Goal: Task Accomplishment & Management: Manage account settings

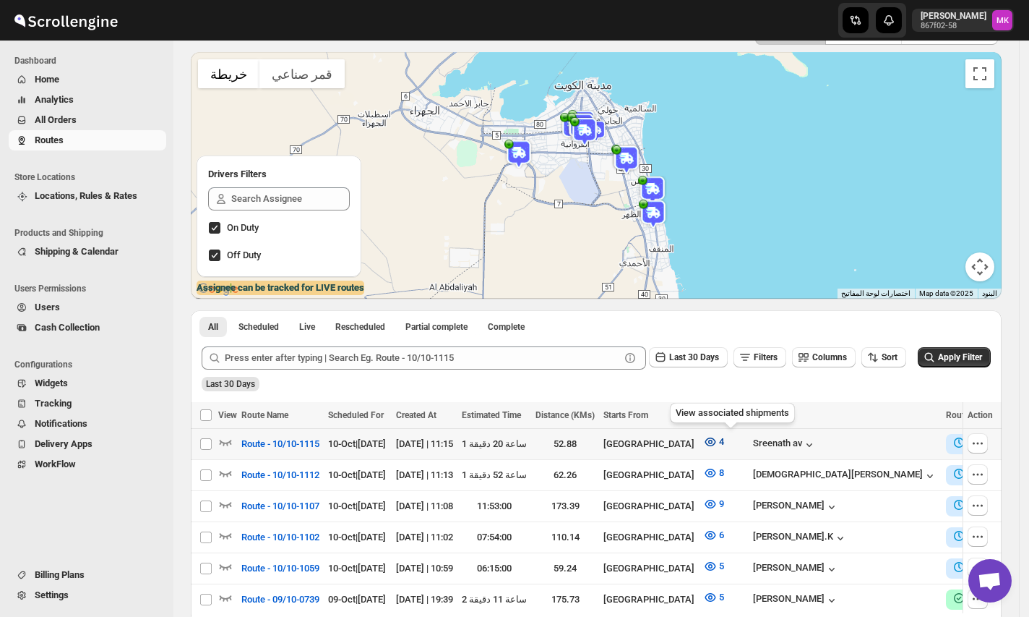
scroll to position [96, 0]
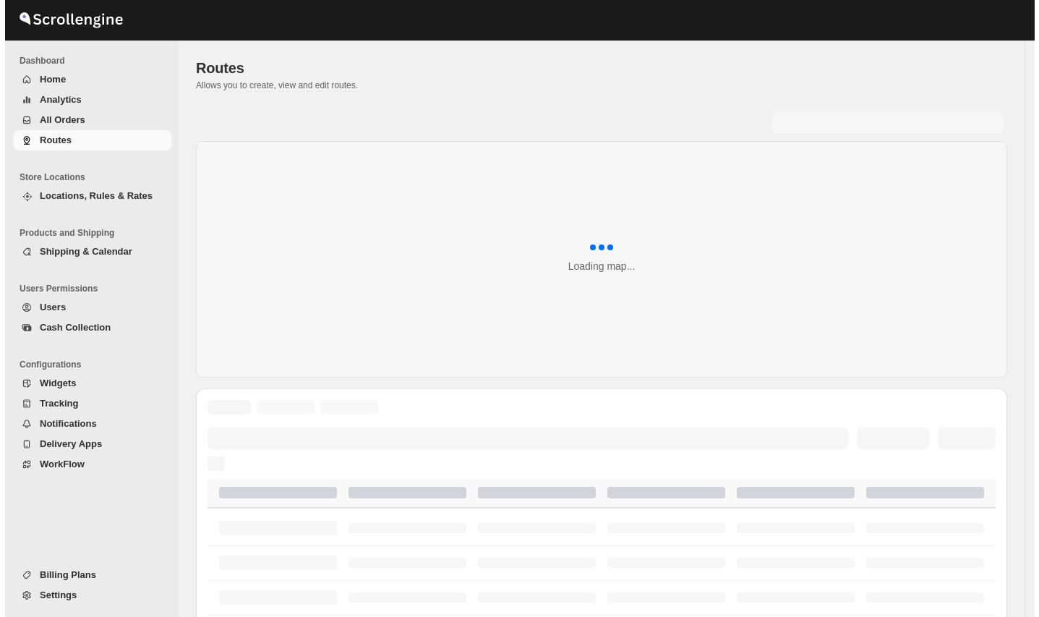
scroll to position [96, 0]
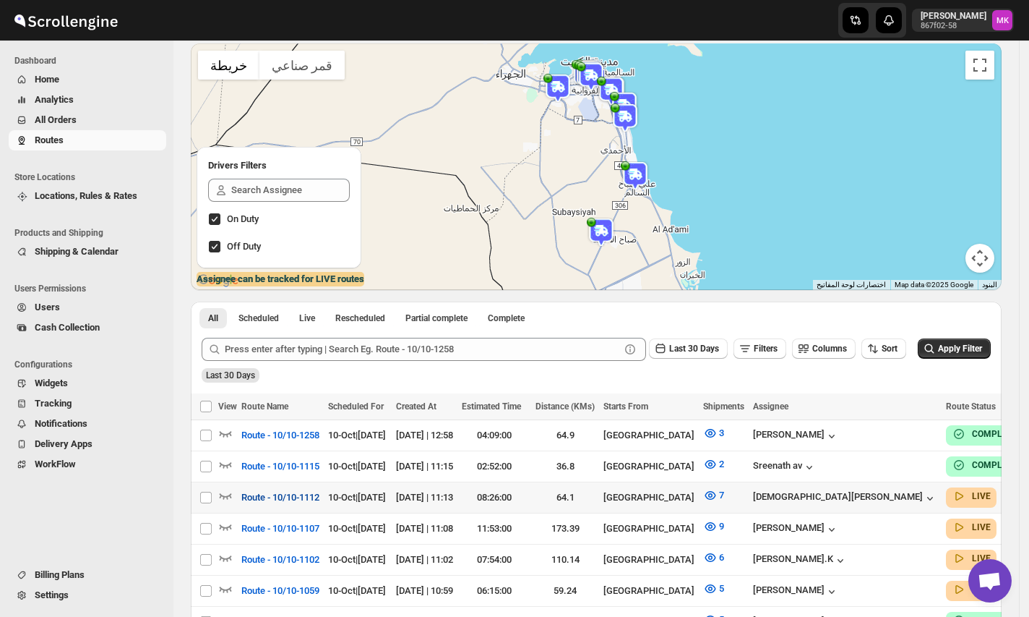
click at [270, 497] on span "Route - 10/10-1112" at bounding box center [280, 497] width 78 height 14
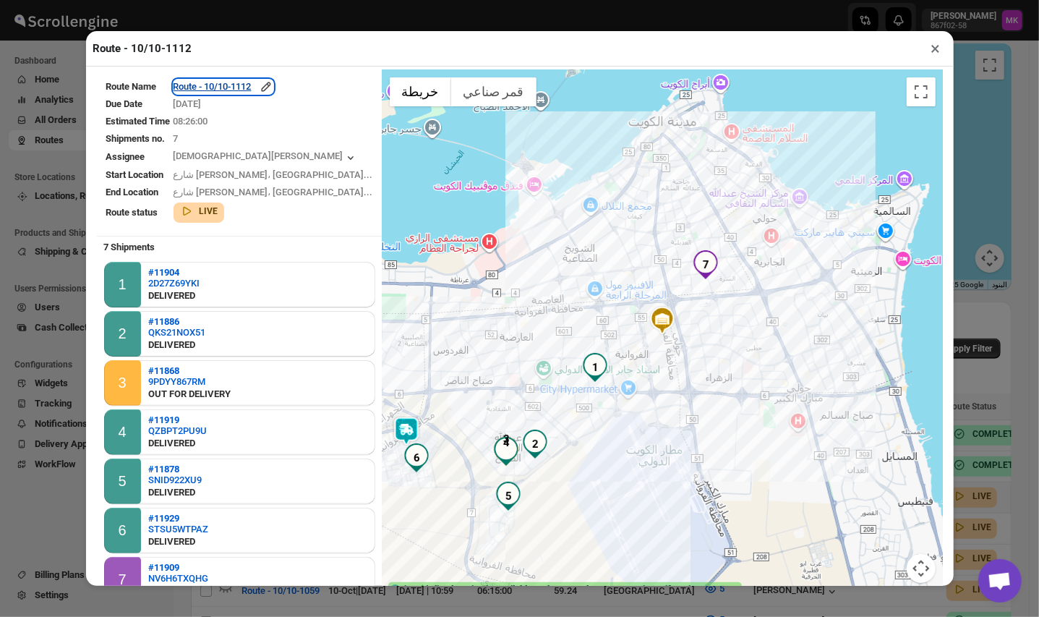
click at [244, 85] on div "Route - 10/10-1112" at bounding box center [223, 87] width 100 height 14
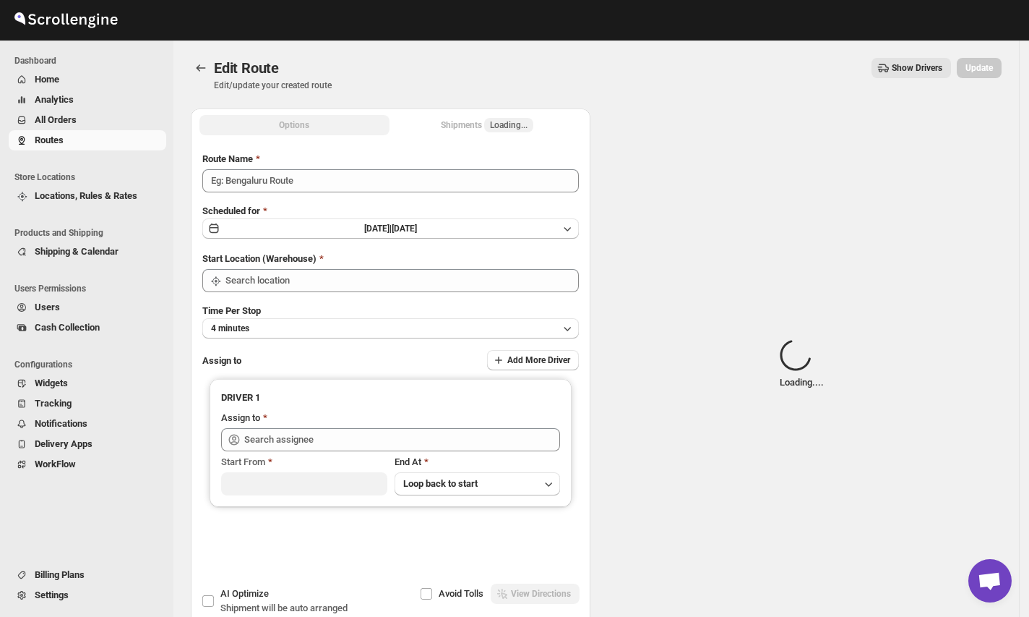
type input "Route - 10/10-1112"
type input "[GEOGRAPHIC_DATA]"
type input "Mohammed faizan (fs3453480@gmail.com)"
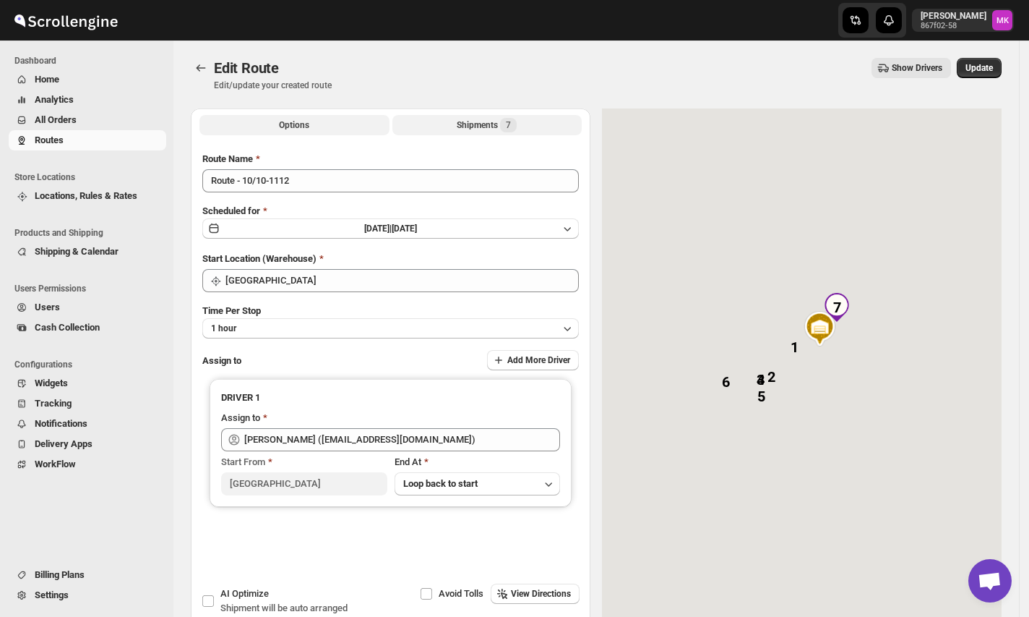
click at [452, 116] on button "Shipments 7" at bounding box center [488, 125] width 190 height 20
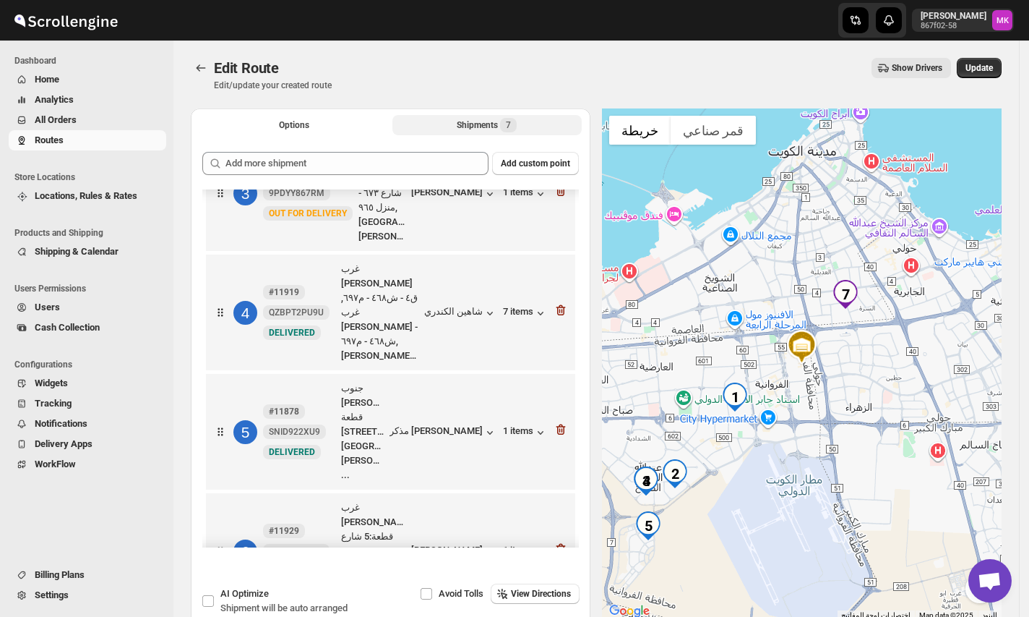
scroll to position [296, 0]
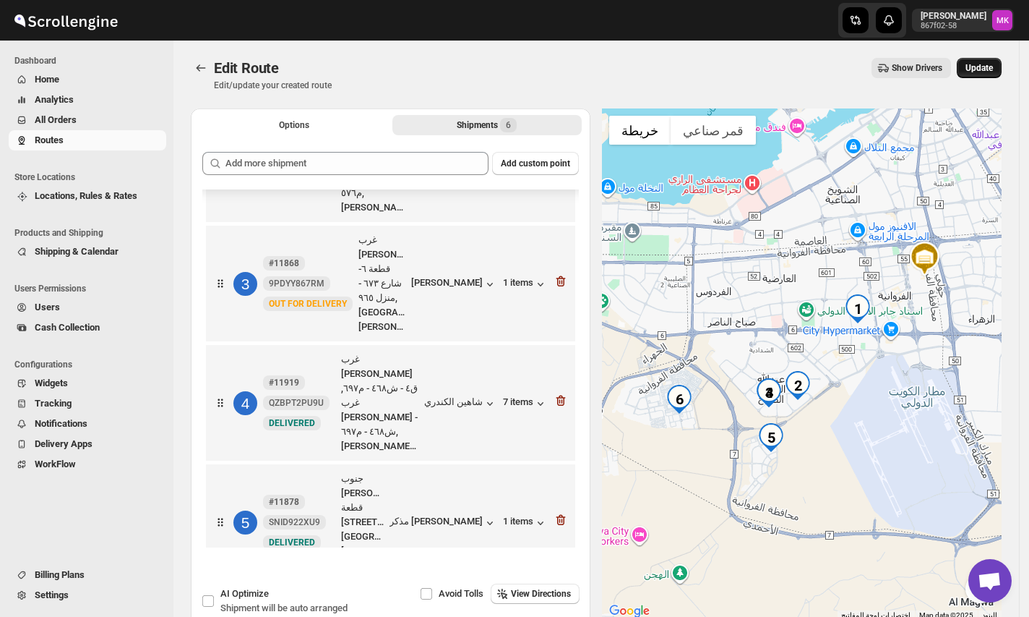
click at [989, 61] on button "Update" at bounding box center [979, 68] width 45 height 20
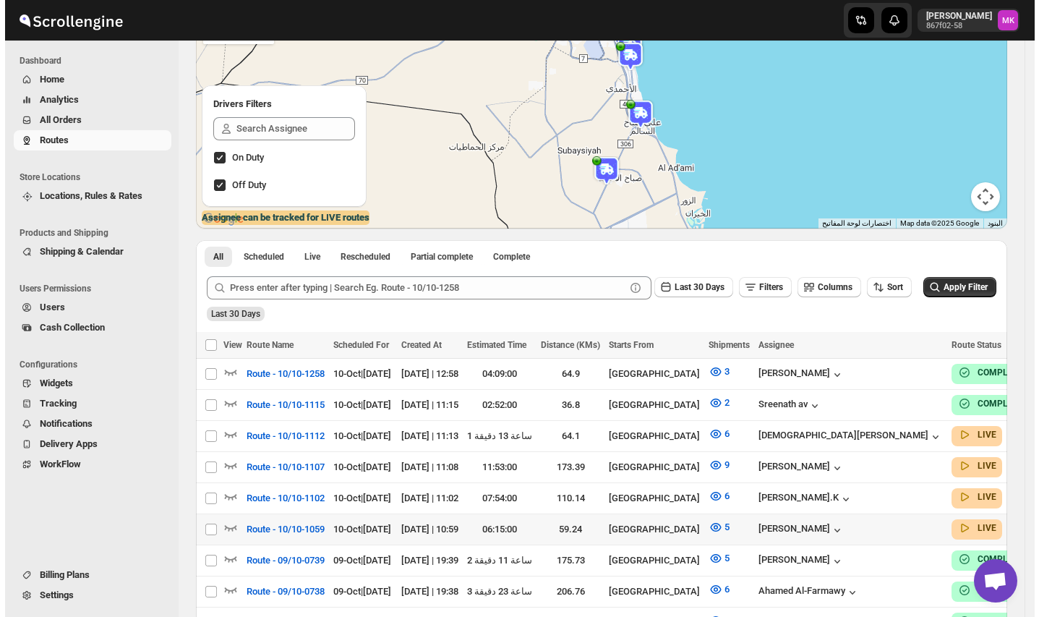
scroll to position [289, 0]
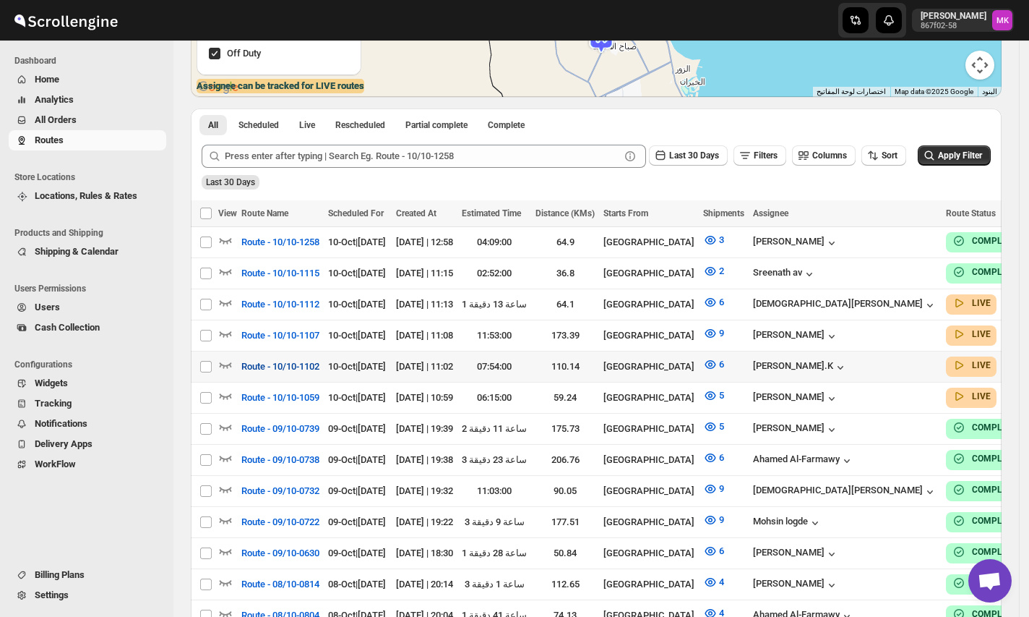
click at [280, 362] on span "Route - 10/10-1102" at bounding box center [280, 366] width 78 height 14
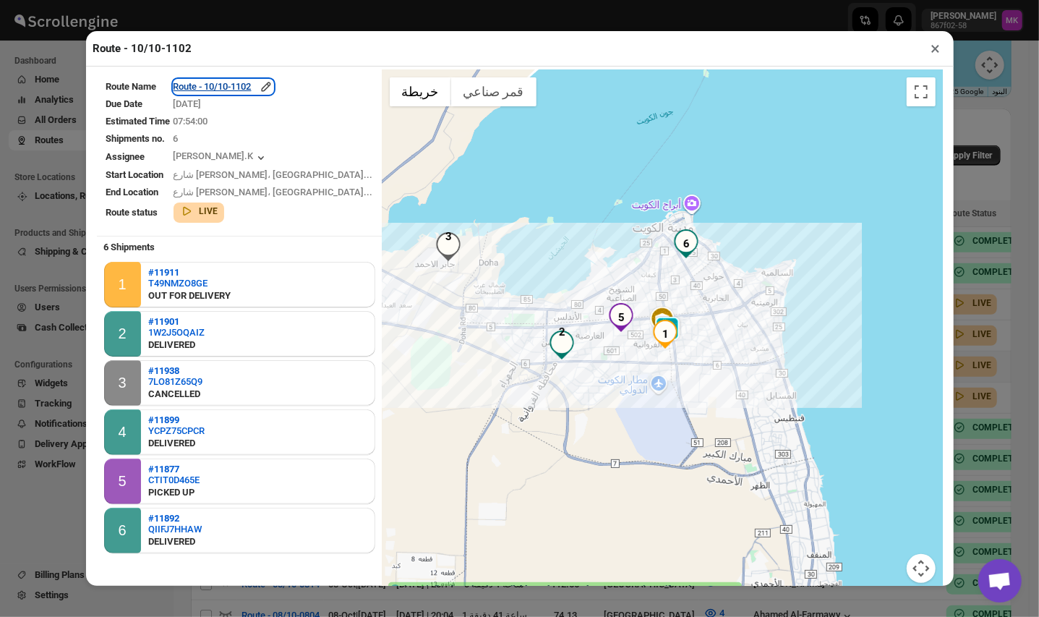
click at [254, 87] on div "Route - 10/10-1102" at bounding box center [223, 87] width 100 height 14
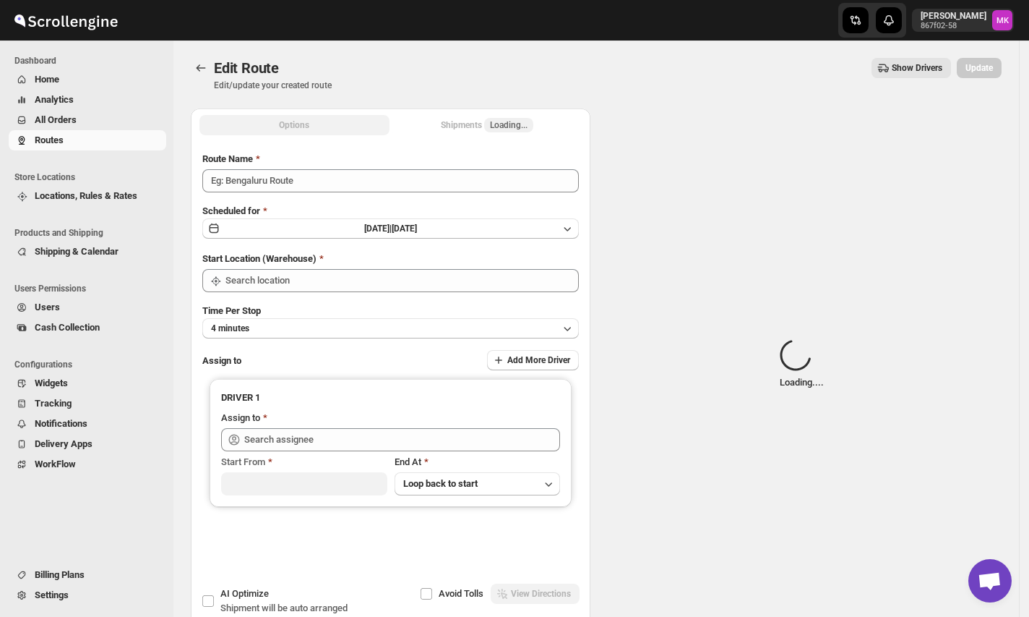
type input "Route - 10/10-1102"
click at [493, 128] on span "Loading..." at bounding box center [508, 125] width 49 height 14
type input "[GEOGRAPHIC_DATA]"
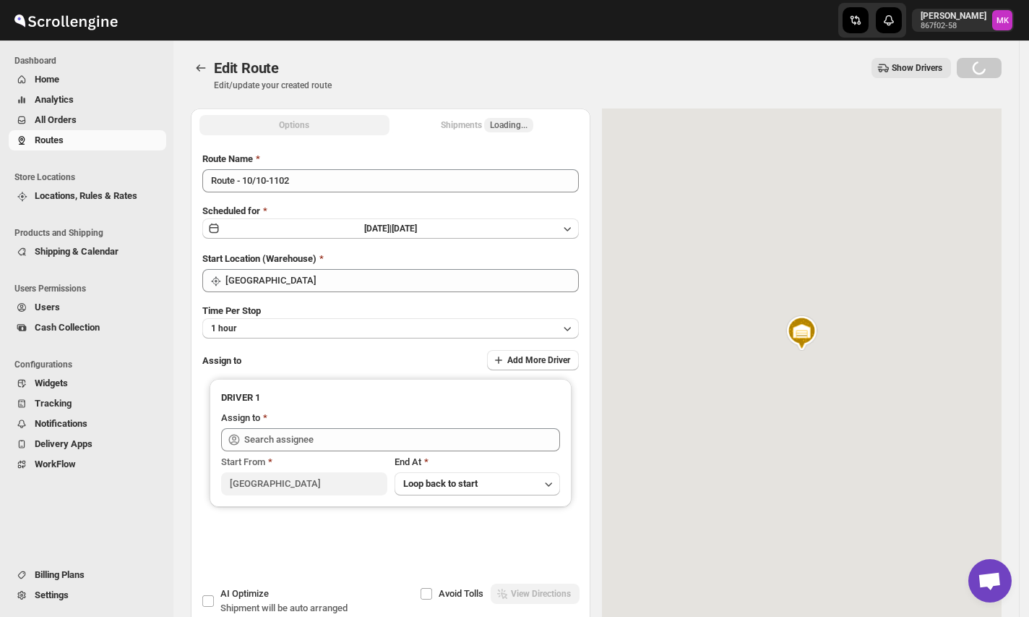
type input "Muhammed Ramees.K (rameesrami2680@gmail.com)"
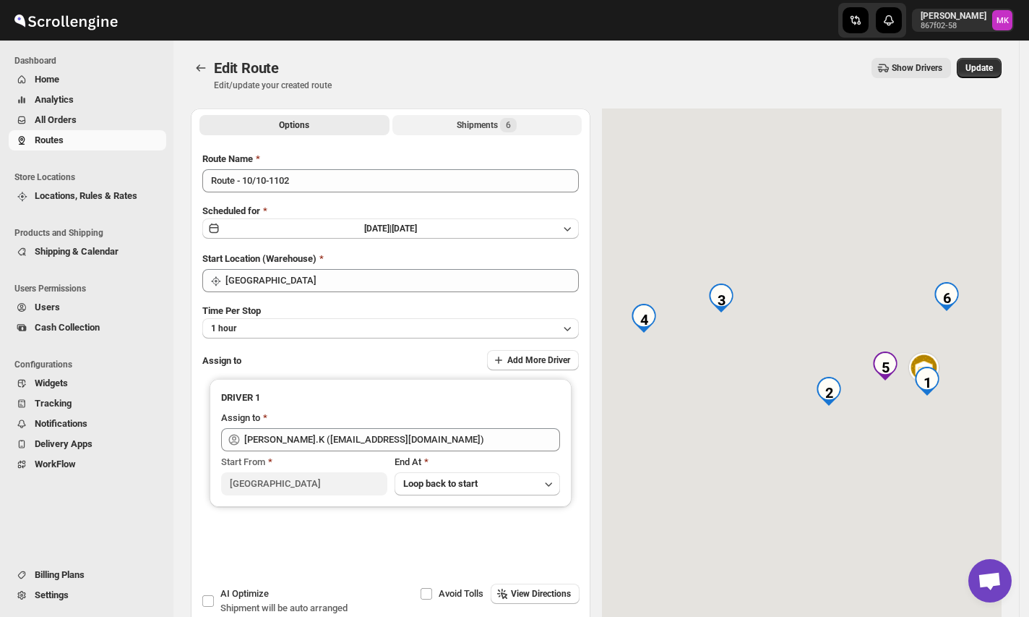
click at [493, 128] on div "Shipments 6" at bounding box center [487, 125] width 60 height 14
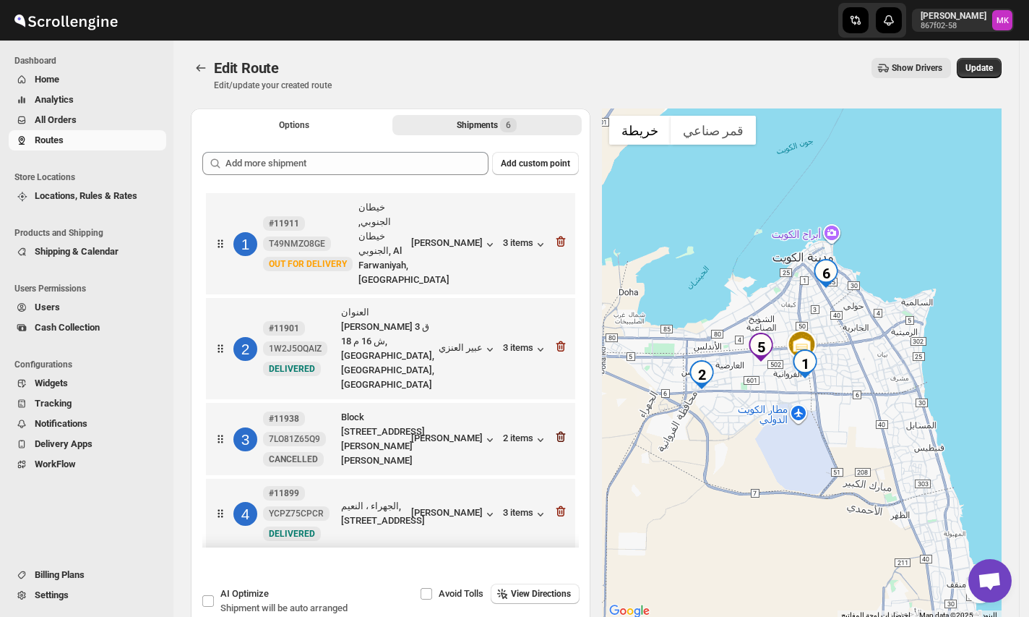
click at [554, 429] on icon "button" at bounding box center [561, 436] width 14 height 14
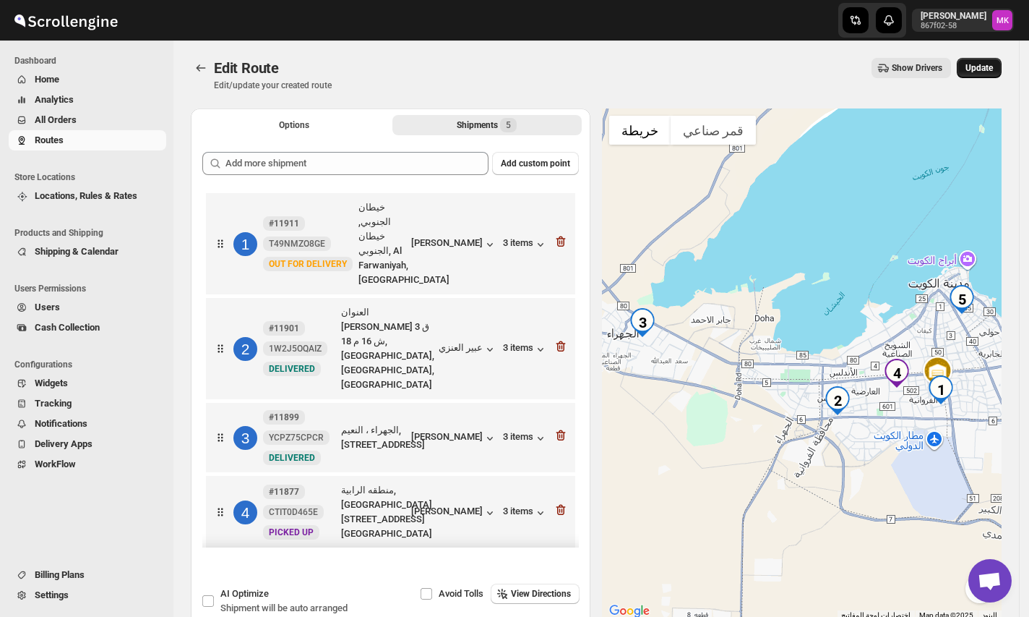
click at [975, 72] on span "Update" at bounding box center [979, 68] width 27 height 12
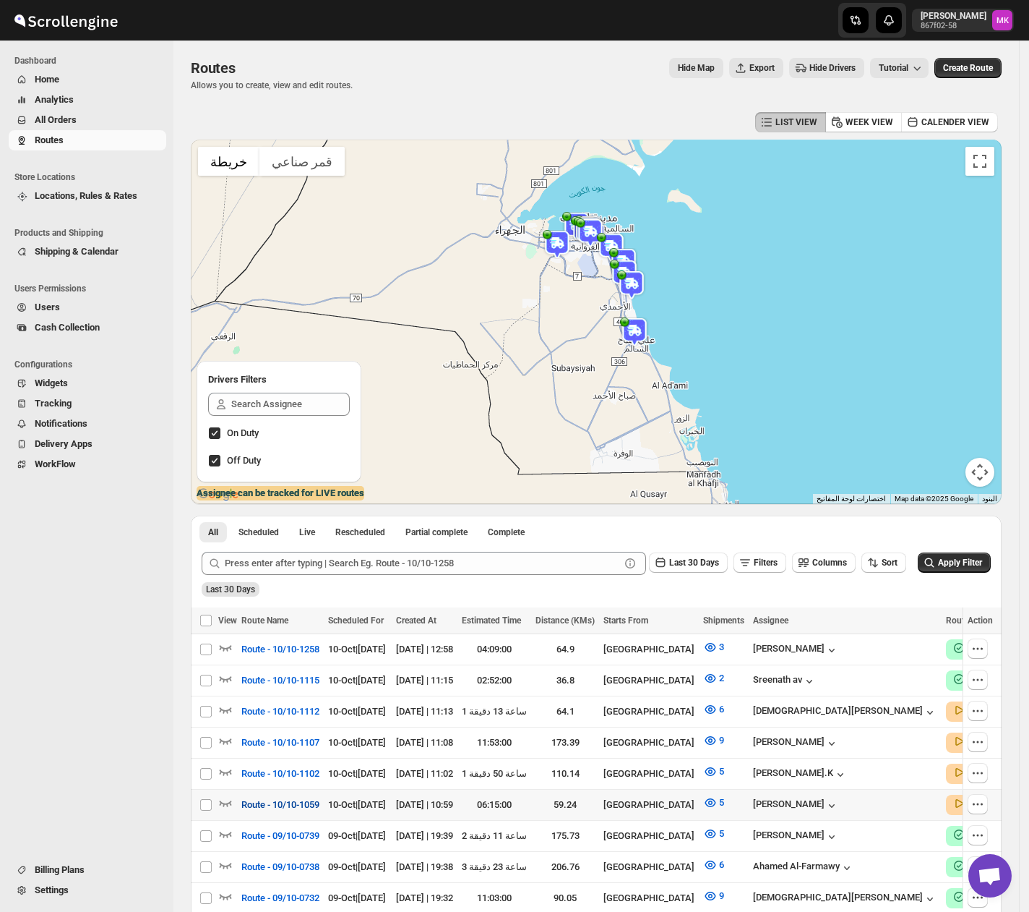
click at [296, 616] on span "Route - 10/10-1059" at bounding box center [280, 804] width 78 height 14
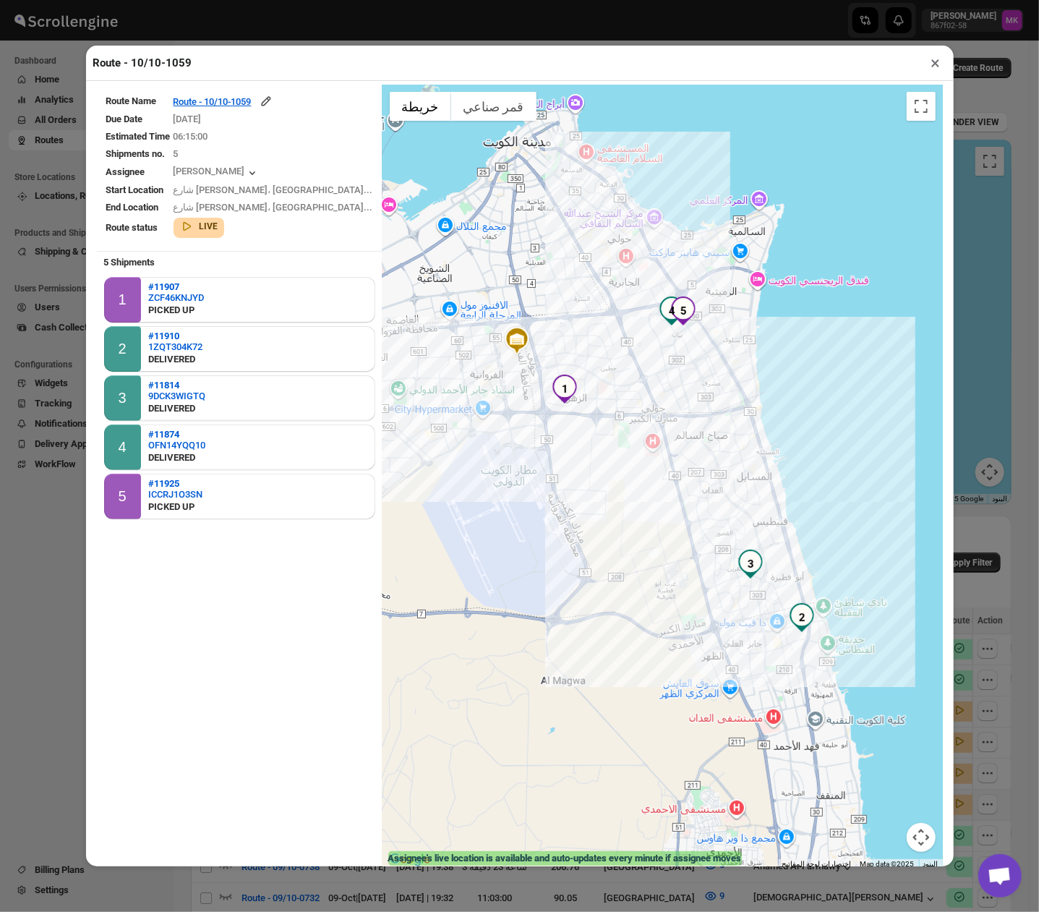
click at [935, 73] on button "×" at bounding box center [935, 63] width 21 height 20
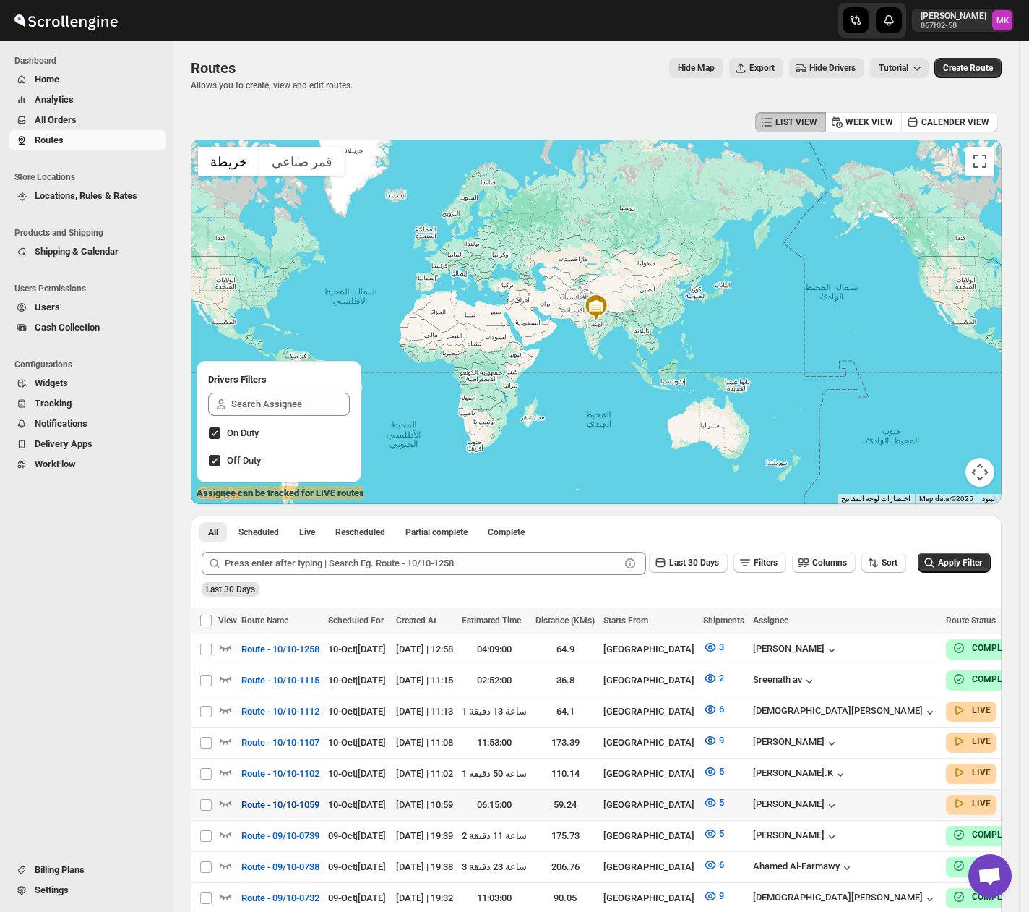
click at [292, 801] on span "Route - 10/10-1059" at bounding box center [280, 804] width 78 height 14
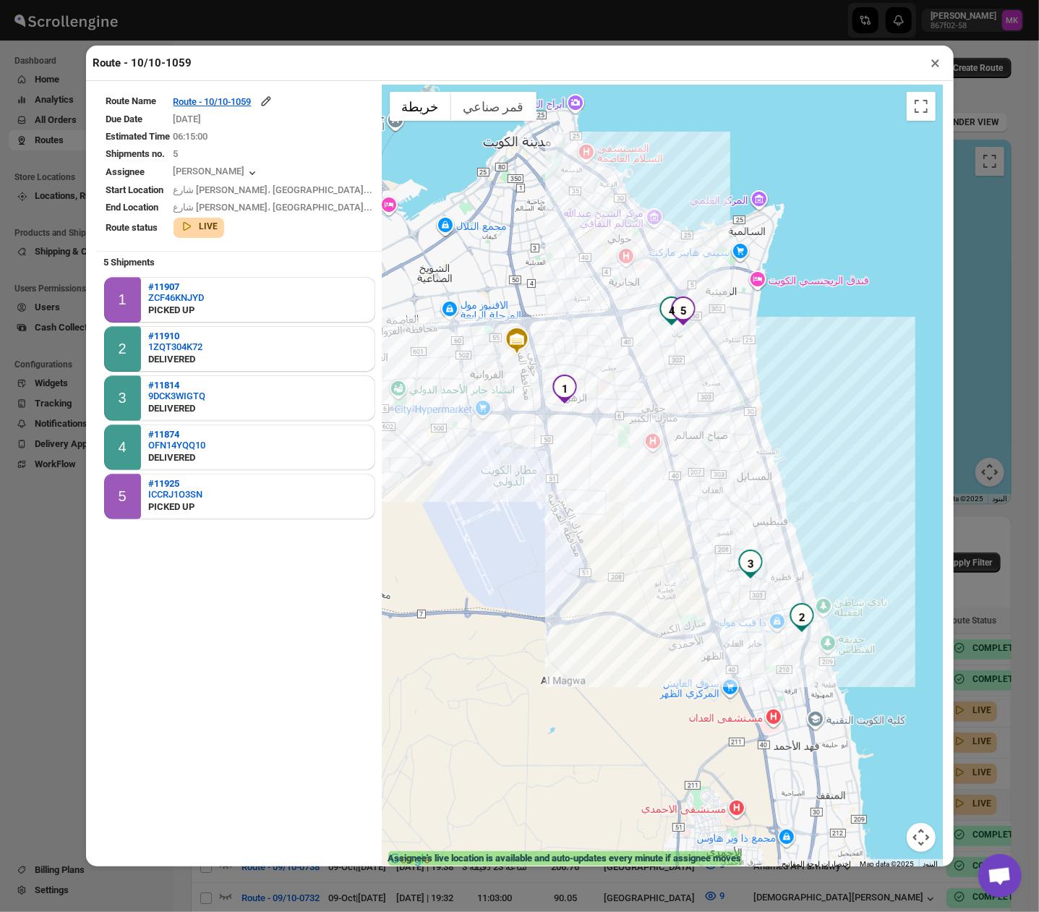
click at [931, 67] on button "×" at bounding box center [935, 63] width 21 height 20
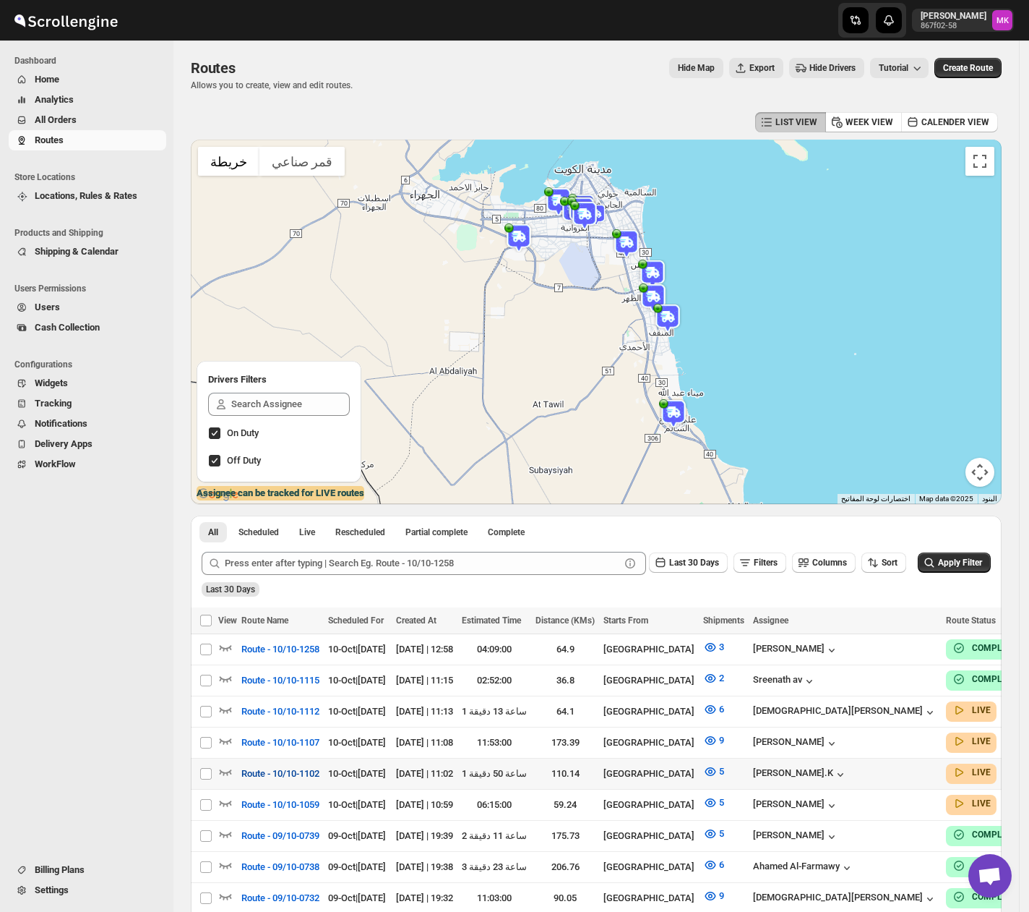
click at [276, 768] on span "Route - 10/10-1102" at bounding box center [280, 773] width 78 height 14
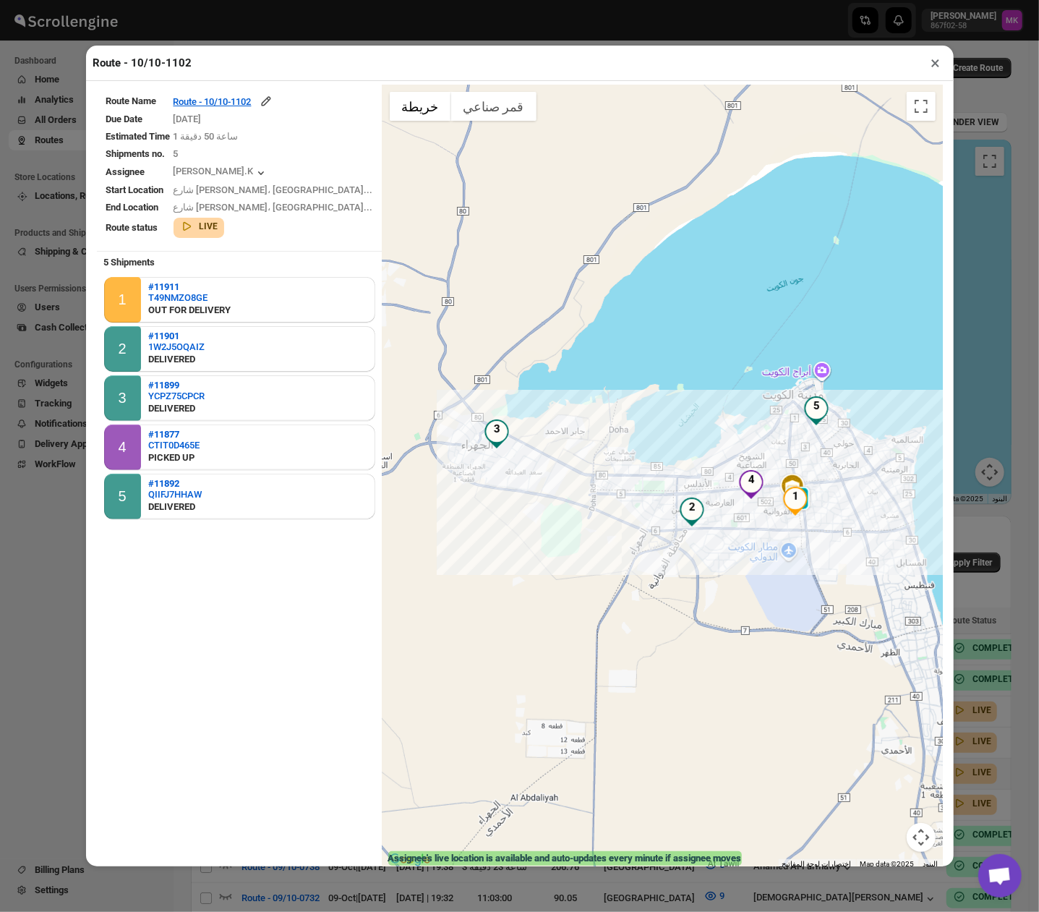
click at [941, 67] on button "×" at bounding box center [935, 63] width 21 height 20
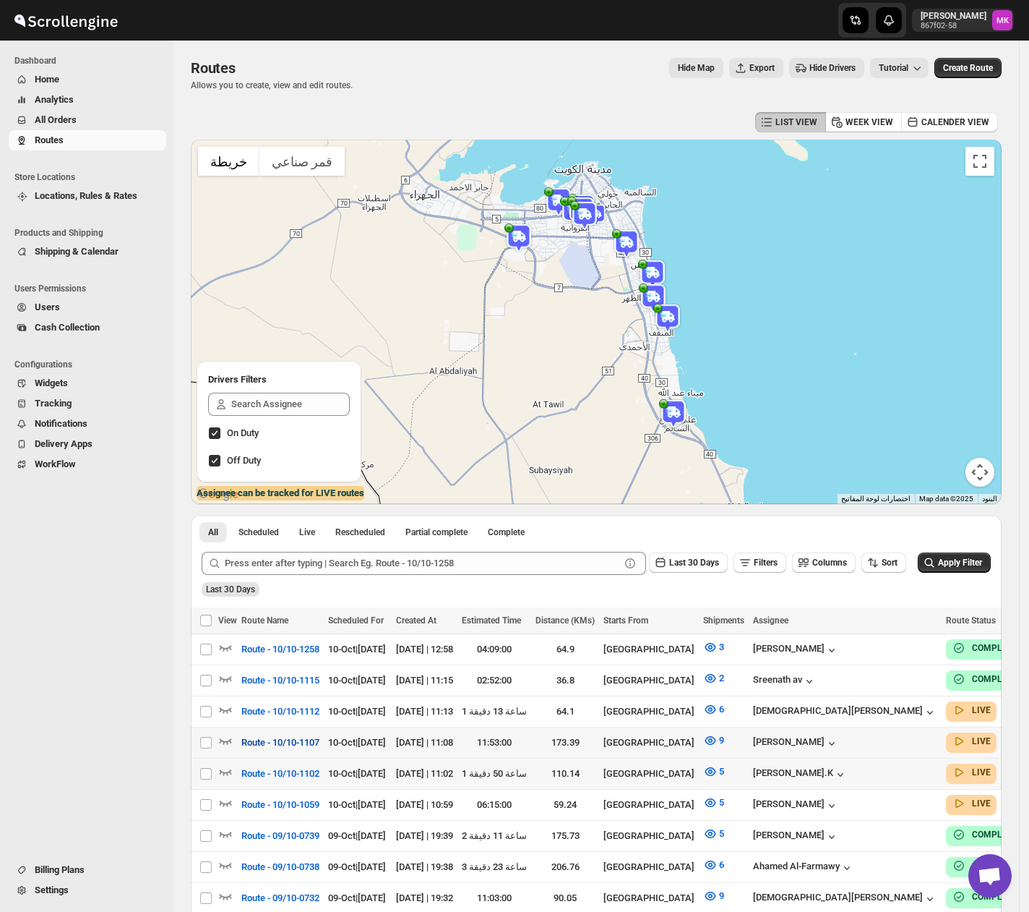
click at [285, 743] on span "Route - 10/10-1107" at bounding box center [280, 742] width 78 height 14
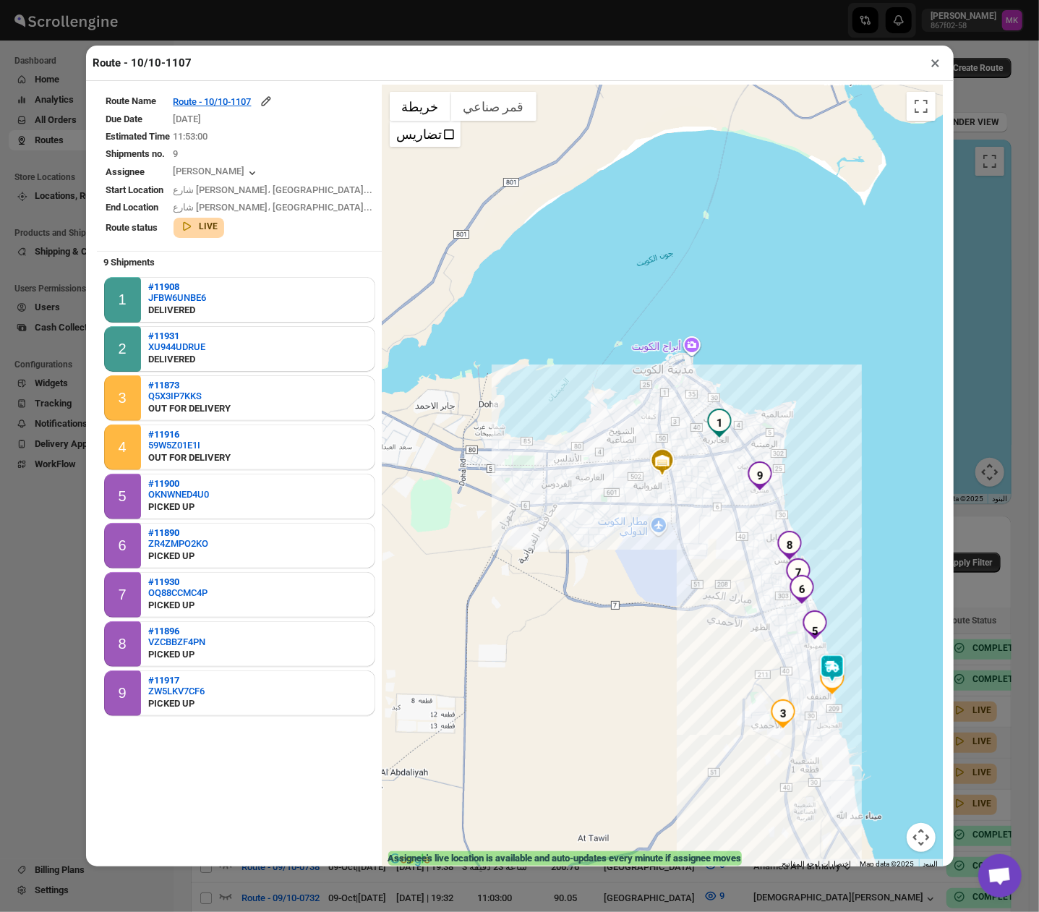
click at [253, 95] on td "Route - 10/10-1107" at bounding box center [273, 101] width 201 height 17
click at [243, 97] on div "Route - 10/10-1107" at bounding box center [223, 101] width 100 height 14
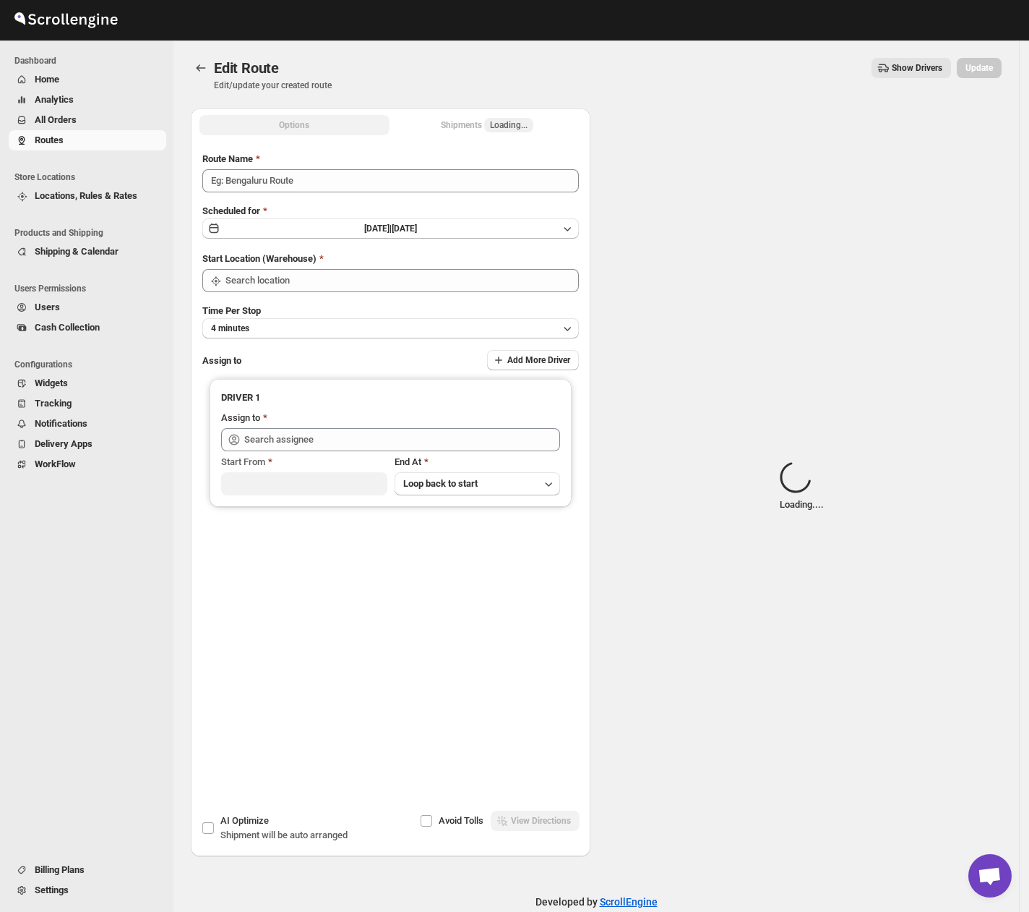
type input "Route - 10/10-1107"
type input "[GEOGRAPHIC_DATA]"
type input "Shaibaz Karbari (shaibazkarbari364@gmail.com)"
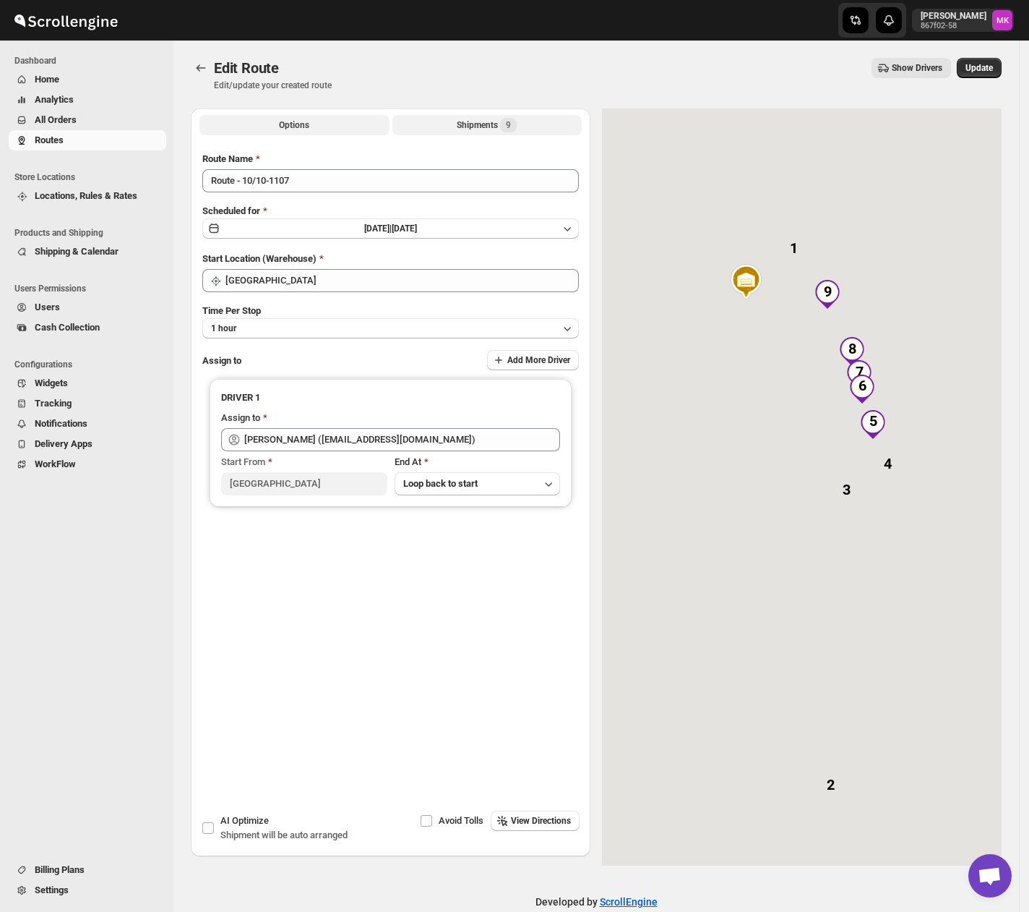
click at [489, 128] on div "Shipments 9" at bounding box center [487, 125] width 60 height 14
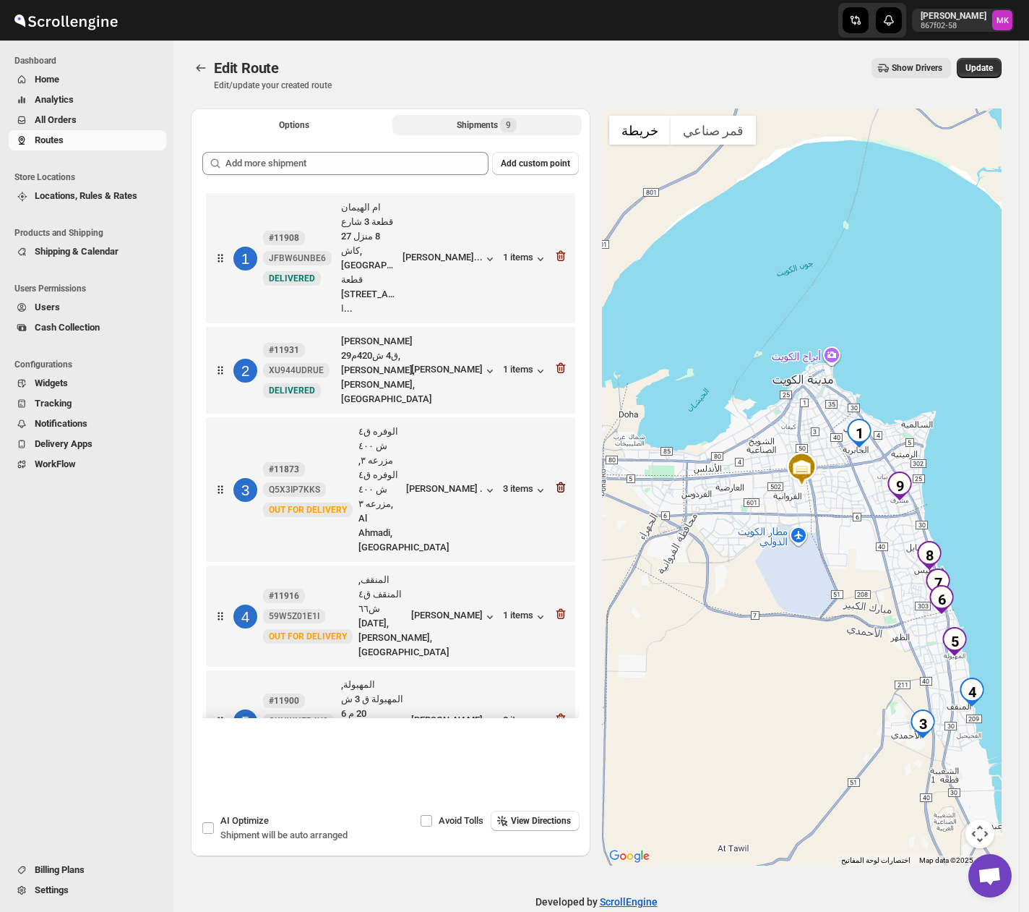
click at [559, 482] on icon "button" at bounding box center [561, 487] width 9 height 11
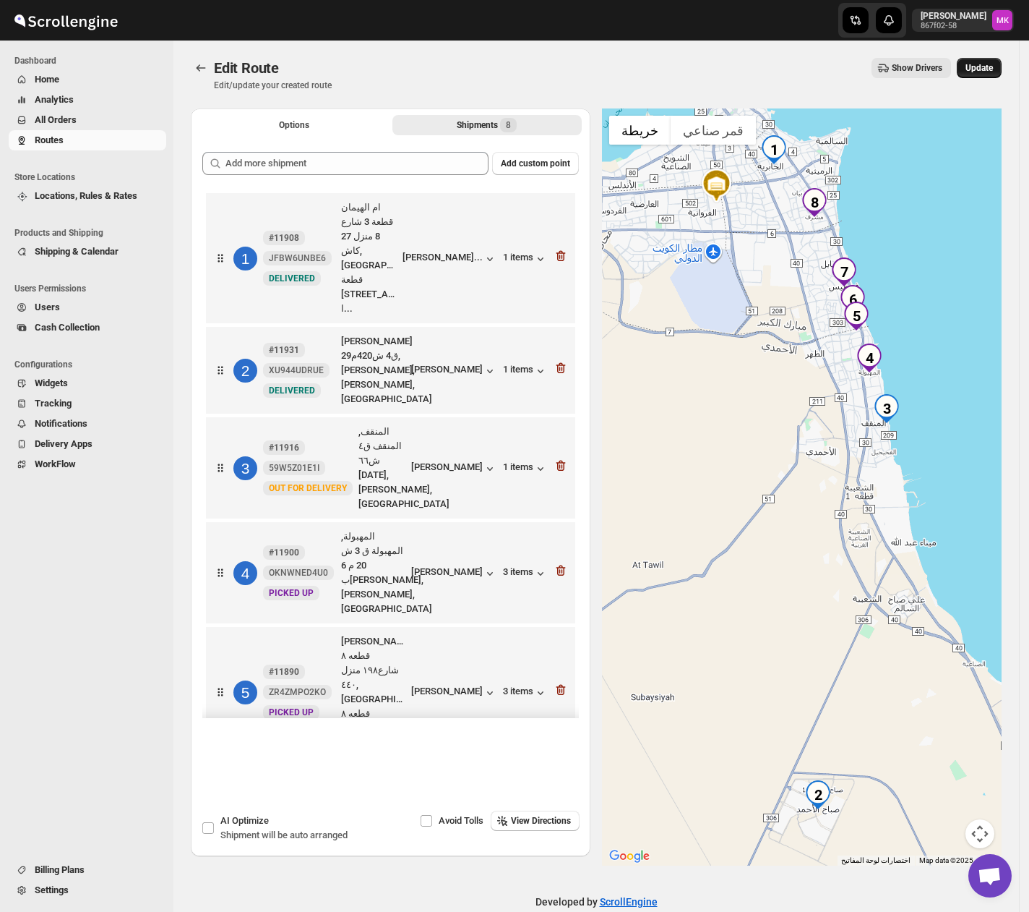
click at [974, 74] on button "Update" at bounding box center [979, 68] width 45 height 20
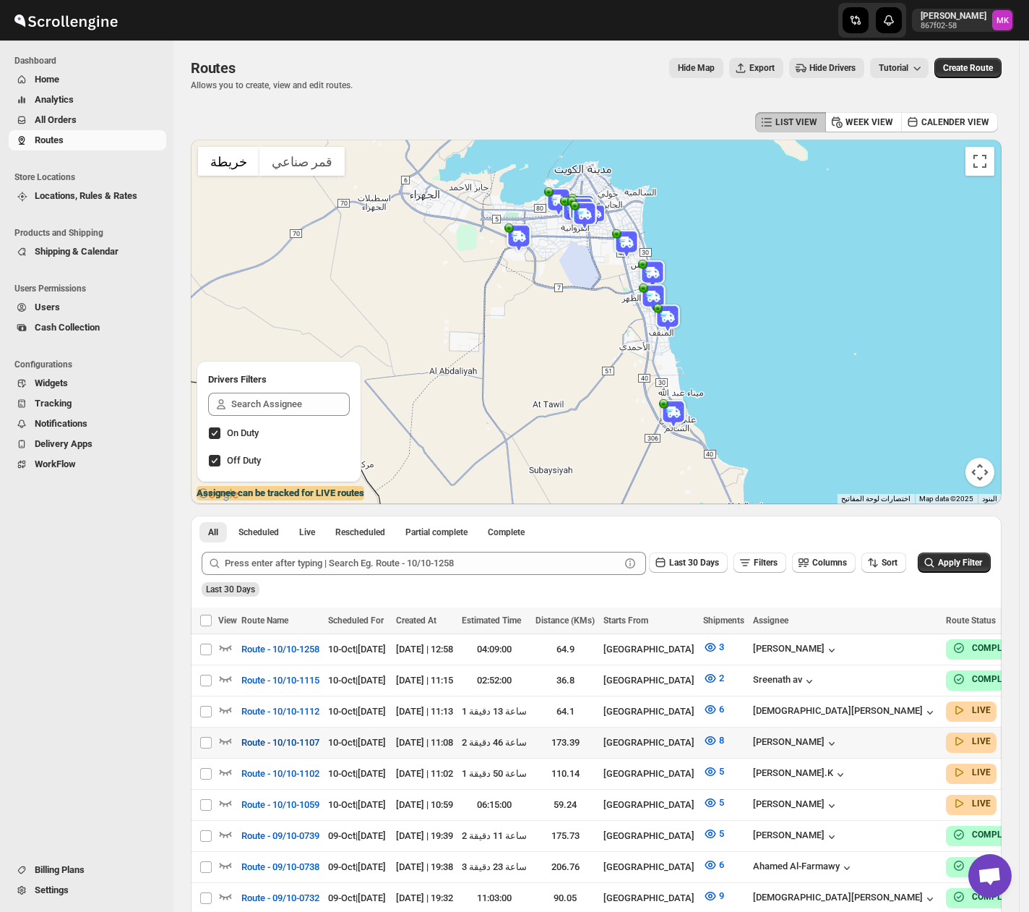
click at [322, 739] on button "Route - 10/10-1107" at bounding box center [280, 742] width 95 height 23
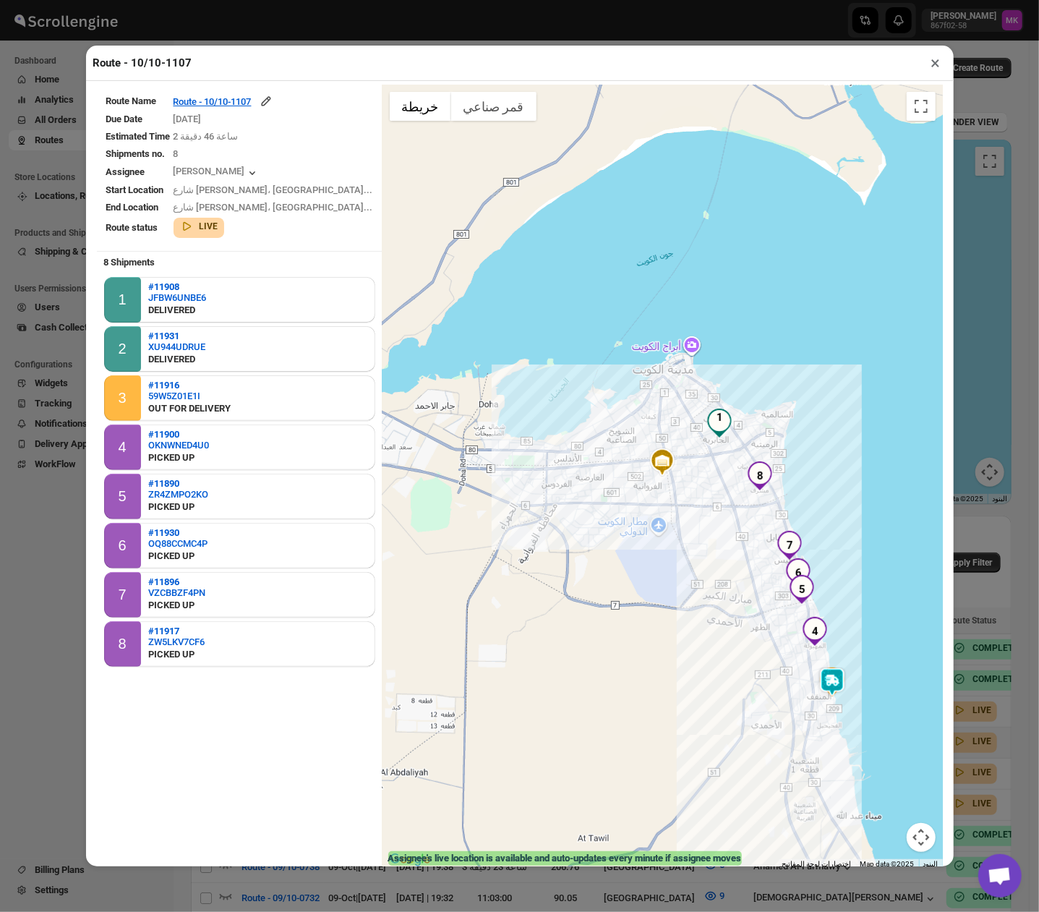
click at [938, 69] on button "×" at bounding box center [935, 63] width 21 height 20
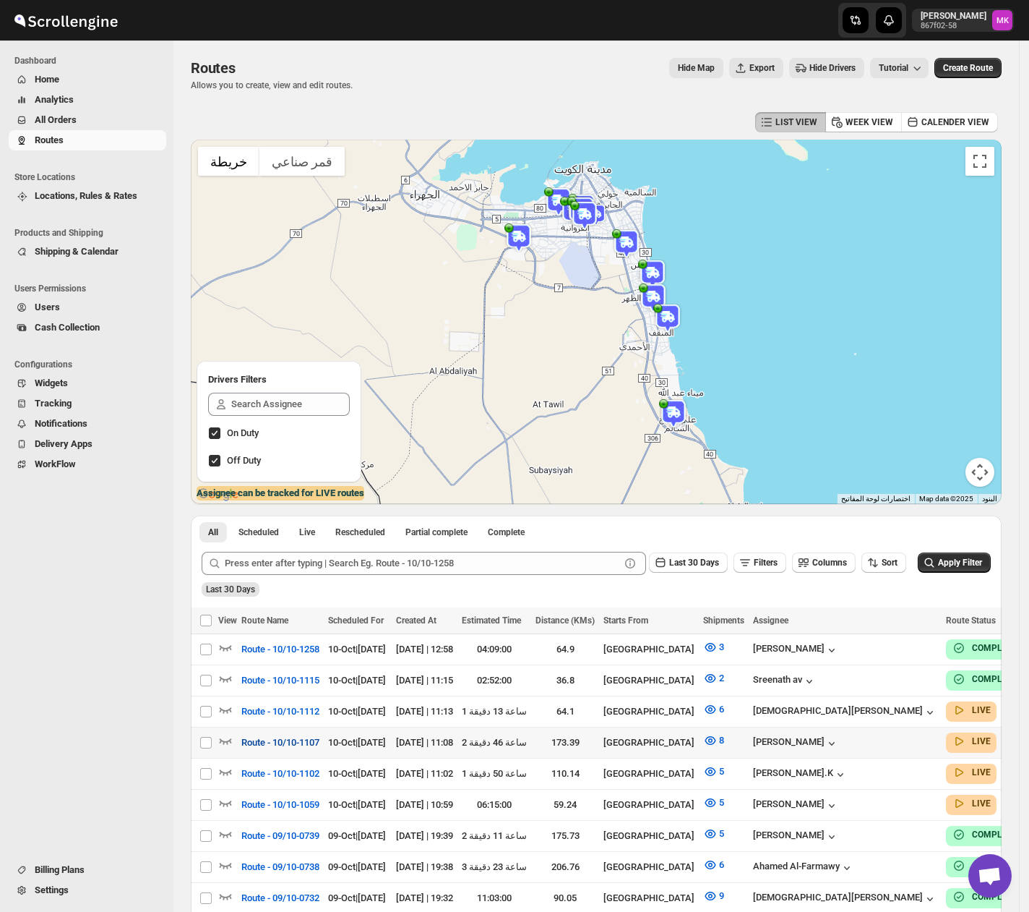
click at [279, 742] on span "Route - 10/10-1107" at bounding box center [280, 742] width 78 height 14
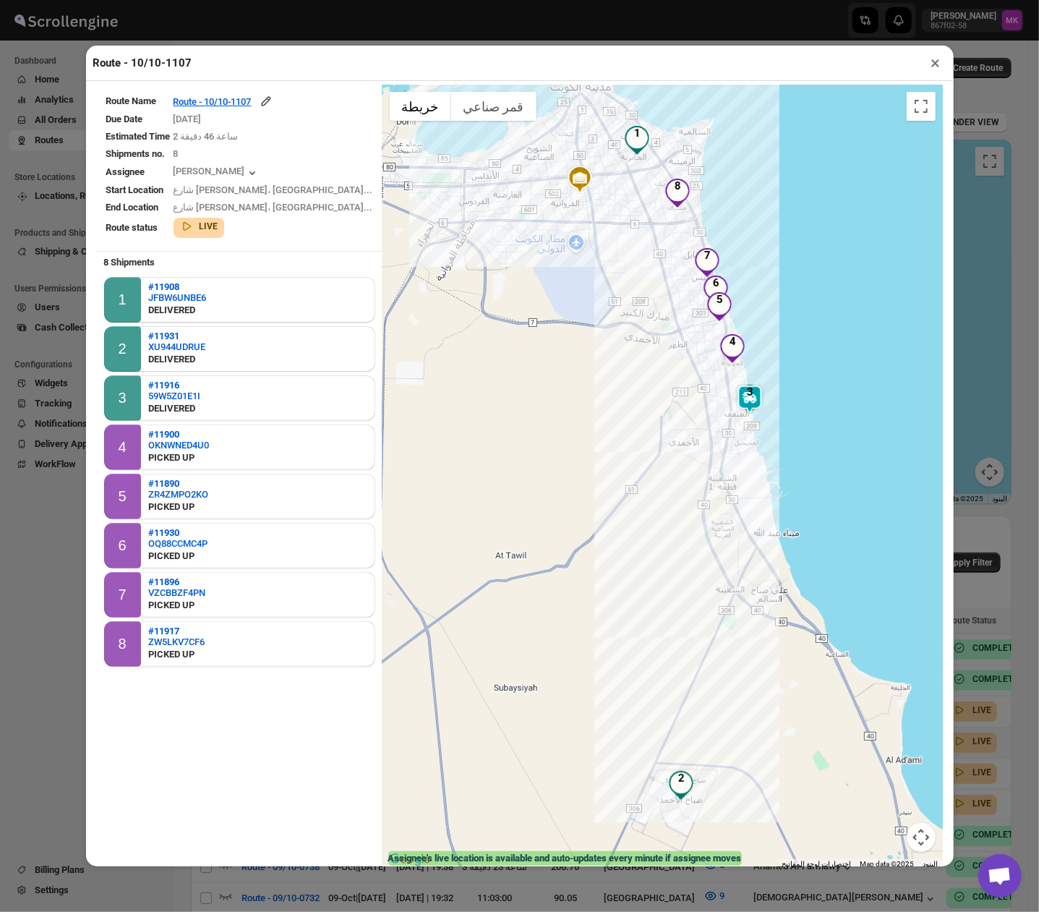
click at [935, 70] on button "×" at bounding box center [935, 63] width 21 height 20
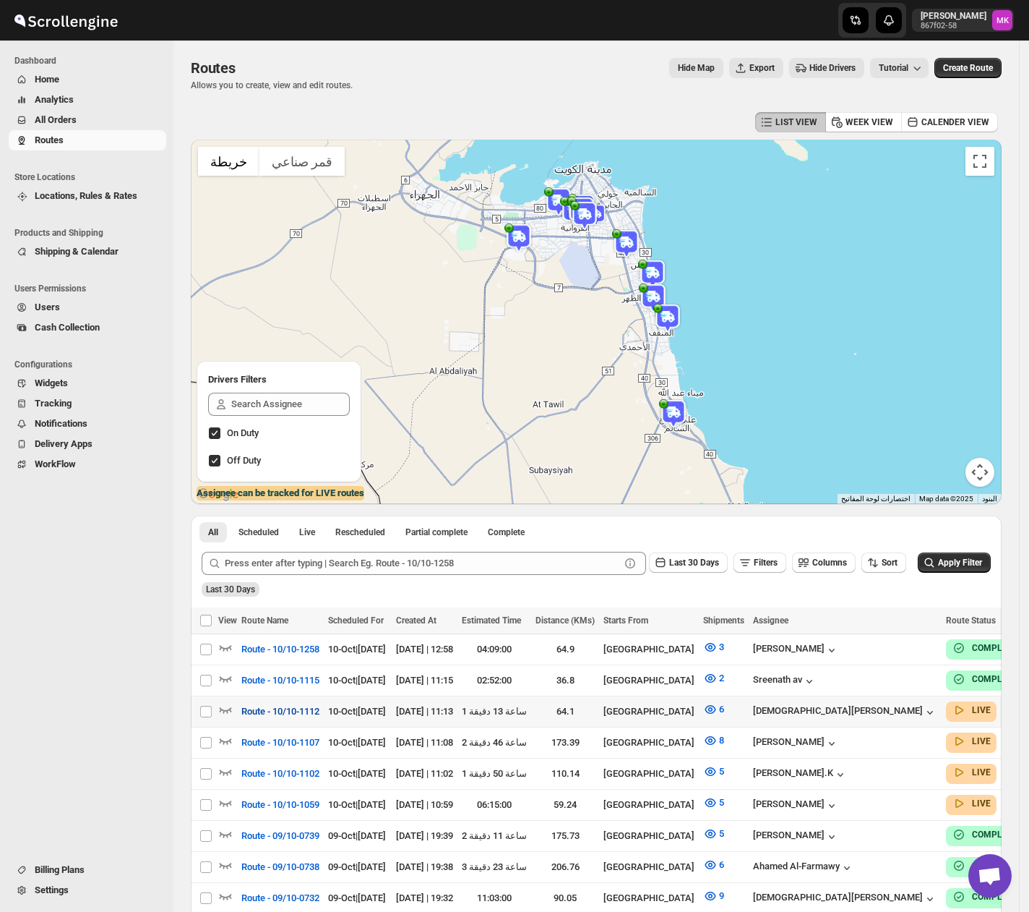
click at [293, 707] on span "Route - 10/10-1112" at bounding box center [280, 711] width 78 height 14
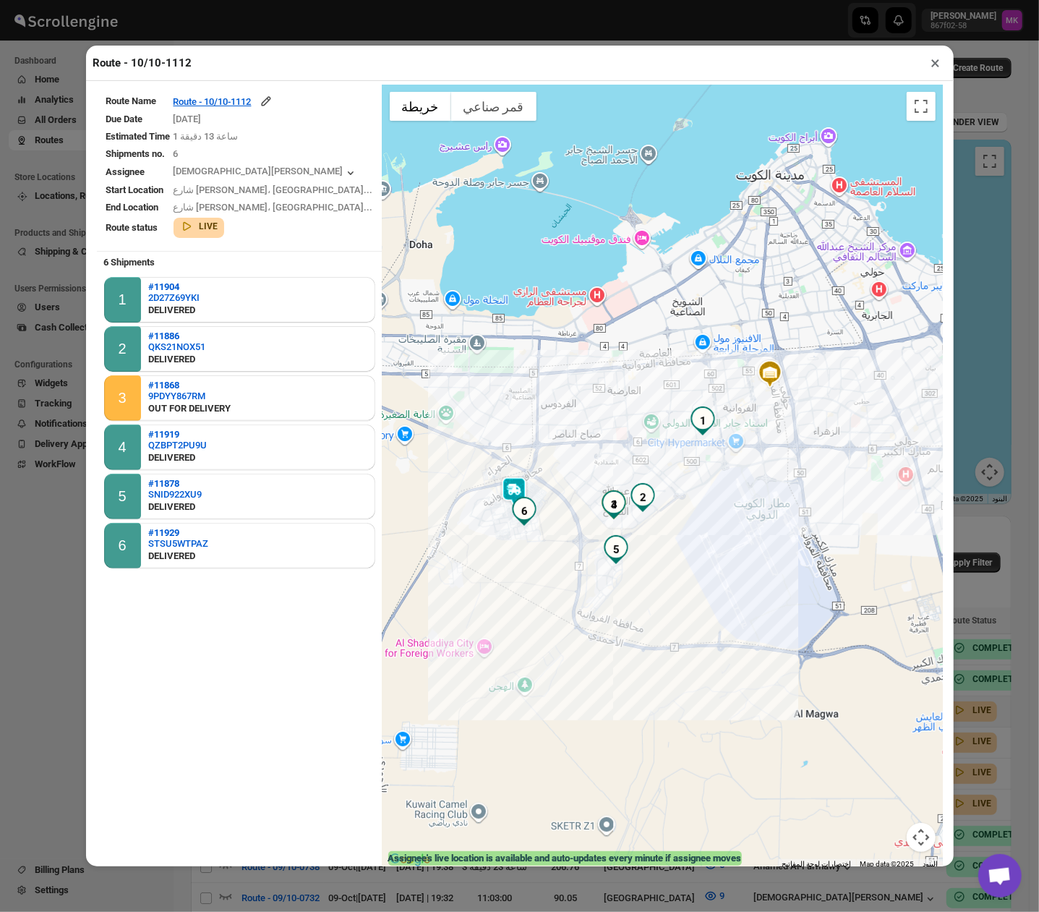
click at [931, 64] on button "×" at bounding box center [935, 63] width 21 height 20
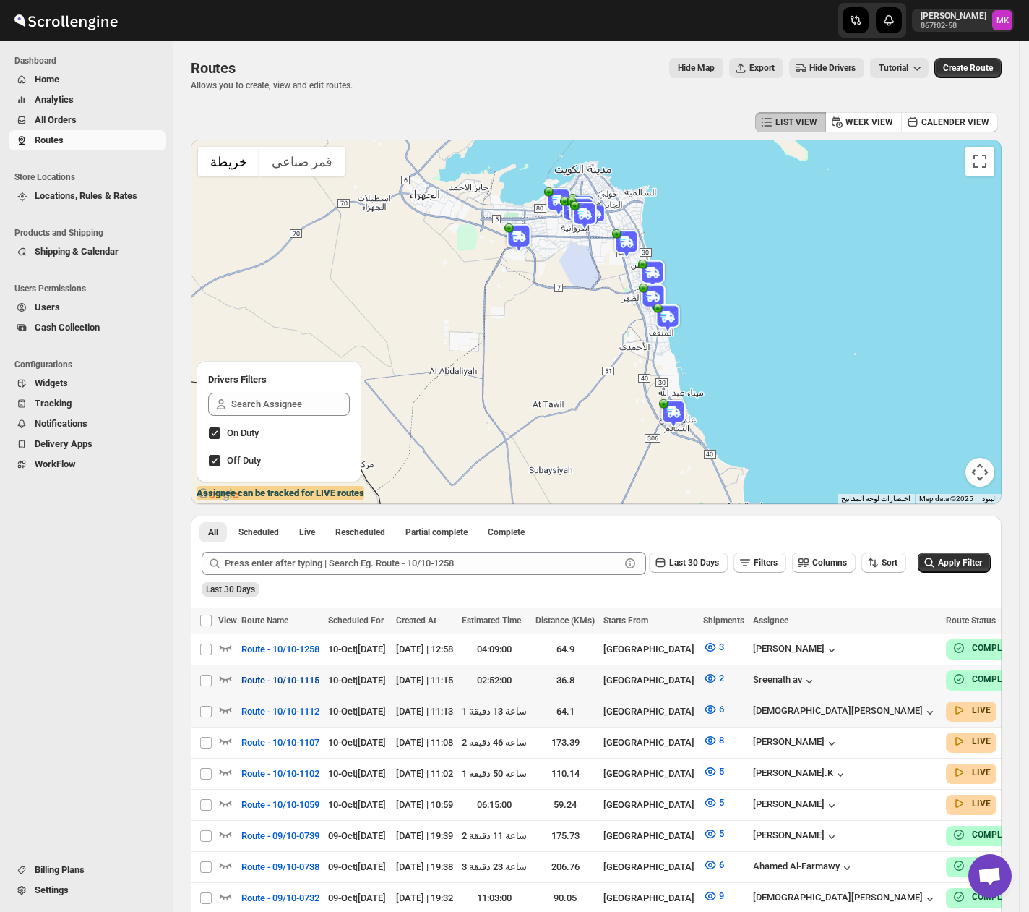
click at [283, 680] on span "Route - 10/10-1115" at bounding box center [280, 680] width 78 height 14
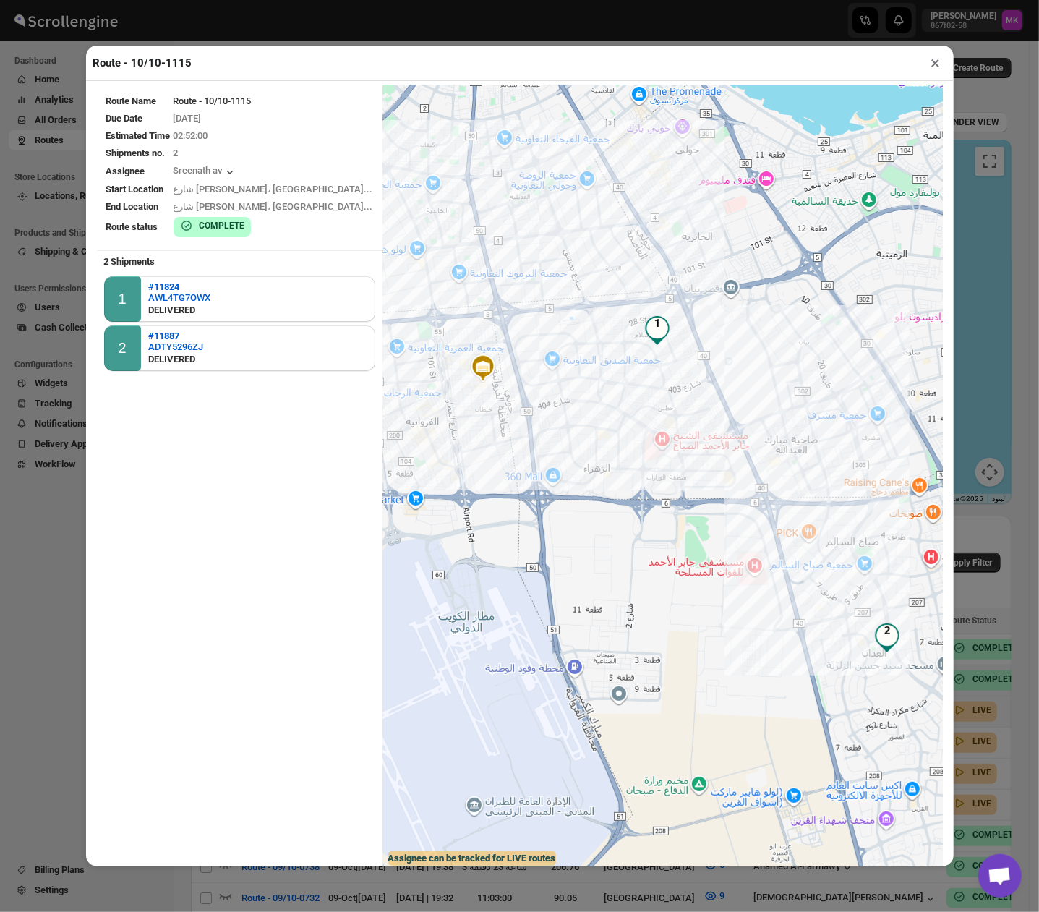
click at [933, 71] on button "×" at bounding box center [935, 63] width 21 height 20
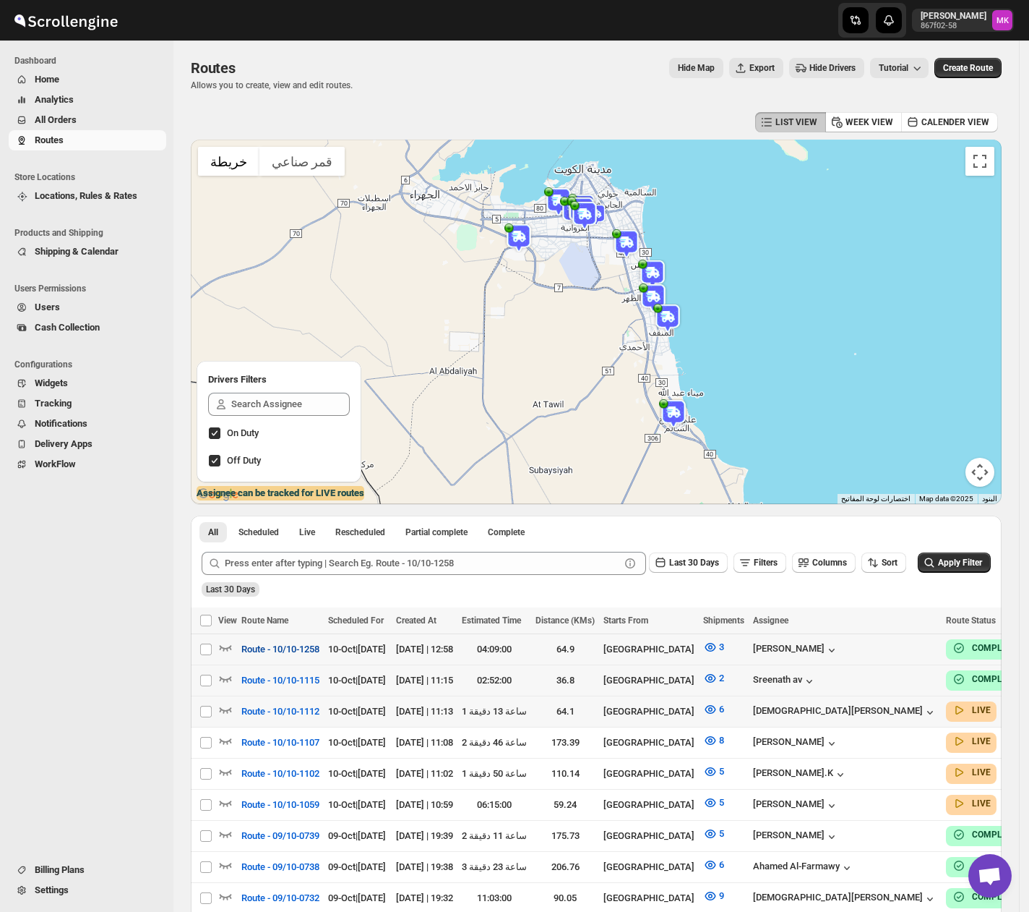
click at [291, 651] on span "Route - 10/10-1258" at bounding box center [280, 649] width 78 height 14
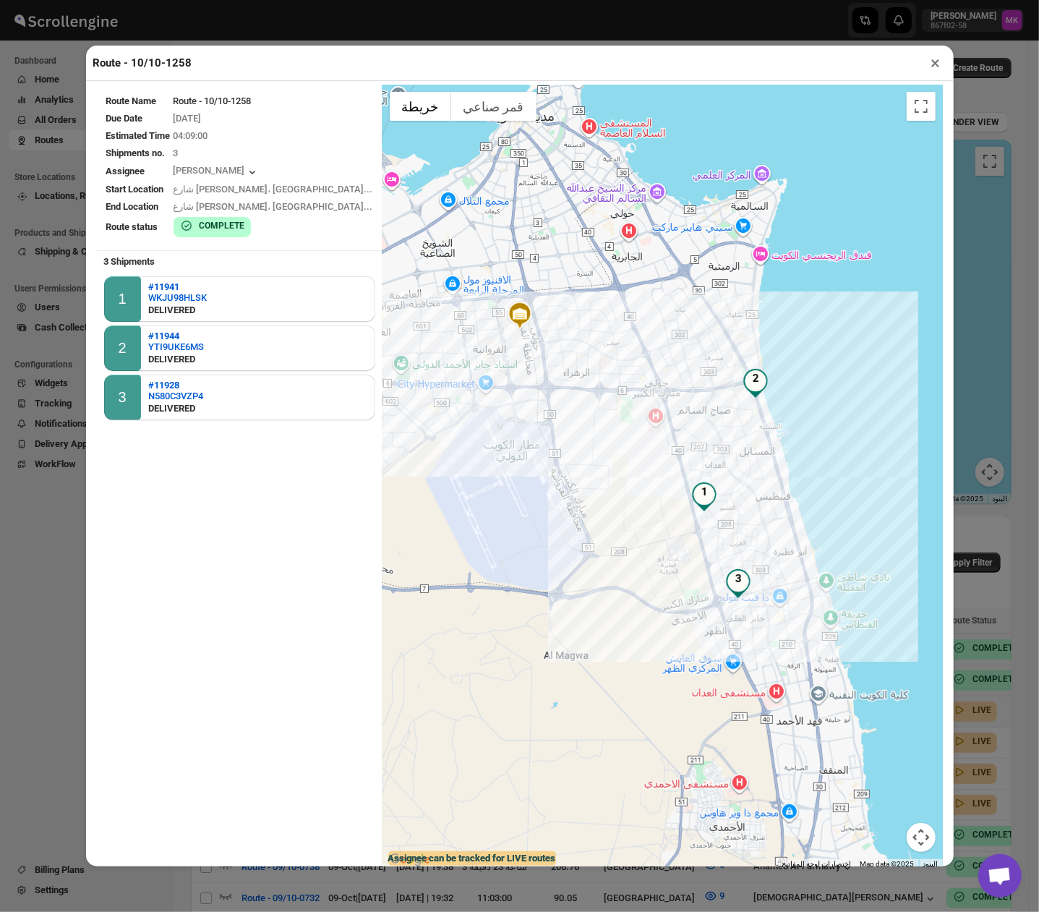
click at [930, 73] on button "×" at bounding box center [935, 63] width 21 height 20
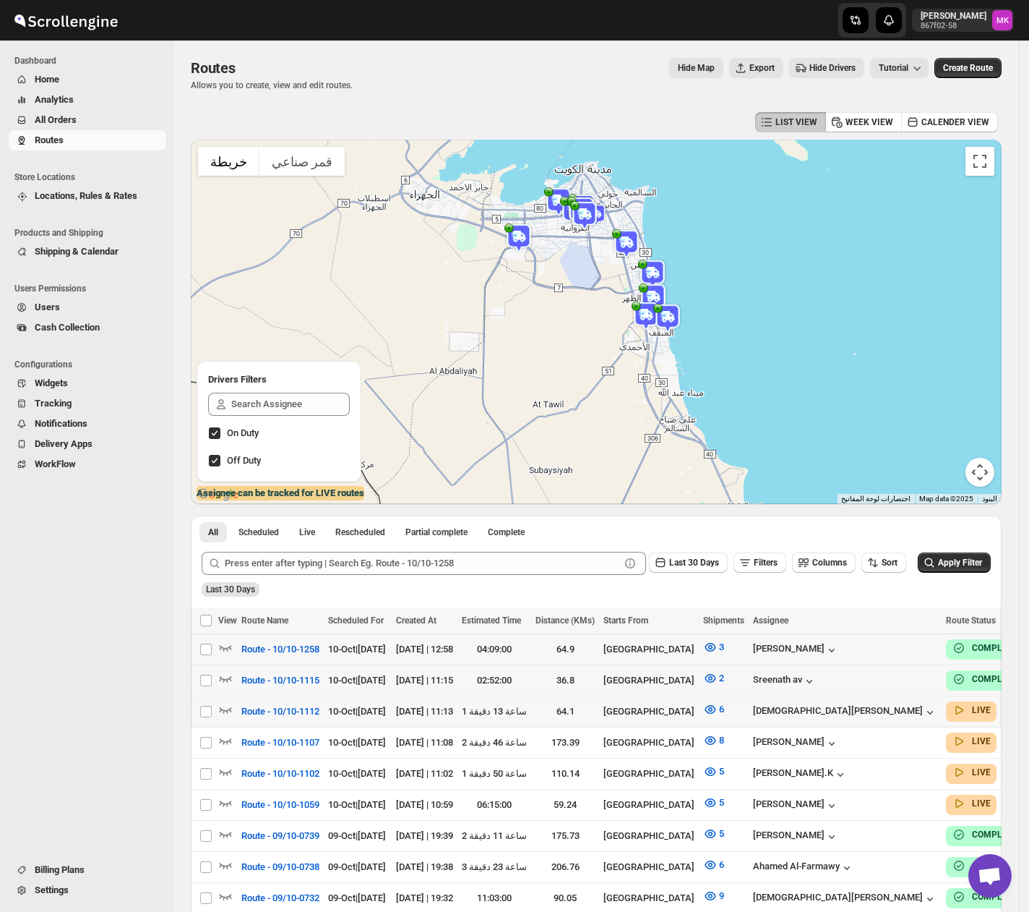
click at [61, 119] on span "All Orders" at bounding box center [56, 119] width 42 height 11
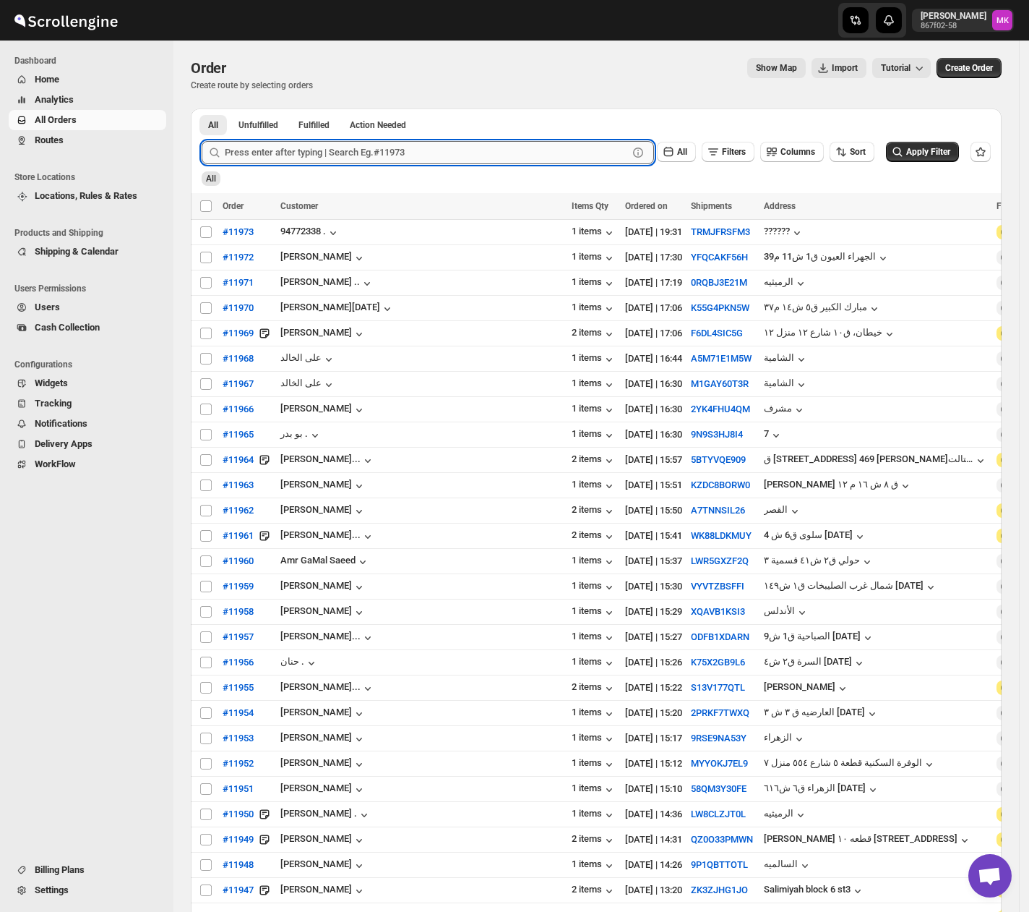
click at [270, 151] on input "text" at bounding box center [426, 152] width 403 height 23
paste input "11969"
type input "11969"
click at [202, 108] on button "Submit" at bounding box center [222, 115] width 41 height 15
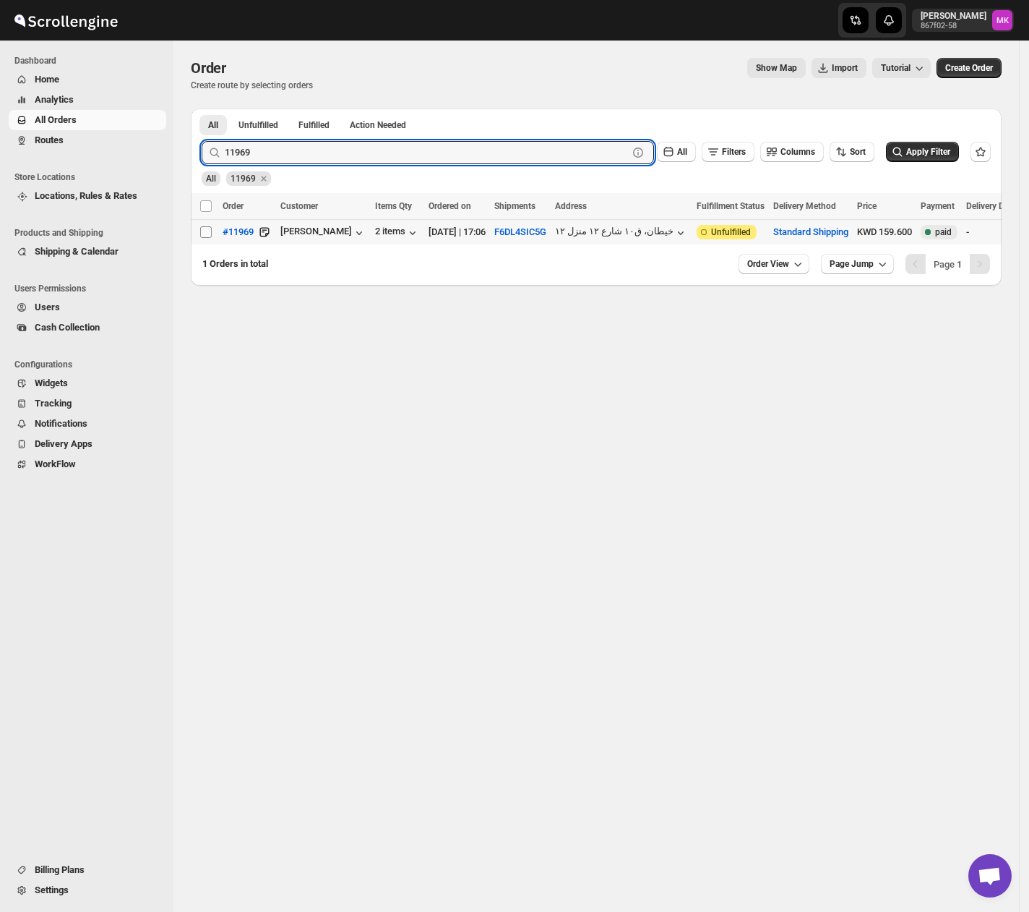
click at [201, 237] on input "Select order" at bounding box center [206, 232] width 12 height 12
checkbox input "true"
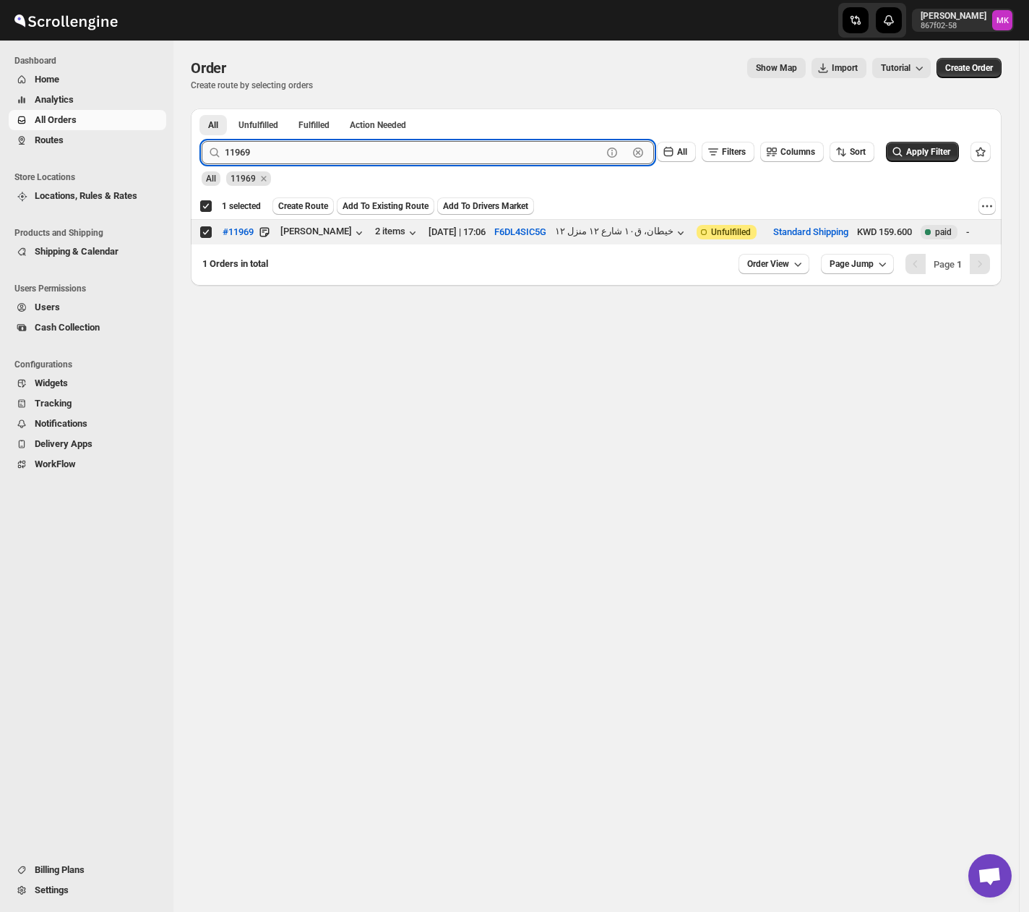
click at [299, 163] on input "11969" at bounding box center [413, 152] width 377 height 23
paste input "48"
type input "11948"
click at [202, 108] on button "Submit" at bounding box center [222, 115] width 41 height 15
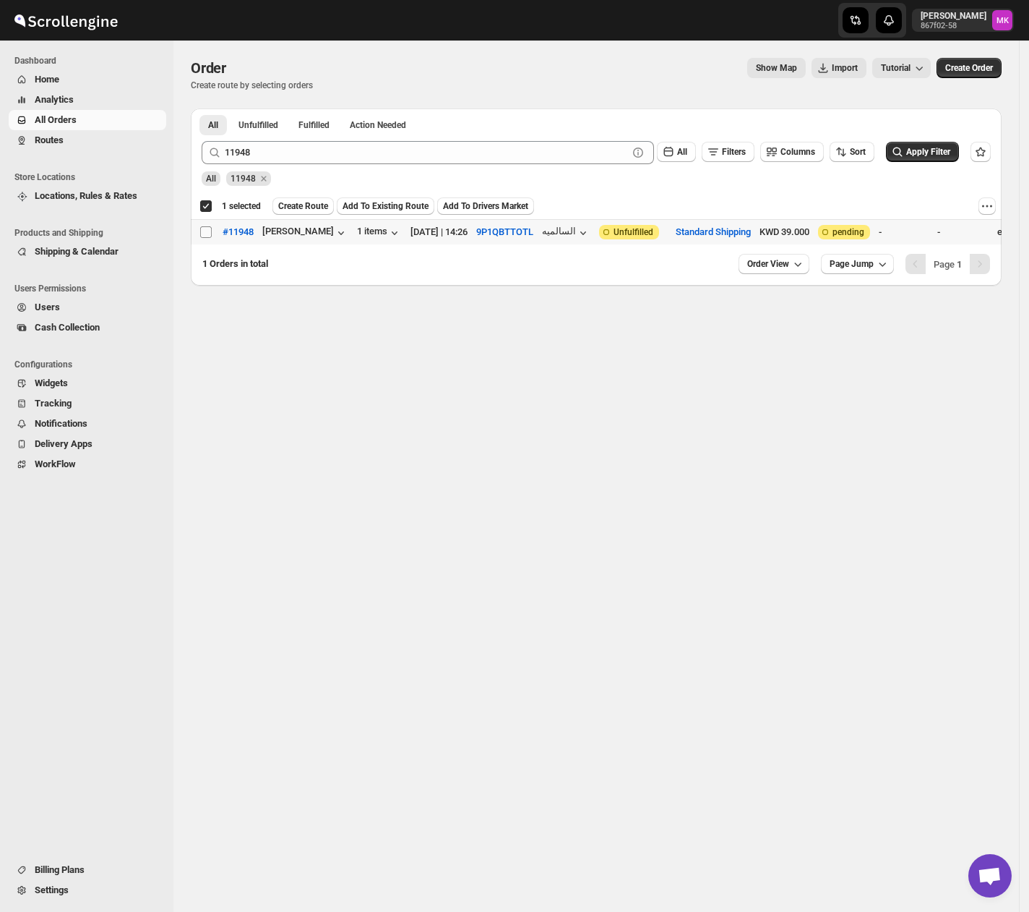
click at [204, 228] on input "Select order" at bounding box center [206, 232] width 12 height 12
checkbox input "true"
checkbox input "false"
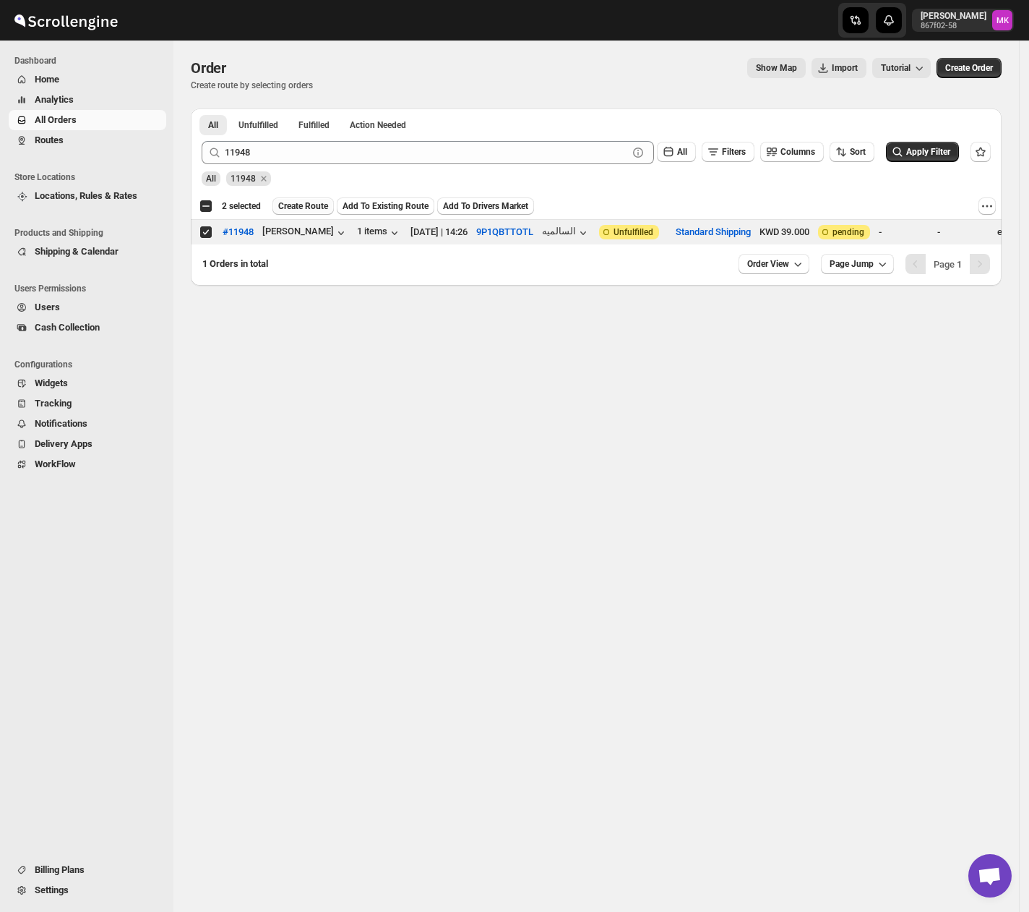
click at [305, 214] on button "Create Route" at bounding box center [303, 205] width 61 height 17
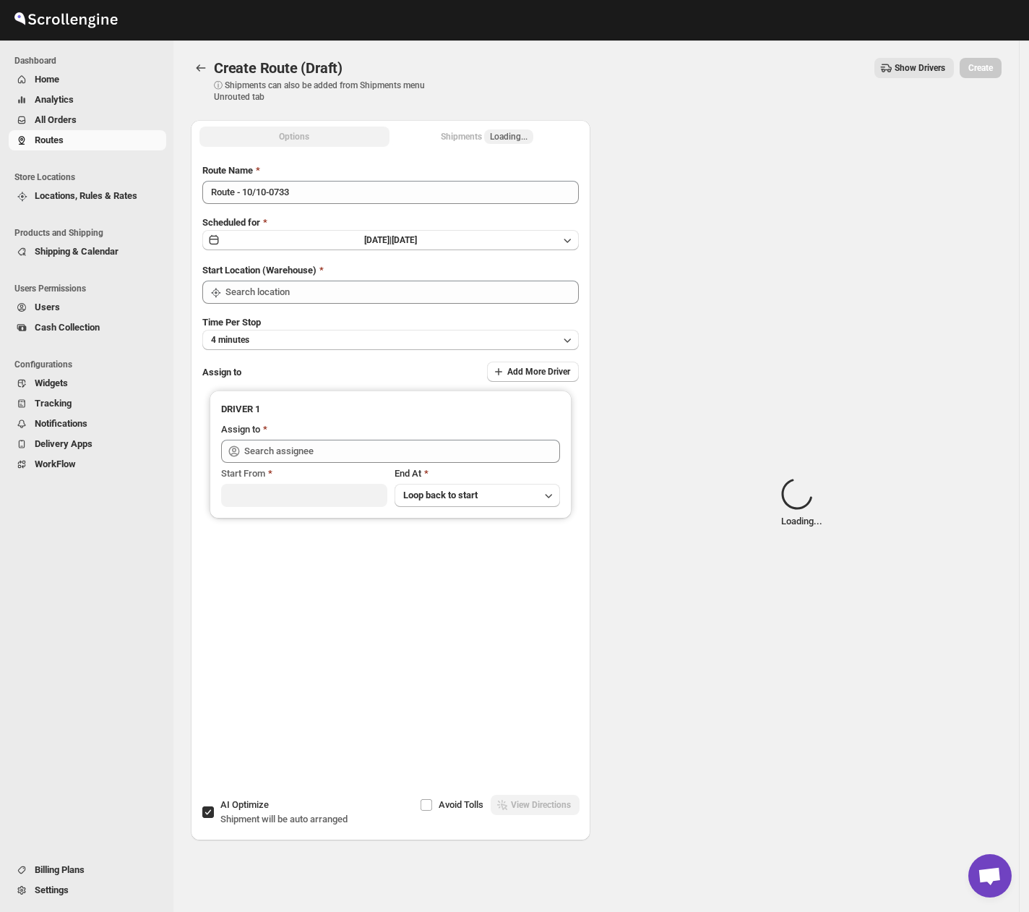
type input "[GEOGRAPHIC_DATA]"
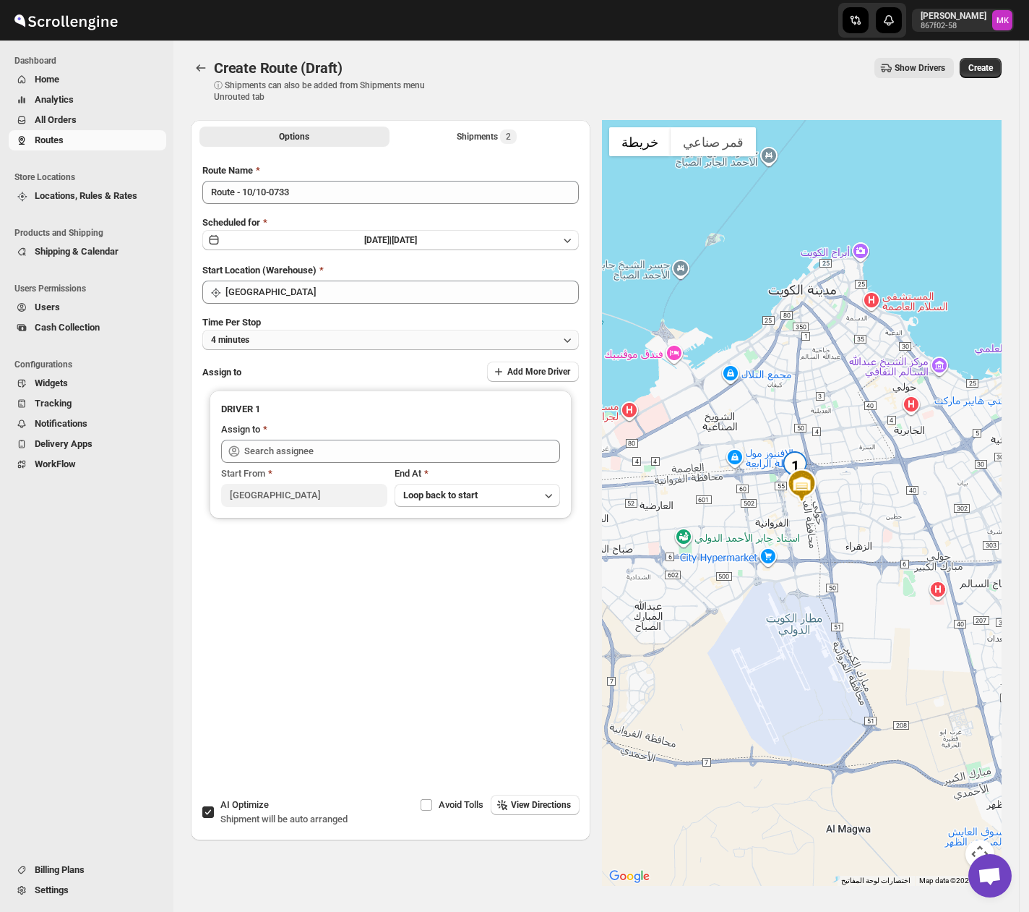
click at [270, 342] on button "4 minutes" at bounding box center [390, 340] width 377 height 20
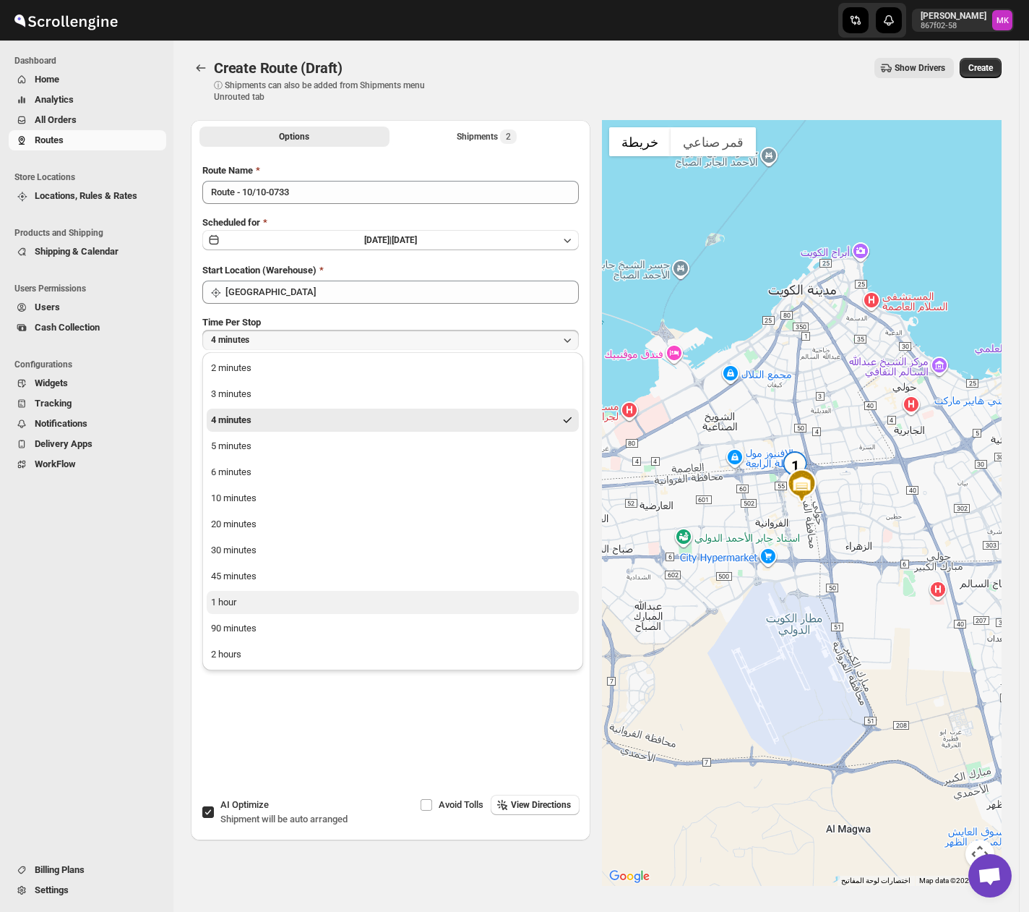
click at [226, 600] on div "1 hour" at bounding box center [223, 602] width 25 height 14
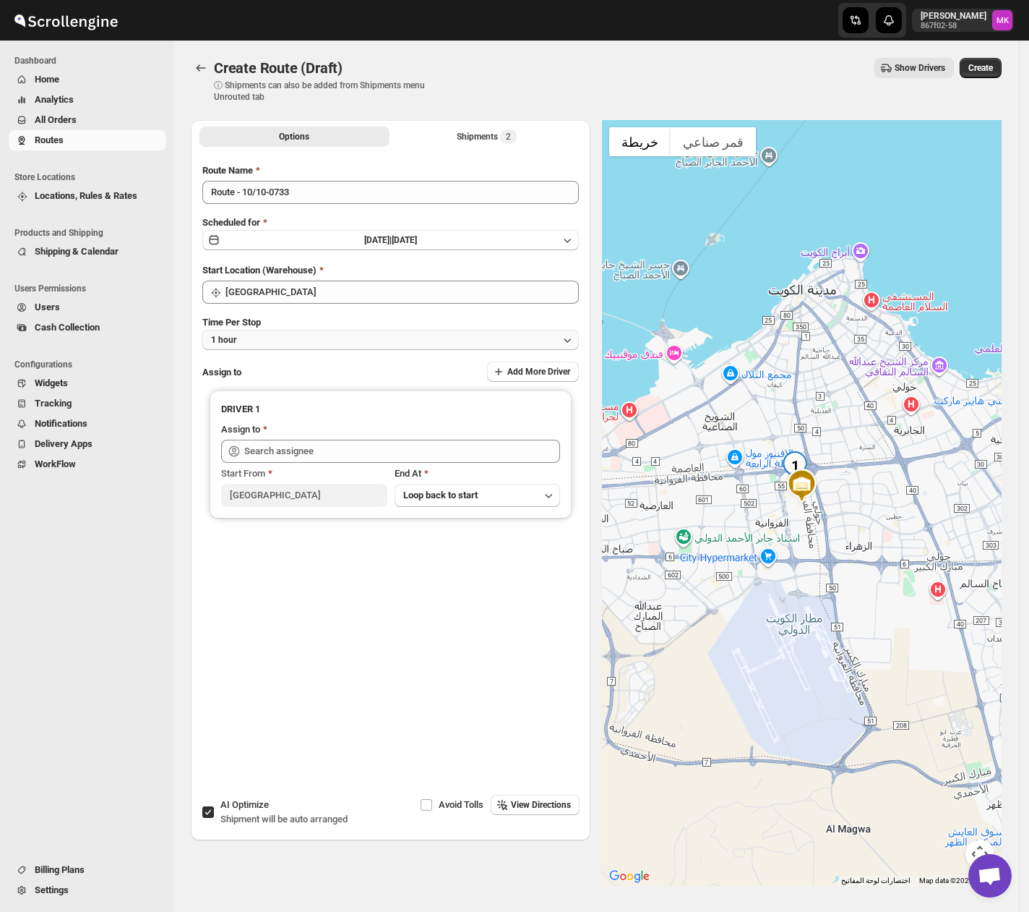
click at [267, 348] on button "1 hour" at bounding box center [390, 340] width 377 height 20
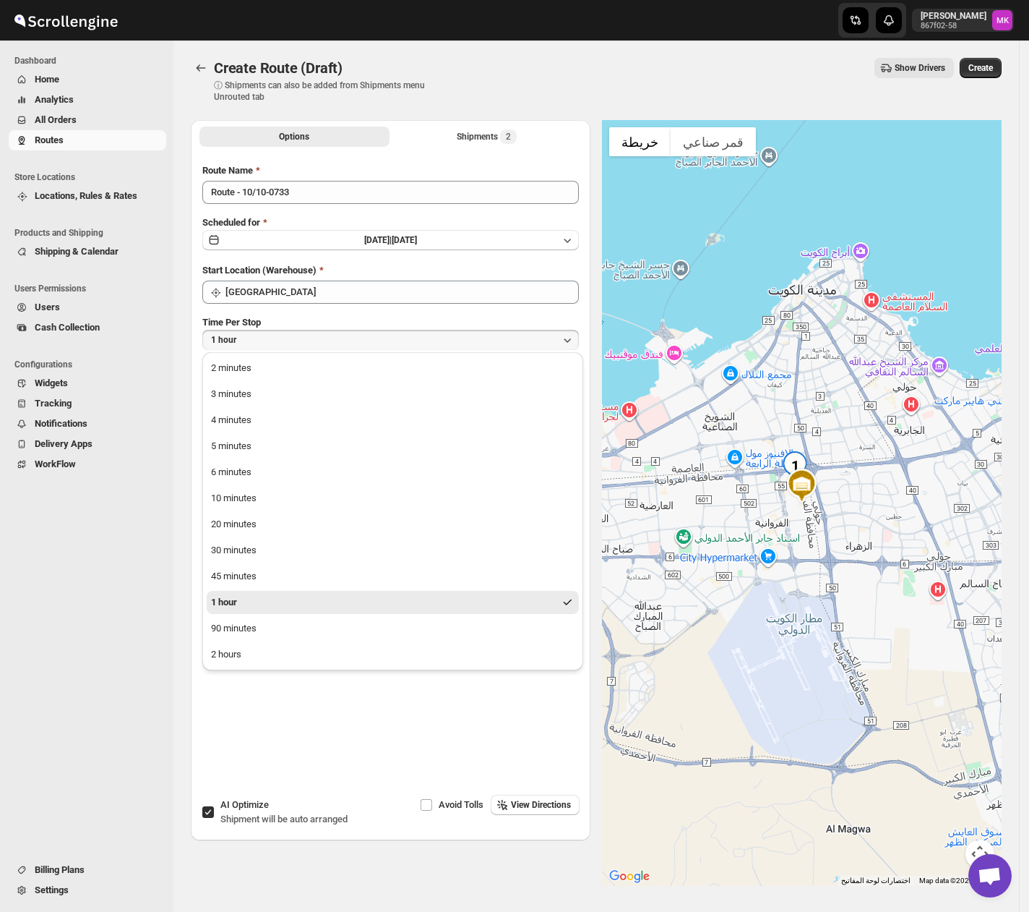
click at [267, 348] on div "2 minutes 3 minutes 4 minutes 5 minutes 6 minutes 10 minutes 20 minutes 30 minu…" at bounding box center [392, 509] width 381 height 322
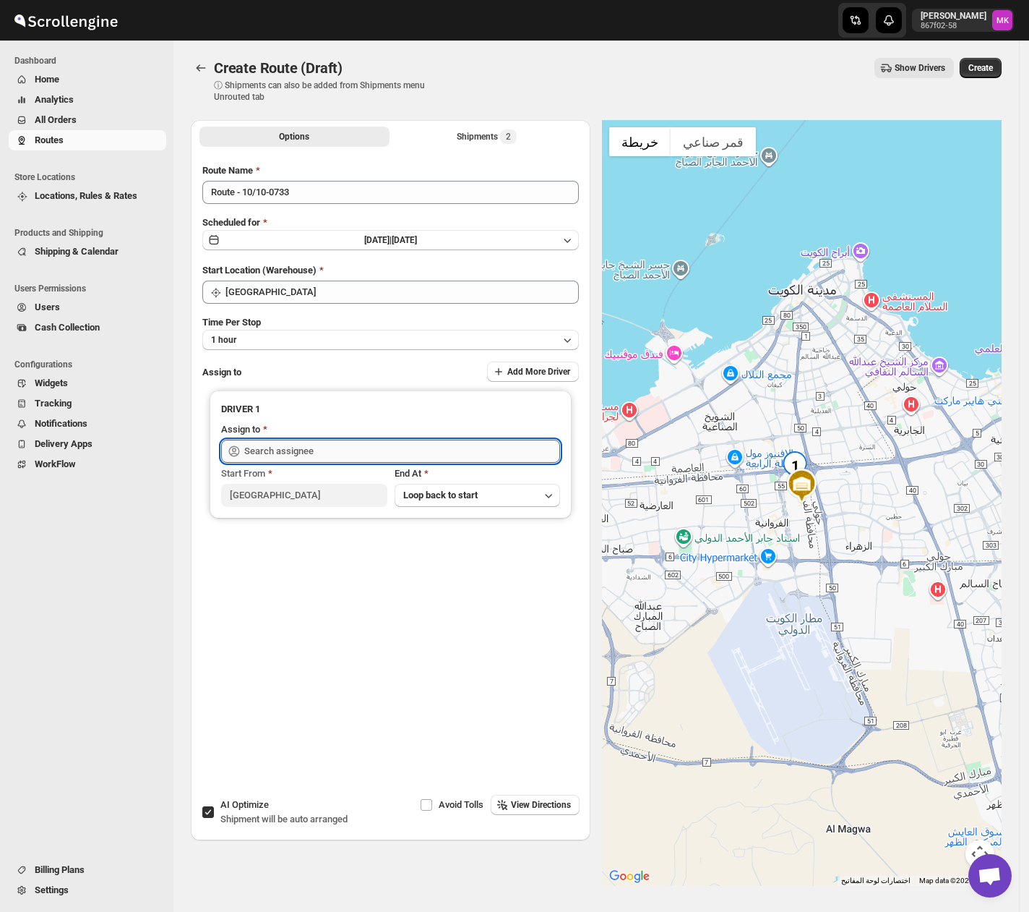
click at [278, 453] on input "text" at bounding box center [402, 451] width 316 height 23
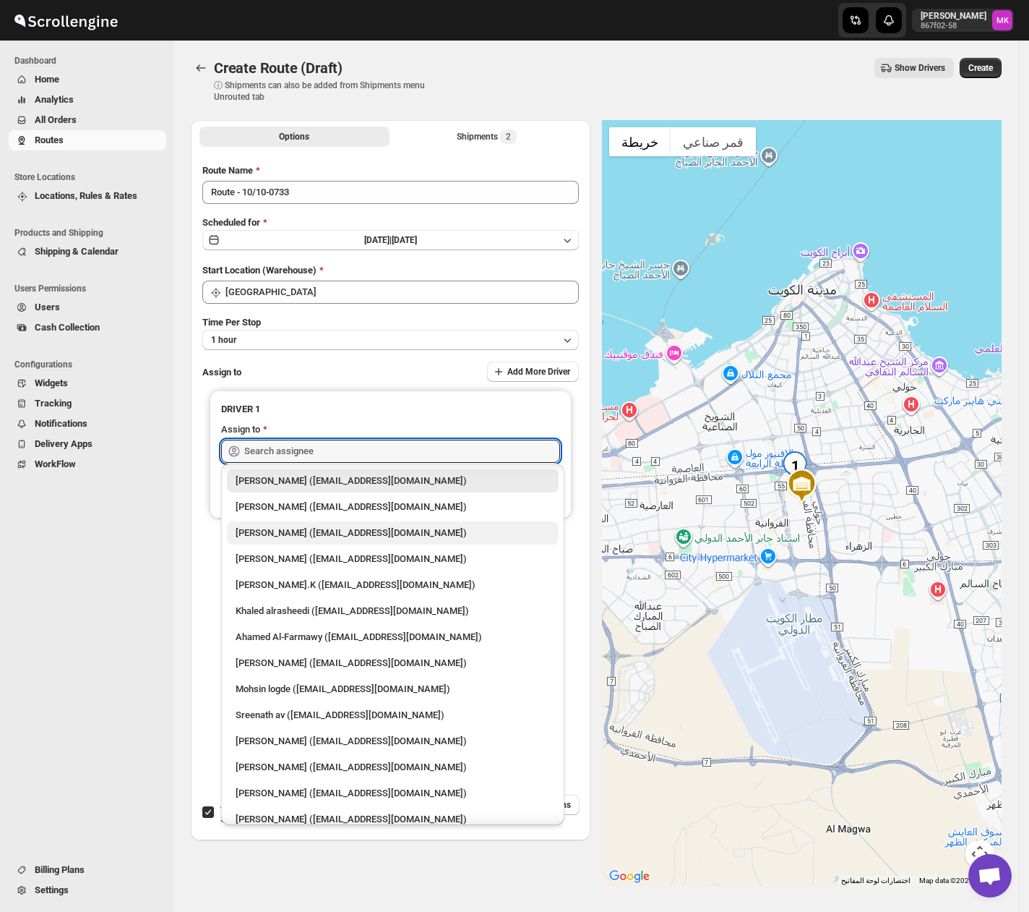
scroll to position [38, 0]
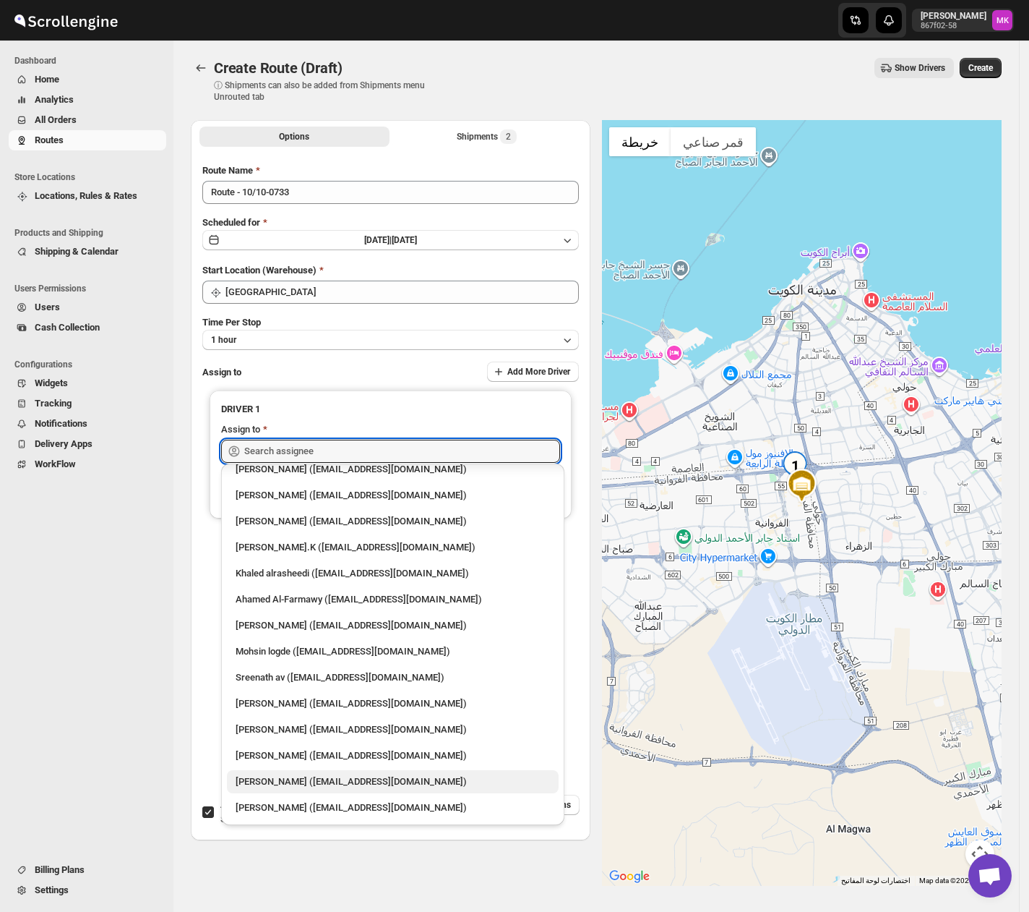
click at [317, 776] on div "kiberu richard (kiberurichard447@gmail.com)" at bounding box center [393, 781] width 314 height 14
type input "kiberu richard (kiberurichard447@gmail.com)"
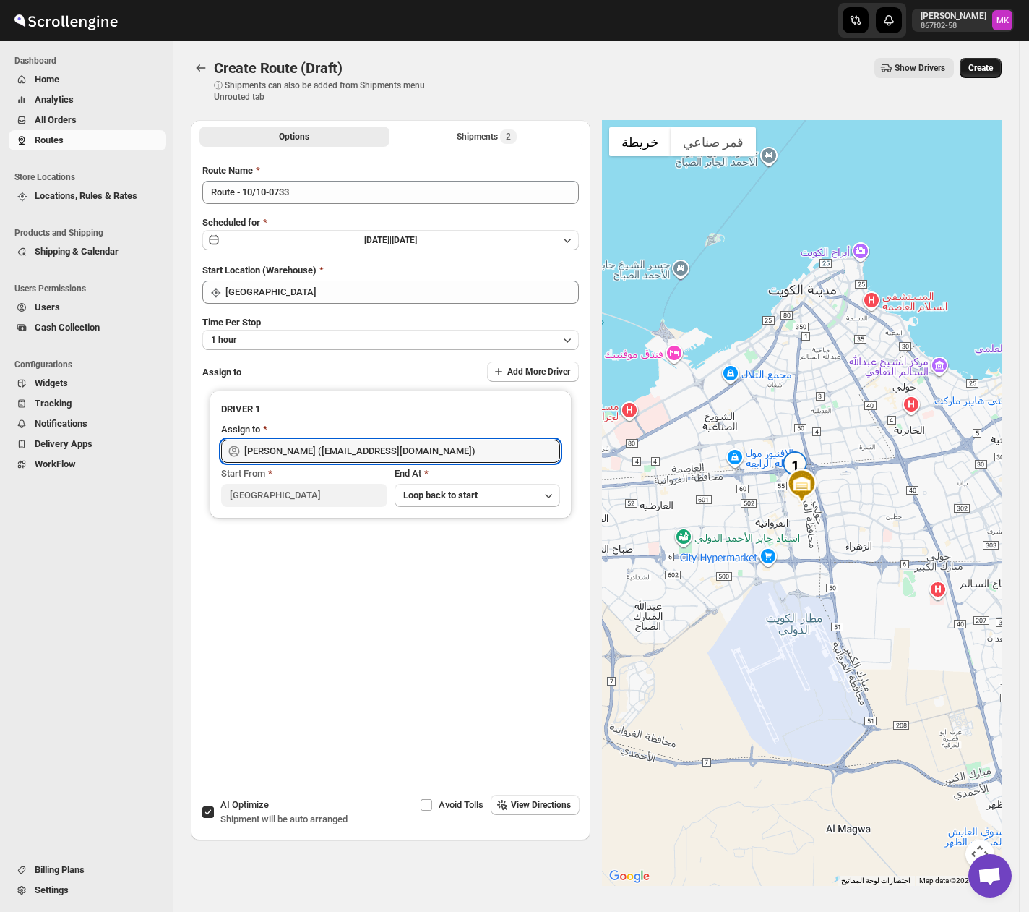
click at [998, 75] on button "Create" at bounding box center [981, 68] width 42 height 20
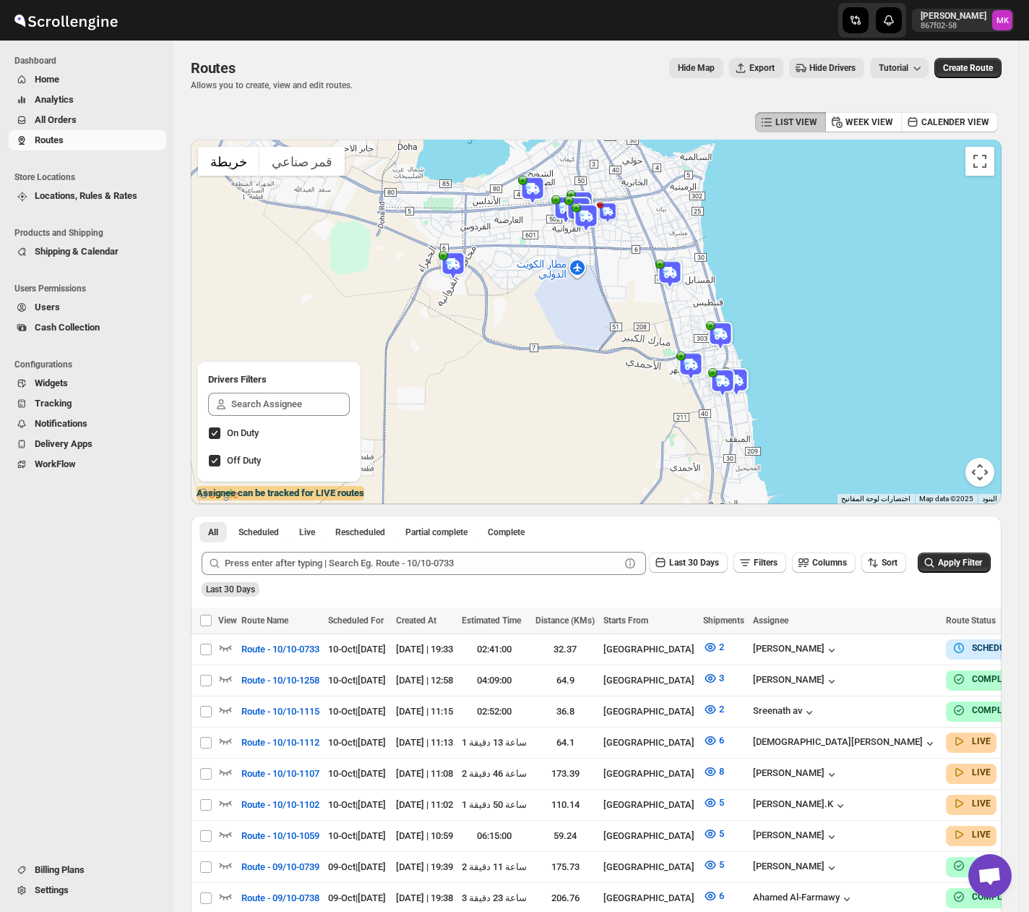
click at [81, 125] on span "All Orders" at bounding box center [99, 120] width 129 height 14
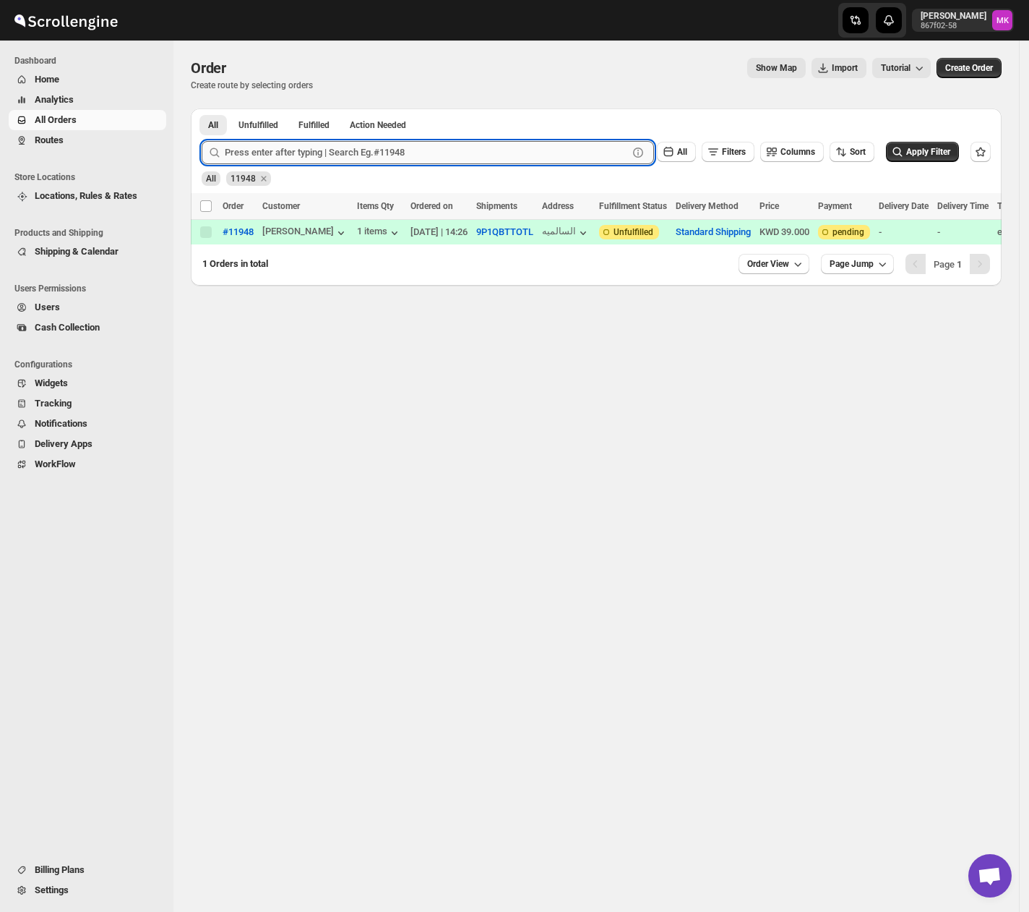
click at [309, 149] on input "text" at bounding box center [426, 152] width 403 height 23
paste input "11932"
type input "11932"
click at [202, 108] on button "Submit" at bounding box center [222, 115] width 41 height 15
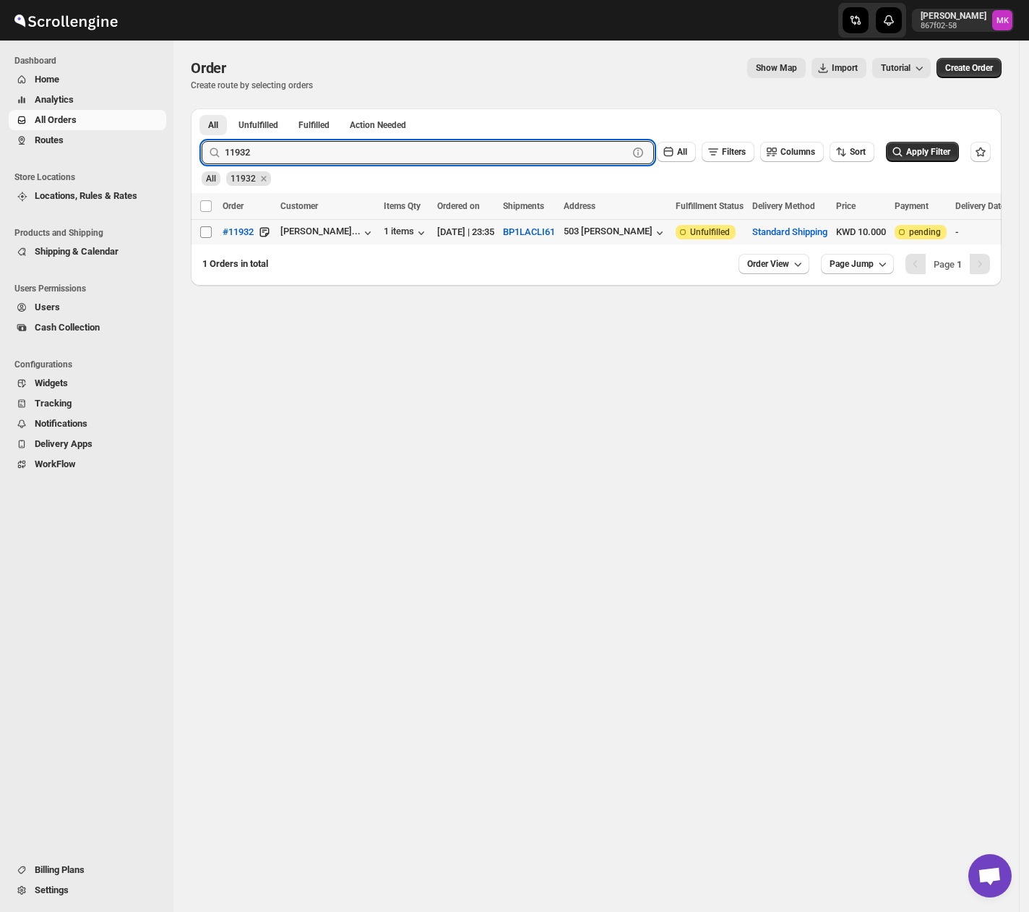
click at [200, 229] on input "Select order" at bounding box center [206, 232] width 12 height 12
checkbox input "true"
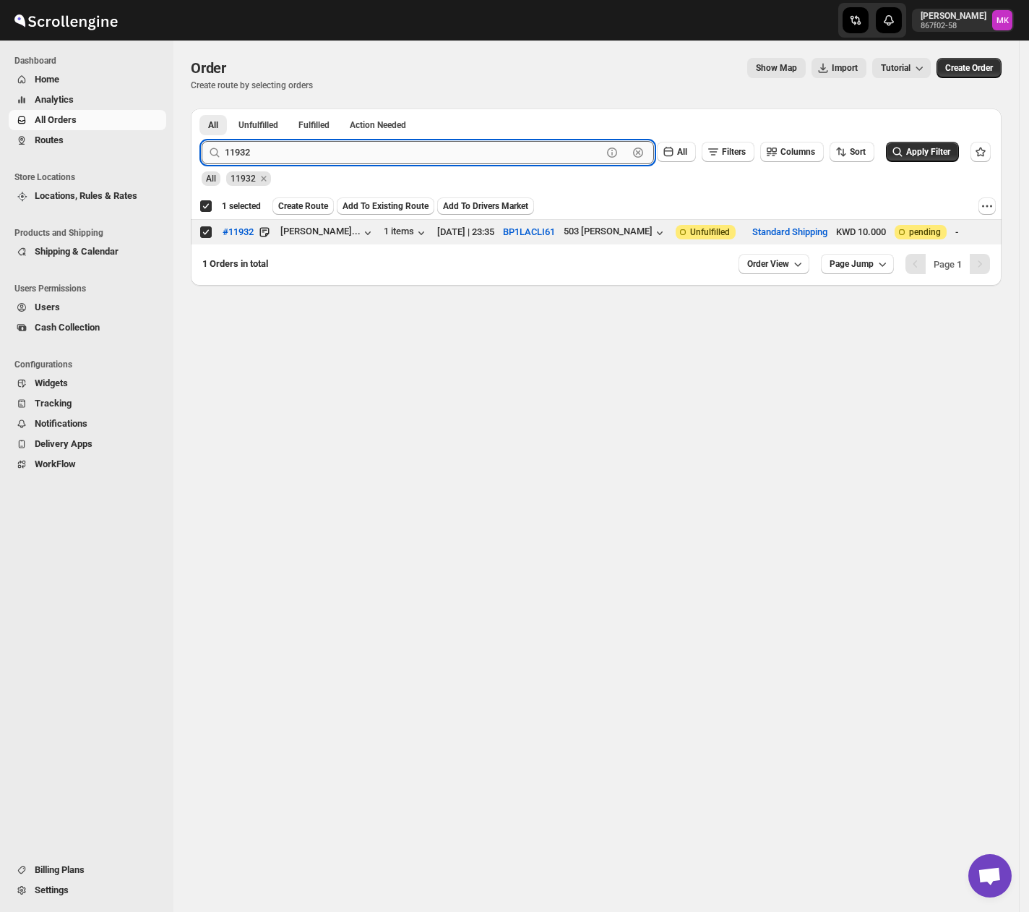
click at [285, 151] on input "11932" at bounding box center [413, 152] width 377 height 23
paste input "49"
type input "11949"
click at [202, 108] on button "Submit" at bounding box center [222, 115] width 41 height 15
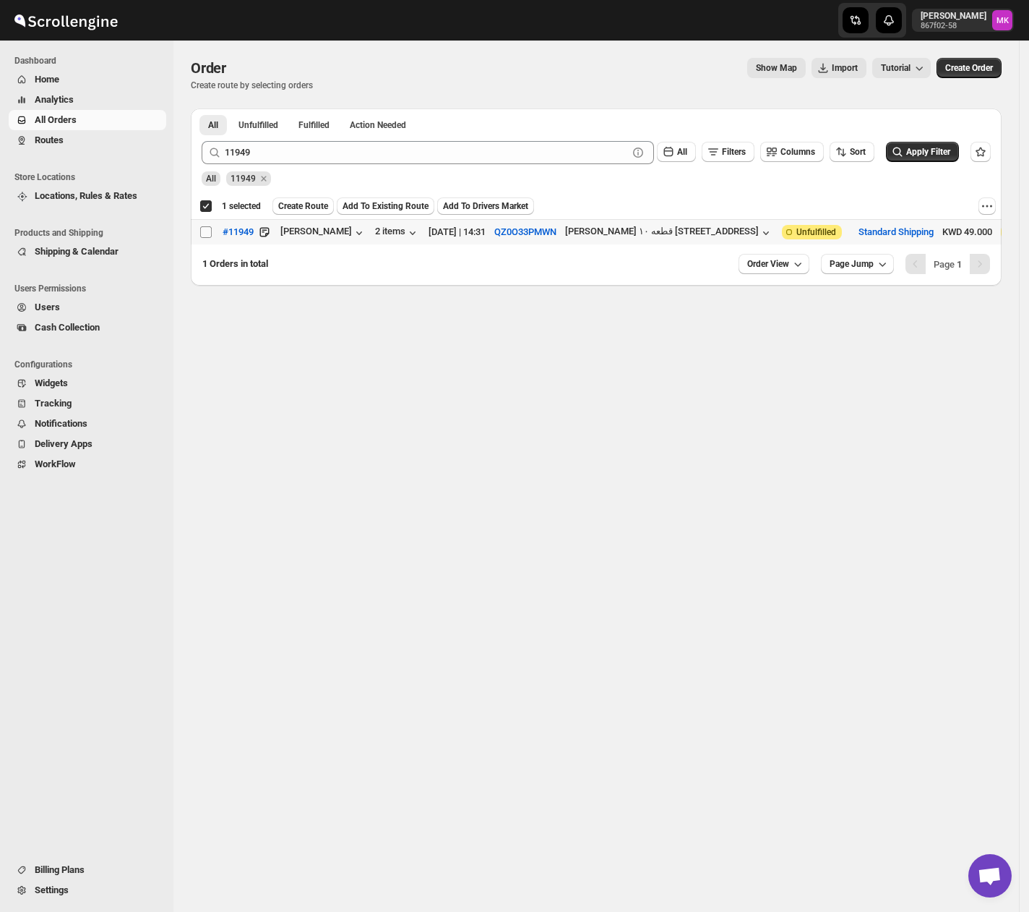
click at [206, 232] on input "Select order" at bounding box center [206, 232] width 12 height 12
checkbox input "true"
checkbox input "false"
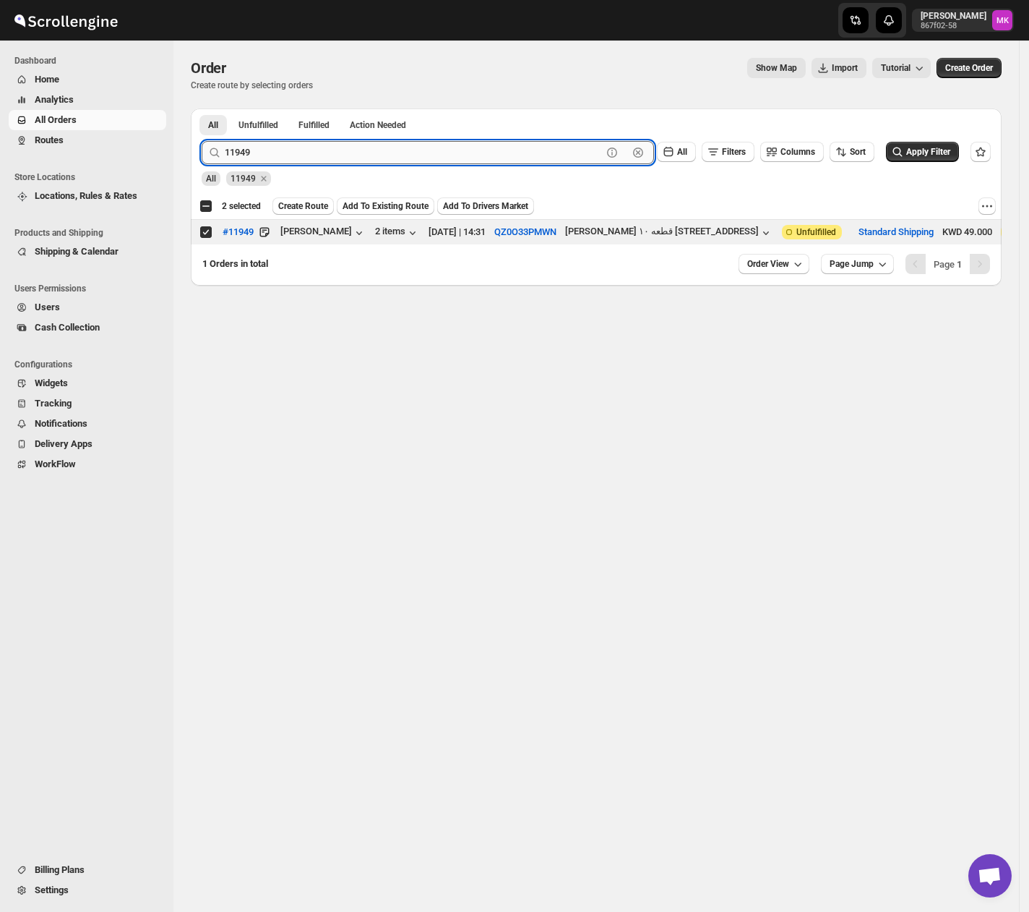
drag, startPoint x: 347, startPoint y: 160, endPoint x: 341, endPoint y: 155, distance: 7.7
click at [347, 160] on input "11949" at bounding box center [413, 152] width 377 height 23
paste input "55"
type input "11955"
click at [202, 108] on button "Submit" at bounding box center [222, 115] width 41 height 15
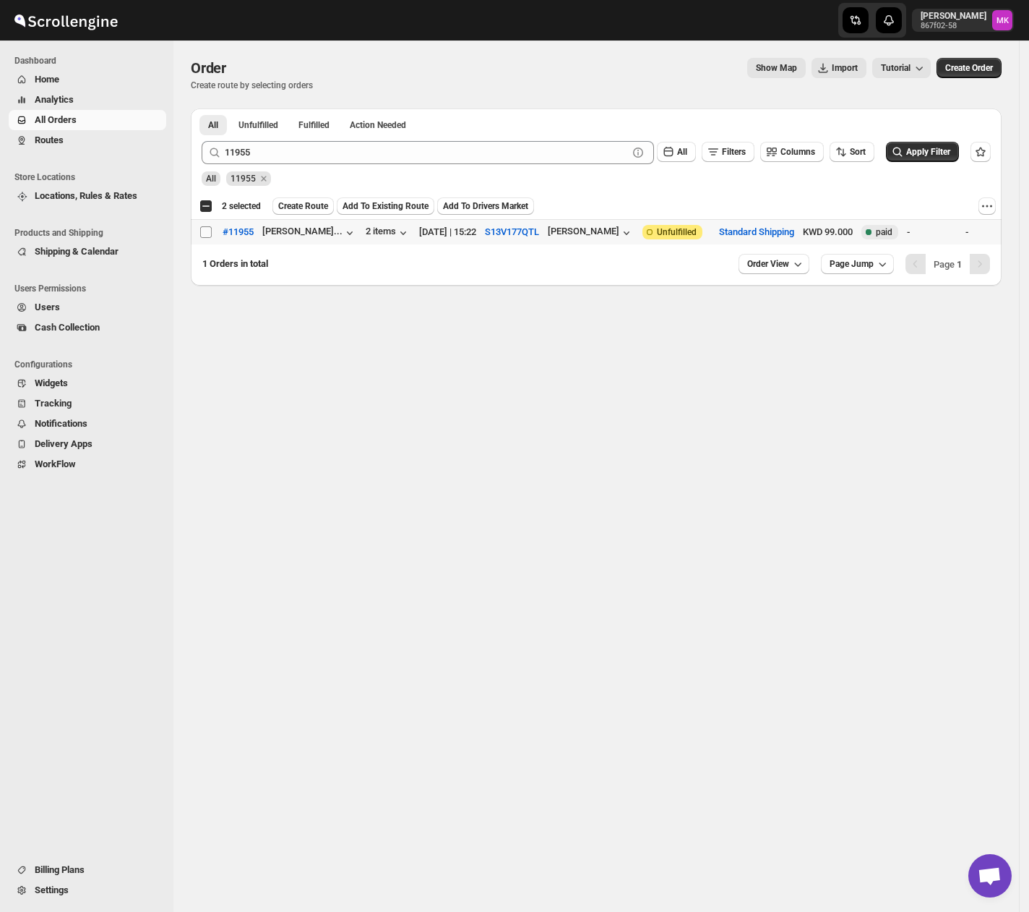
click at [200, 235] on td "Select order" at bounding box center [204, 232] width 27 height 25
checkbox input "true"
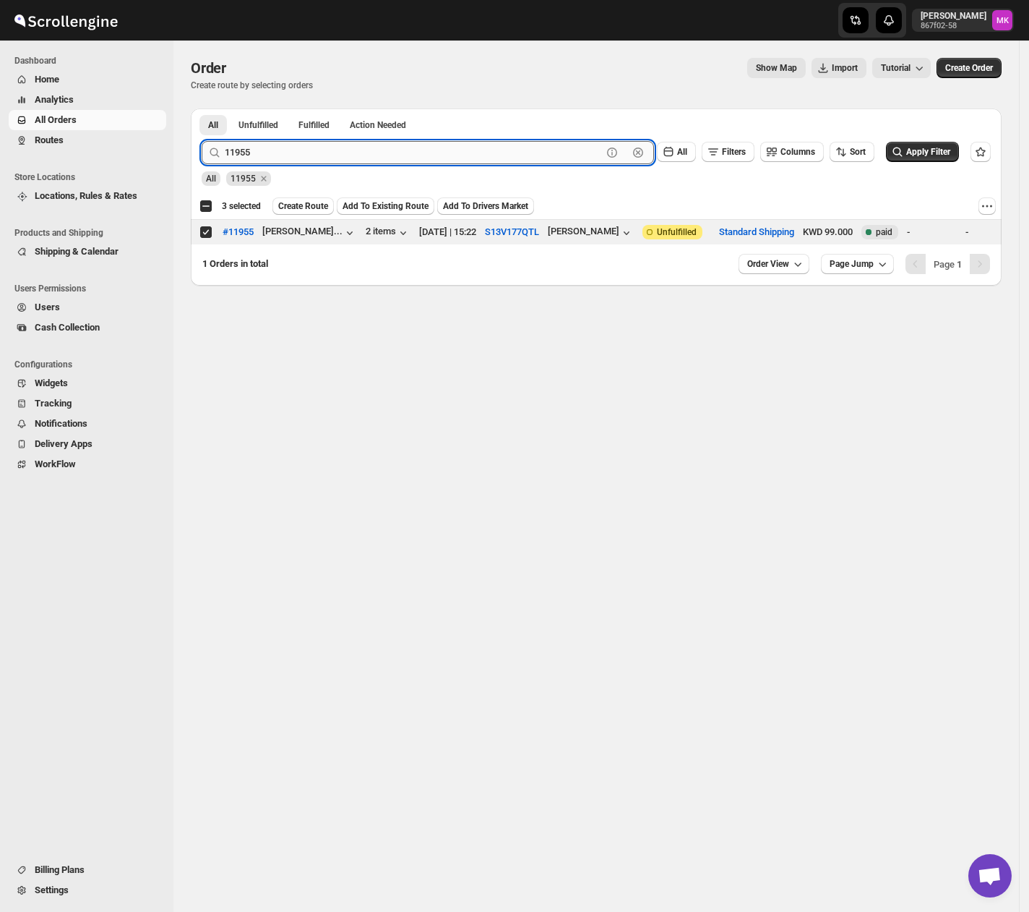
click at [262, 156] on input "11955" at bounding box center [413, 152] width 377 height 23
paste input "26"
type input "11926"
click at [202, 108] on button "Submit" at bounding box center [222, 115] width 41 height 15
click at [201, 228] on input "Select order" at bounding box center [206, 232] width 12 height 12
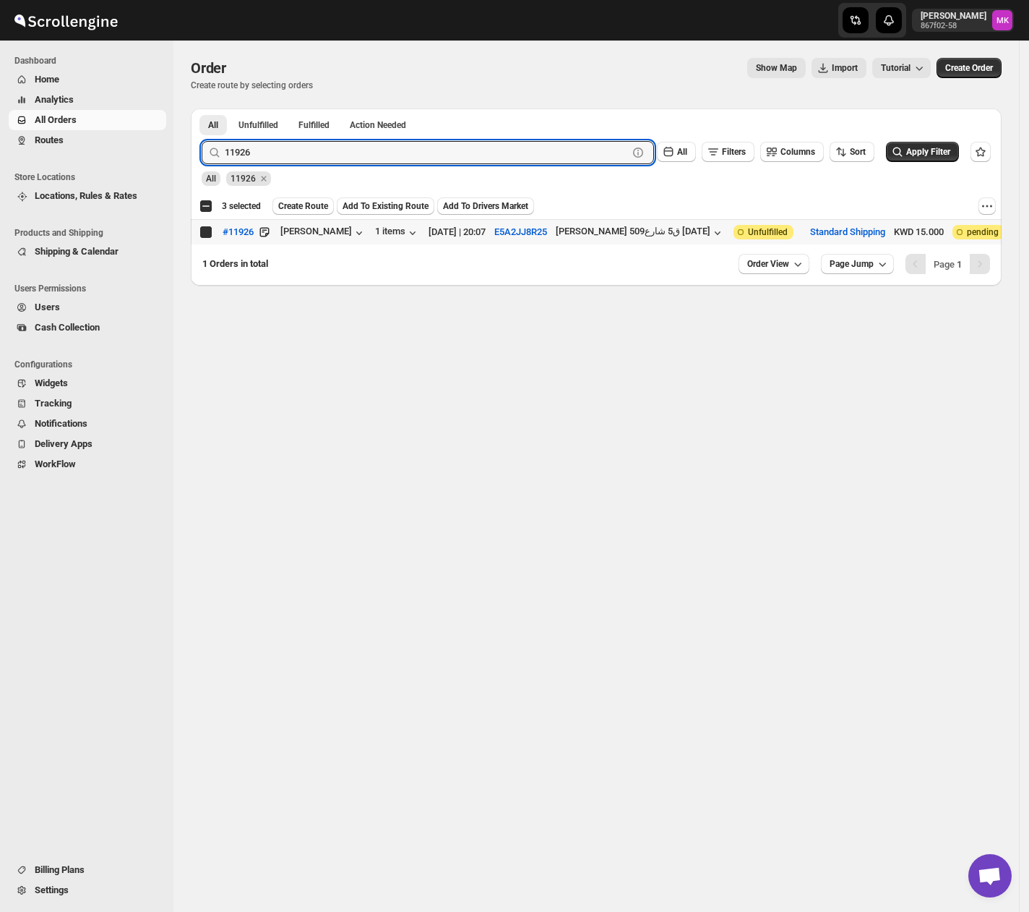
checkbox input "true"
click at [249, 142] on input "11926" at bounding box center [413, 152] width 377 height 23
click at [250, 142] on input "11926" at bounding box center [413, 152] width 377 height 23
paste input "18"
type input "11918"
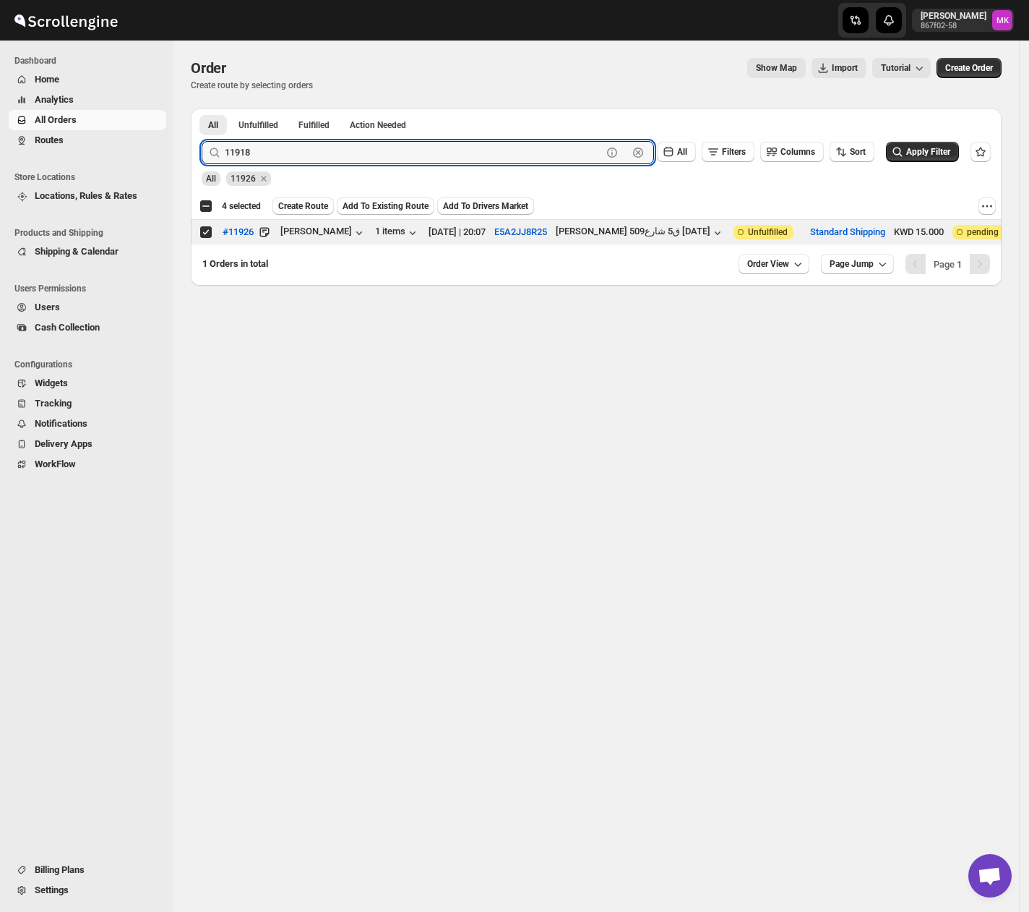
click at [202, 108] on button "Submit" at bounding box center [222, 115] width 41 height 15
click at [207, 233] on input "Select order" at bounding box center [206, 232] width 12 height 12
checkbox input "true"
click at [270, 154] on input "11918" at bounding box center [413, 152] width 377 height 23
paste input "24"
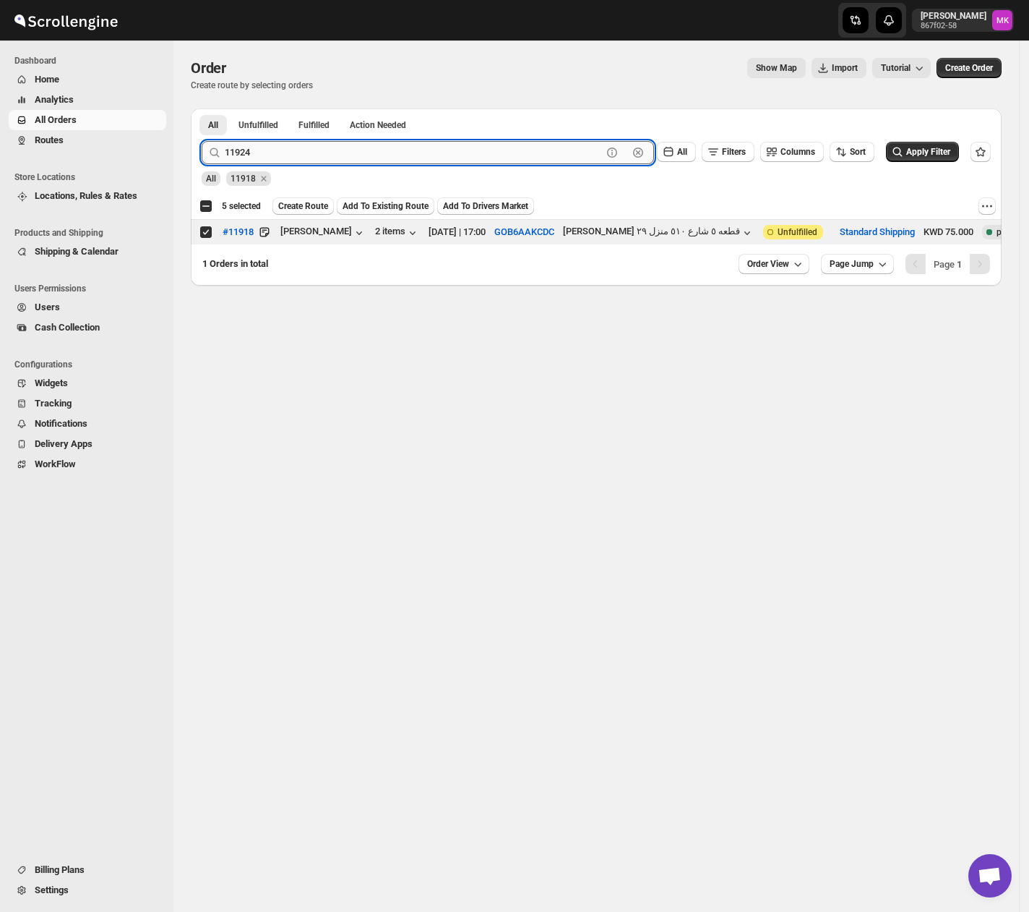
type input "11924"
click at [202, 108] on button "Submit" at bounding box center [222, 115] width 41 height 15
click at [202, 232] on input "Select order" at bounding box center [206, 232] width 12 height 12
checkbox input "true"
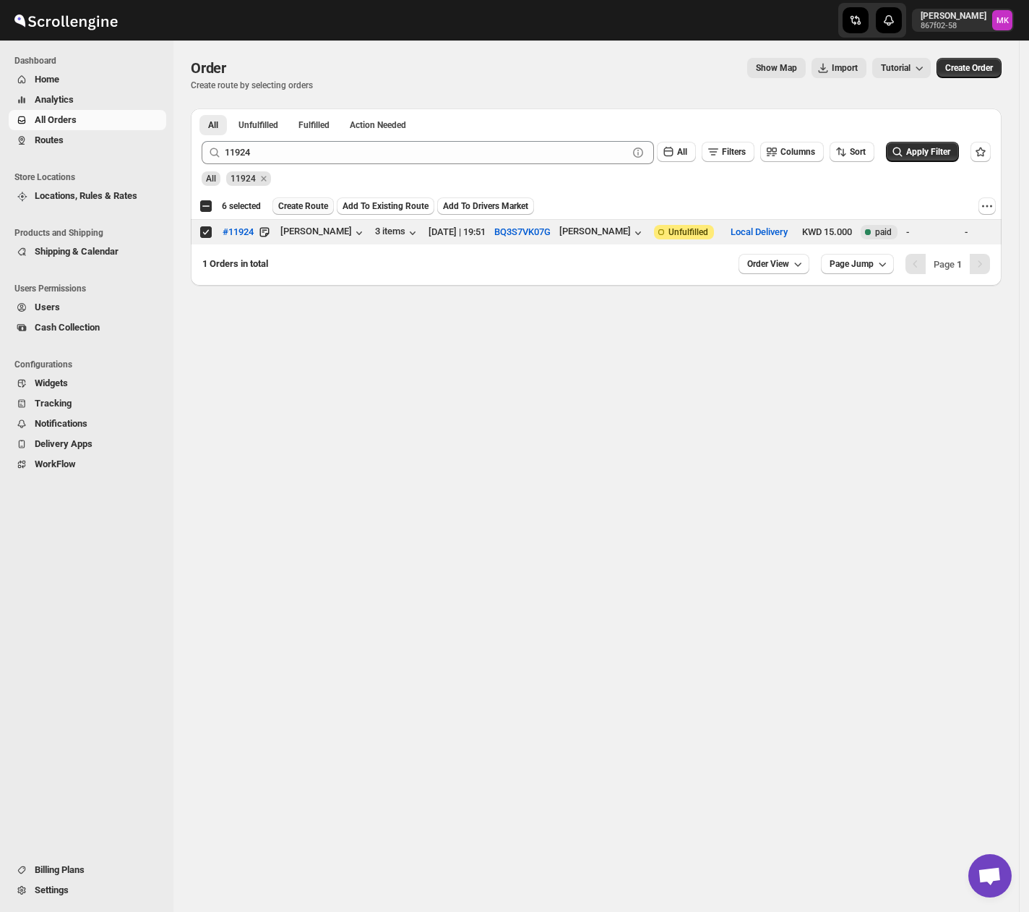
click at [296, 210] on span "Create Route" at bounding box center [303, 206] width 50 height 12
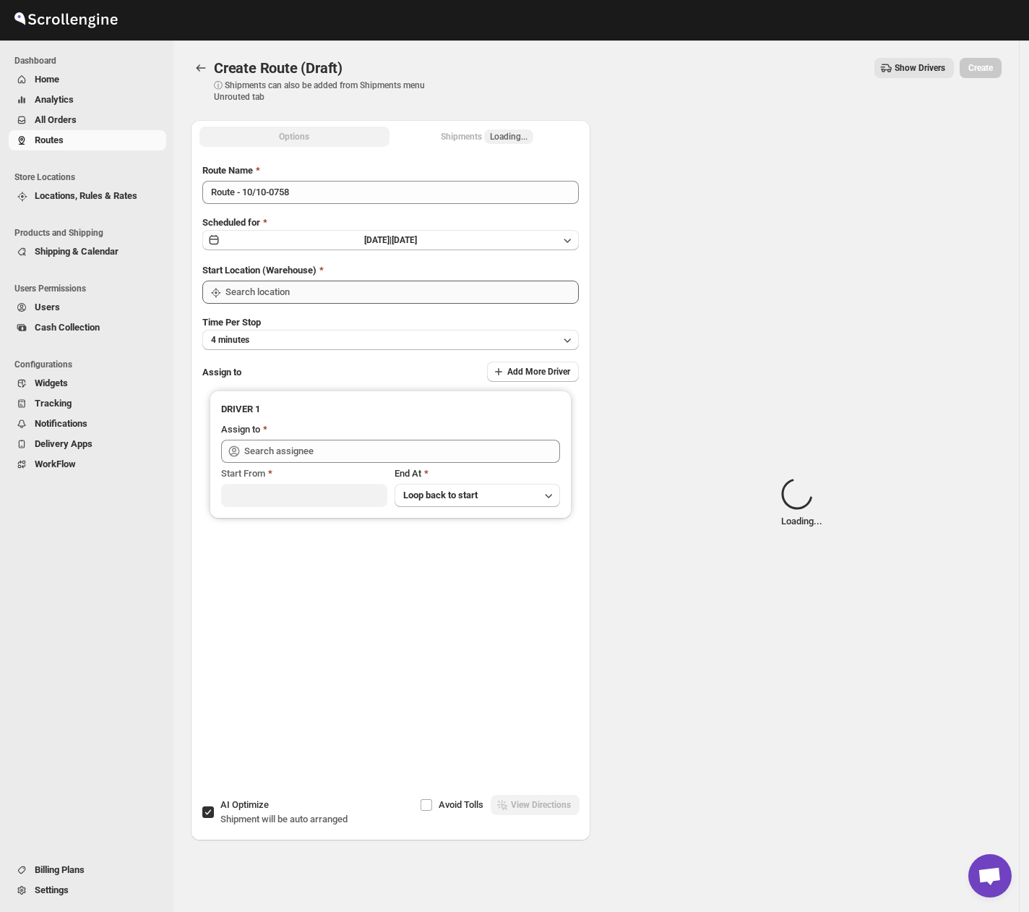
type input "[GEOGRAPHIC_DATA]"
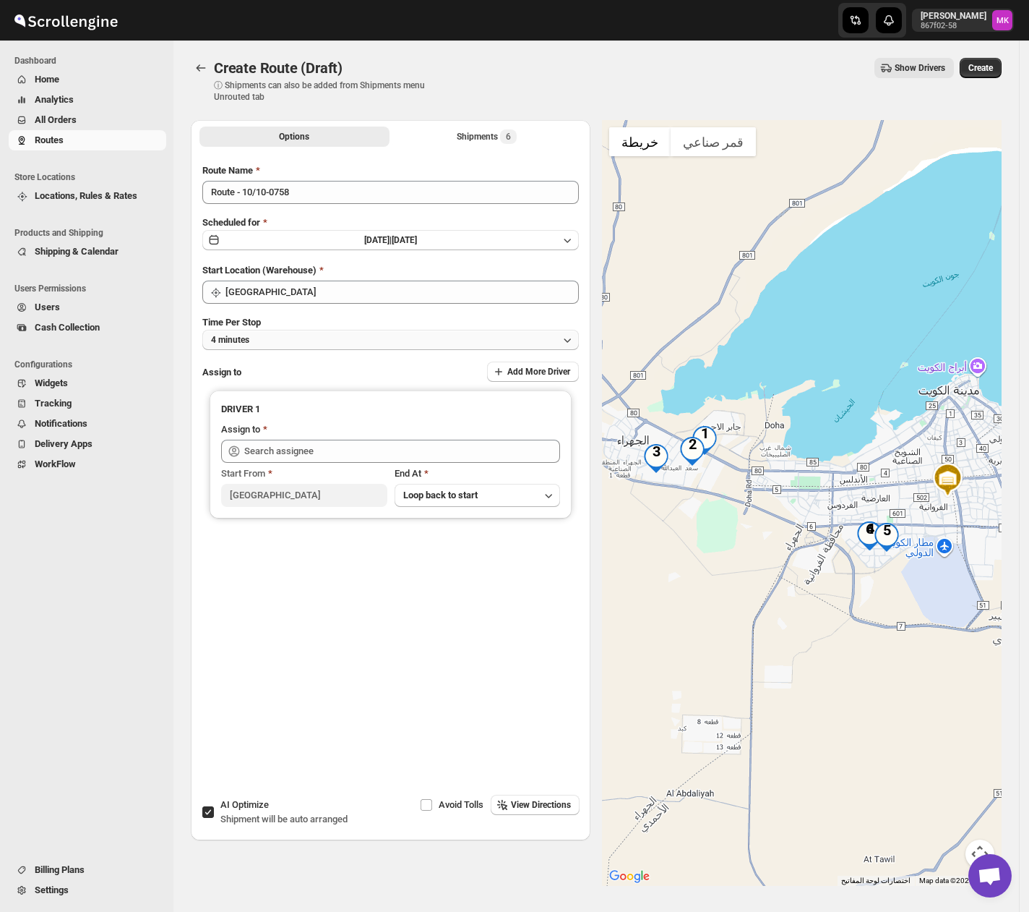
click at [229, 334] on span "4 minutes" at bounding box center [230, 340] width 38 height 12
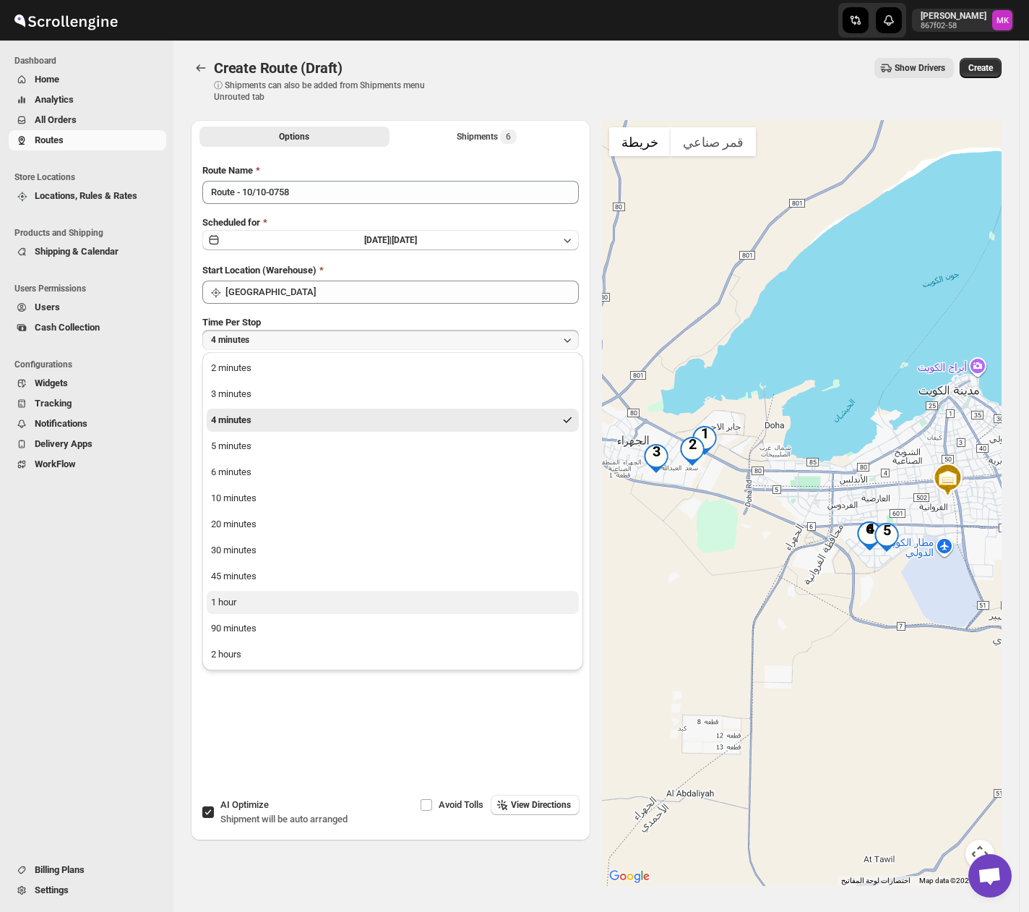
click at [260, 599] on button "1 hour" at bounding box center [393, 602] width 372 height 23
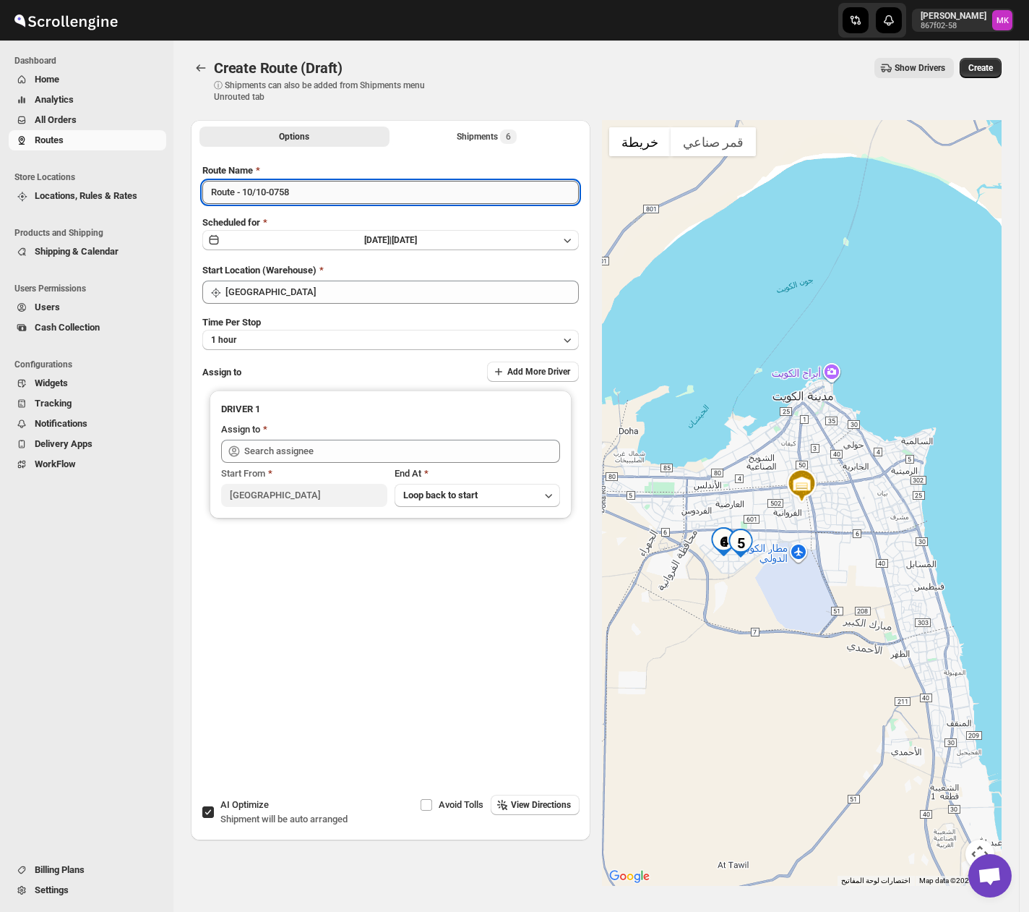
click at [249, 197] on input "Route - 10/10-0758" at bounding box center [390, 192] width 377 height 23
type input "Route - 11/10-0758"
click at [417, 244] on span "[DATE]" at bounding box center [404, 240] width 25 height 10
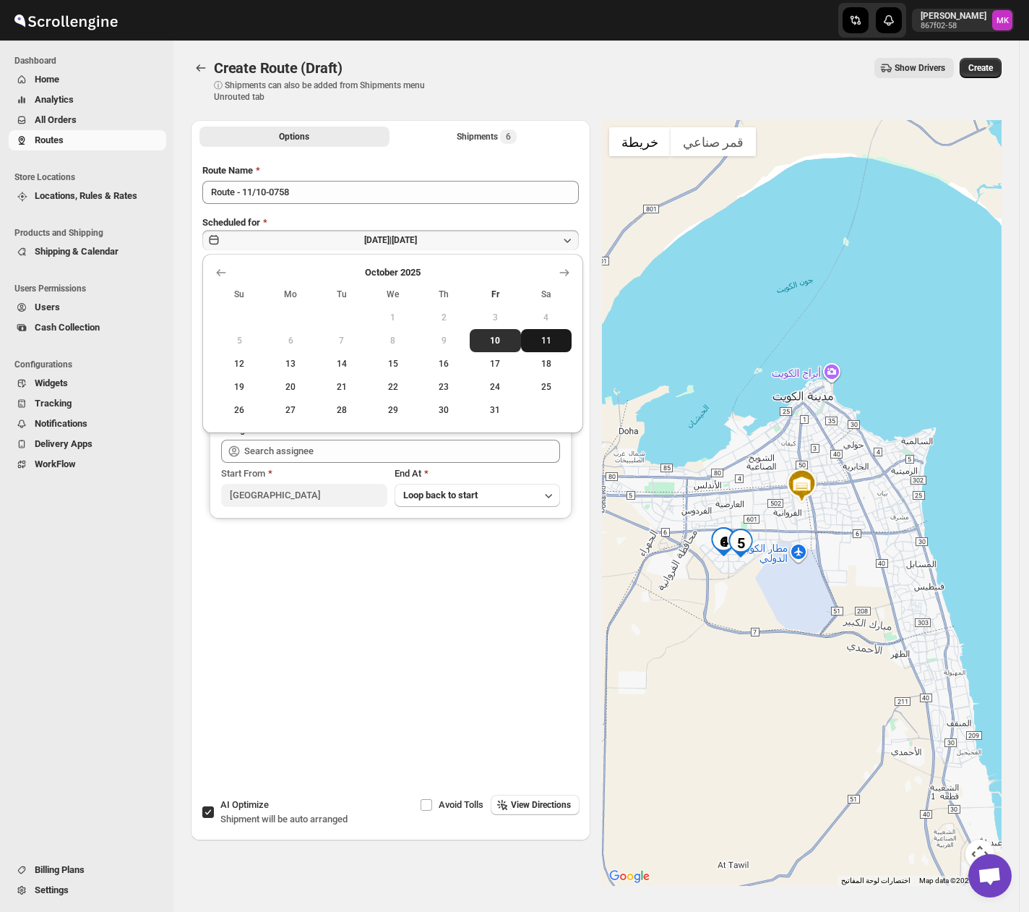
click at [560, 342] on span "11" at bounding box center [547, 341] width 40 height 12
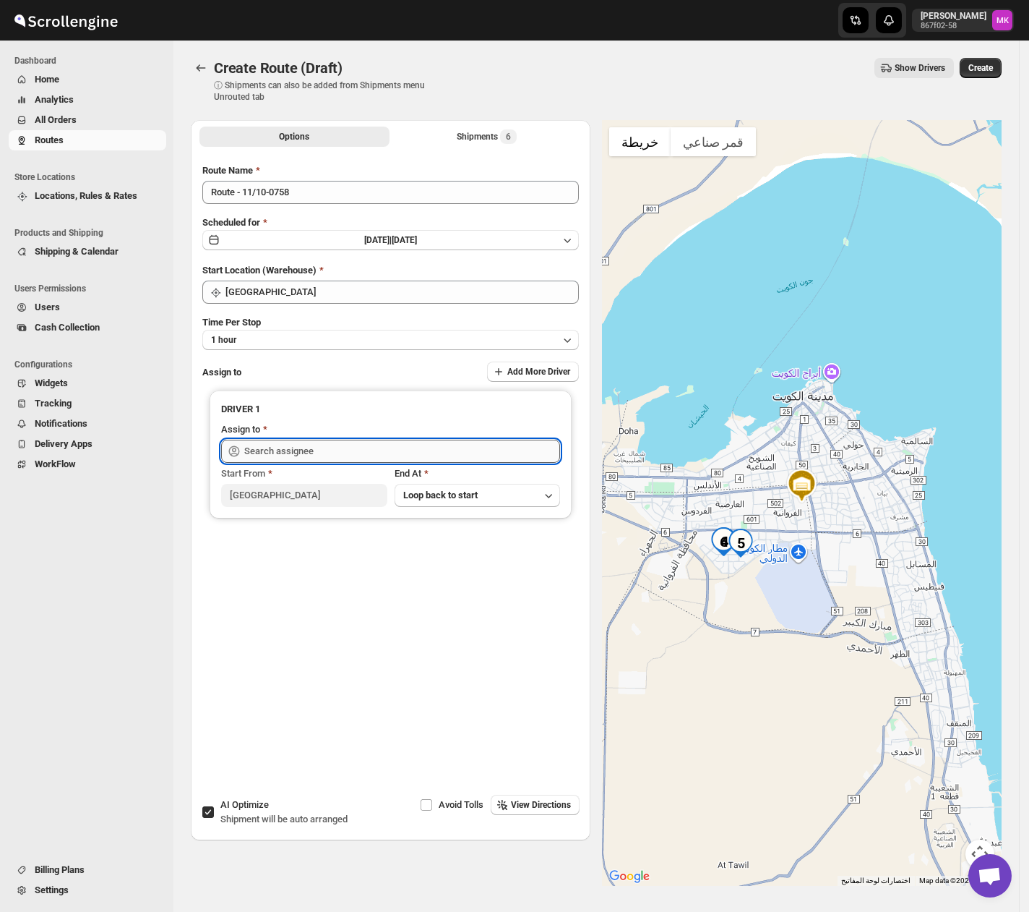
click at [334, 452] on input "text" at bounding box center [402, 451] width 316 height 23
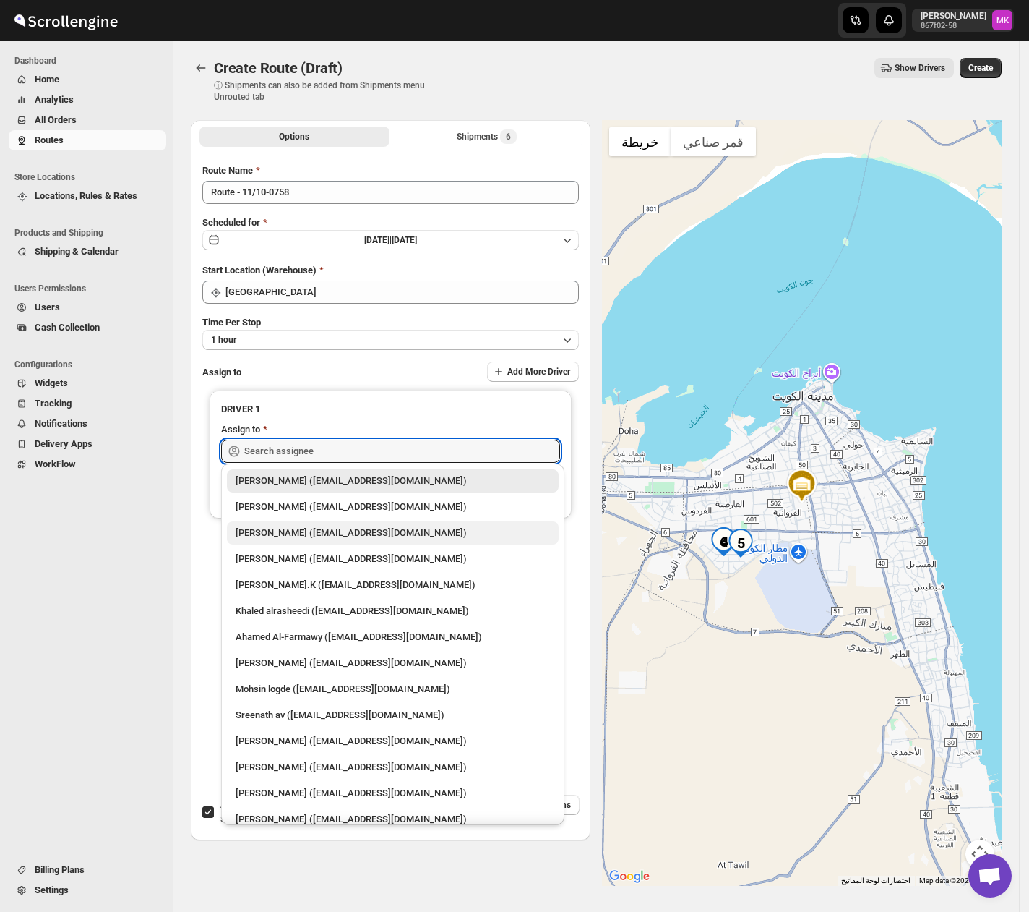
click at [293, 528] on div "[PERSON_NAME] ([EMAIL_ADDRESS][DOMAIN_NAME])" at bounding box center [393, 533] width 314 height 14
type input "[PERSON_NAME] ([EMAIL_ADDRESS][DOMAIN_NAME])"
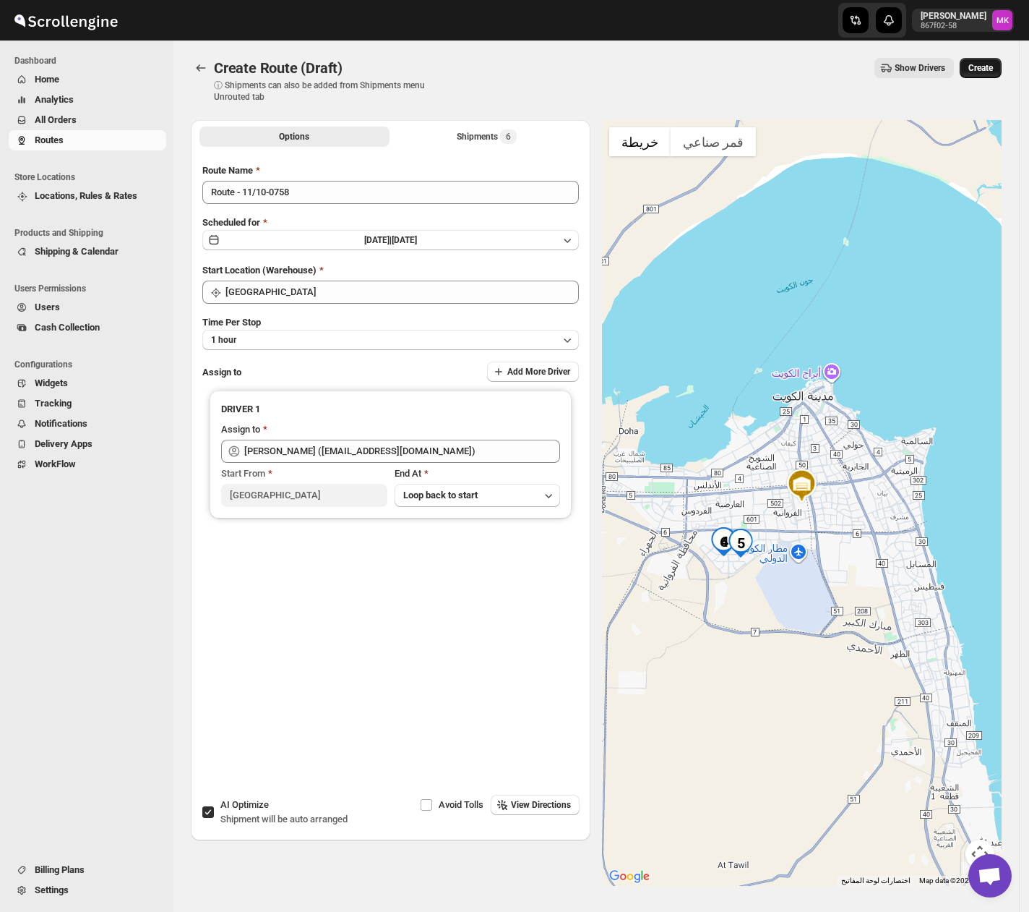
click at [990, 71] on span "Create" at bounding box center [981, 68] width 25 height 12
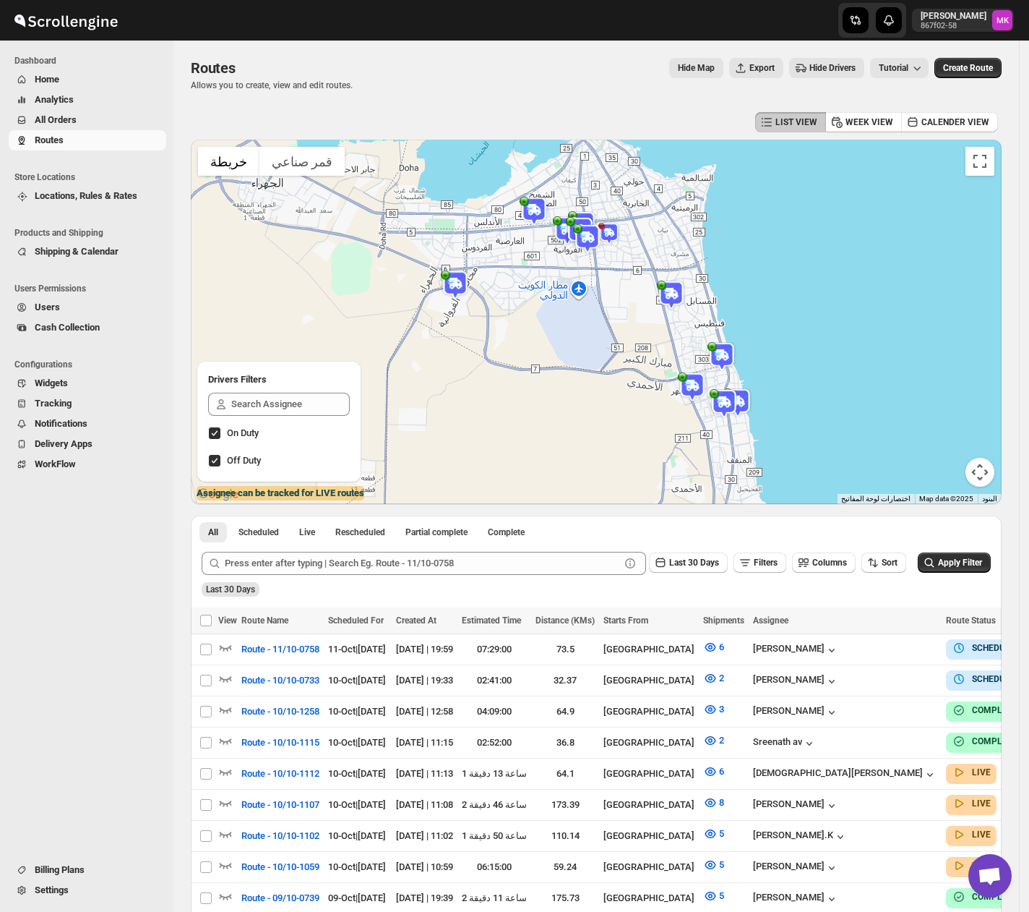
click at [95, 121] on span "All Orders" at bounding box center [99, 120] width 129 height 14
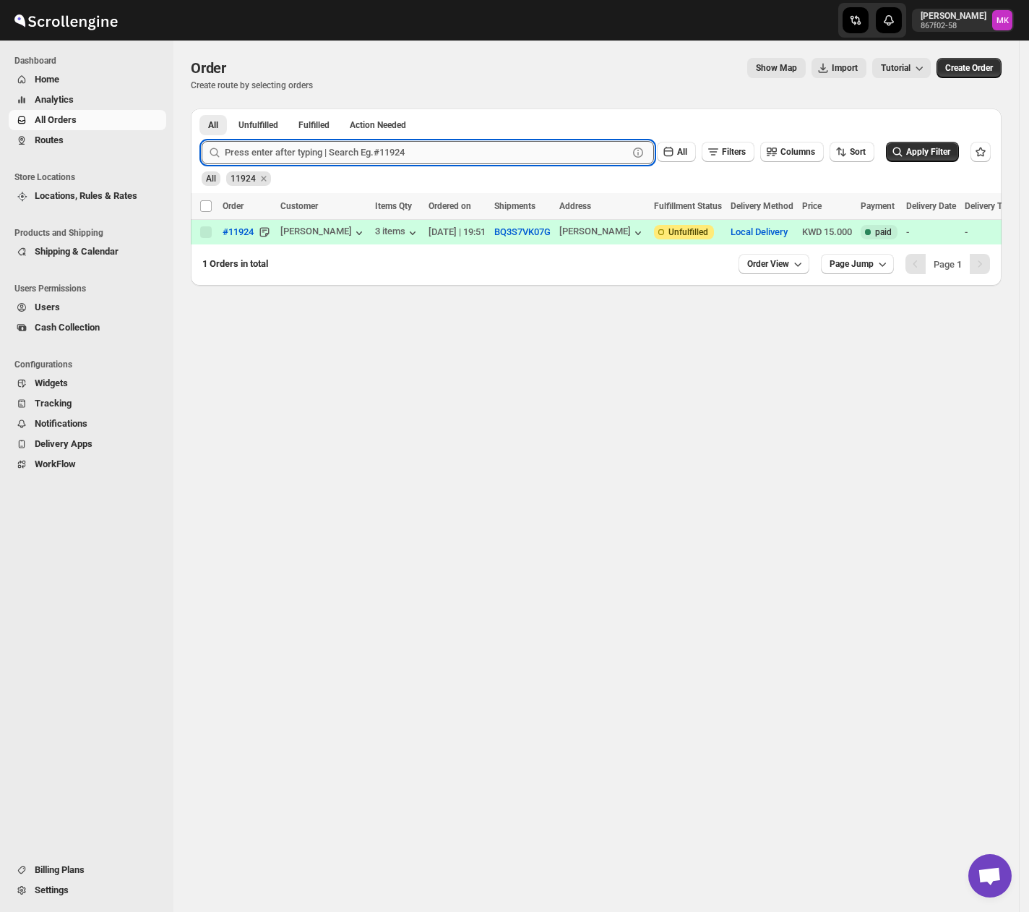
click at [321, 147] on input "text" at bounding box center [426, 152] width 403 height 23
paste input "11903"
type input "11903"
click at [202, 108] on button "Submit" at bounding box center [222, 115] width 41 height 15
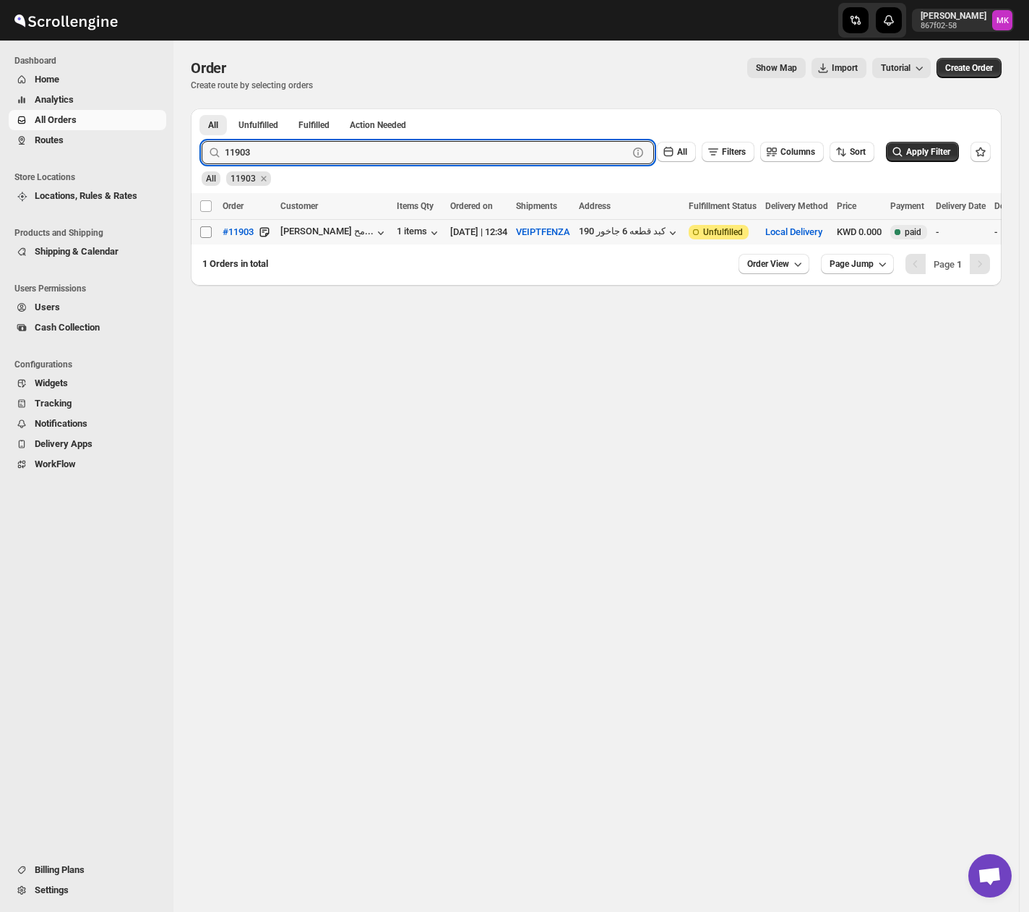
click at [206, 237] on input "Select order" at bounding box center [206, 232] width 12 height 12
checkbox input "true"
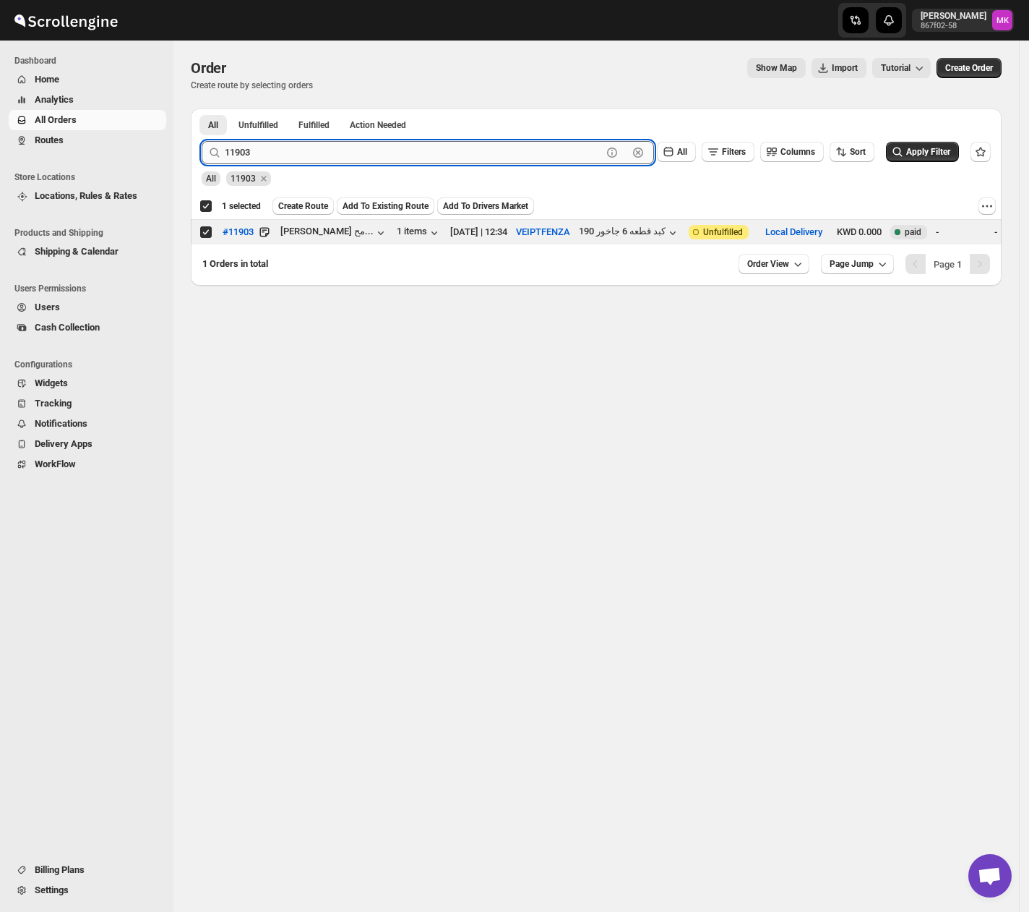
click at [299, 154] on input "11903" at bounding box center [413, 152] width 377 height 23
paste input "6"
type input "11906"
click at [202, 108] on button "Submit" at bounding box center [222, 115] width 41 height 15
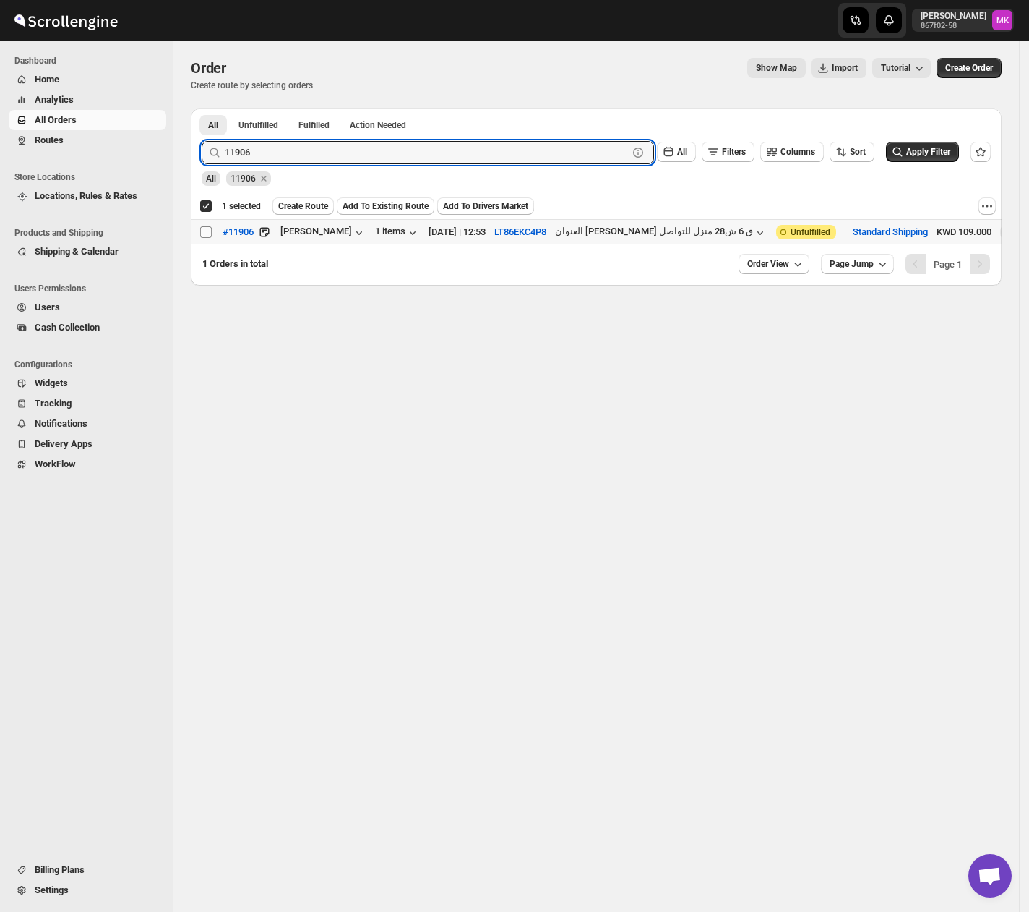
click at [200, 234] on input "Select order" at bounding box center [206, 232] width 12 height 12
checkbox input "true"
checkbox input "false"
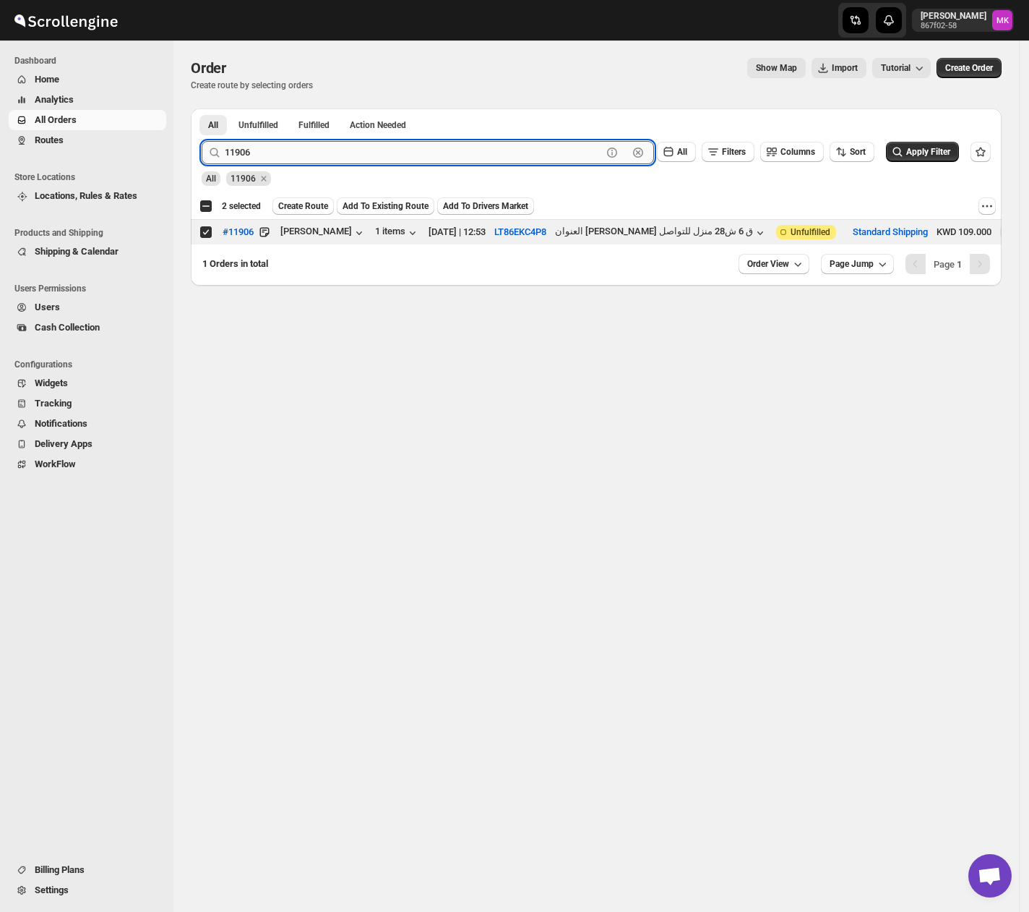
click at [288, 145] on input "11906" at bounding box center [413, 152] width 377 height 23
paste input "39"
type input "11939"
click at [202, 108] on button "Submit" at bounding box center [222, 115] width 41 height 15
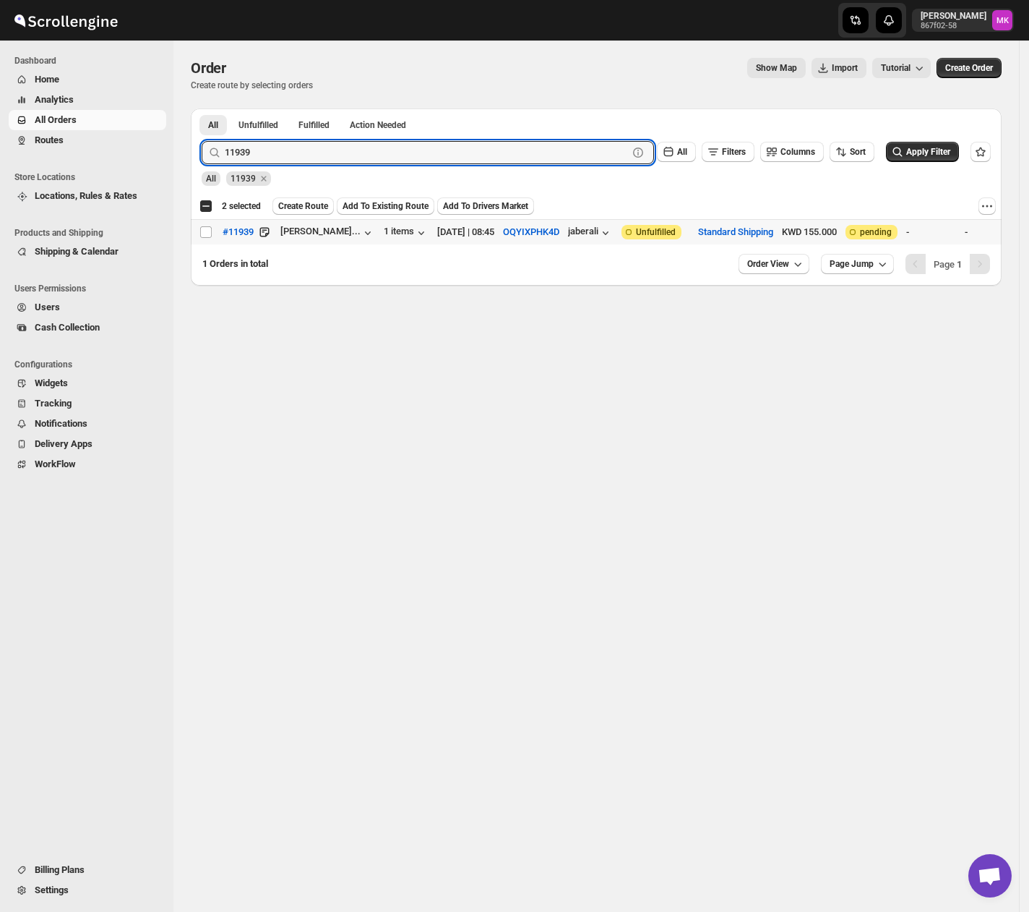
click at [203, 240] on td "Select order" at bounding box center [204, 232] width 27 height 25
checkbox input "true"
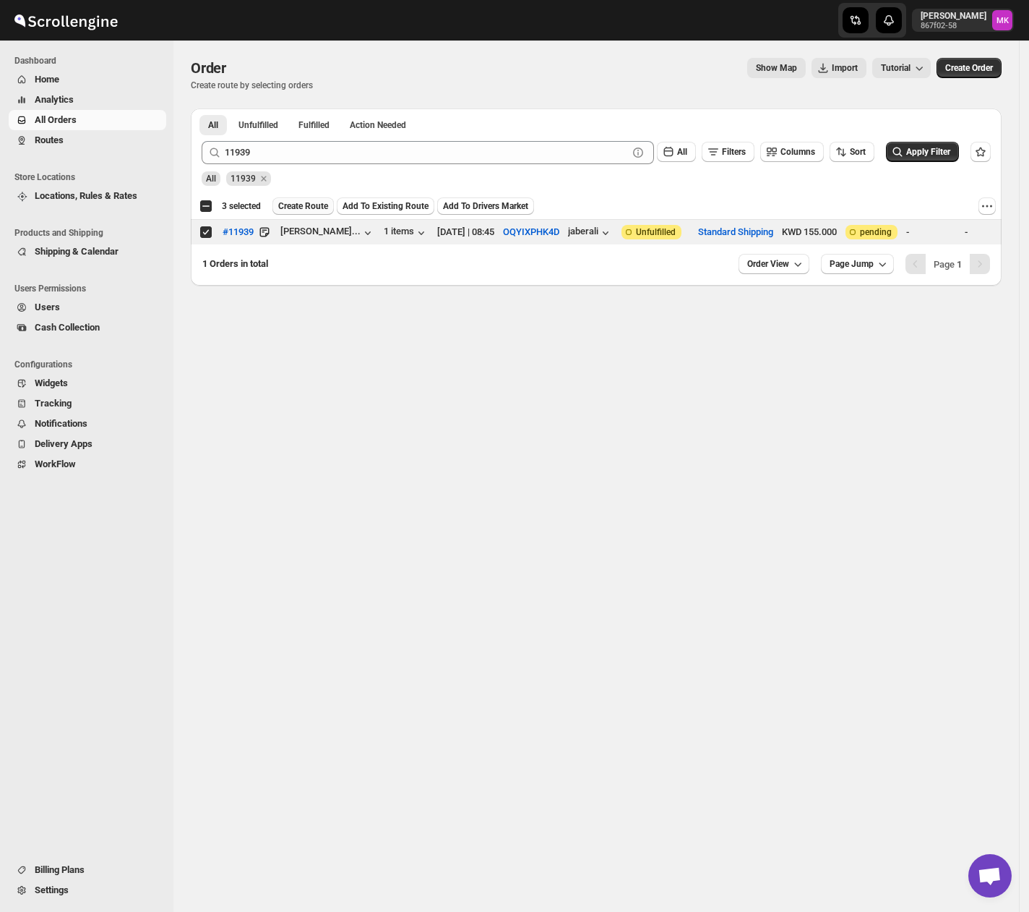
click at [325, 206] on span "Create Route" at bounding box center [303, 206] width 50 height 12
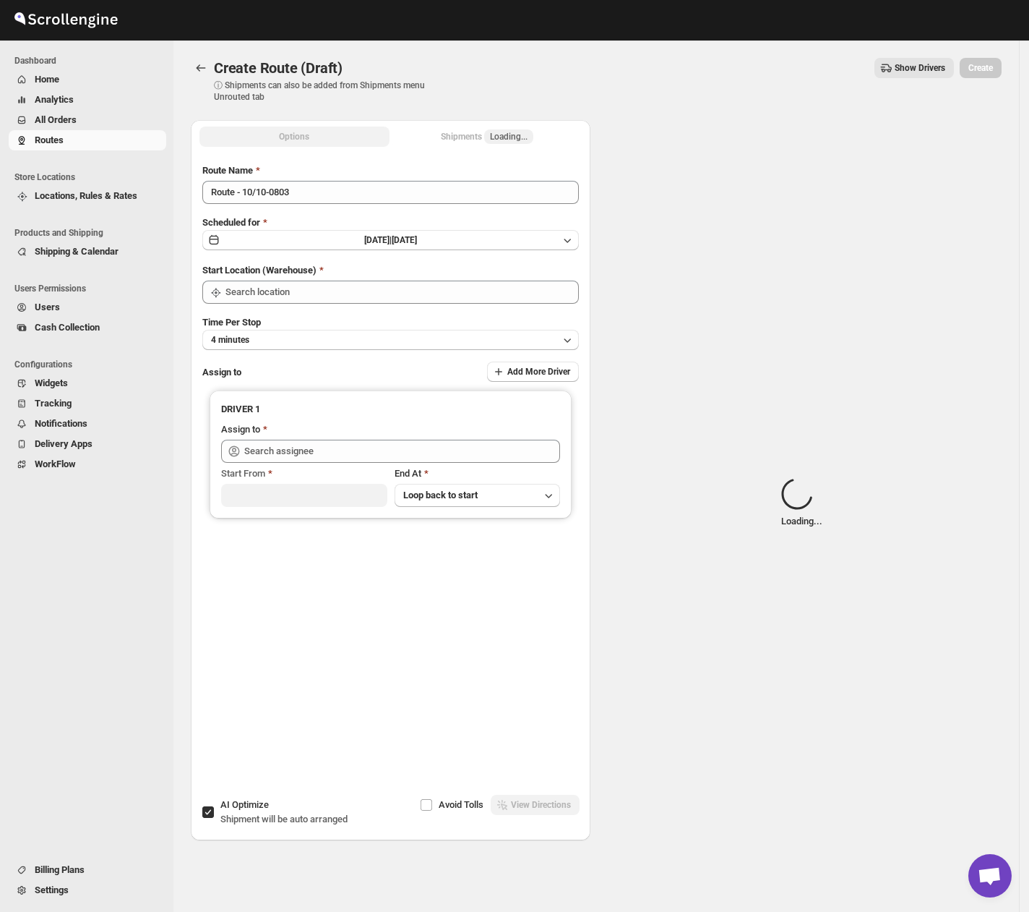
type input "[GEOGRAPHIC_DATA]"
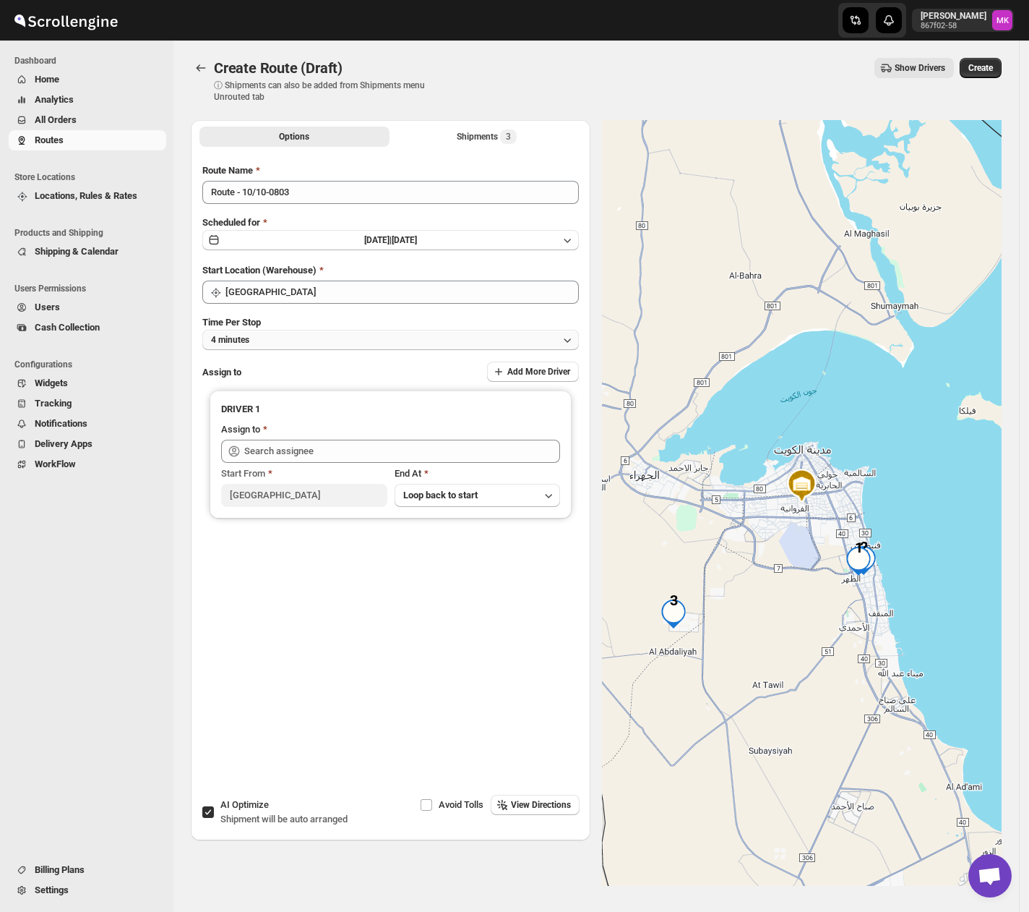
click at [264, 344] on button "4 minutes" at bounding box center [390, 340] width 377 height 20
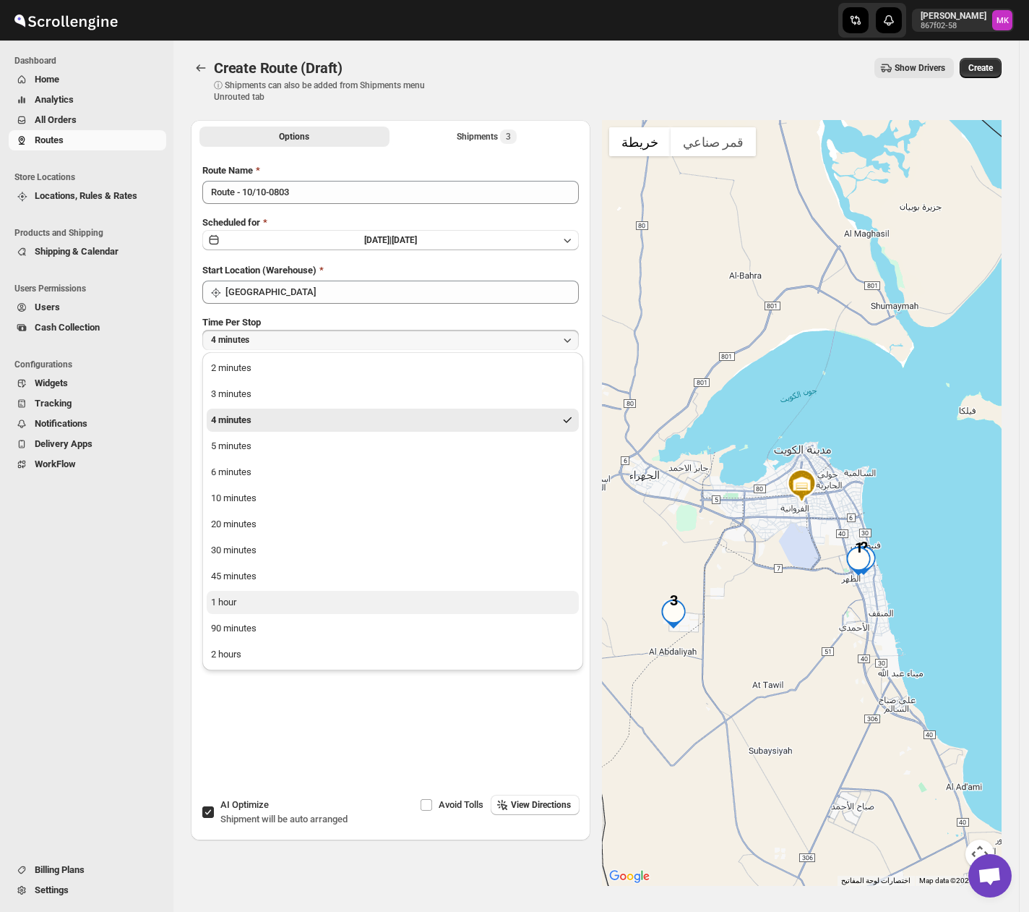
click at [218, 604] on div "1 hour" at bounding box center [223, 602] width 25 height 14
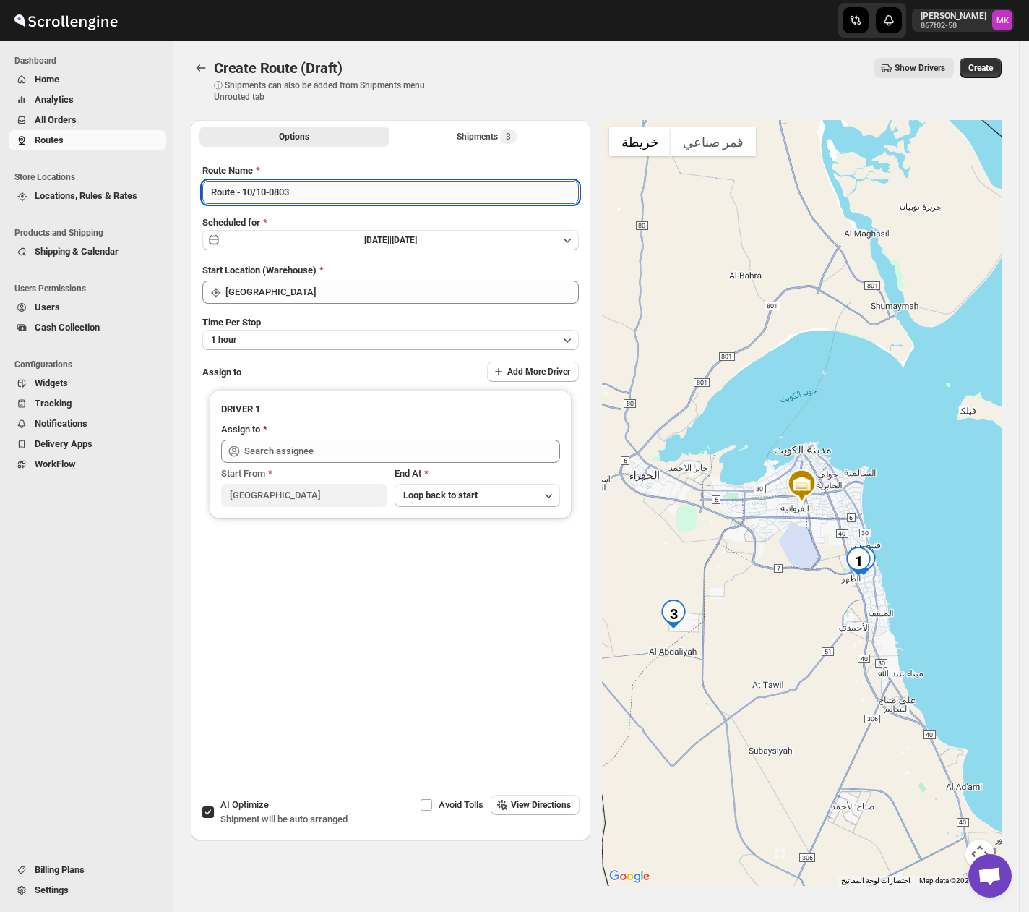
click at [252, 197] on input "Route - 10/10-0803" at bounding box center [390, 192] width 377 height 23
click at [246, 197] on input "Route - 10/10-0803" at bounding box center [390, 192] width 377 height 23
type input "Route - 11/10-0803"
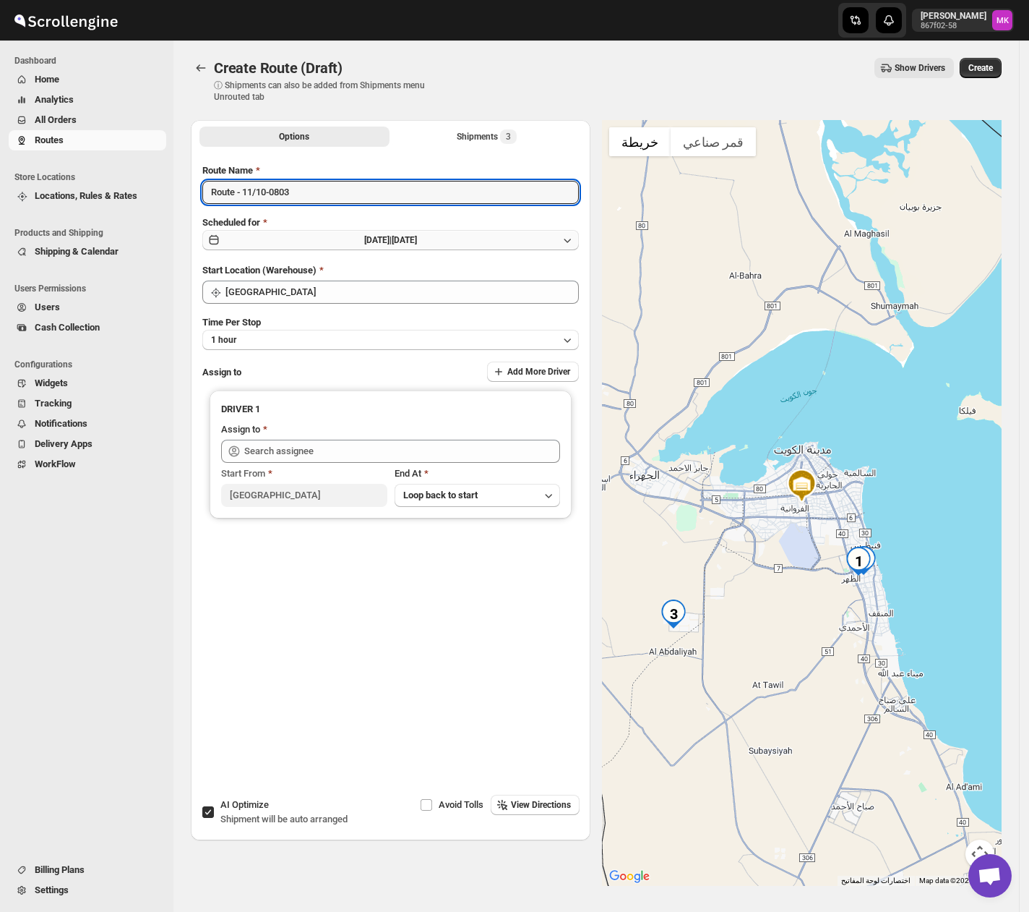
click at [327, 249] on button "Fri Oct 10 2025 | Today" at bounding box center [390, 240] width 377 height 20
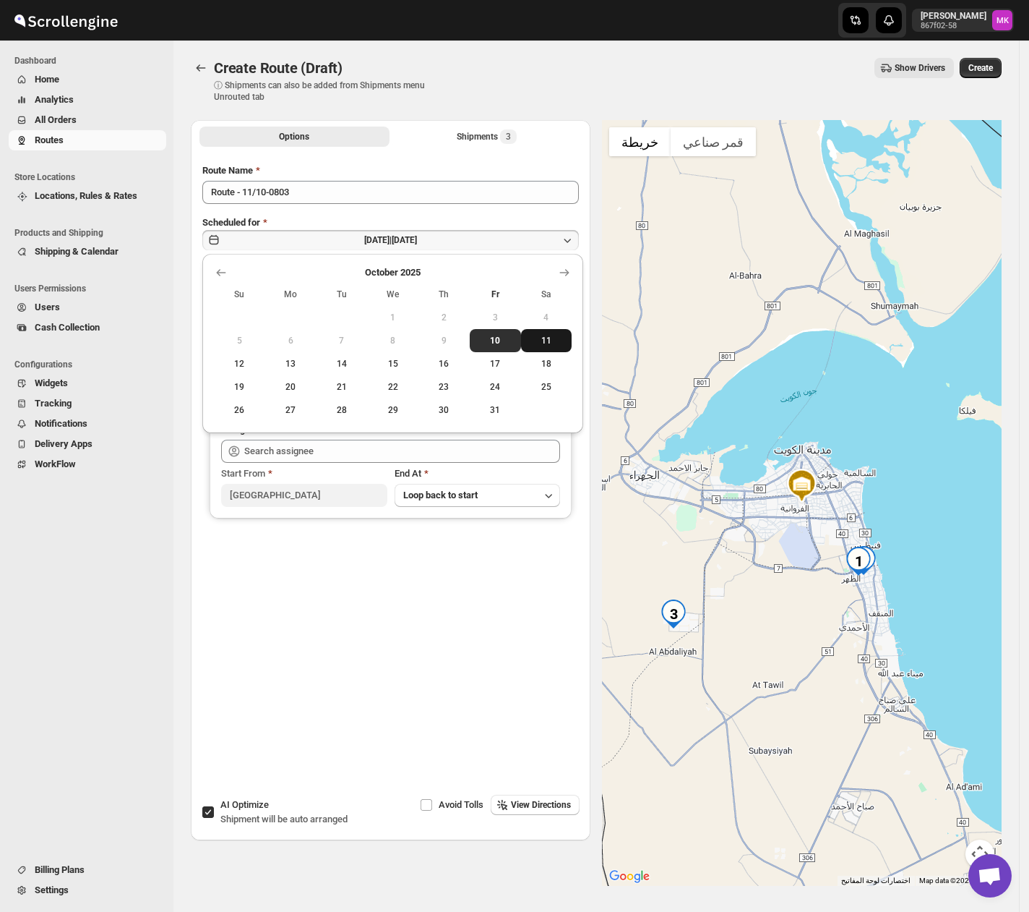
click at [549, 335] on span "11" at bounding box center [547, 341] width 40 height 12
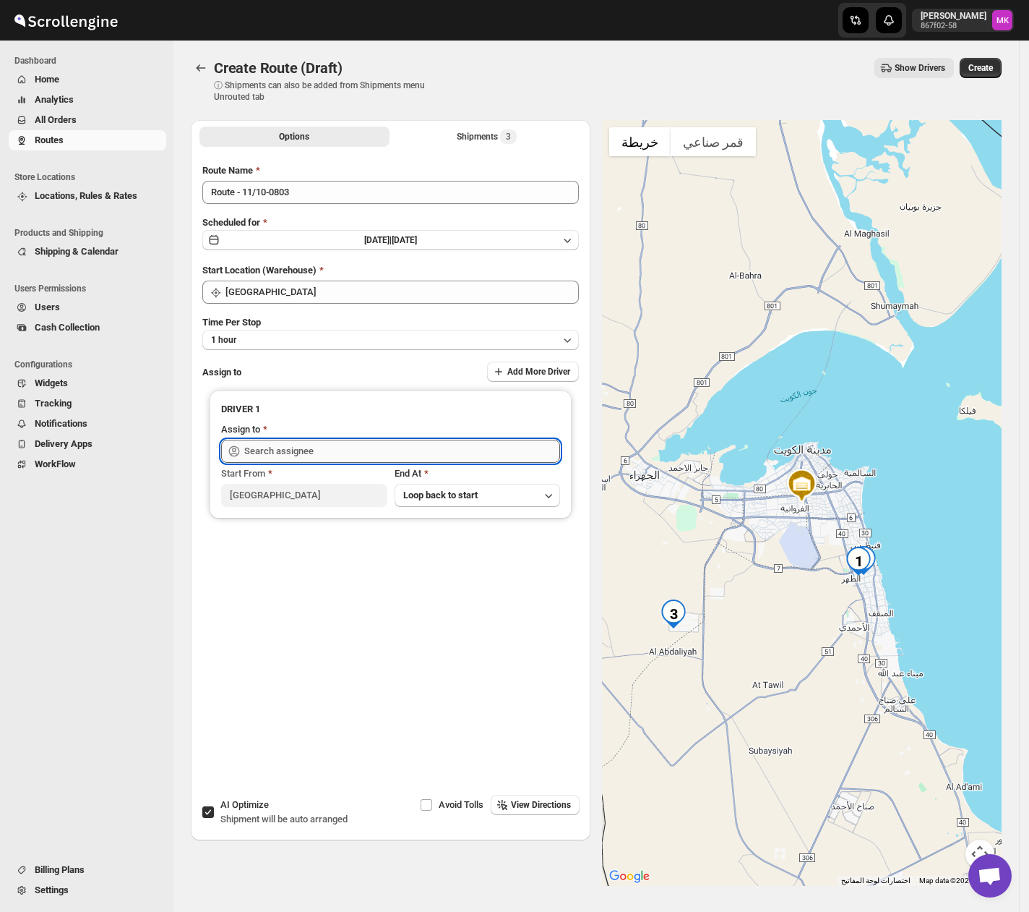
click at [399, 451] on input "text" at bounding box center [402, 451] width 316 height 23
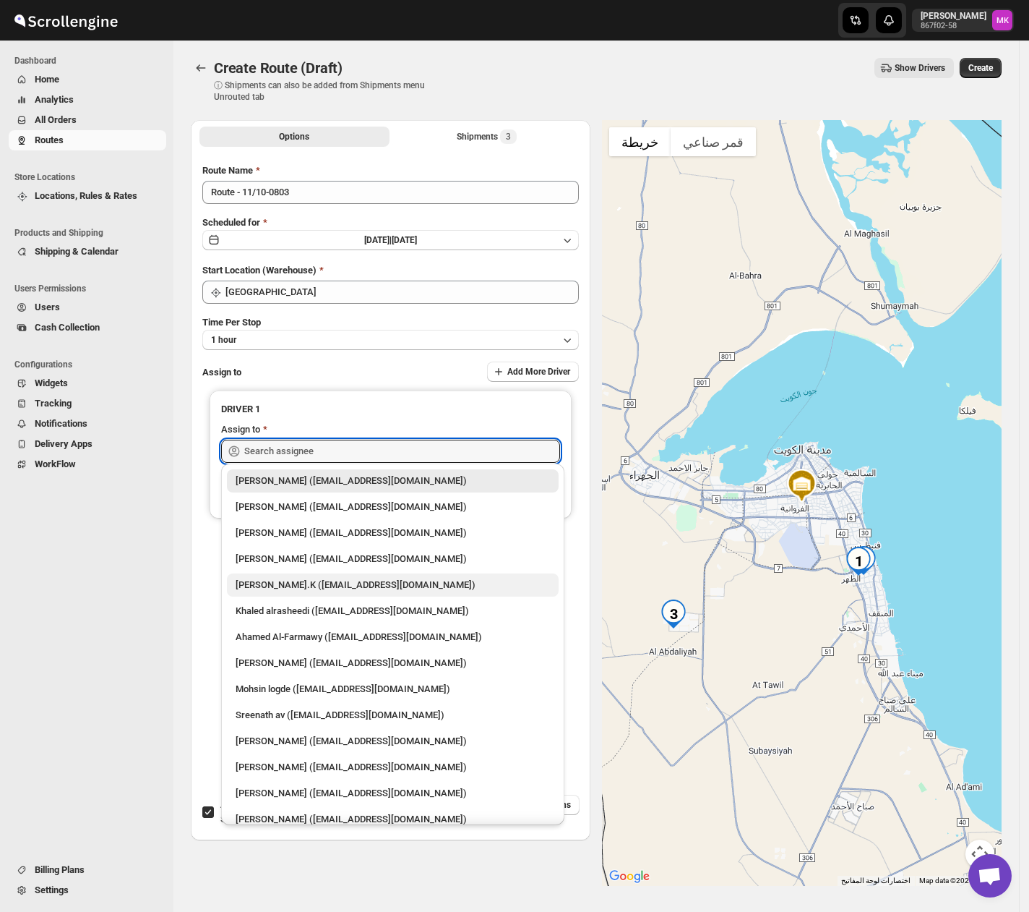
click at [370, 582] on div "Muhammed Ramees.K (rameesrami2680@gmail.com)" at bounding box center [393, 585] width 314 height 14
type input "Muhammed Ramees.K (rameesrami2680@gmail.com)"
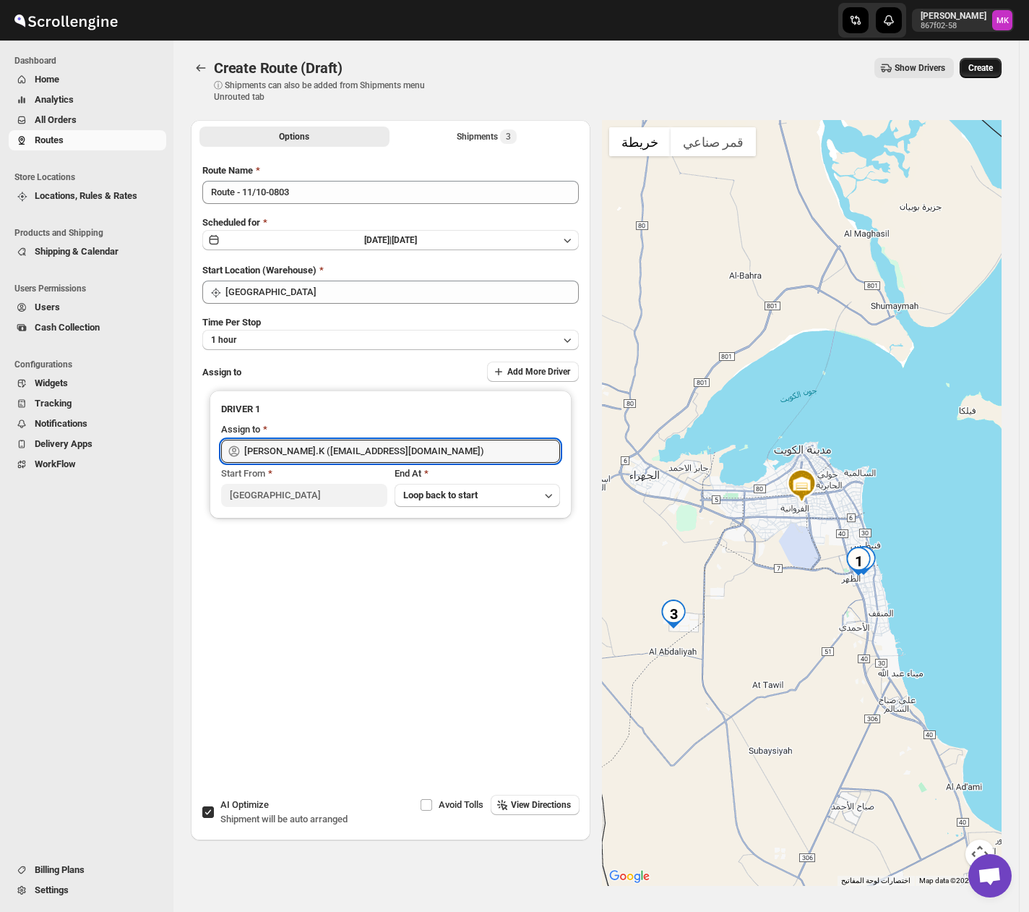
click at [987, 70] on span "Create" at bounding box center [981, 68] width 25 height 12
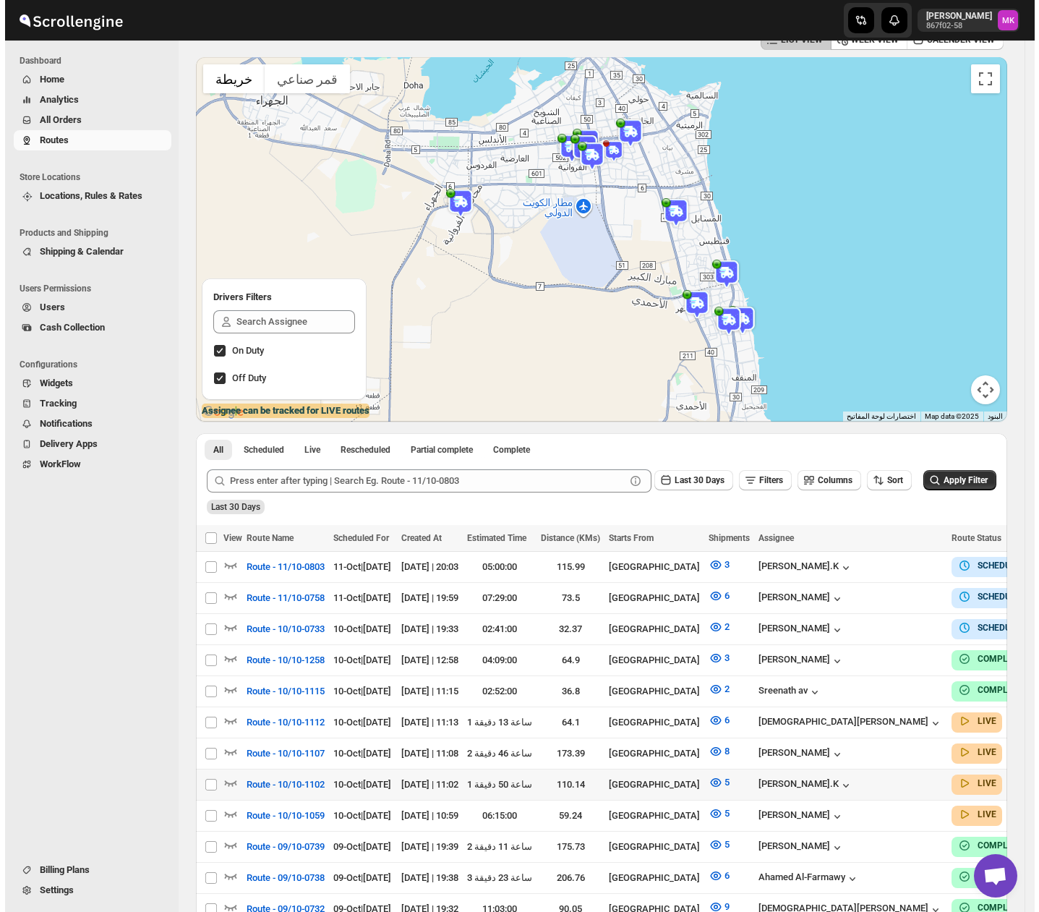
scroll to position [96, 0]
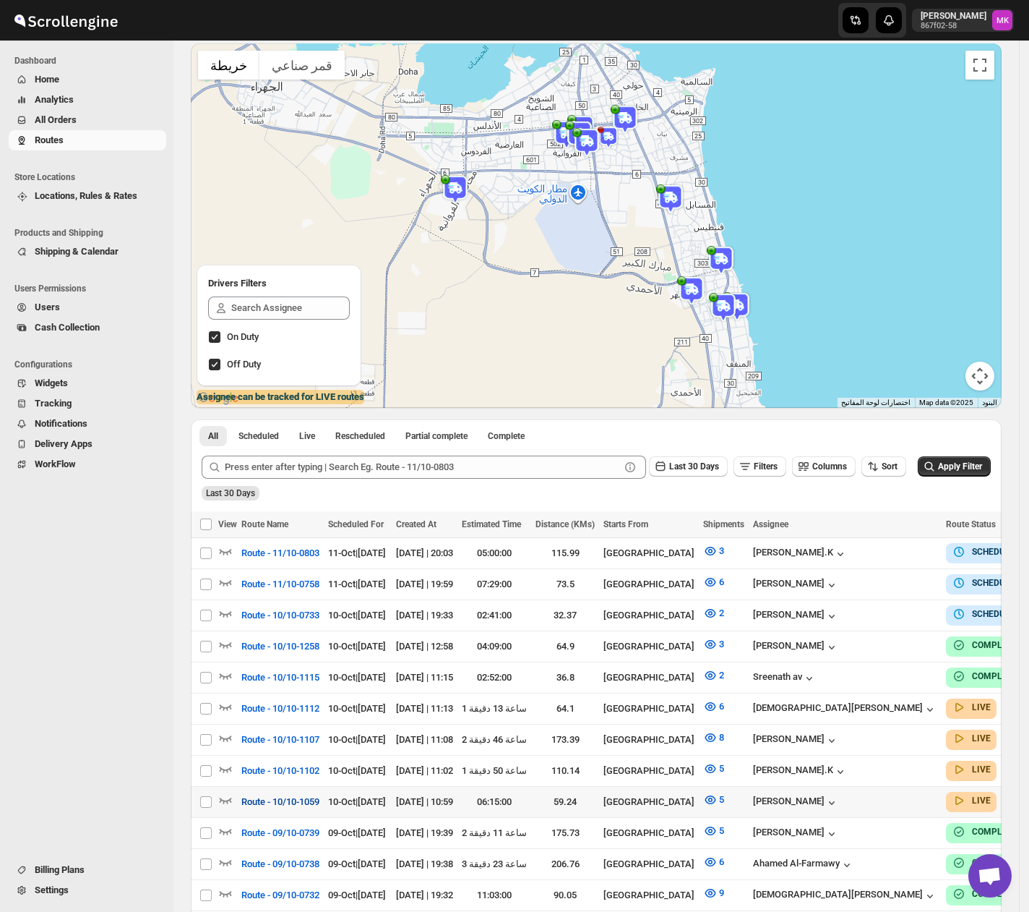
click at [299, 796] on span "Route - 10/10-1059" at bounding box center [280, 801] width 78 height 14
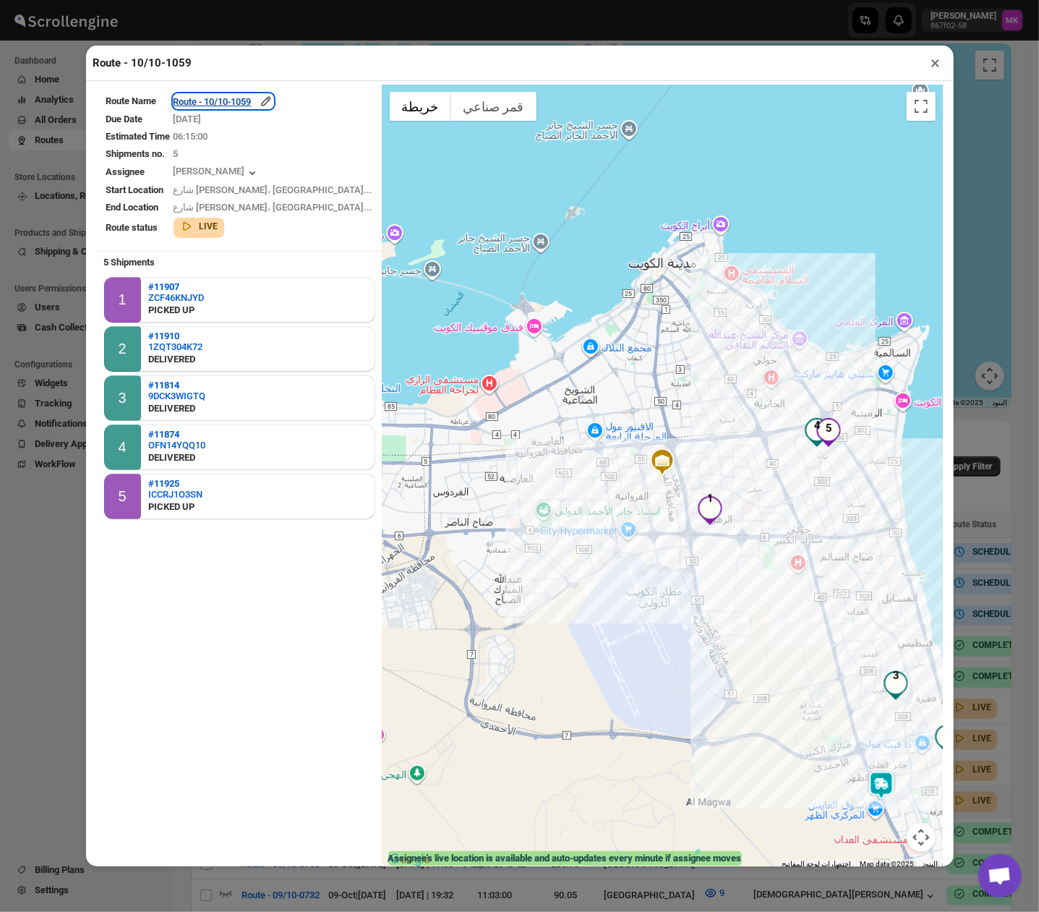
click at [253, 103] on div "Route - 10/10-1059" at bounding box center [223, 101] width 100 height 14
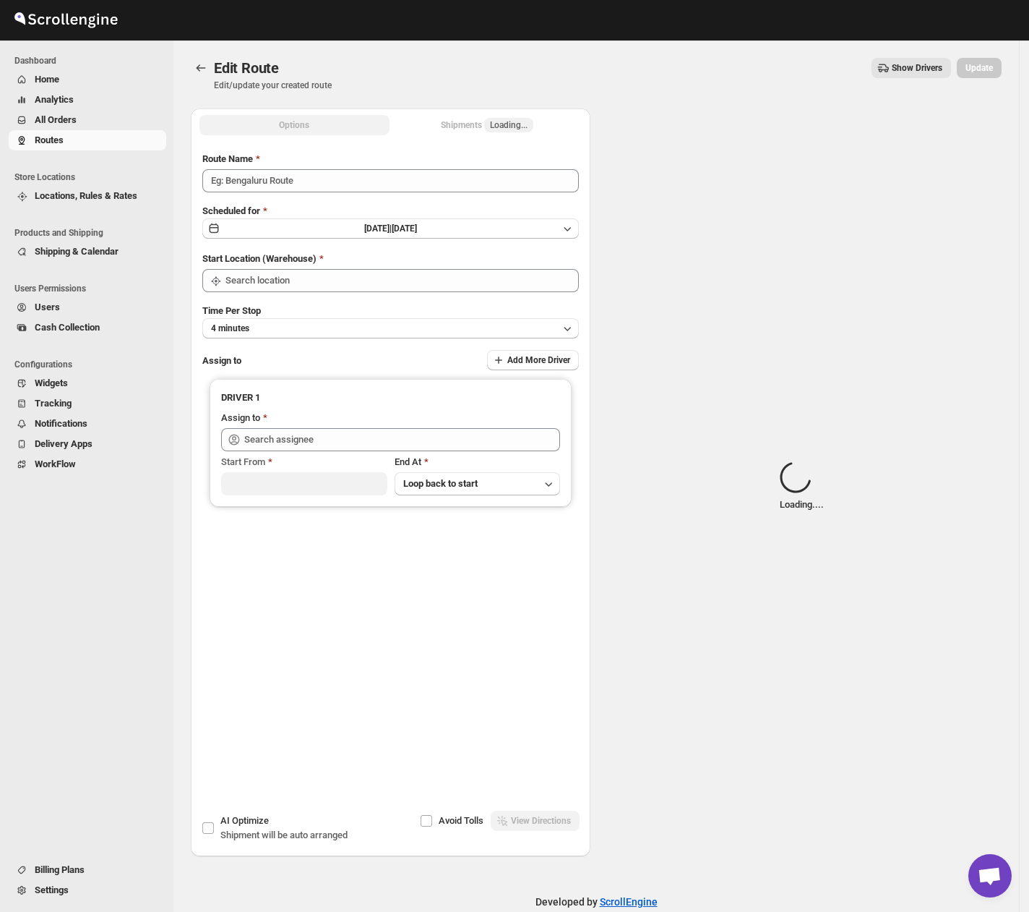
type input "Route - 10/10-1059"
click at [503, 126] on span "Loading..." at bounding box center [509, 125] width 38 height 12
type input "[GEOGRAPHIC_DATA]"
type input "[PERSON_NAME] ([EMAIL_ADDRESS][DOMAIN_NAME])"
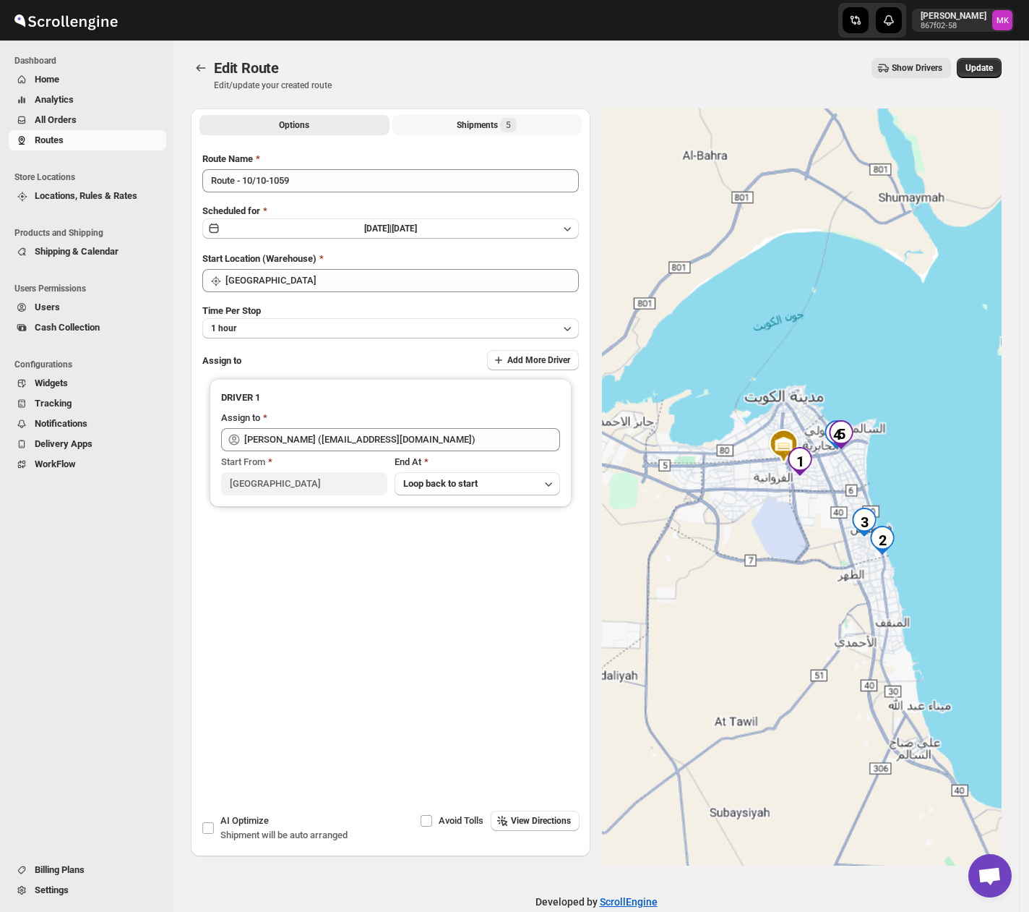
click at [503, 126] on div "Shipments 5" at bounding box center [487, 125] width 60 height 14
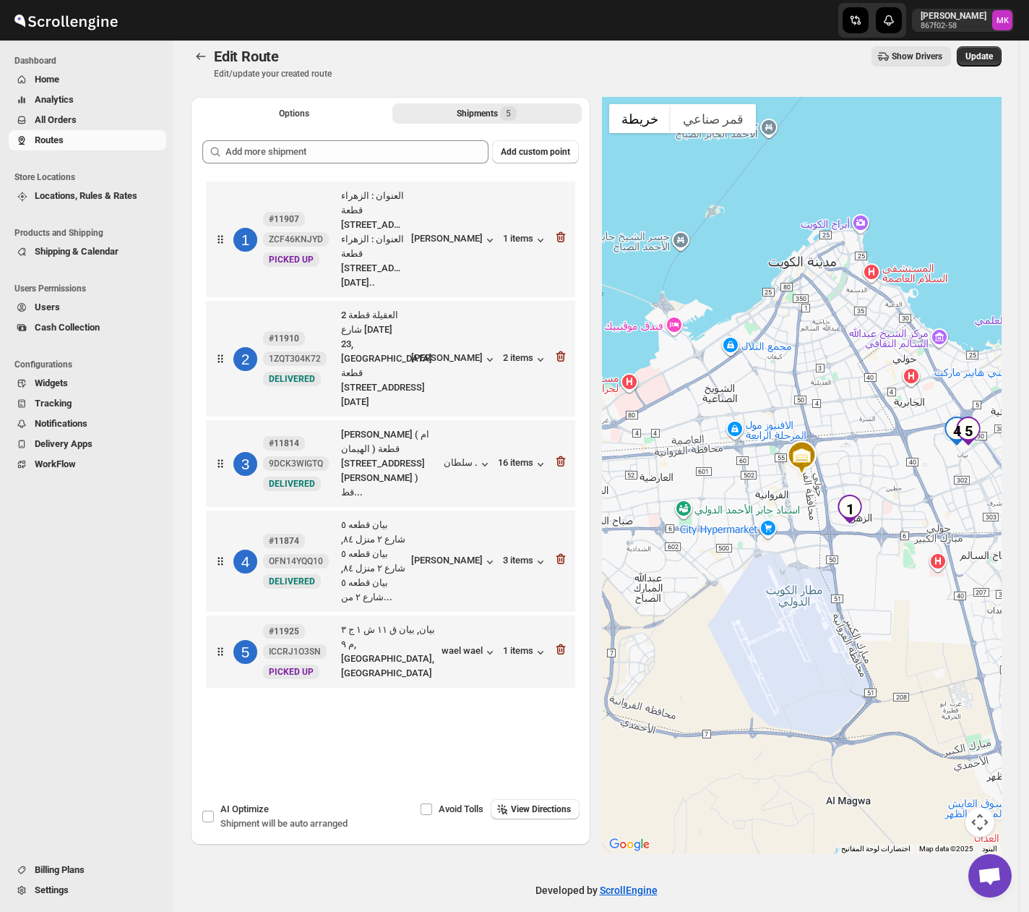
scroll to position [26, 0]
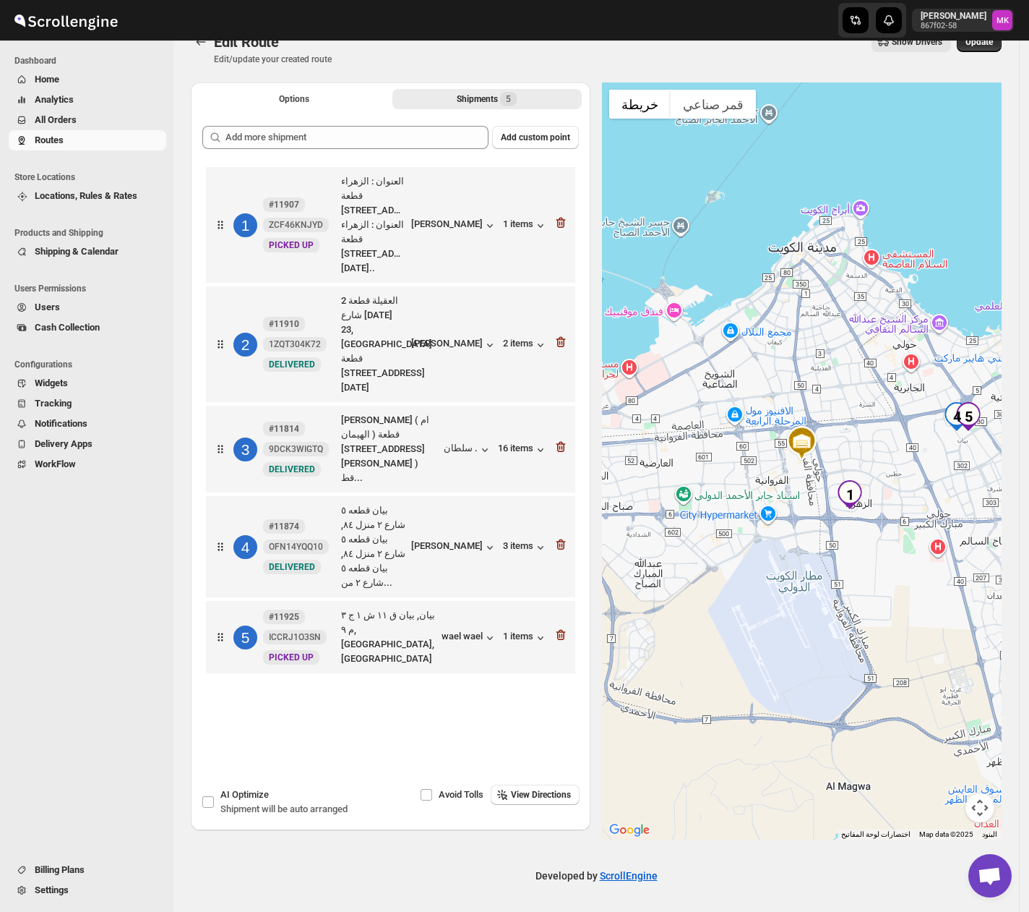
click at [90, 116] on span "All Orders" at bounding box center [99, 120] width 129 height 14
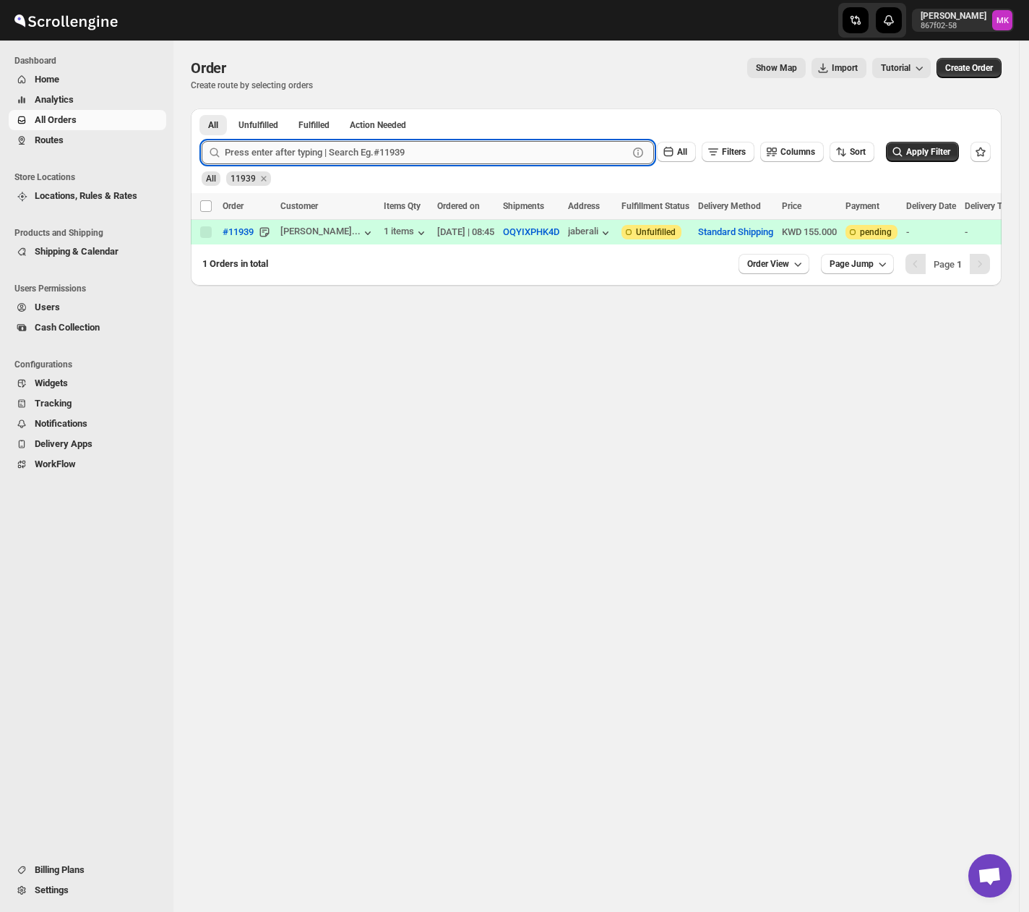
click at [270, 154] on input "text" at bounding box center [426, 152] width 403 height 23
paste input "11898"
type input "11898"
click at [202, 108] on button "Submit" at bounding box center [222, 115] width 41 height 15
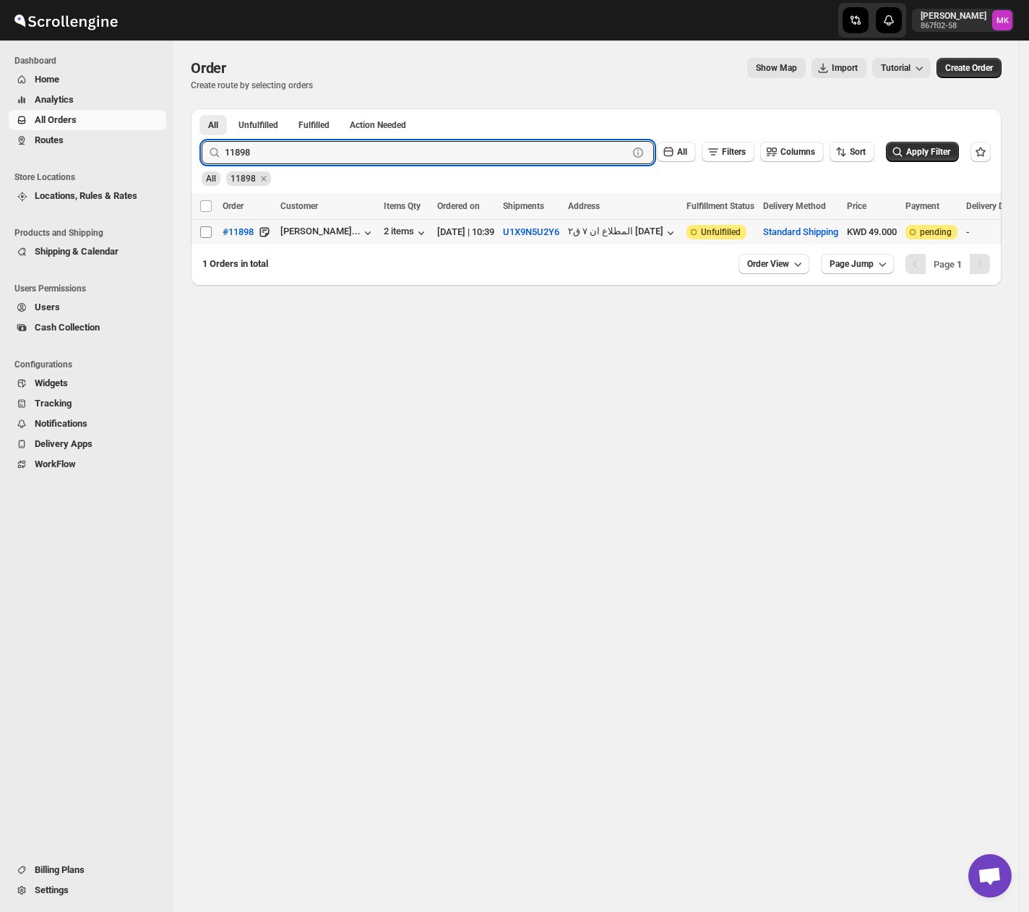
click at [206, 231] on input "Select order" at bounding box center [206, 232] width 12 height 12
checkbox input "true"
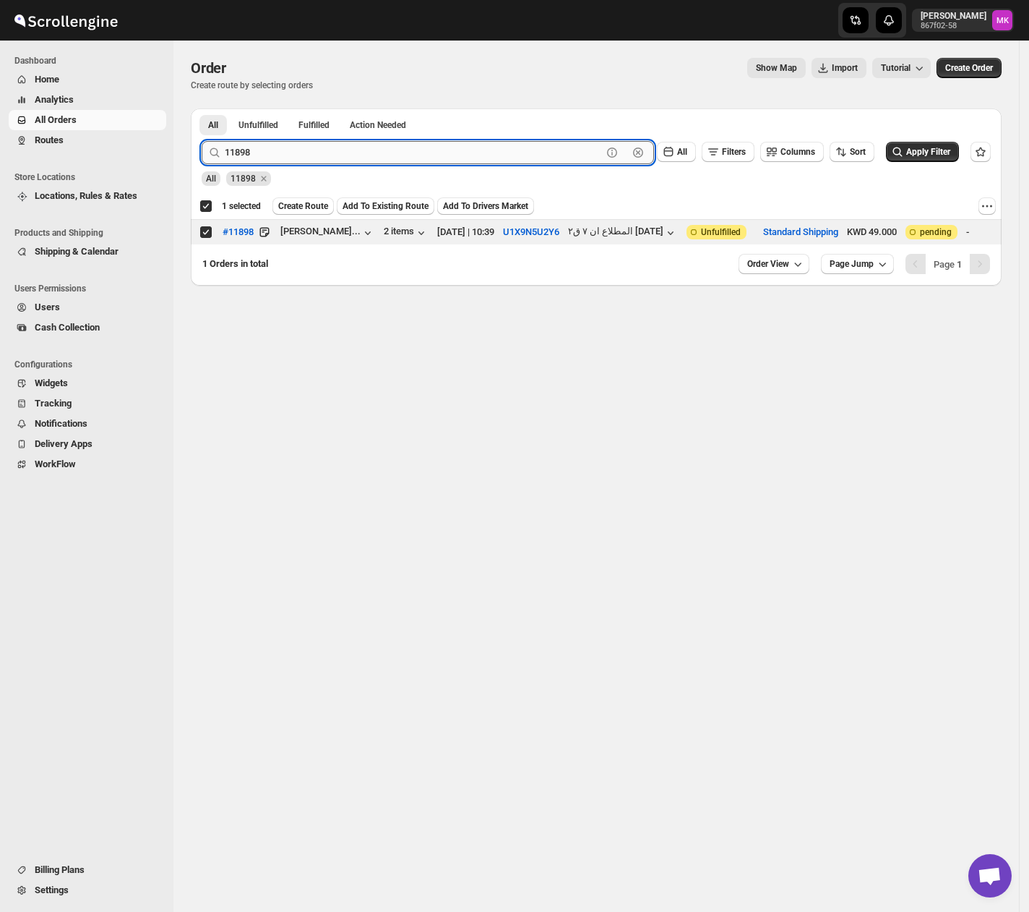
click at [264, 146] on input "11898" at bounding box center [413, 152] width 377 height 23
paste input "914"
type input "11914"
click at [202, 108] on button "Submit" at bounding box center [222, 115] width 41 height 15
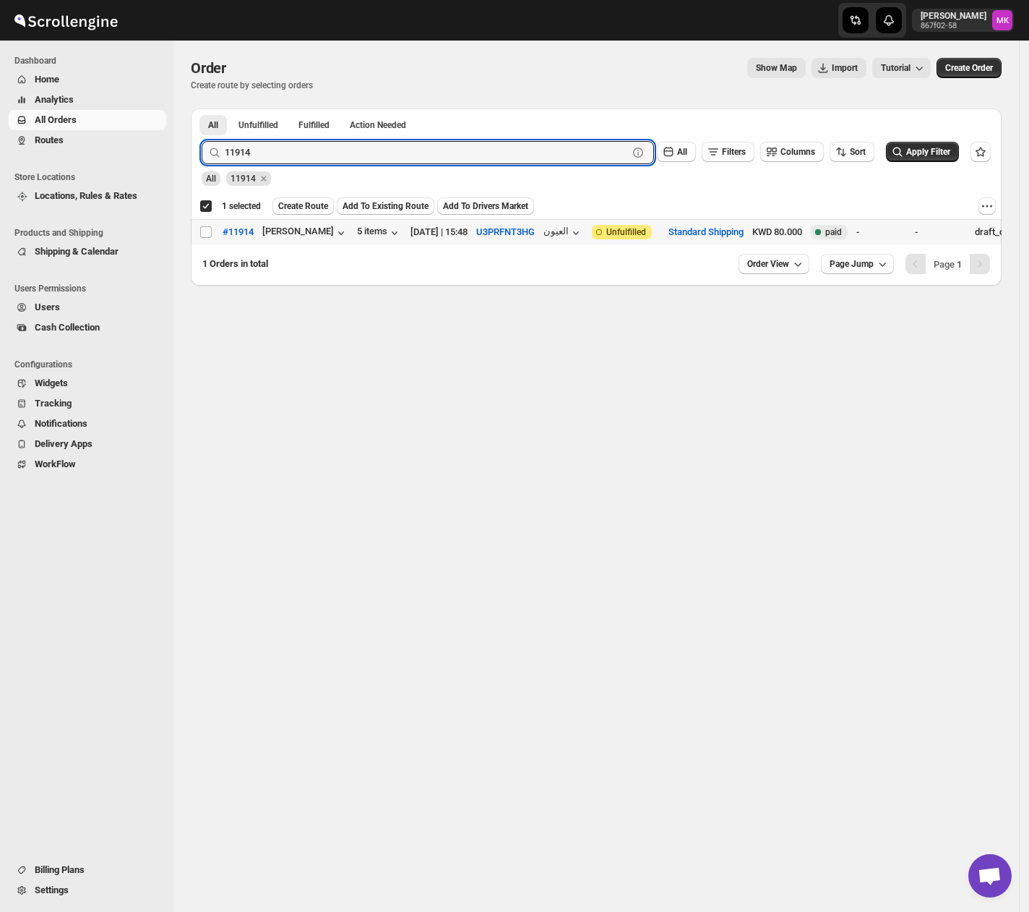
click at [197, 239] on td "Select order" at bounding box center [204, 232] width 27 height 25
checkbox input "false"
checkbox input "true"
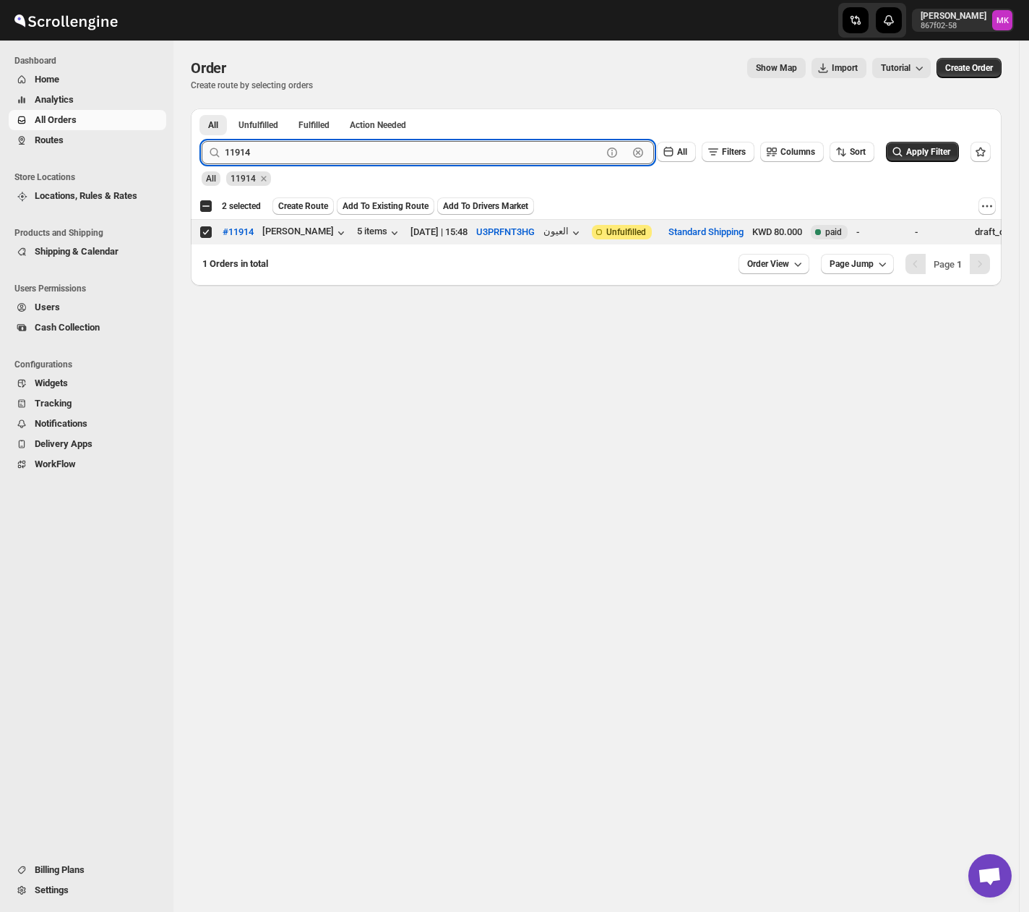
click at [259, 152] on input "11914" at bounding box center [413, 152] width 377 height 23
paste input "62"
type input "11962"
click at [202, 108] on button "Submit" at bounding box center [222, 115] width 41 height 15
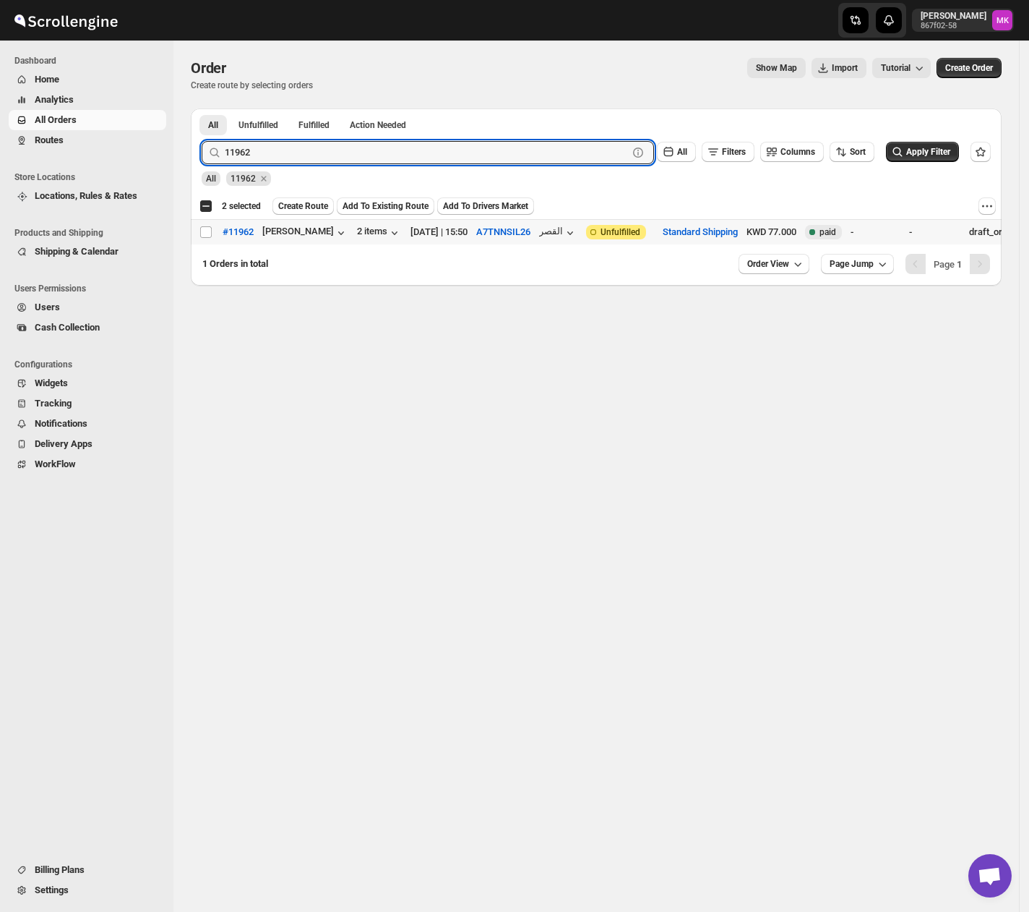
click at [197, 241] on td "Select order" at bounding box center [204, 232] width 27 height 25
checkbox input "true"
click at [275, 159] on input "11962" at bounding box center [413, 152] width 377 height 23
paste input "0"
type input "11902"
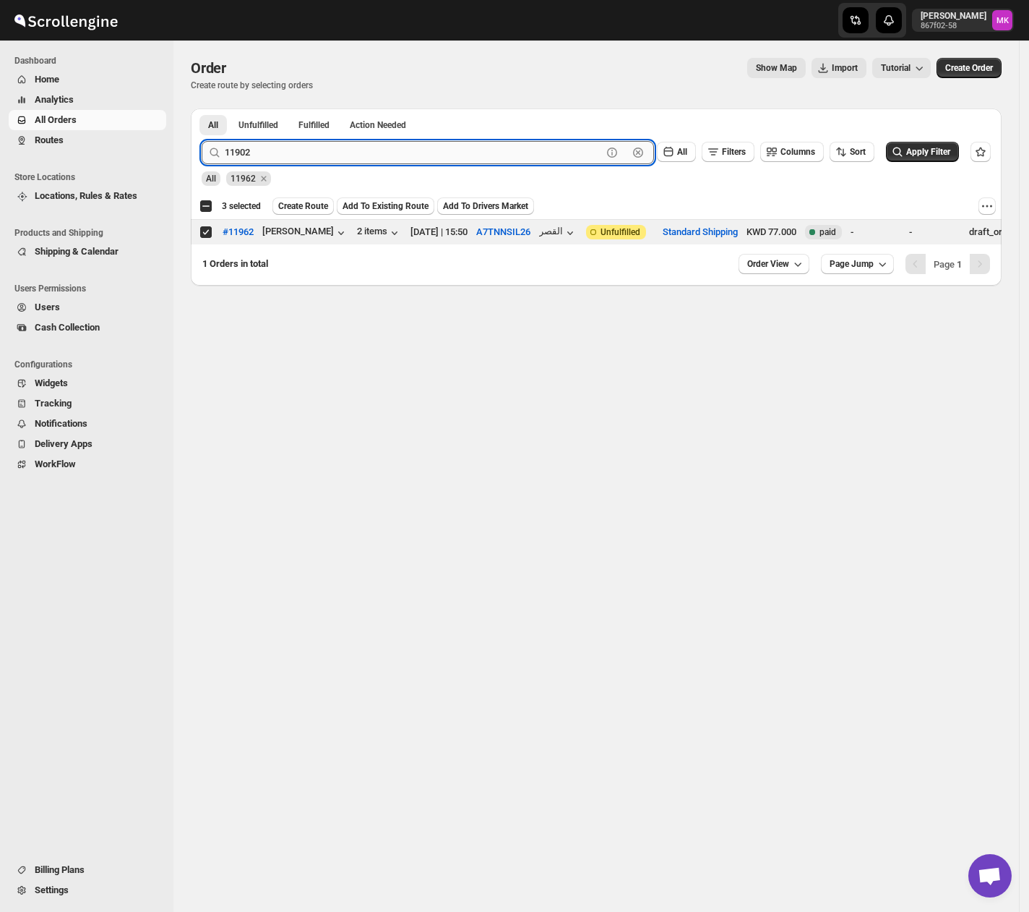
click at [202, 108] on button "Submit" at bounding box center [222, 115] width 41 height 15
click at [203, 235] on input "Select order" at bounding box center [206, 232] width 12 height 12
checkbox input "true"
click at [233, 160] on input "11902" at bounding box center [413, 152] width 377 height 23
paste input "9"
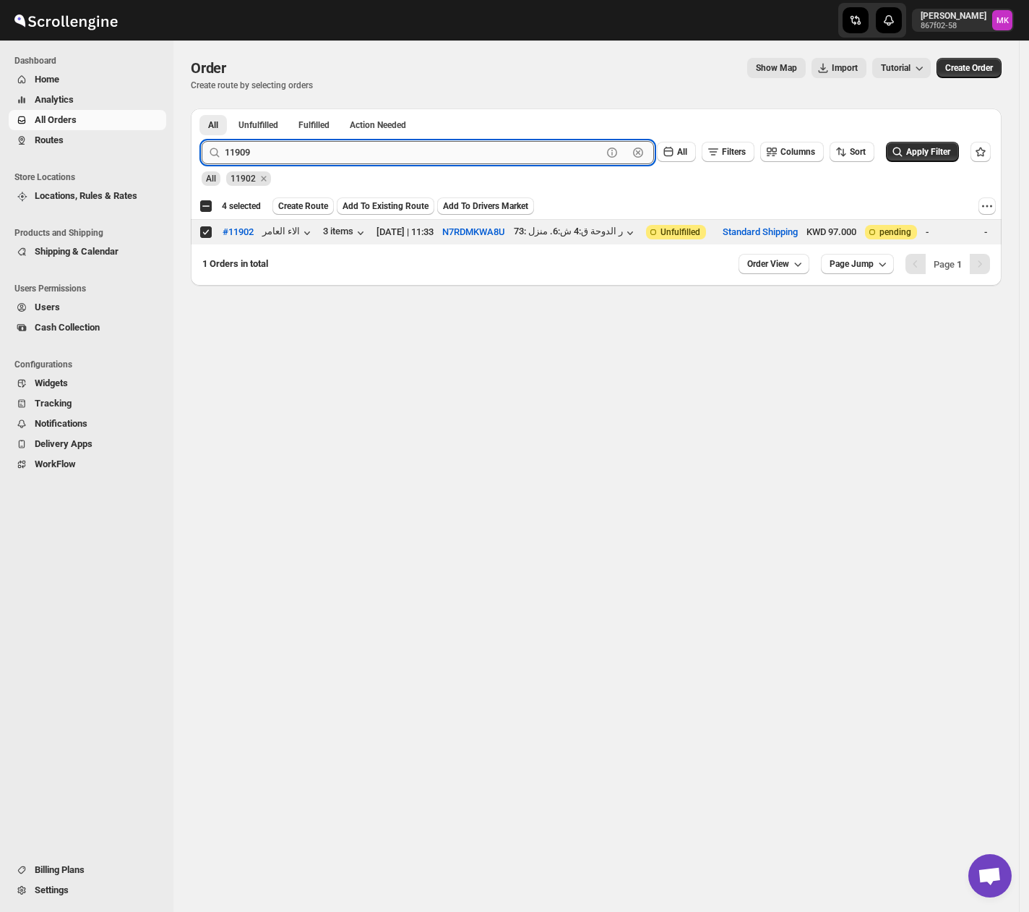
type input "11909"
click at [202, 108] on button "Submit" at bounding box center [222, 115] width 41 height 15
click at [206, 230] on input "Select order" at bounding box center [206, 232] width 12 height 12
checkbox input "true"
click at [327, 156] on input "11909" at bounding box center [413, 152] width 377 height 23
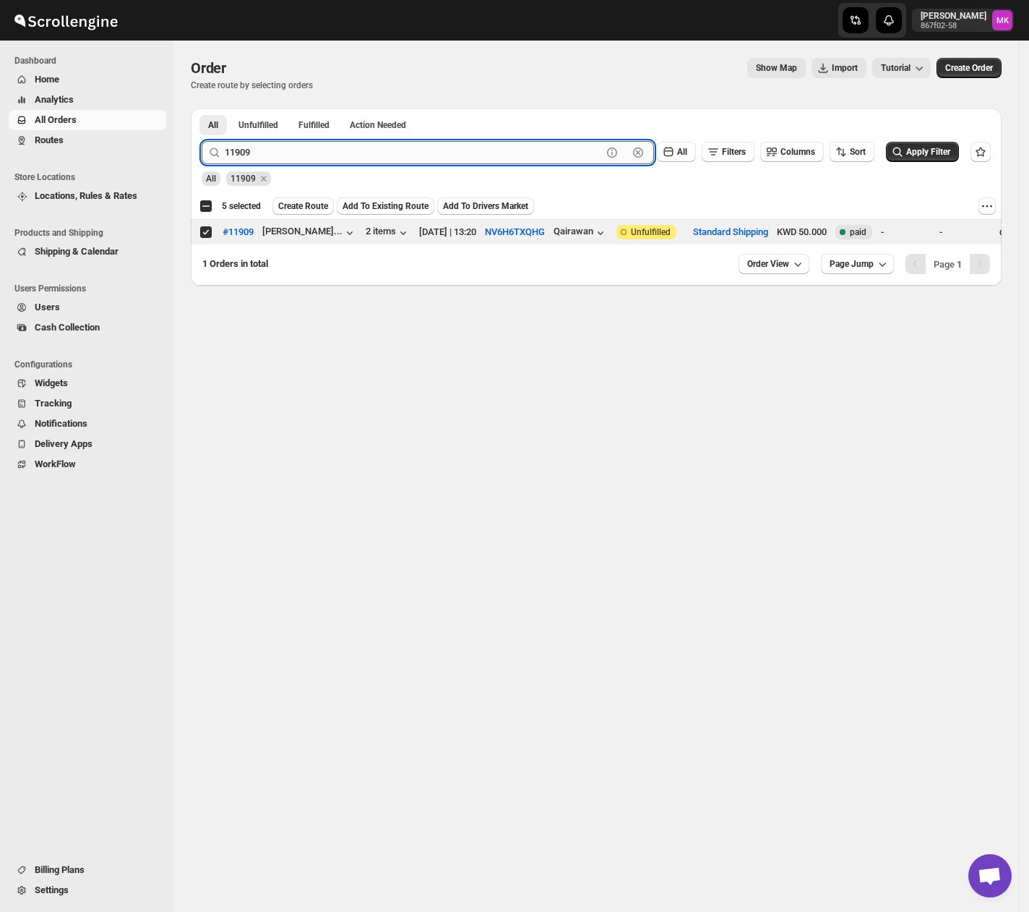
paste input "34"
type input "11934"
click at [202, 108] on button "Submit" at bounding box center [222, 115] width 41 height 15
click at [200, 238] on input "Select order" at bounding box center [206, 232] width 12 height 12
checkbox input "true"
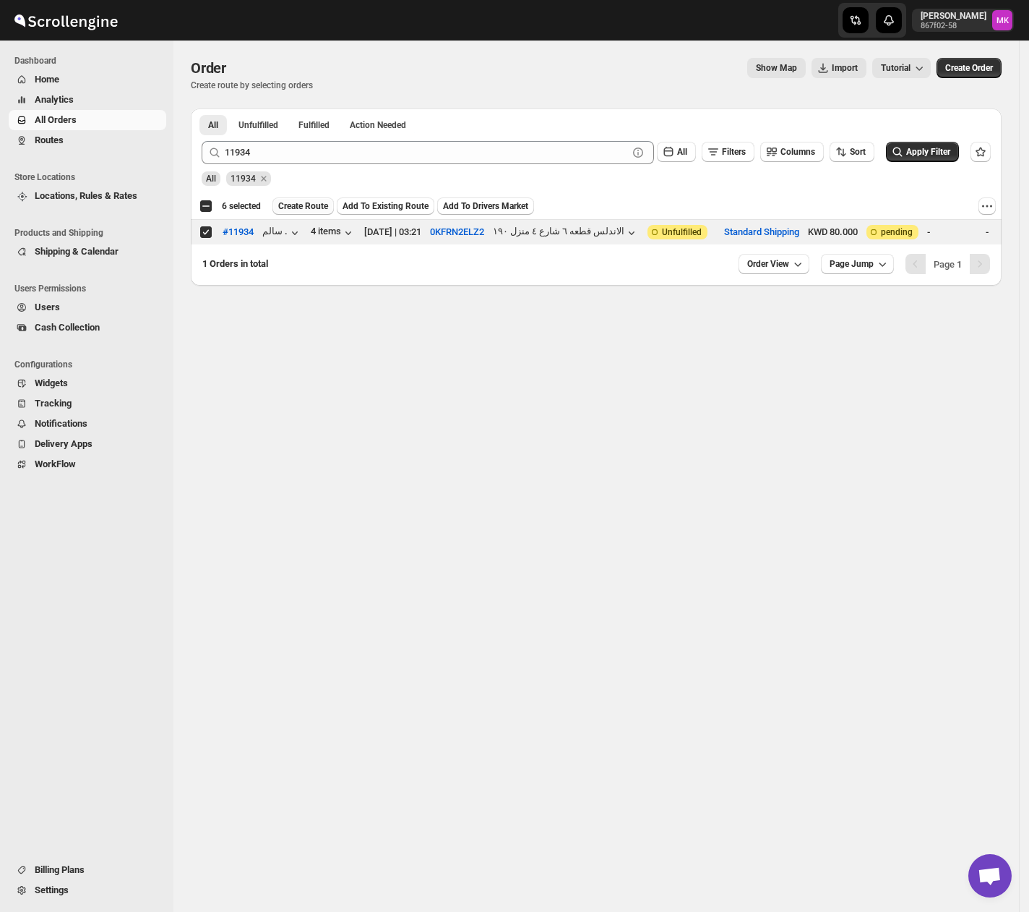
click at [307, 208] on span "Create Route" at bounding box center [303, 206] width 50 height 12
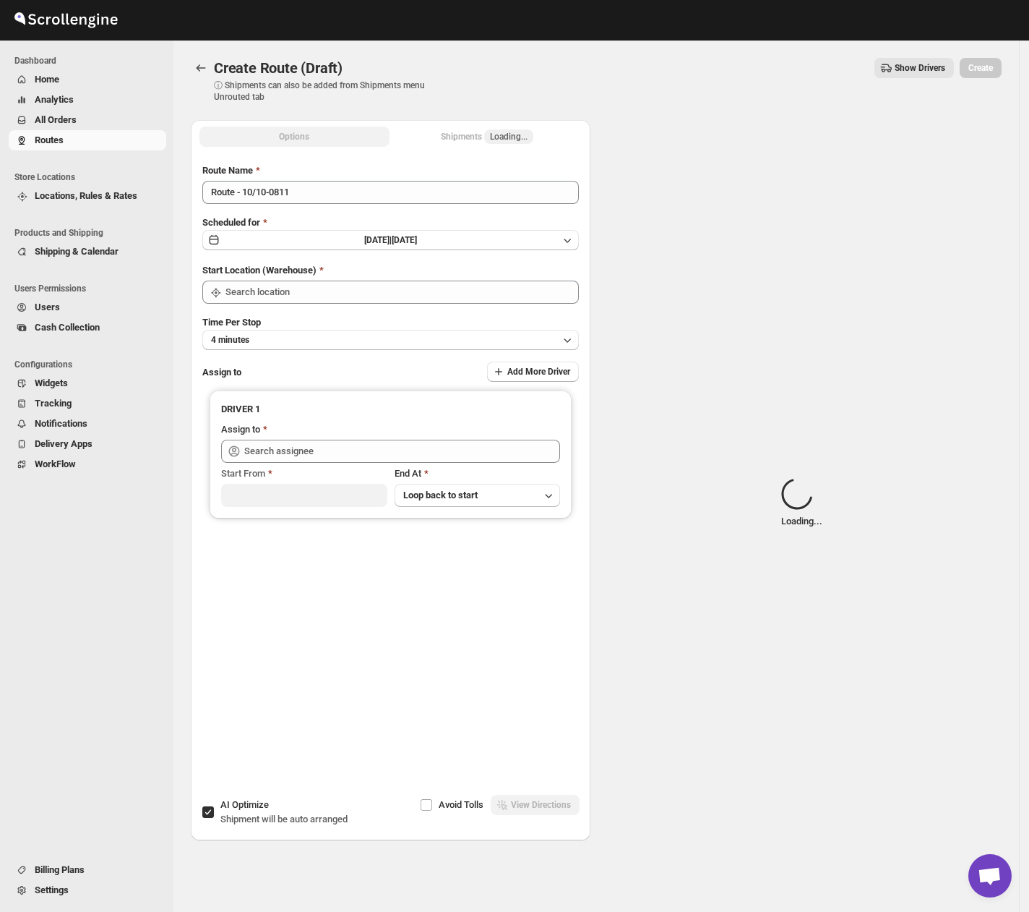
type input "[GEOGRAPHIC_DATA]"
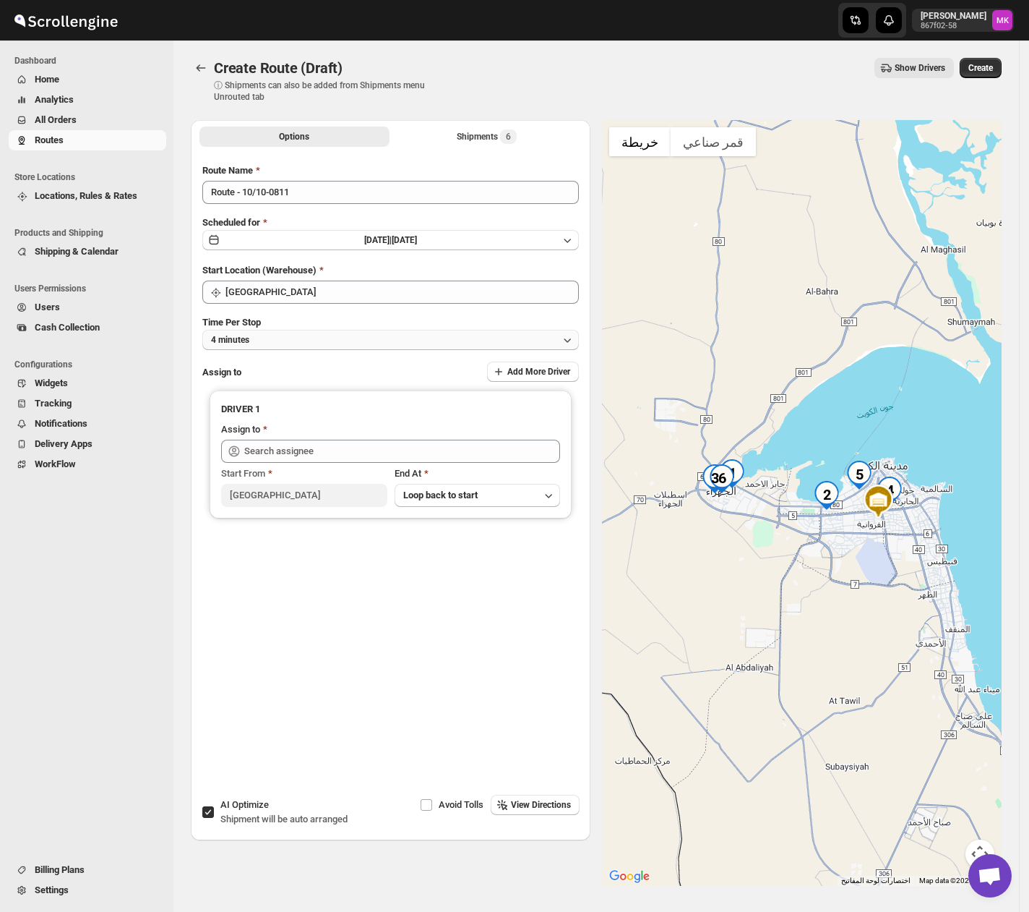
click at [305, 333] on button "4 minutes" at bounding box center [390, 340] width 377 height 20
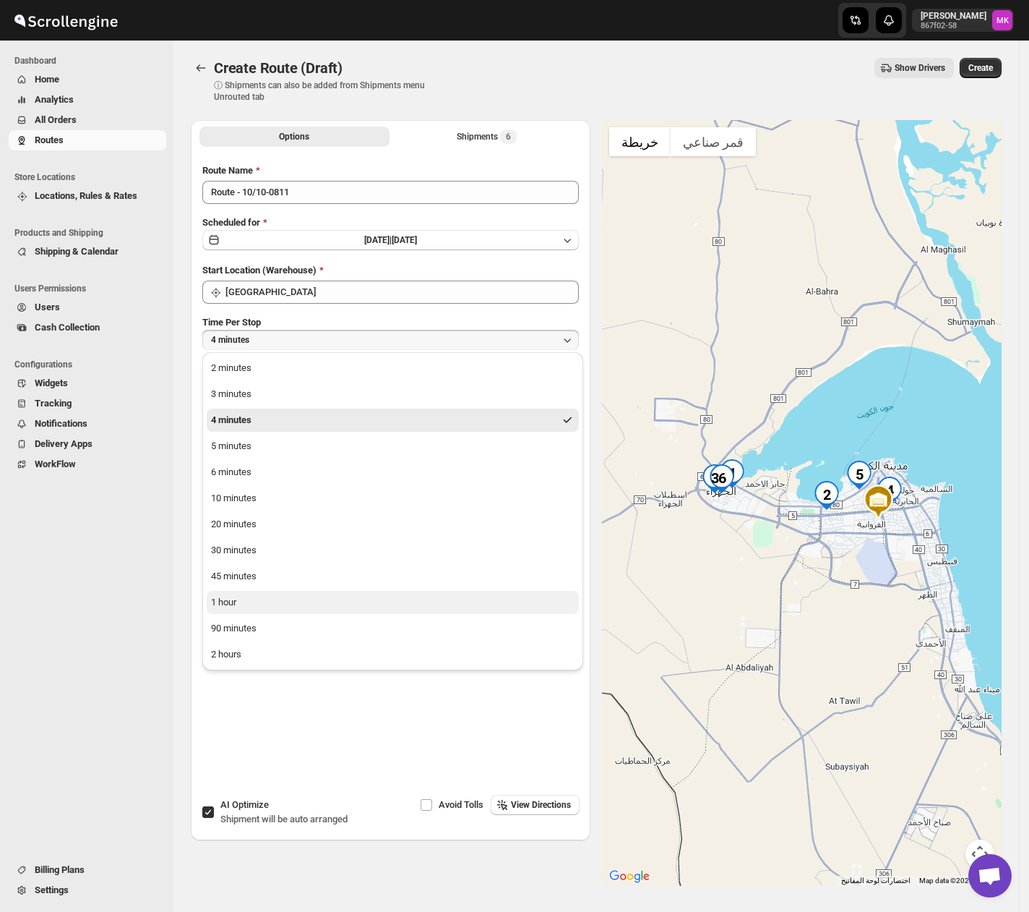
click at [226, 599] on div "1 hour" at bounding box center [223, 602] width 25 height 14
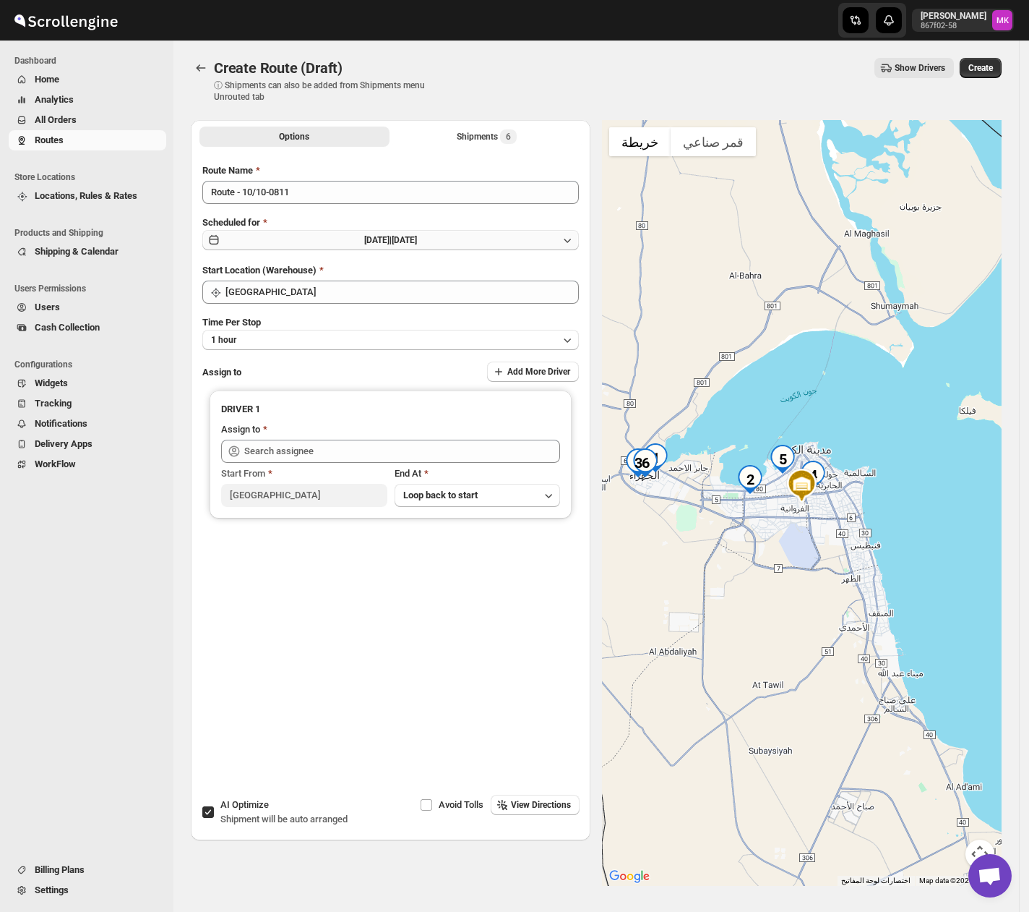
click at [283, 235] on button "Fri Oct 10 2025 | Today" at bounding box center [390, 240] width 377 height 20
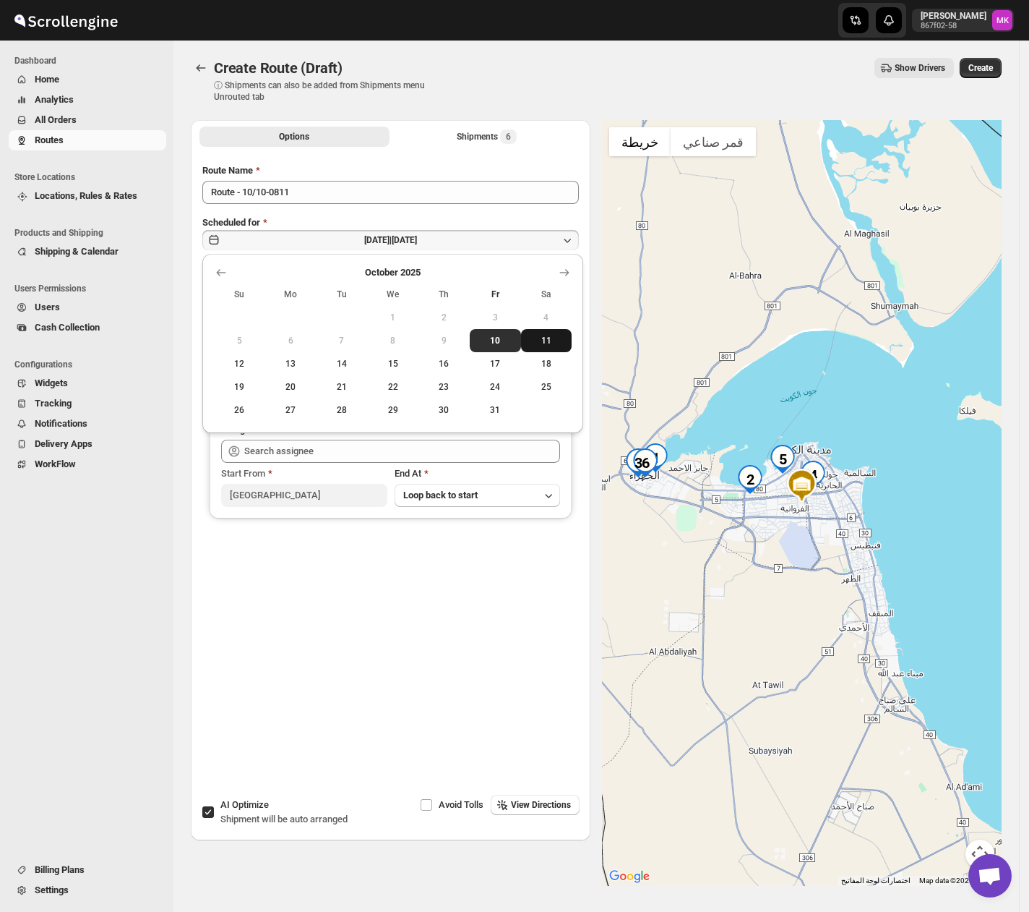
click at [539, 343] on span "11" at bounding box center [547, 341] width 40 height 12
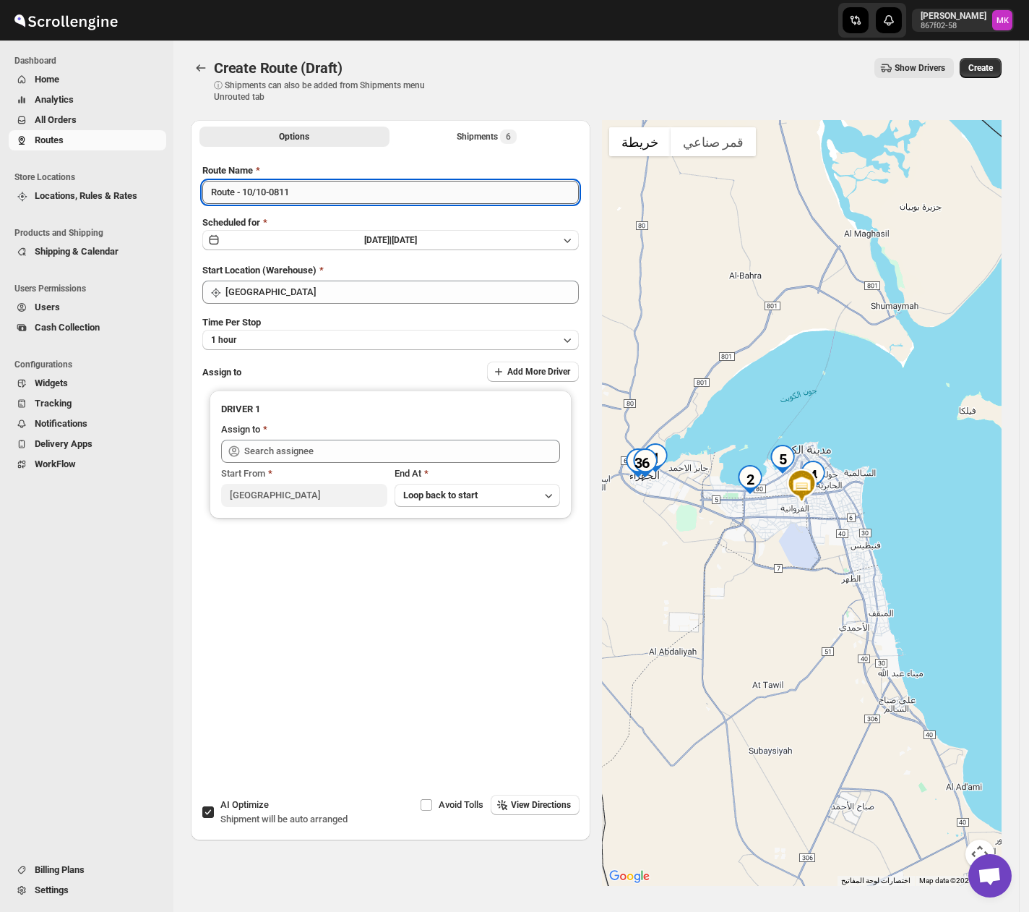
click at [249, 192] on input "Route - 10/10-0811" at bounding box center [390, 192] width 377 height 23
type input "Route - 11/10-0811"
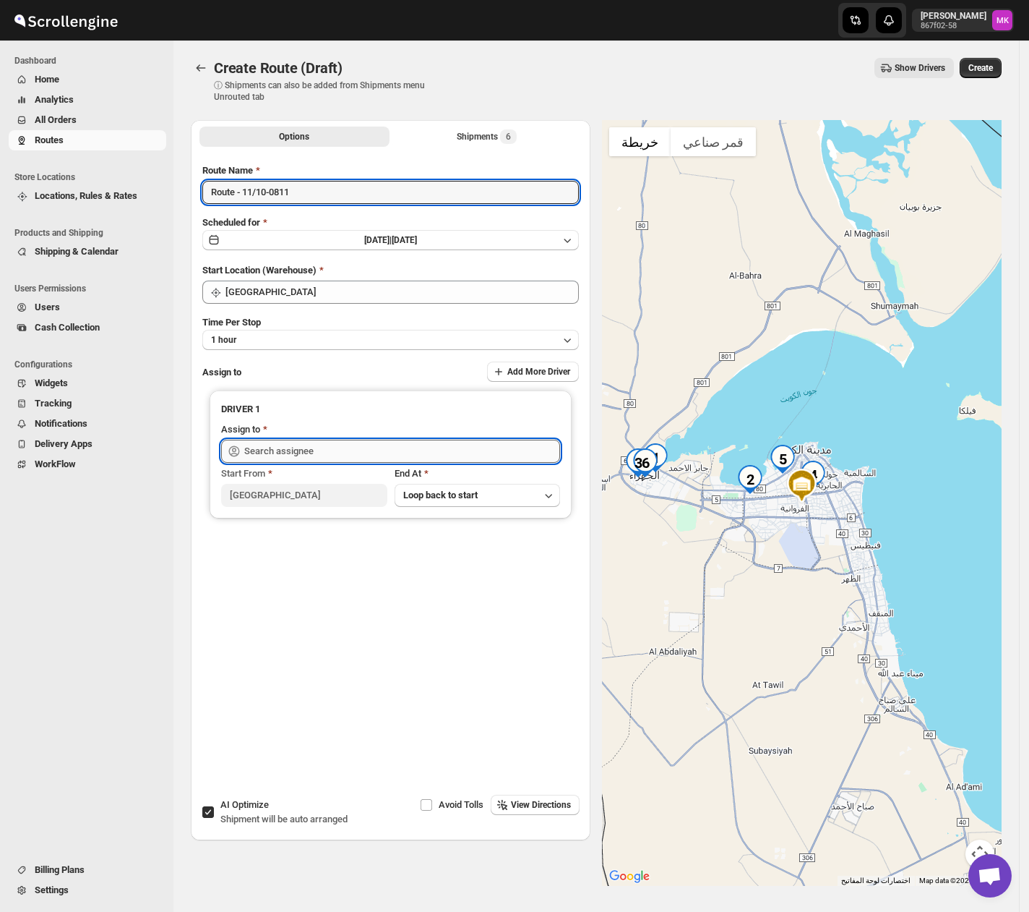
click at [296, 458] on input "text" at bounding box center [402, 451] width 316 height 23
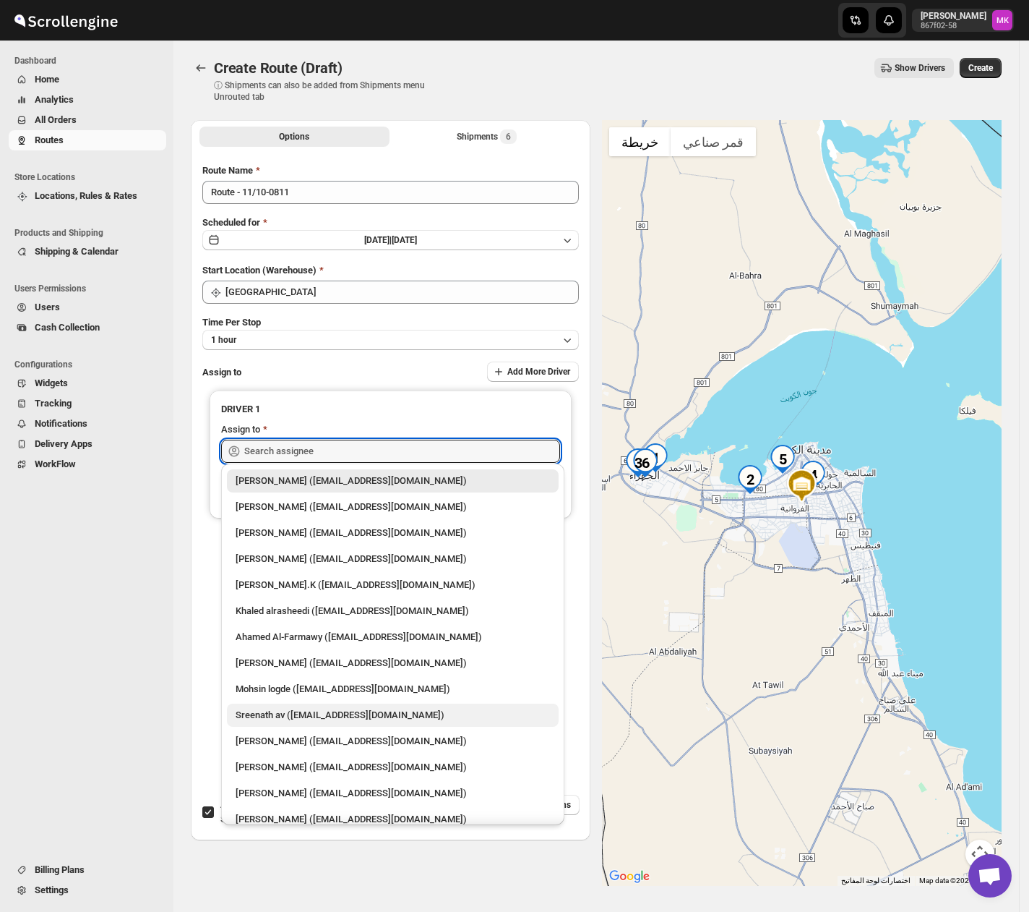
scroll to position [38, 0]
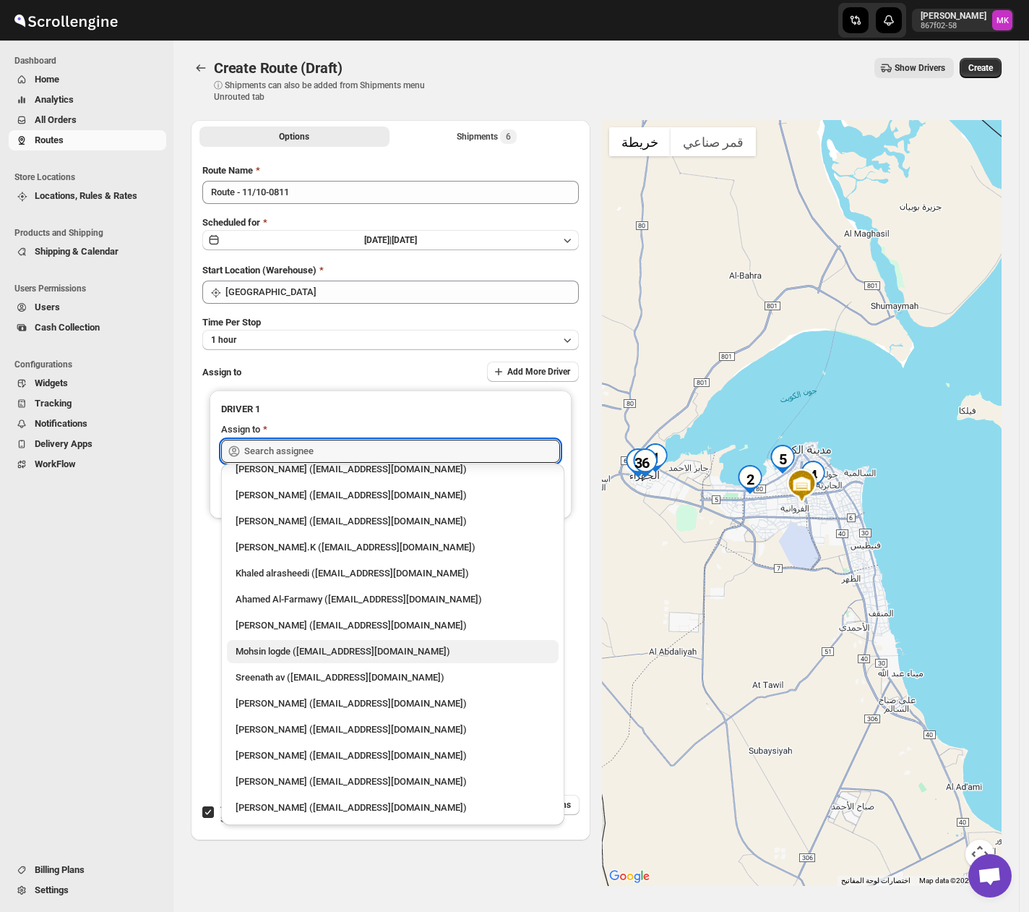
click at [345, 659] on div "Mohsin logde (logdemohsin@gmail.com)" at bounding box center [393, 651] width 332 height 23
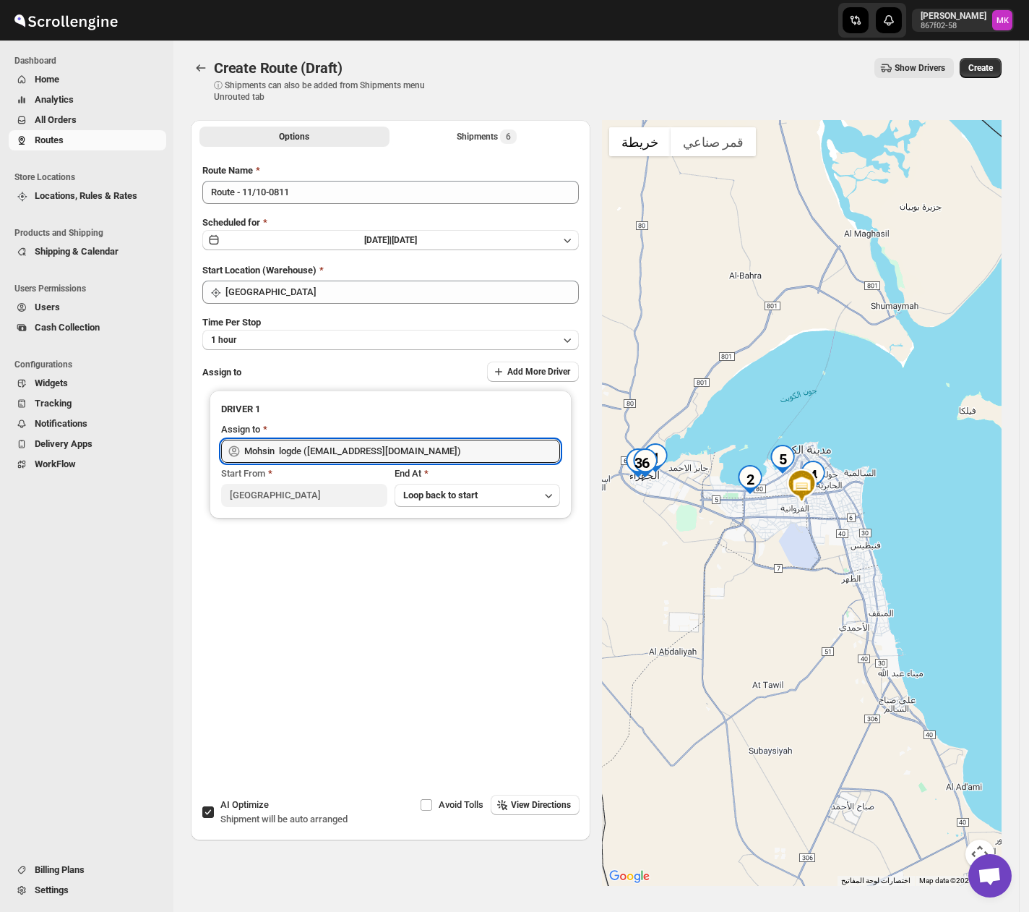
type input "Mohsin logde (logdemohsin@gmail.com)"
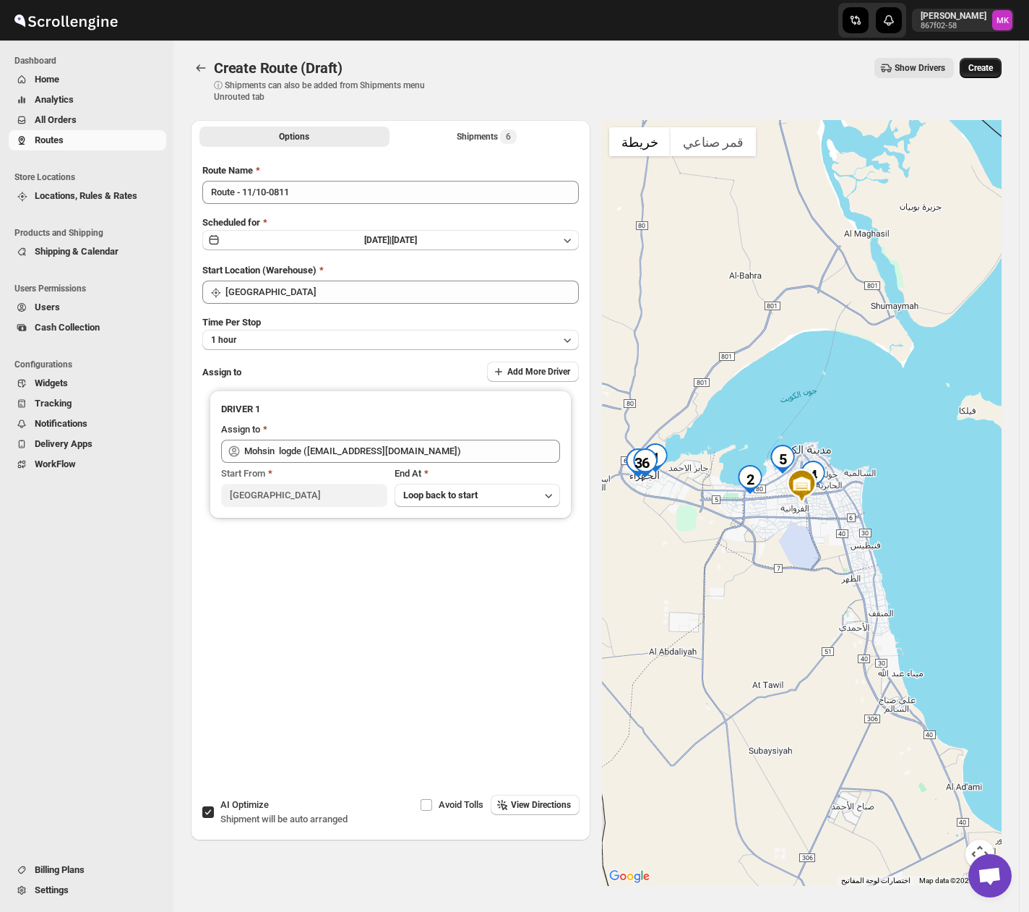
click at [998, 74] on button "Create" at bounding box center [981, 68] width 42 height 20
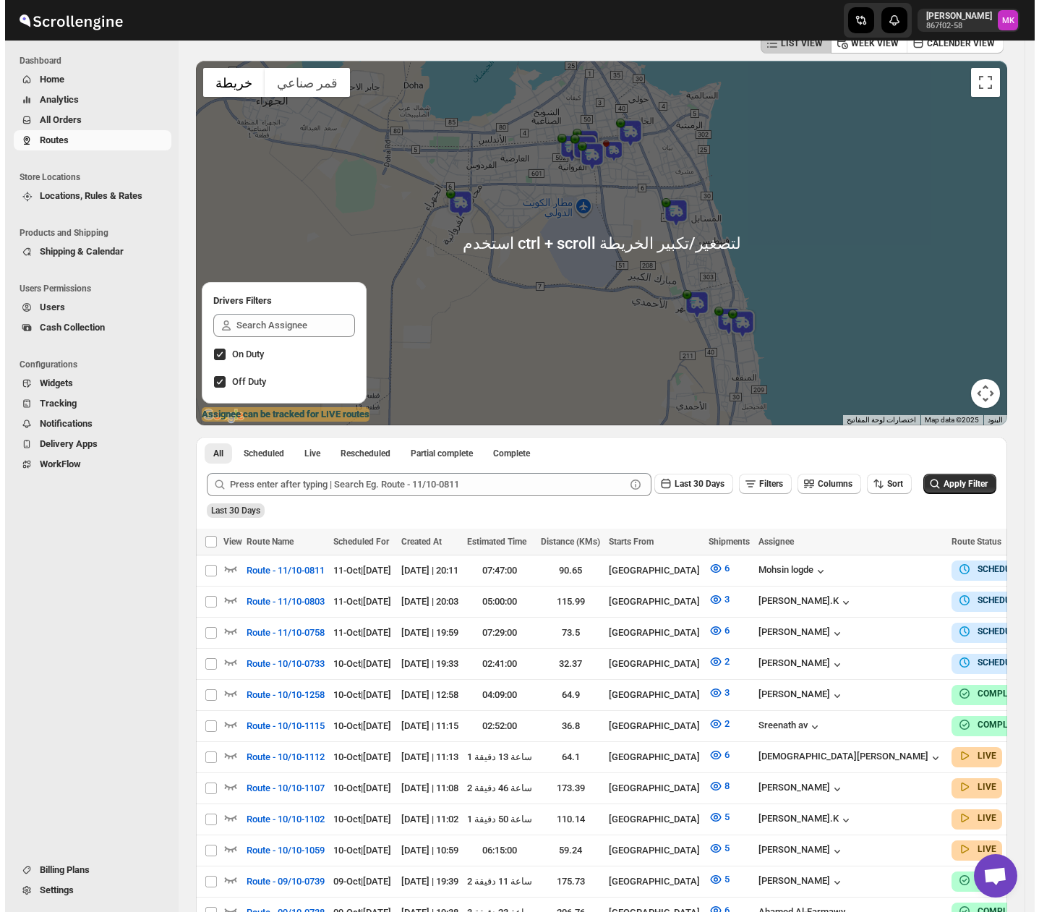
scroll to position [96, 0]
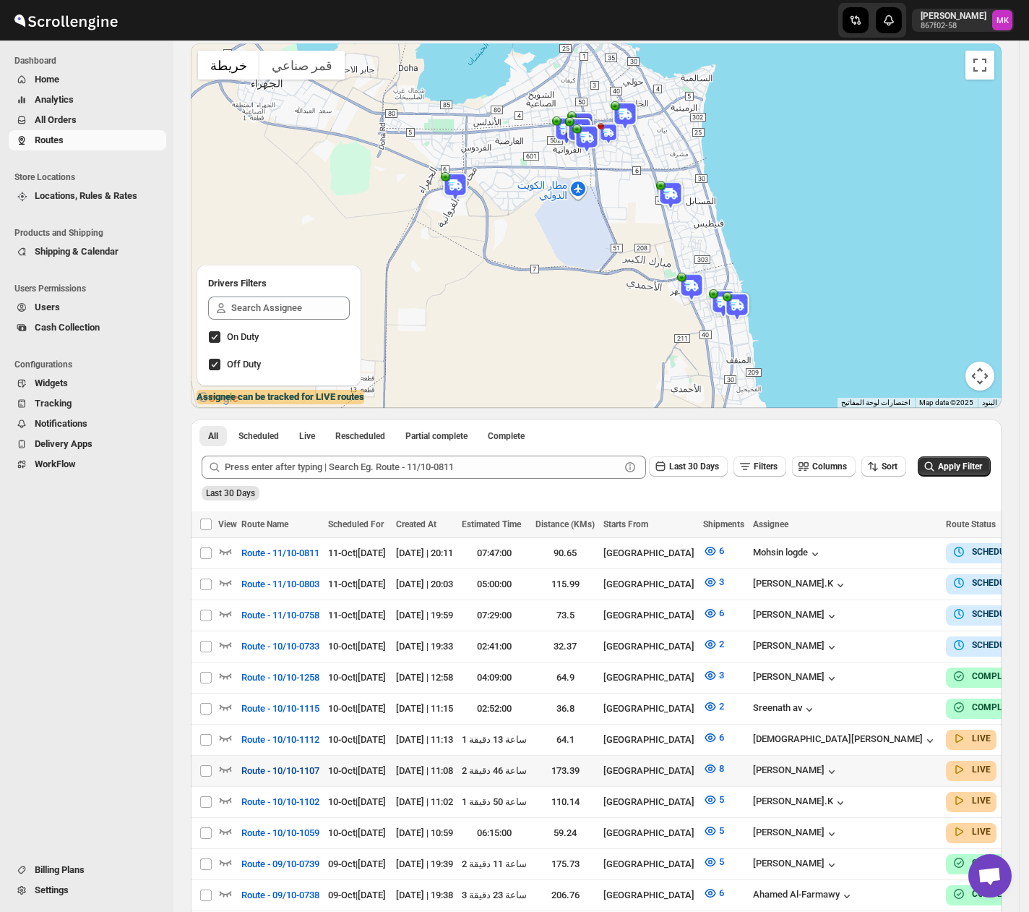
click at [293, 763] on span "Route - 10/10-1107" at bounding box center [280, 770] width 78 height 14
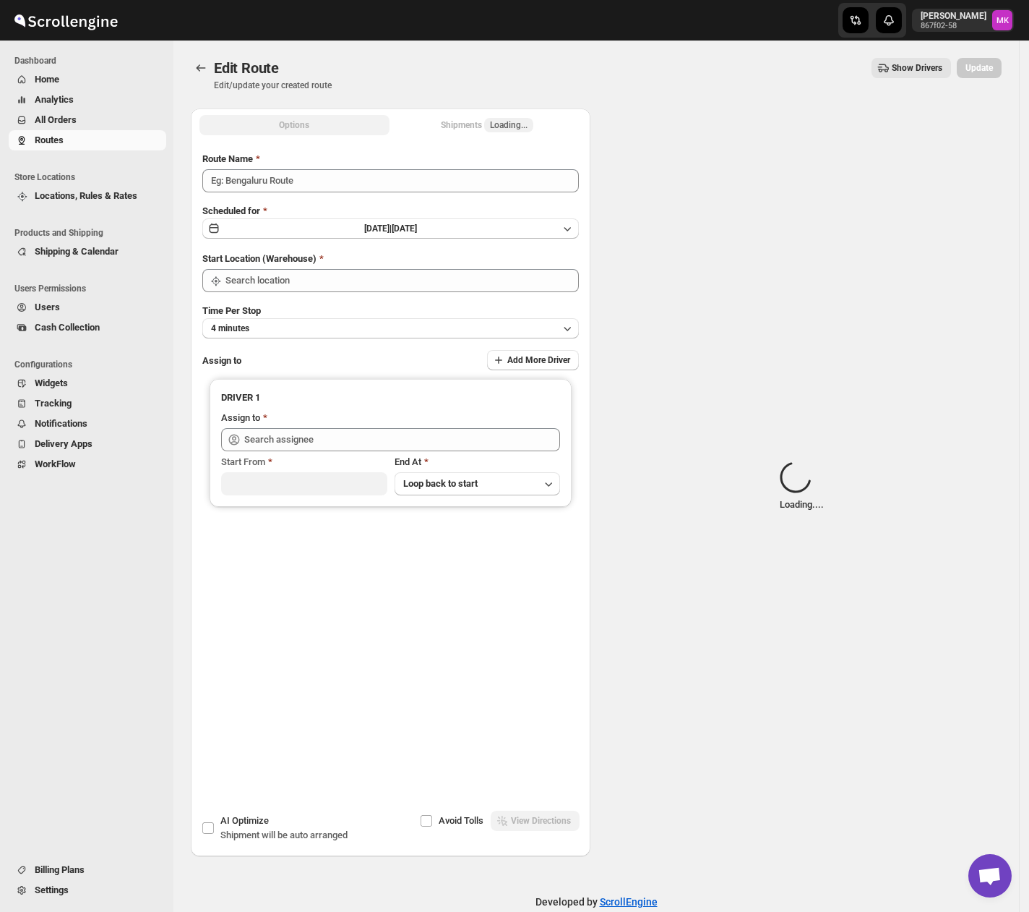
type input "Route - 10/10-1107"
click at [478, 121] on div "Shipments Loading..." at bounding box center [487, 125] width 93 height 14
type input "[GEOGRAPHIC_DATA]"
type input "[PERSON_NAME] ([EMAIL_ADDRESS][DOMAIN_NAME])"
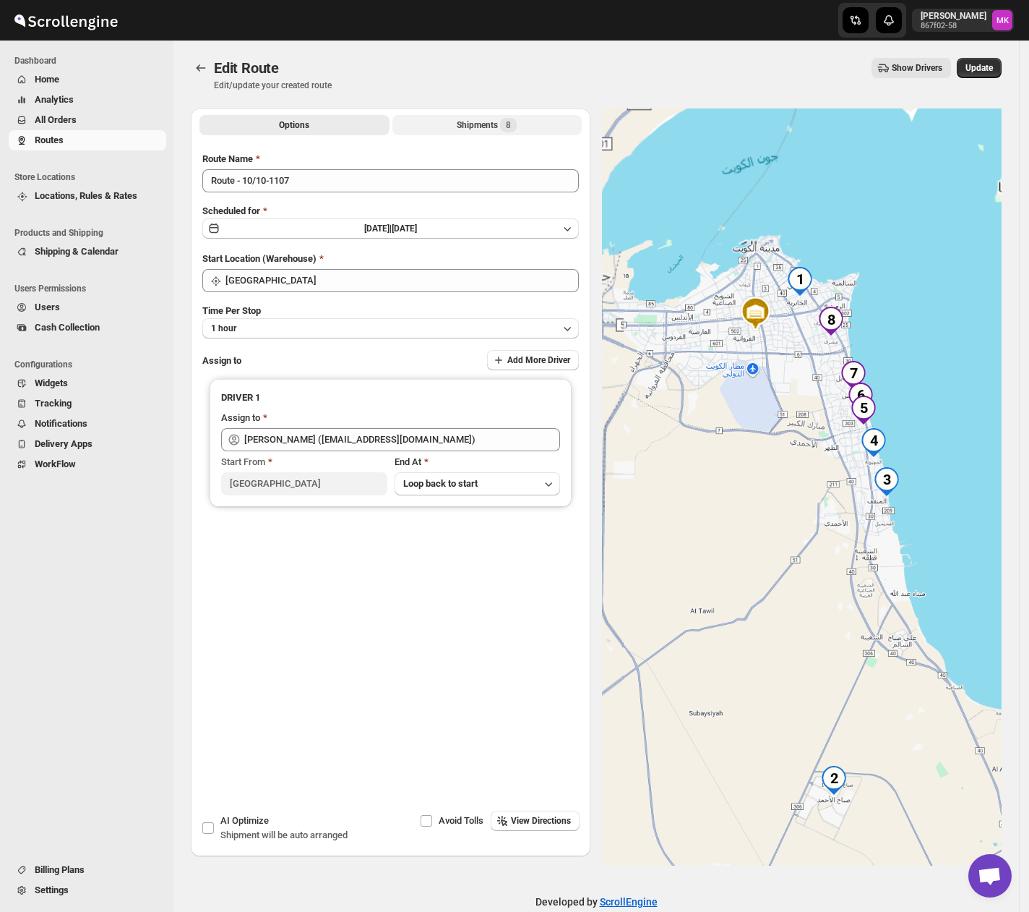
click at [478, 121] on div "Shipments 8" at bounding box center [487, 125] width 60 height 14
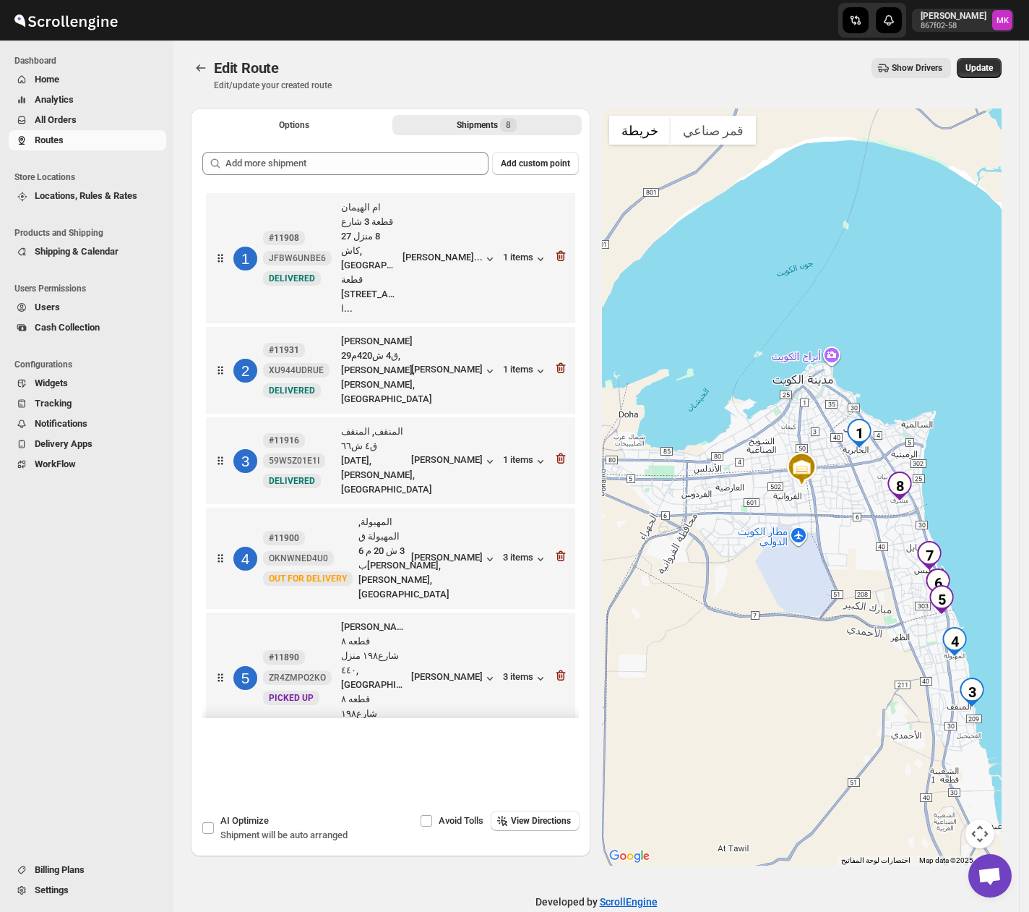
click at [554, 668] on div at bounding box center [561, 677] width 14 height 19
click at [560, 674] on icon "button" at bounding box center [560, 676] width 1 height 4
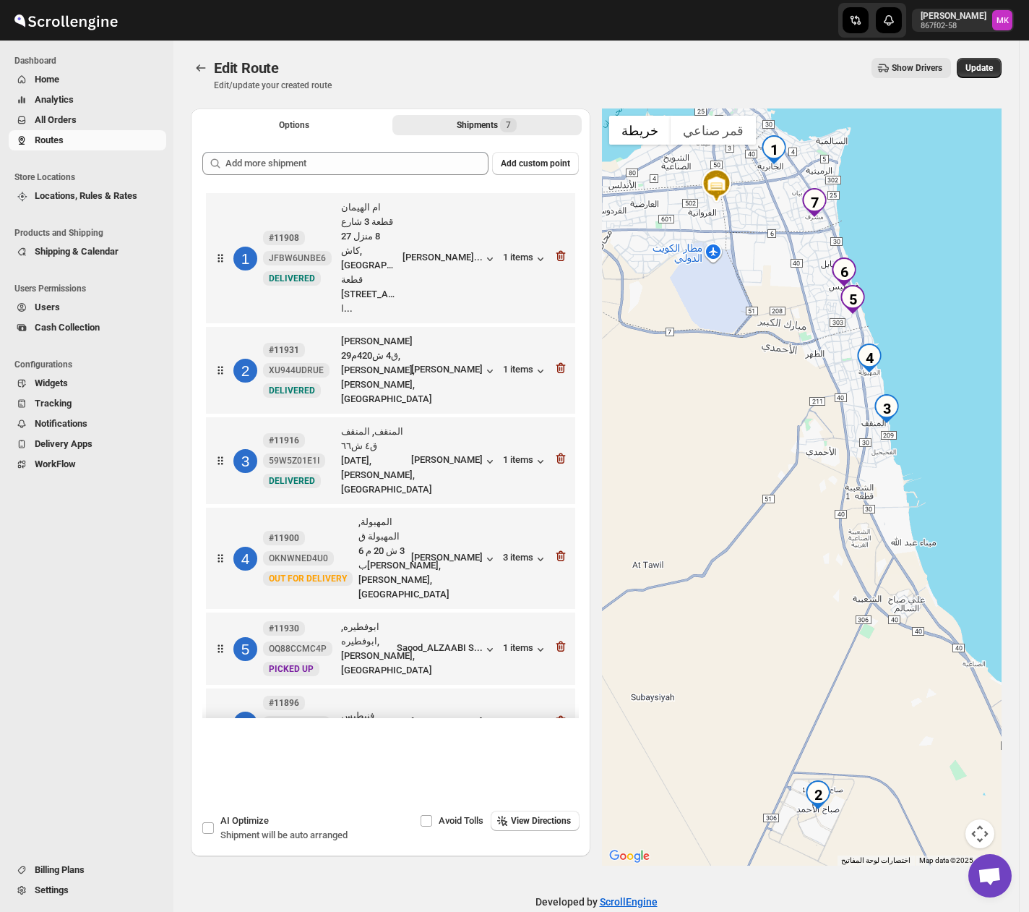
click at [982, 85] on div "Edit Route Edit/update your created route Show Drivers More actions Show Driver…" at bounding box center [596, 74] width 811 height 33
click at [992, 85] on div "Edit Route Edit/update your created route Show Drivers More actions Show Driver…" at bounding box center [596, 74] width 811 height 33
click at [992, 69] on span "Update" at bounding box center [979, 68] width 27 height 12
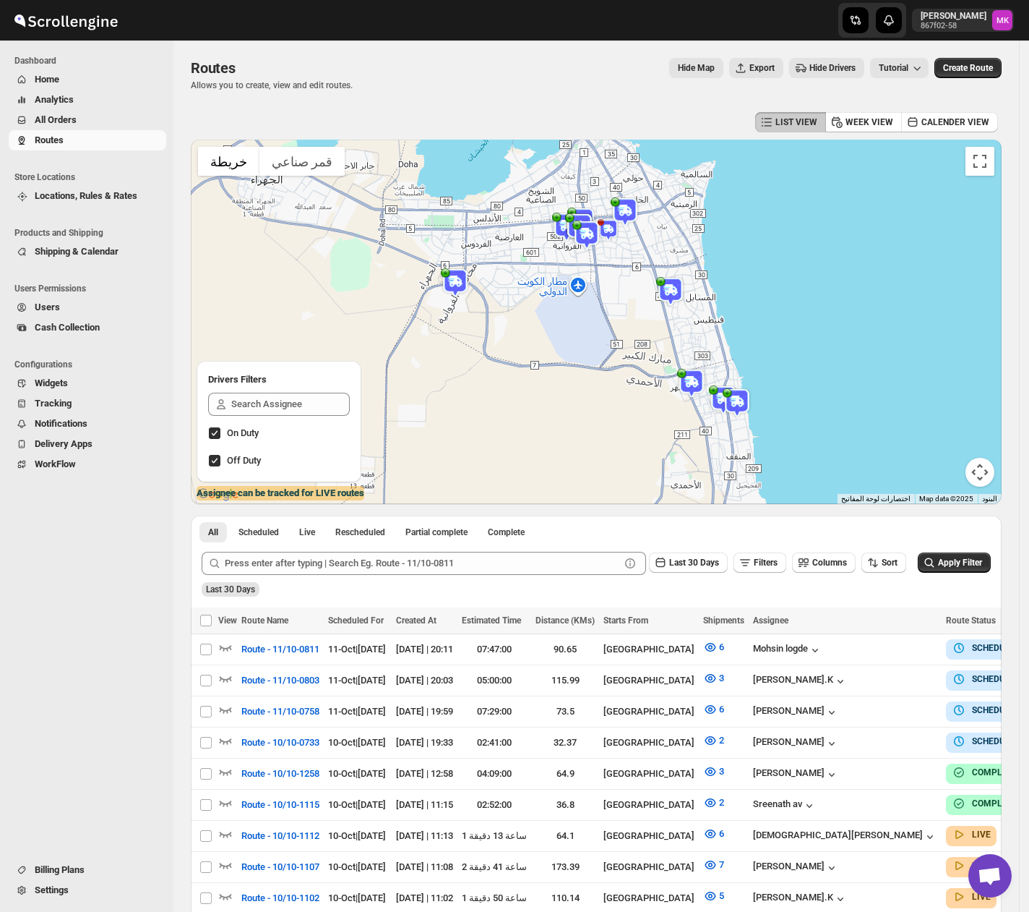
click at [88, 108] on button "Analytics" at bounding box center [88, 100] width 158 height 20
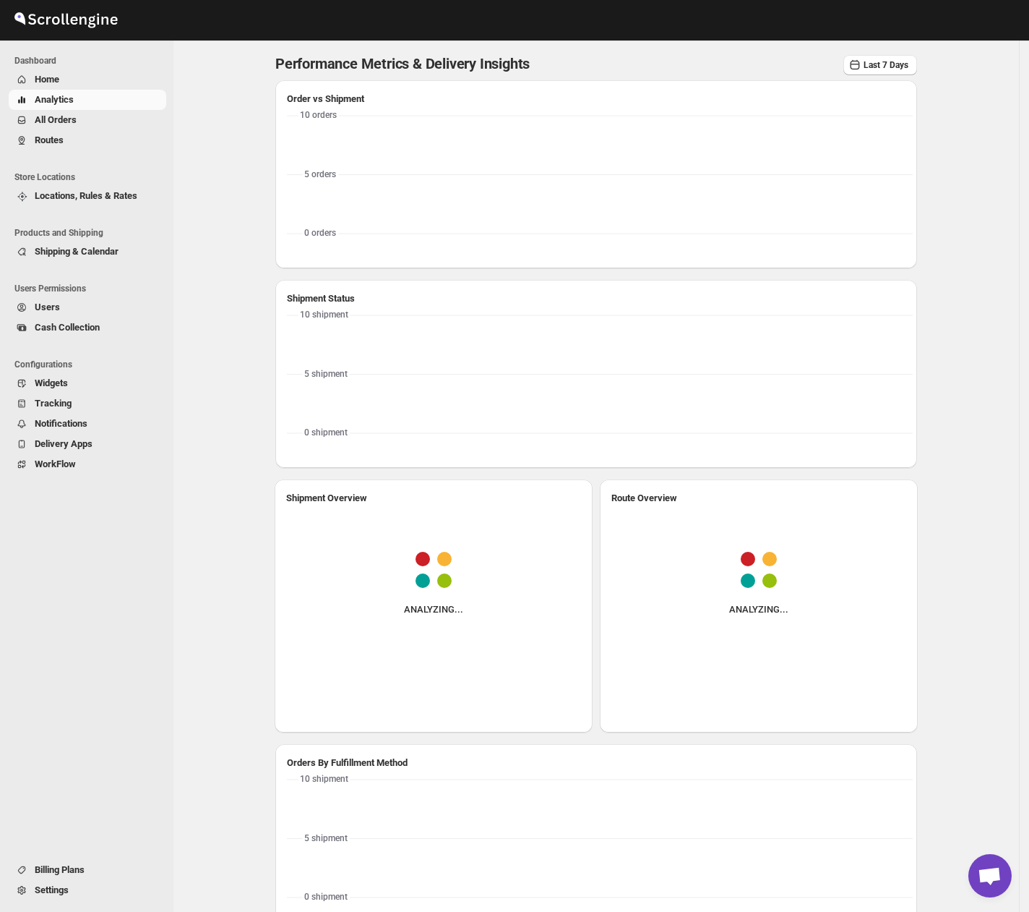
click at [82, 121] on span "All Orders" at bounding box center [99, 120] width 129 height 14
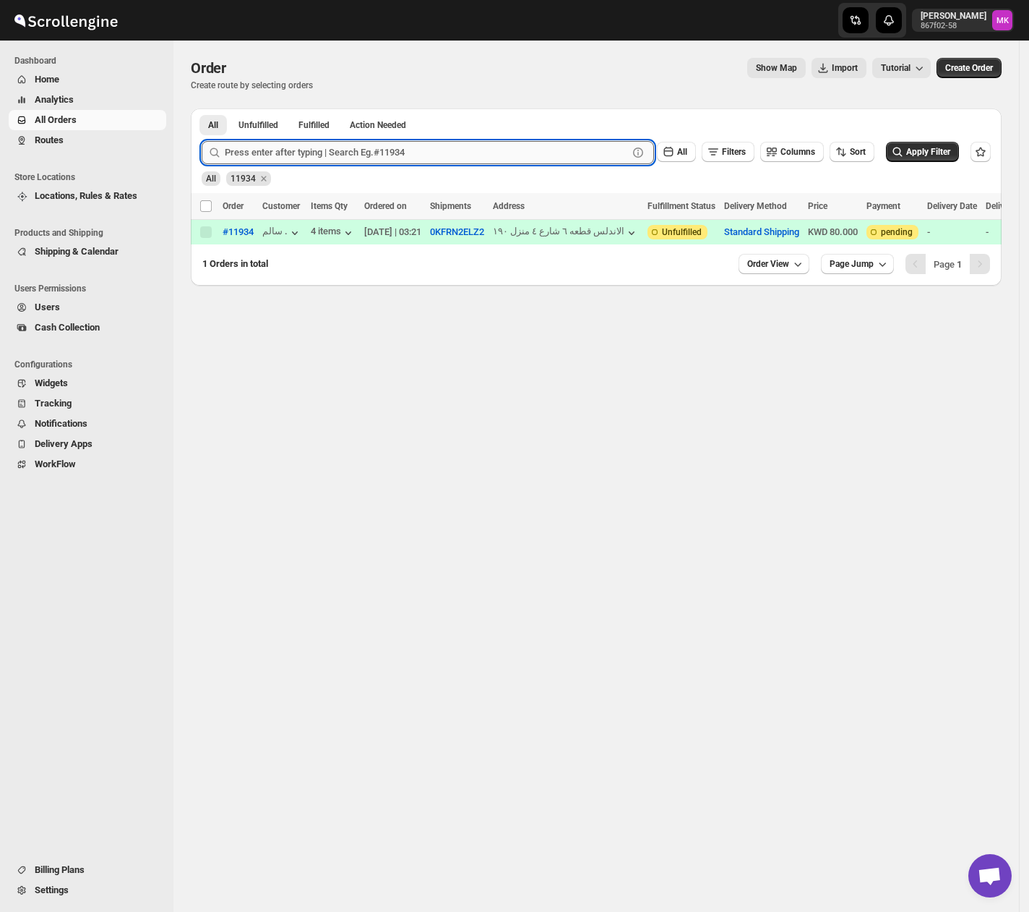
click at [363, 154] on input "text" at bounding box center [426, 152] width 403 height 23
paste input "11890"
type input "11890"
click at [202, 108] on button "Submit" at bounding box center [222, 115] width 41 height 15
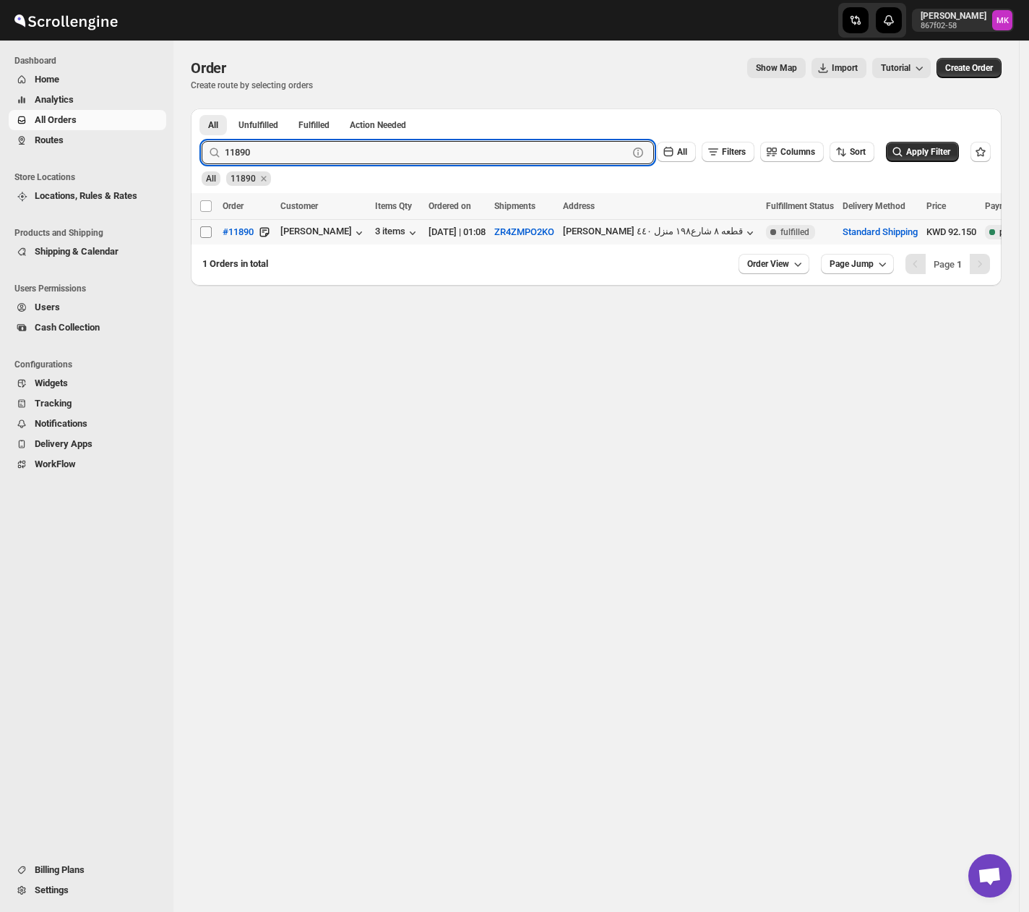
click at [212, 236] on span at bounding box center [206, 232] width 13 height 13
click at [212, 236] on input "Select order" at bounding box center [206, 232] width 12 height 12
checkbox input "false"
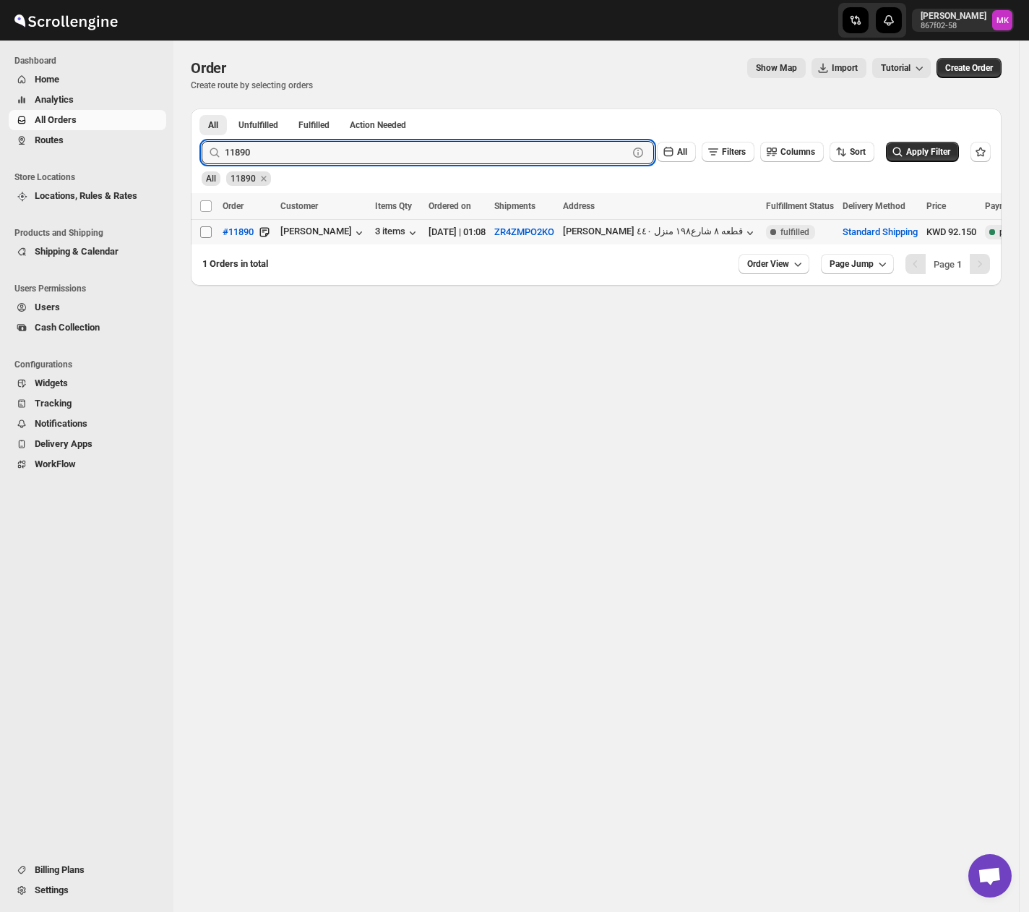
checkbox input "false"
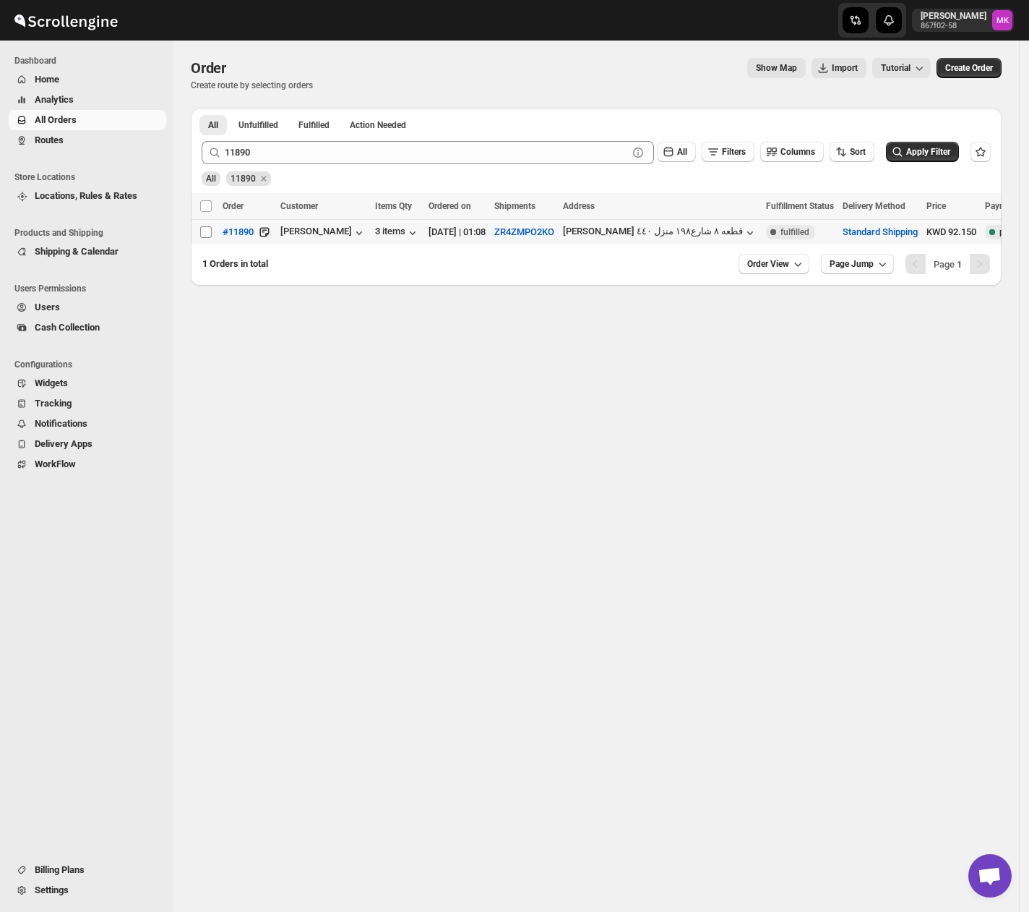
click at [203, 234] on input "Select order" at bounding box center [206, 232] width 12 height 12
checkbox input "true"
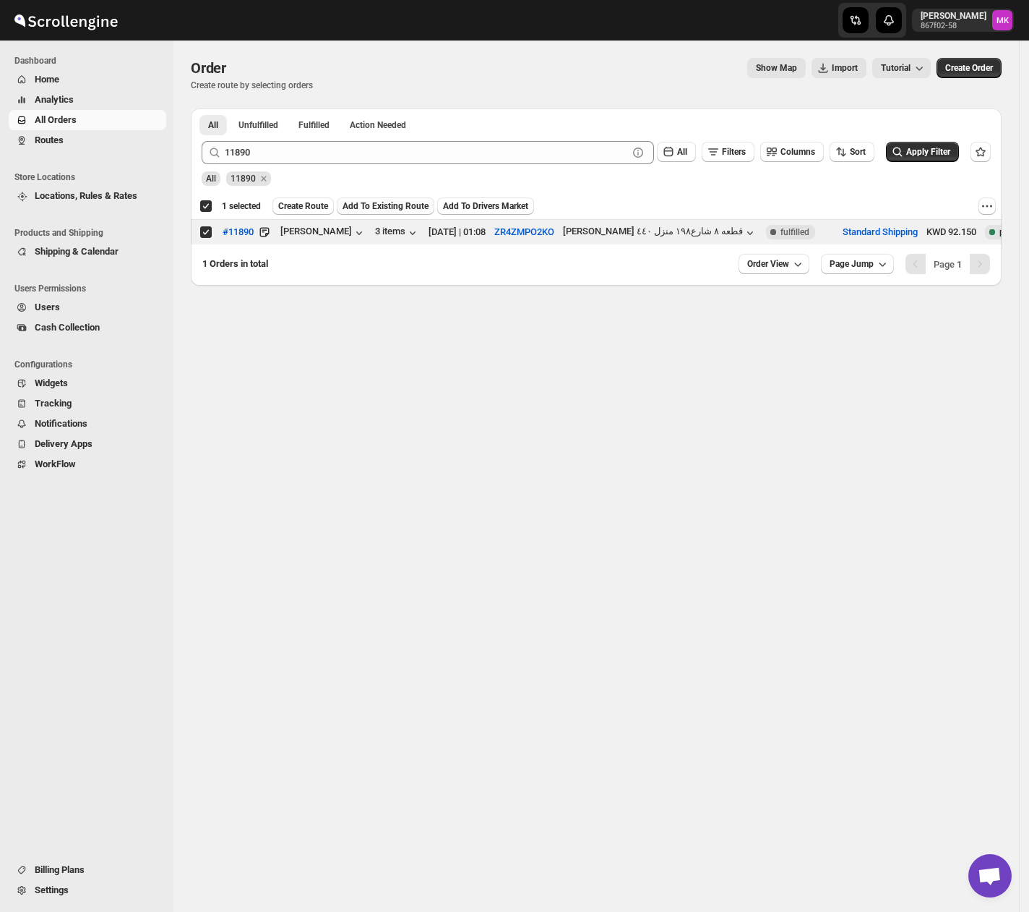
click at [411, 203] on span "Add To Existing Route" at bounding box center [386, 206] width 86 height 12
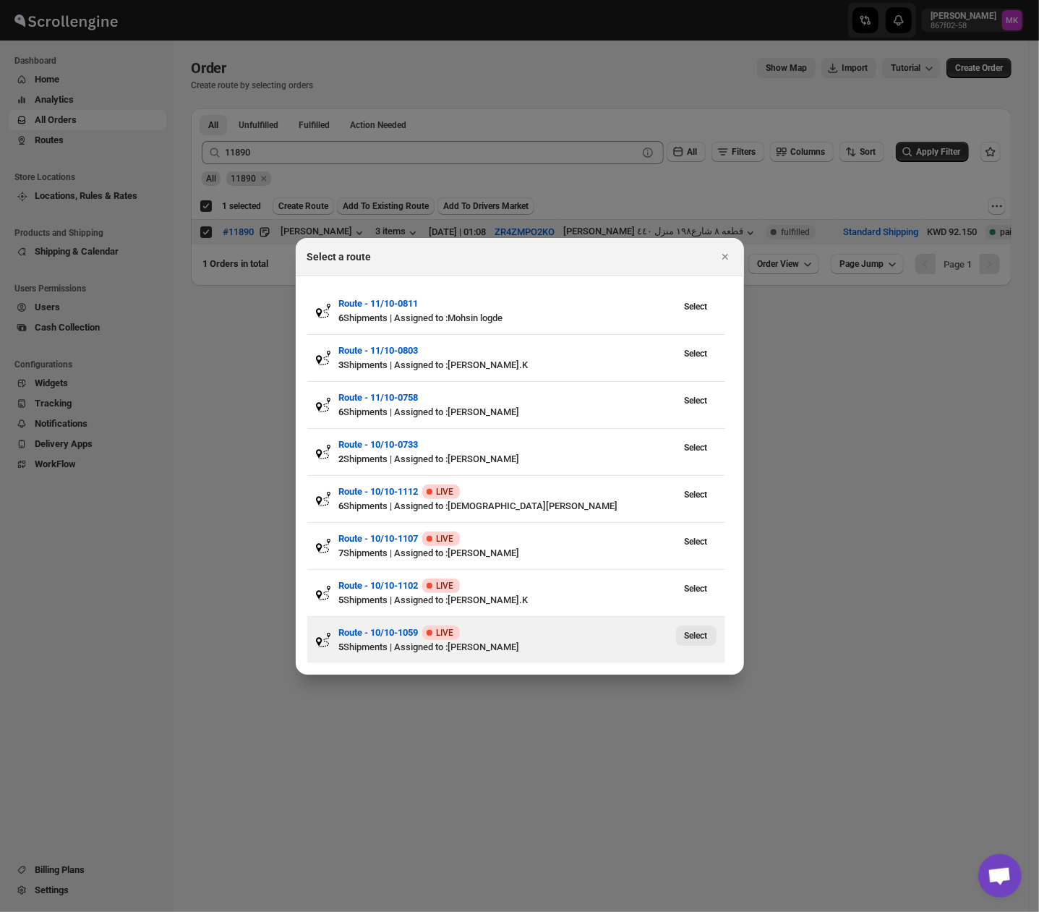
click at [691, 638] on span "Select" at bounding box center [696, 636] width 23 height 12
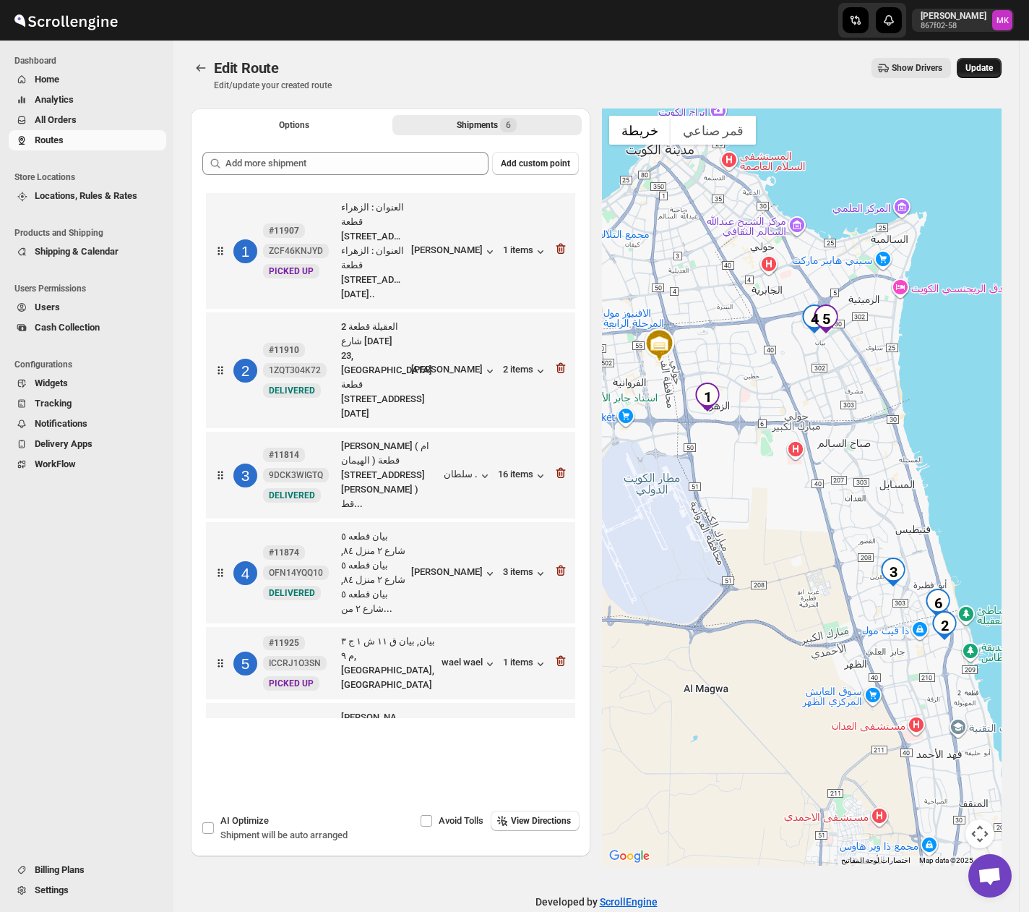
click at [990, 69] on span "Update" at bounding box center [979, 68] width 27 height 12
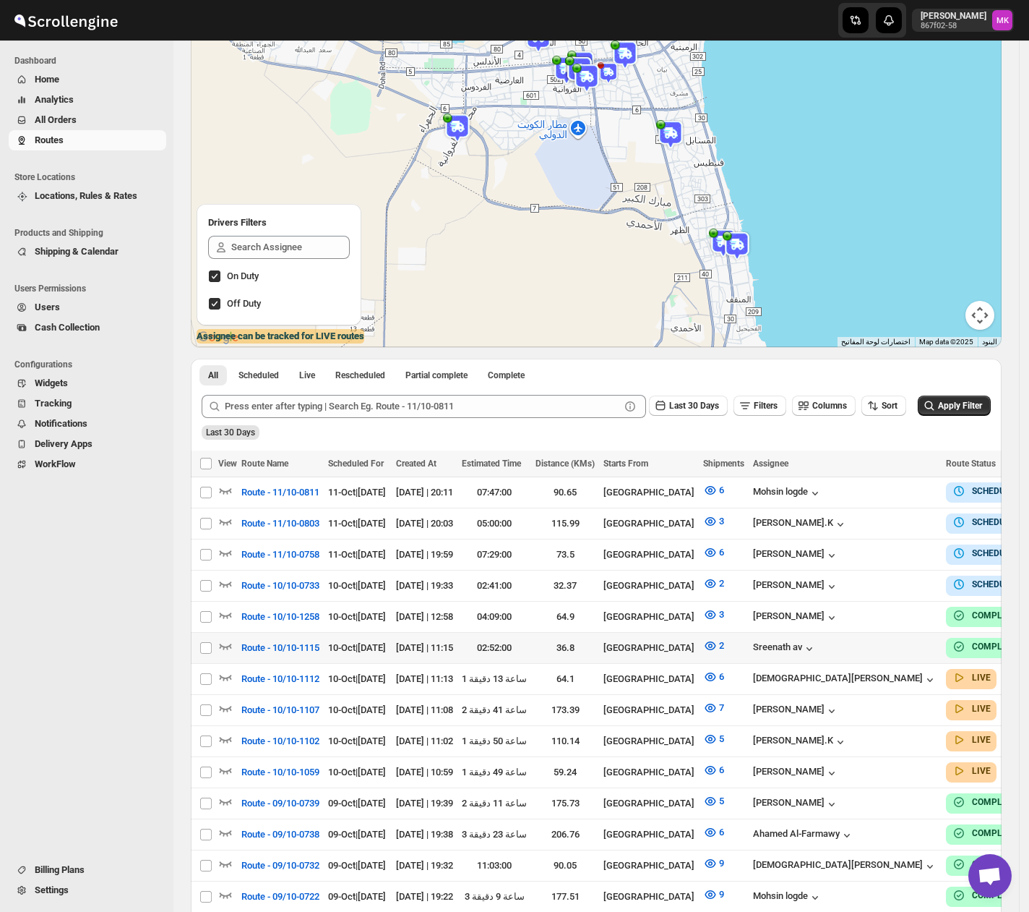
scroll to position [192, 0]
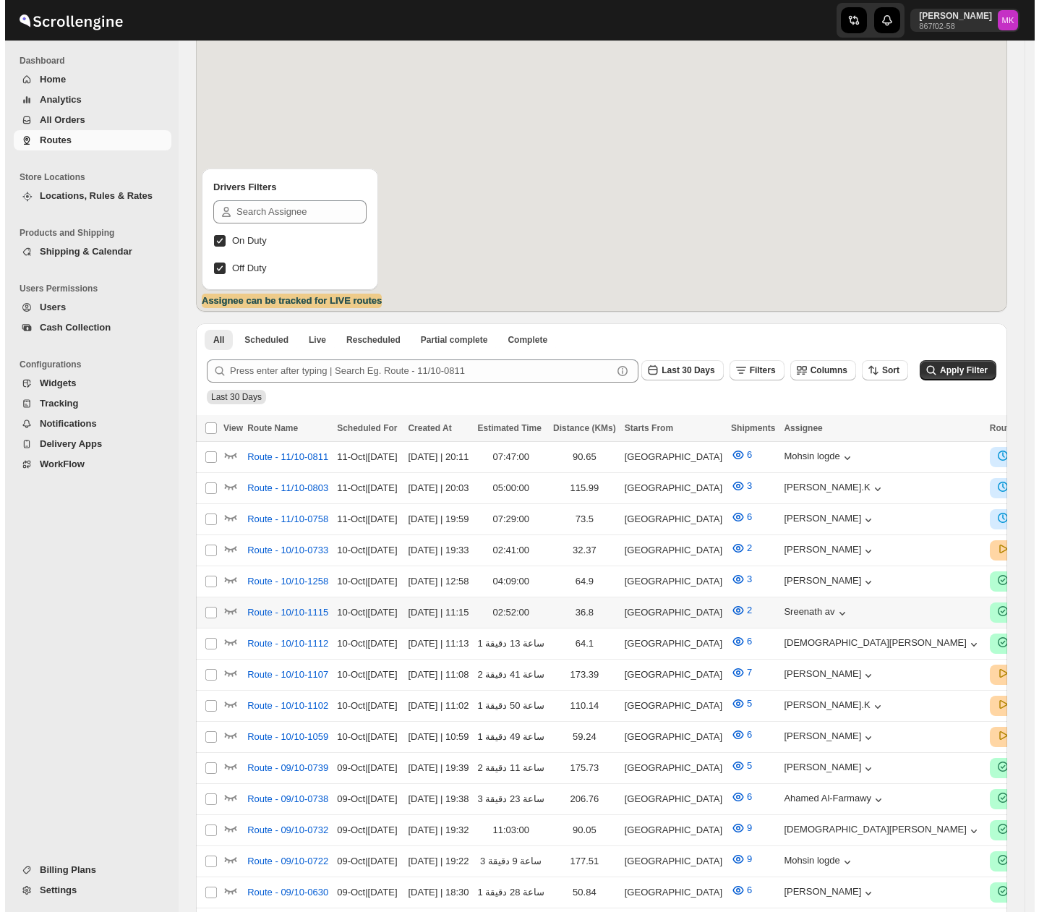
scroll to position [192, 0]
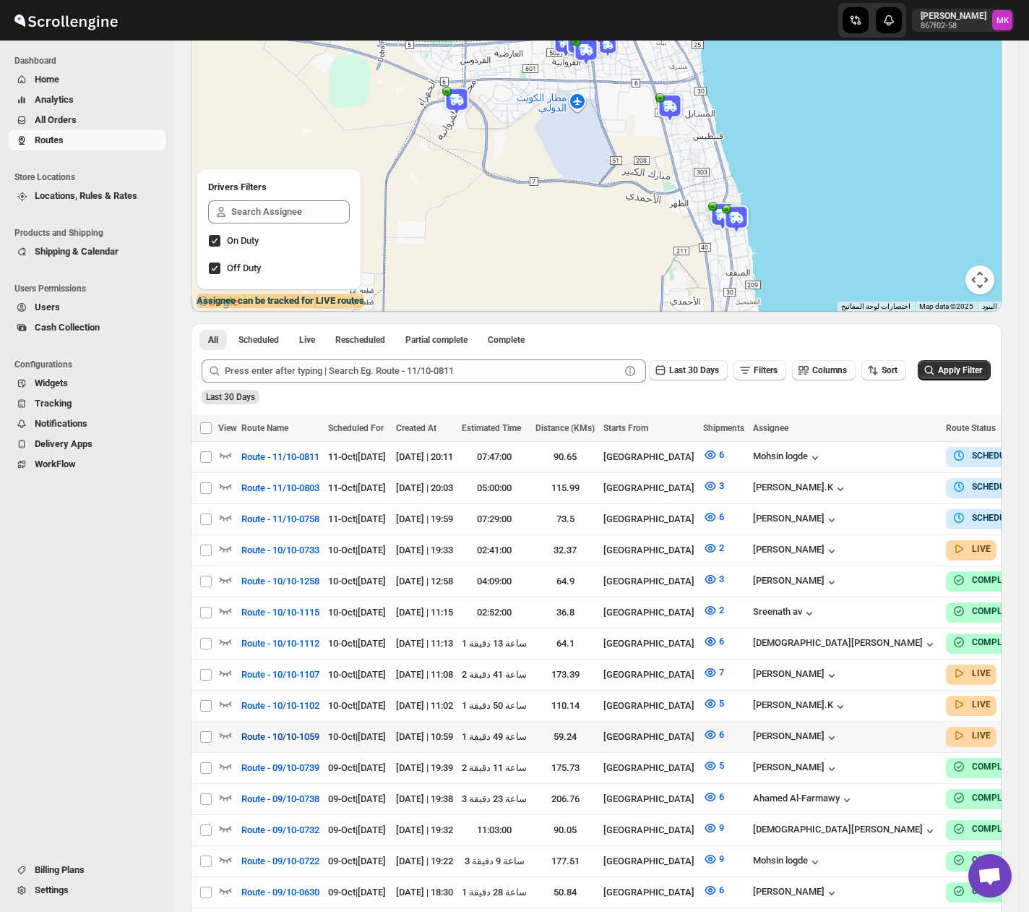
click at [264, 730] on span "Route - 10/10-1059" at bounding box center [280, 736] width 78 height 14
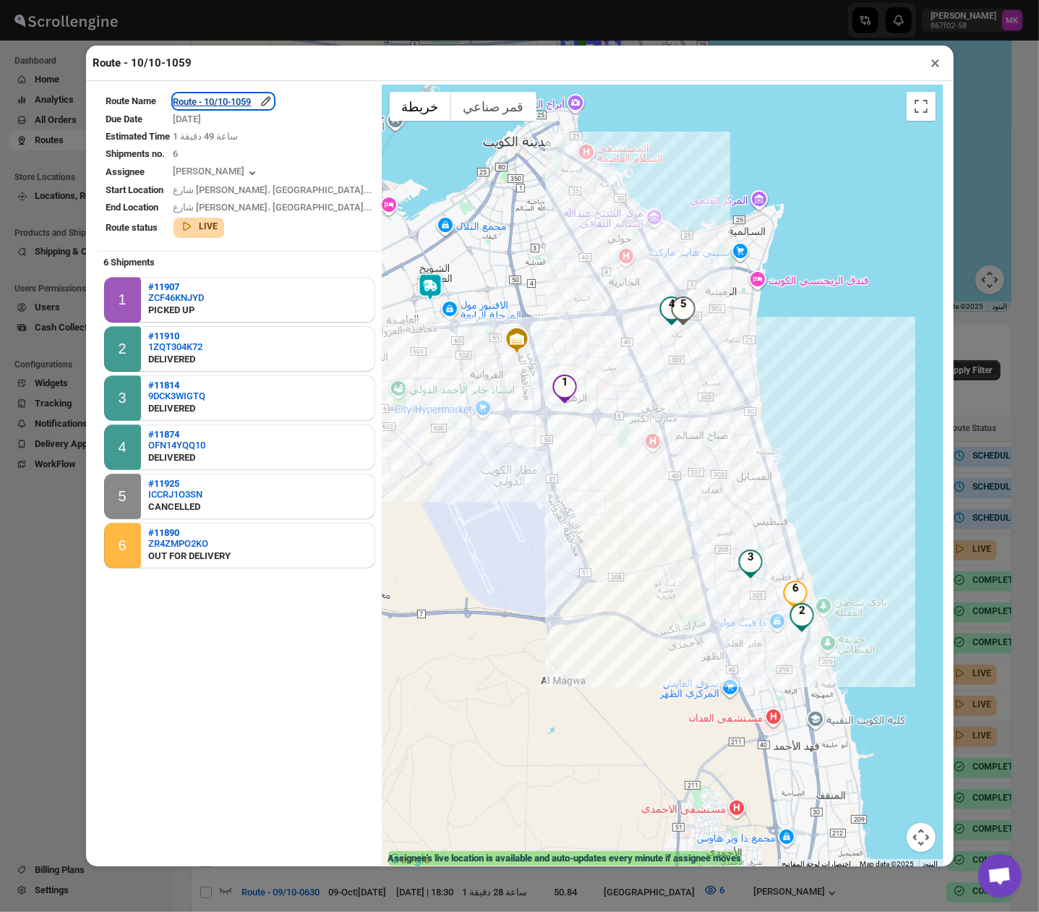
click at [273, 97] on div "Route - 10/10-1059" at bounding box center [223, 101] width 100 height 14
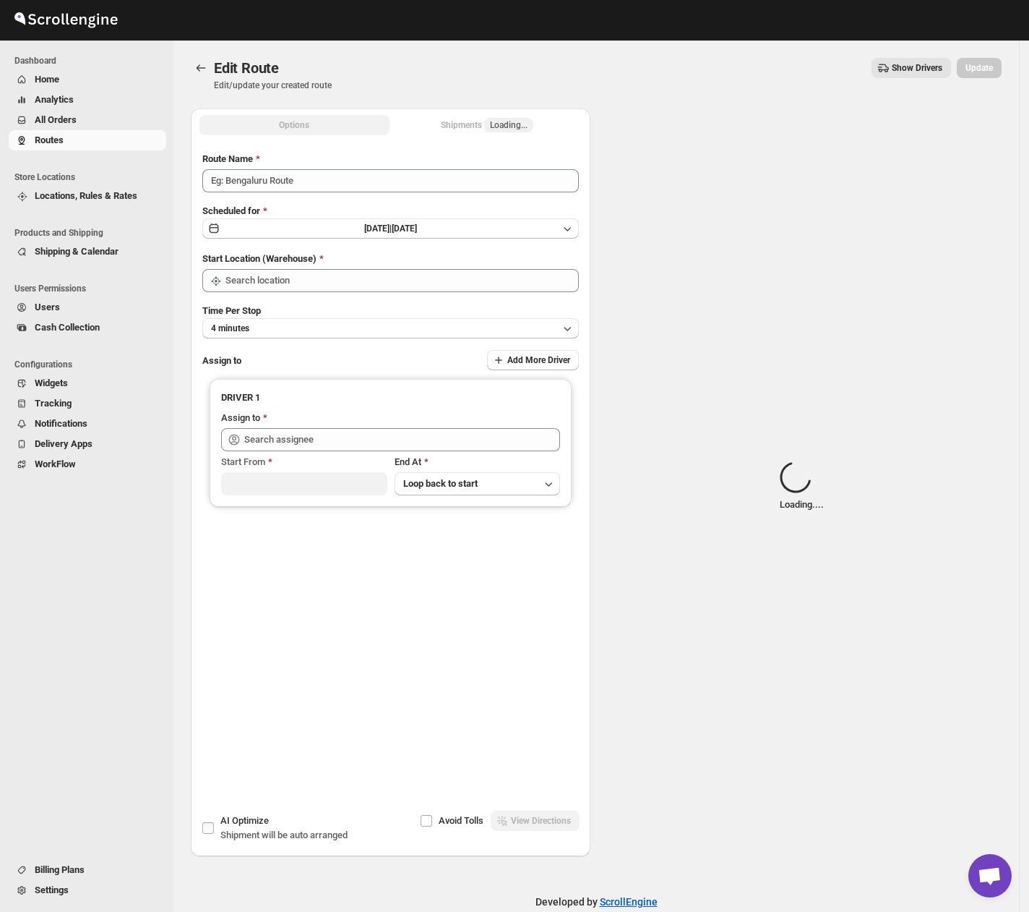
type input "Route - 10/10-1059"
type input "[GEOGRAPHIC_DATA]"
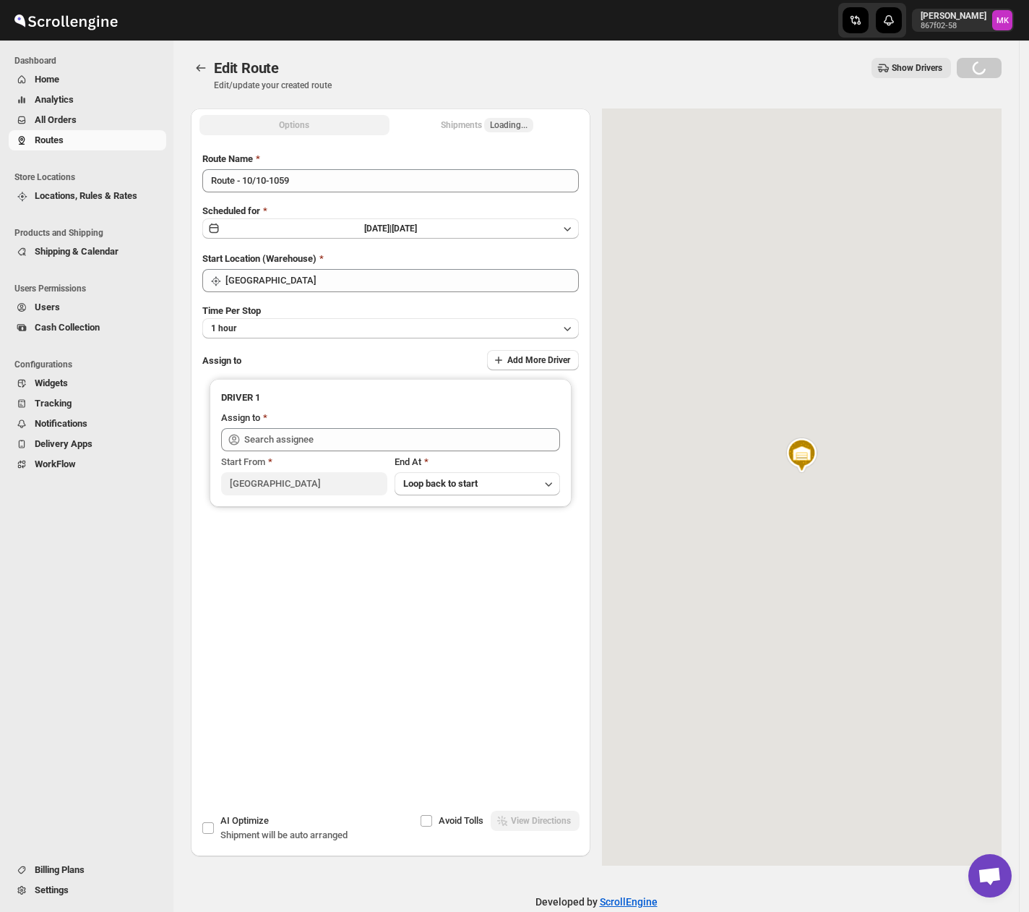
type input "[PERSON_NAME] ([EMAIL_ADDRESS][DOMAIN_NAME])"
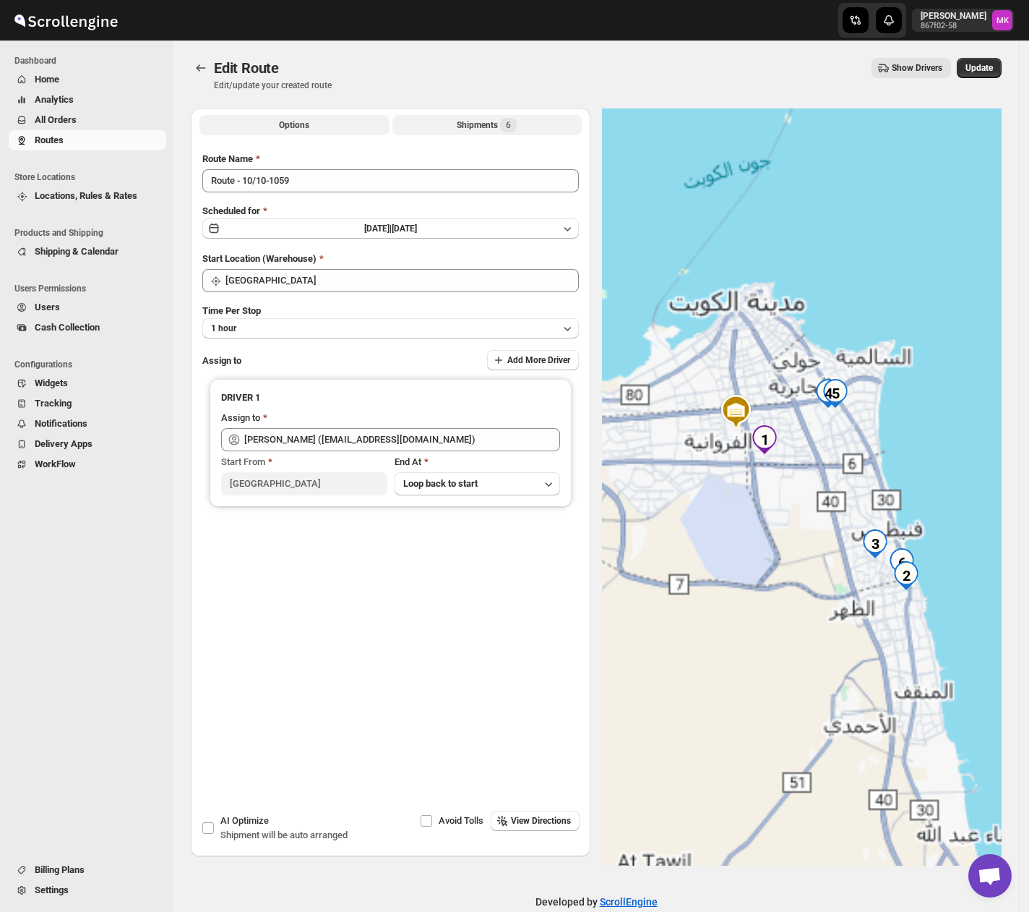
click at [502, 130] on div "Shipments 6" at bounding box center [487, 125] width 60 height 14
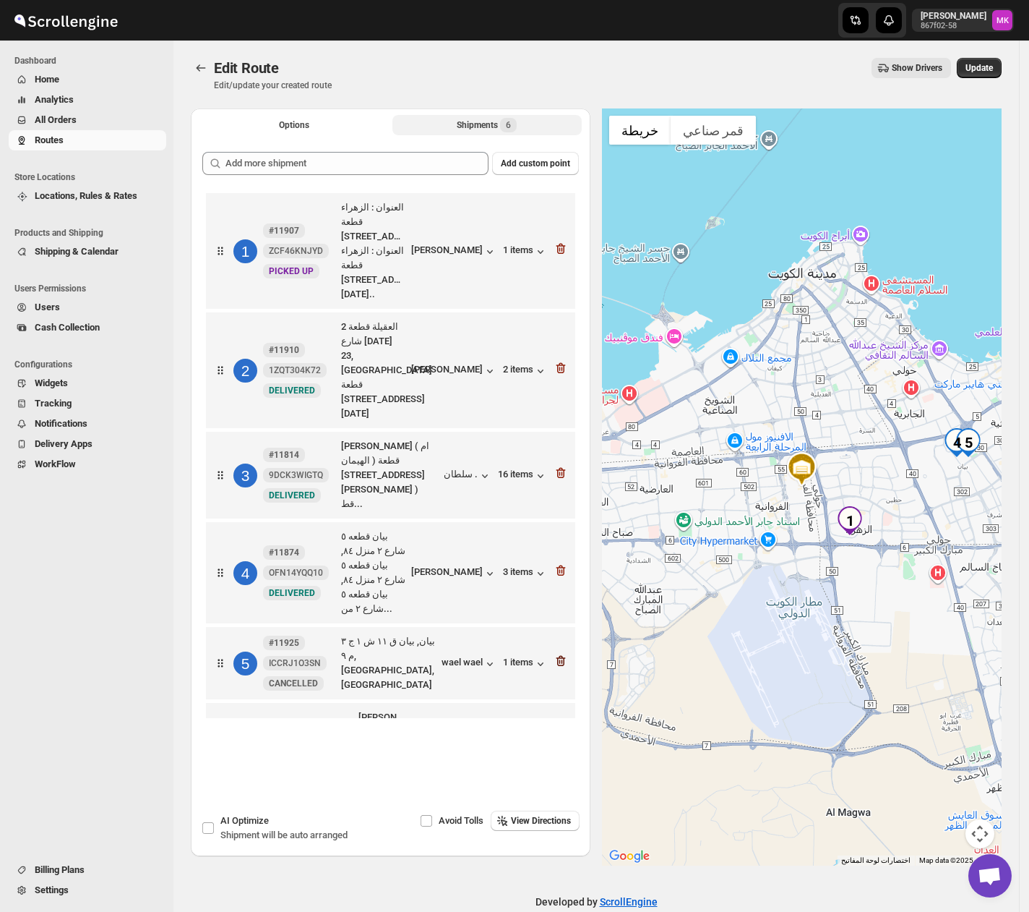
click at [562, 653] on icon "button" at bounding box center [561, 660] width 14 height 14
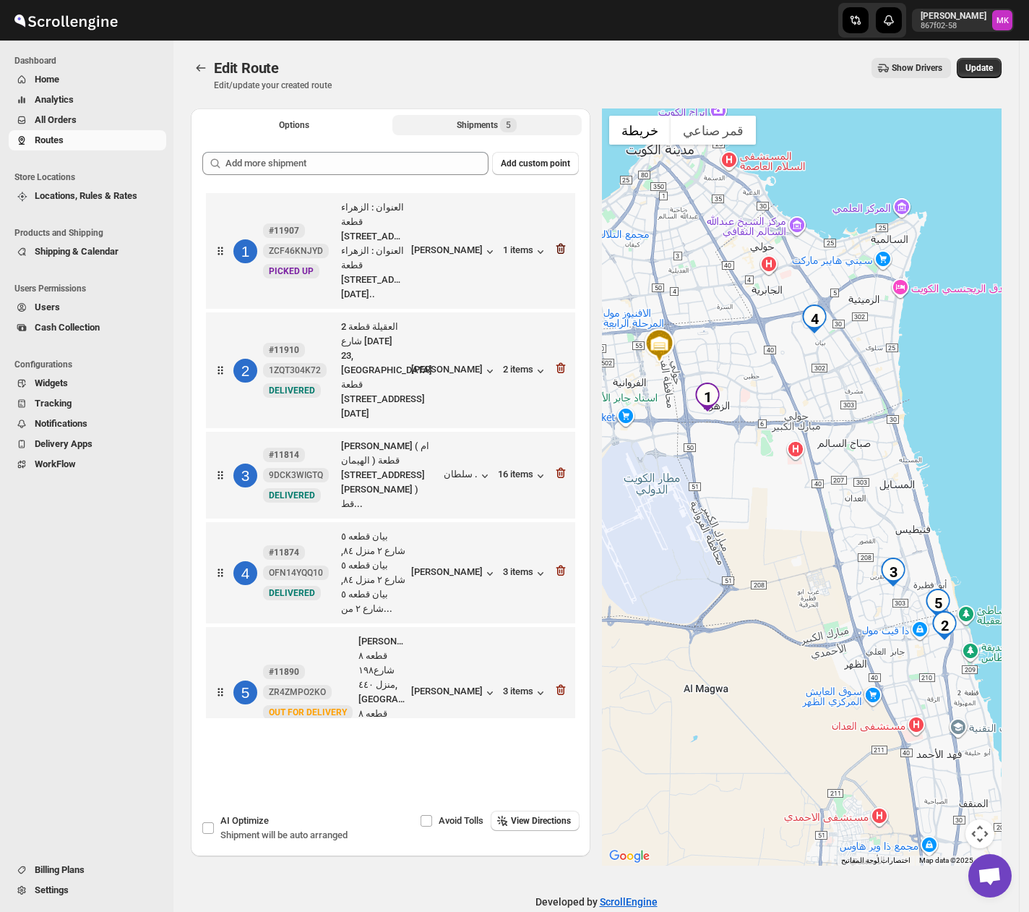
click at [561, 247] on icon "button" at bounding box center [560, 249] width 1 height 4
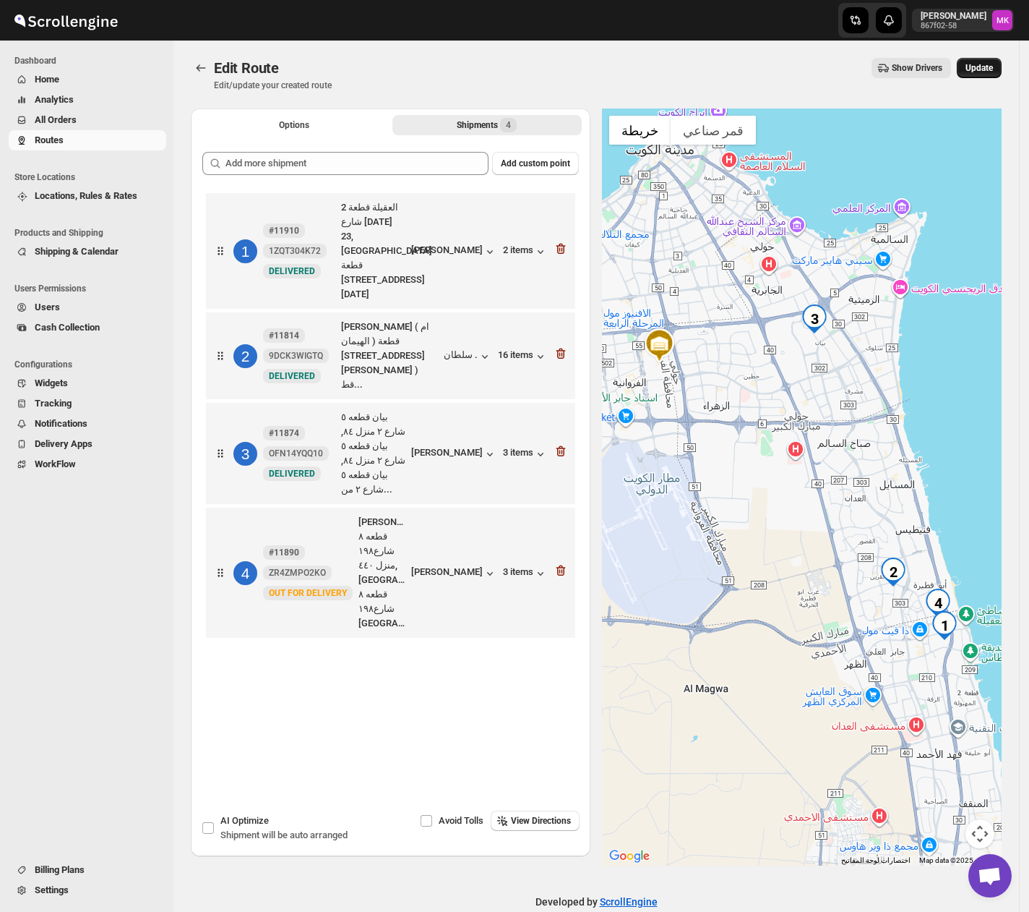
click at [1000, 75] on button "Update" at bounding box center [979, 68] width 45 height 20
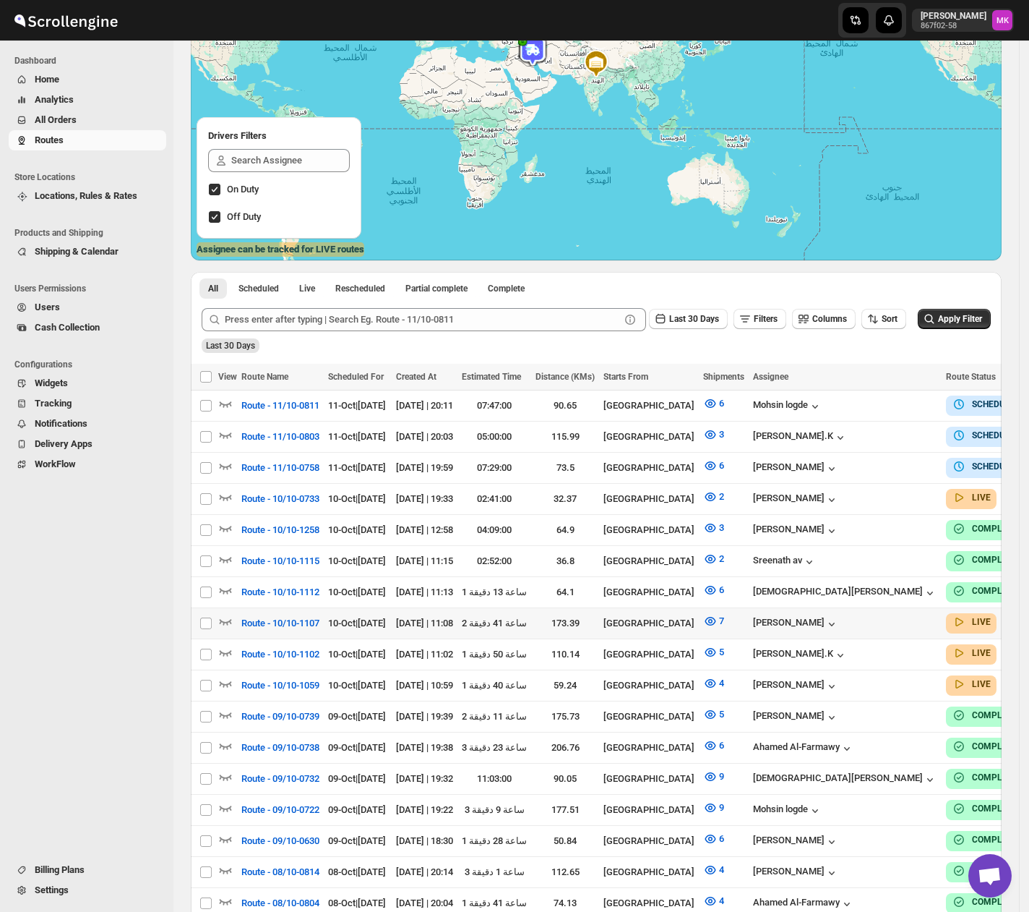
scroll to position [289, 0]
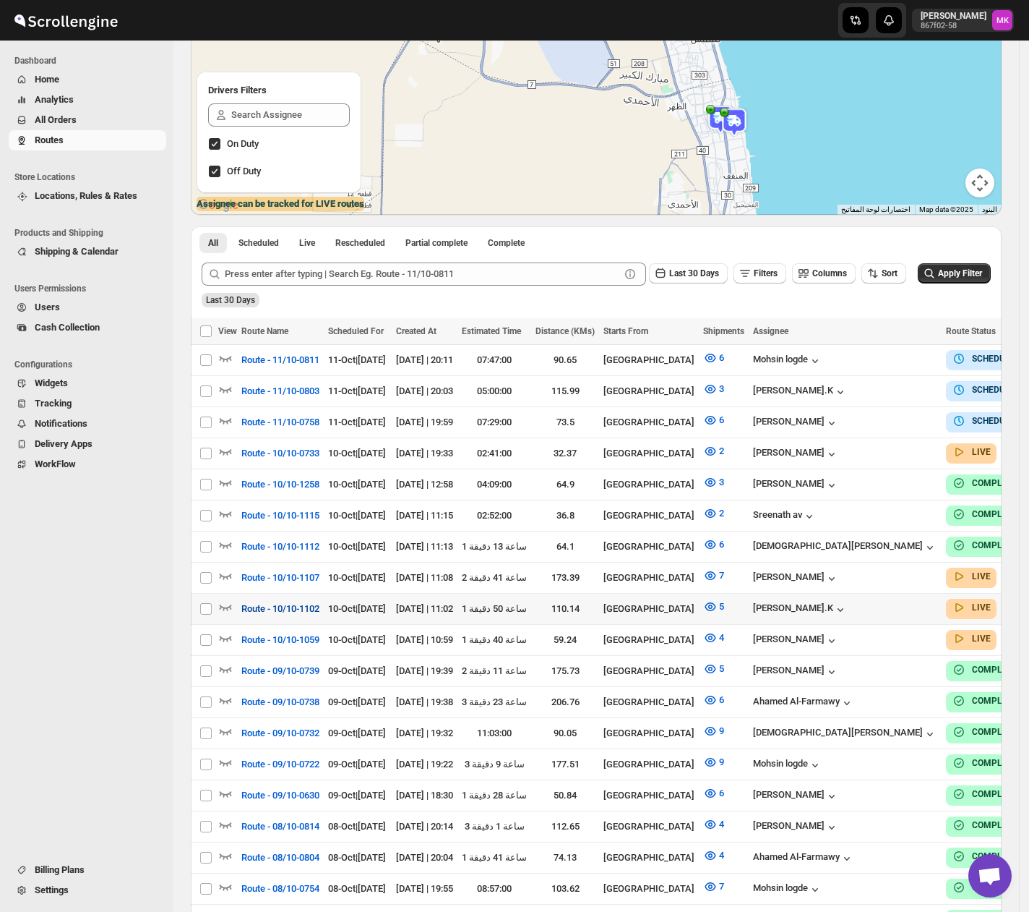
click at [276, 601] on span "Route - 10/10-1102" at bounding box center [280, 608] width 78 height 14
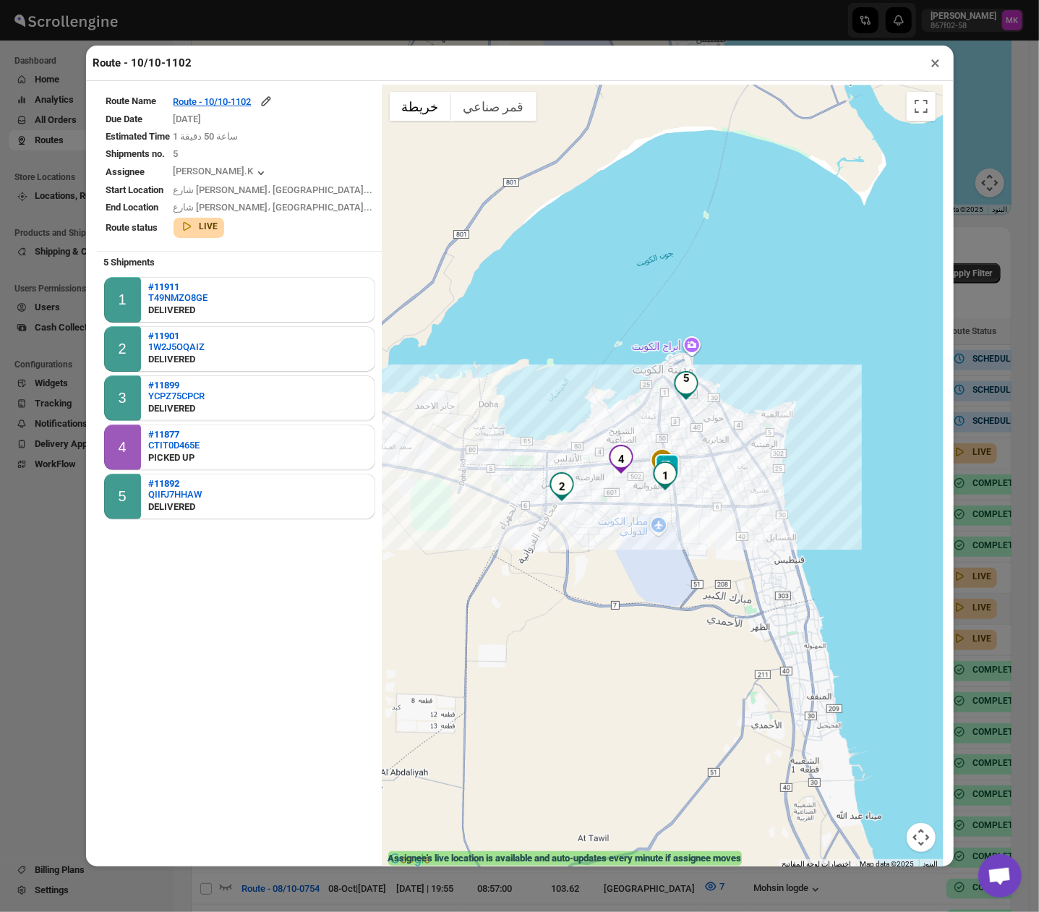
click at [931, 67] on button "×" at bounding box center [935, 63] width 21 height 20
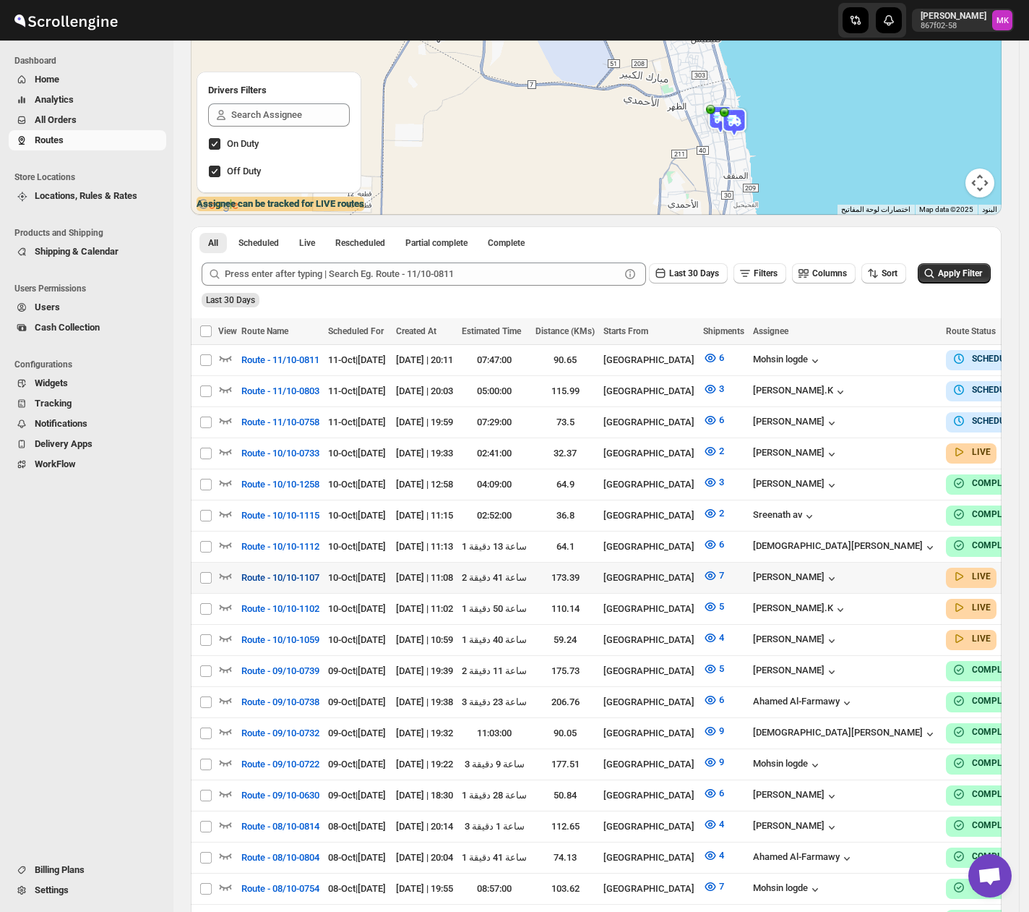
click at [282, 573] on span "Route - 10/10-1107" at bounding box center [280, 577] width 78 height 14
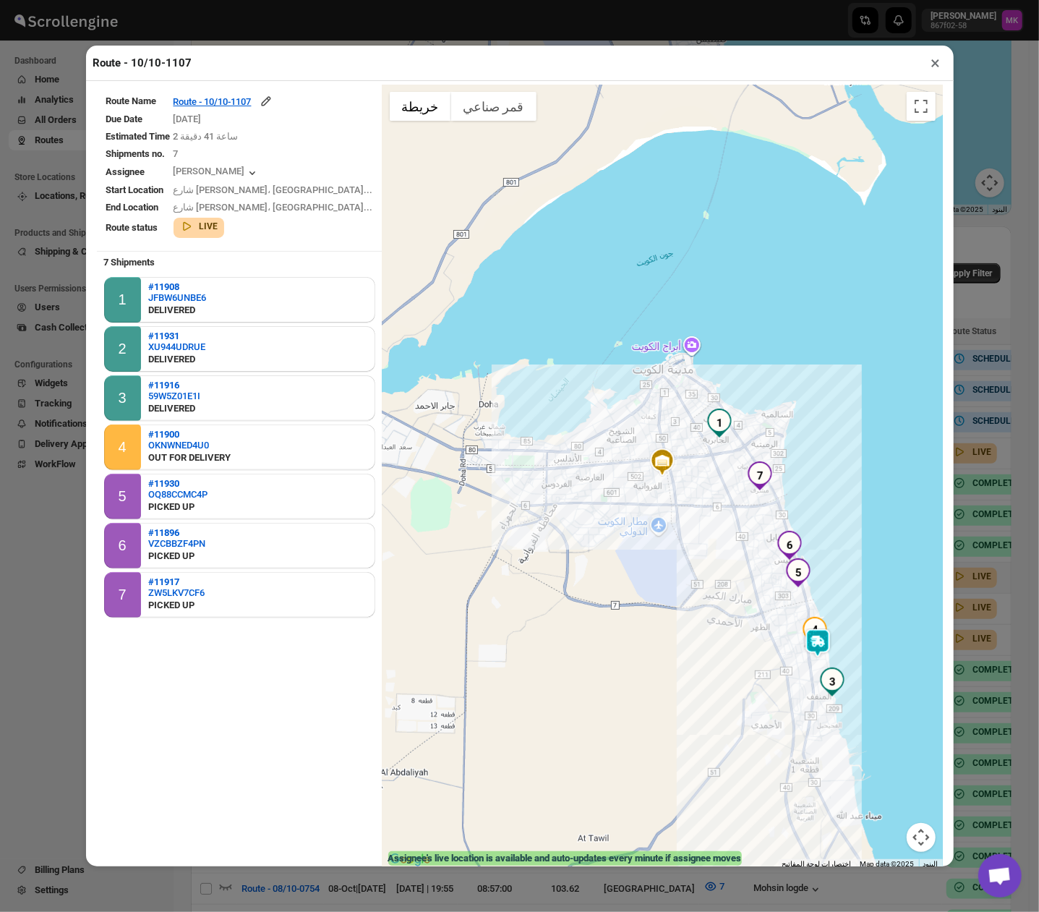
click at [932, 73] on button "×" at bounding box center [935, 63] width 21 height 20
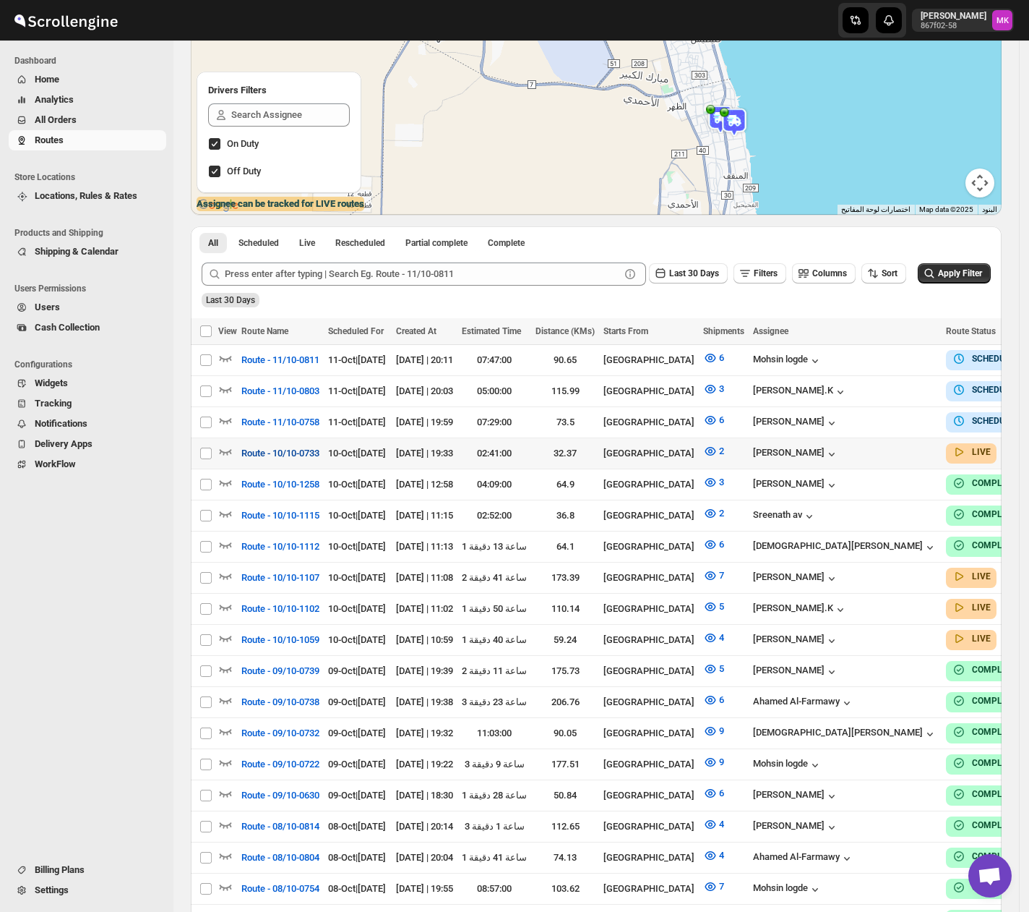
click at [304, 451] on span "Route - 10/10-0733" at bounding box center [280, 453] width 78 height 14
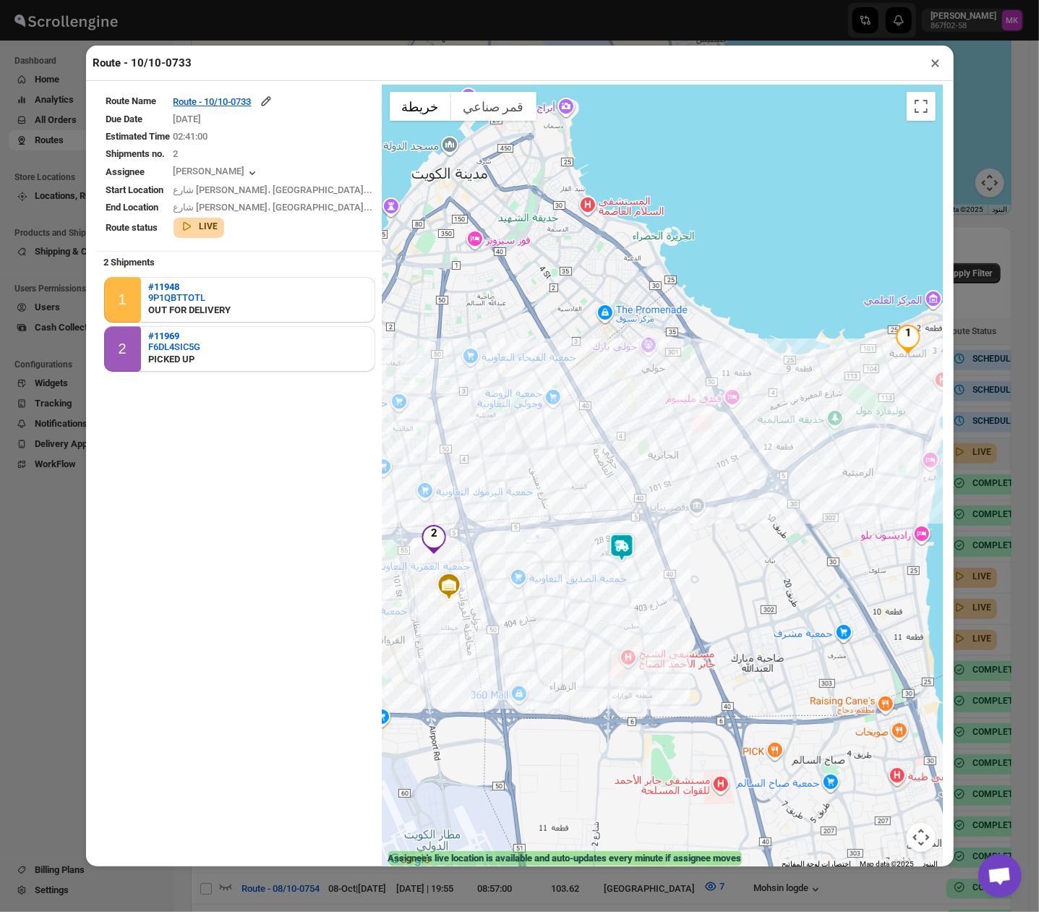
click at [926, 67] on button "×" at bounding box center [935, 63] width 21 height 20
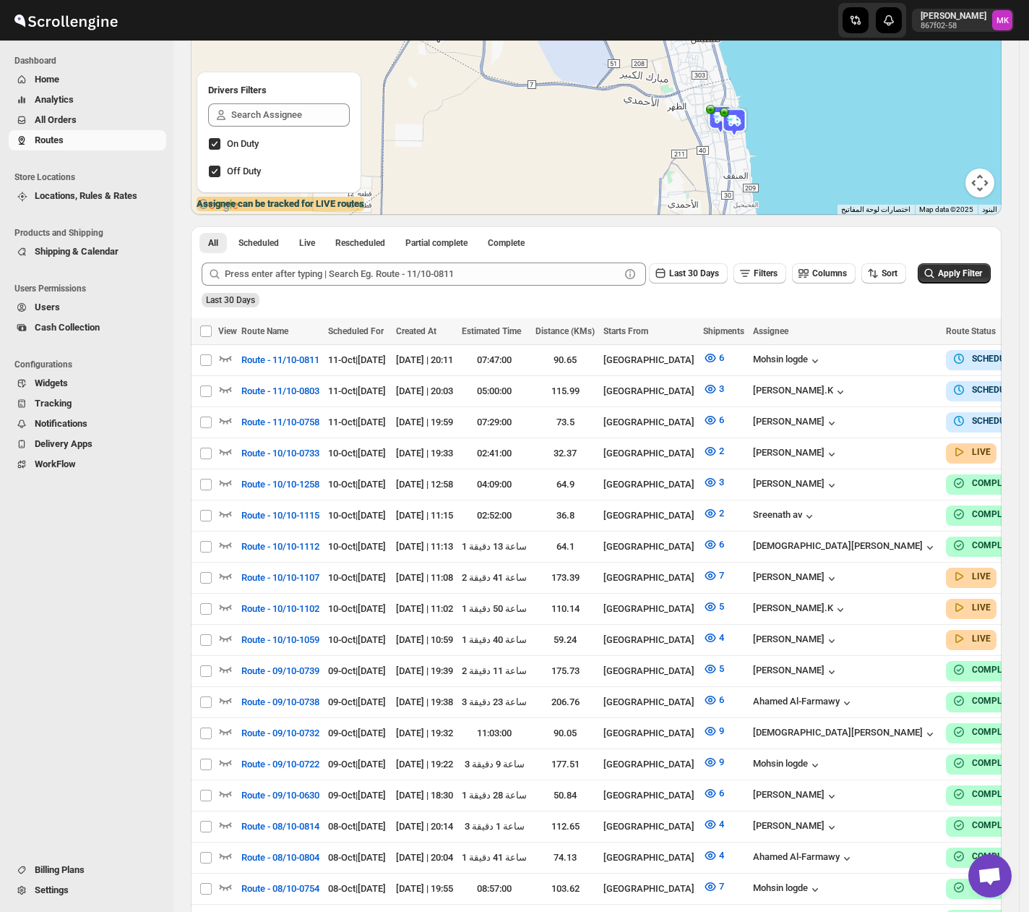
click at [98, 123] on span "All Orders" at bounding box center [99, 120] width 129 height 14
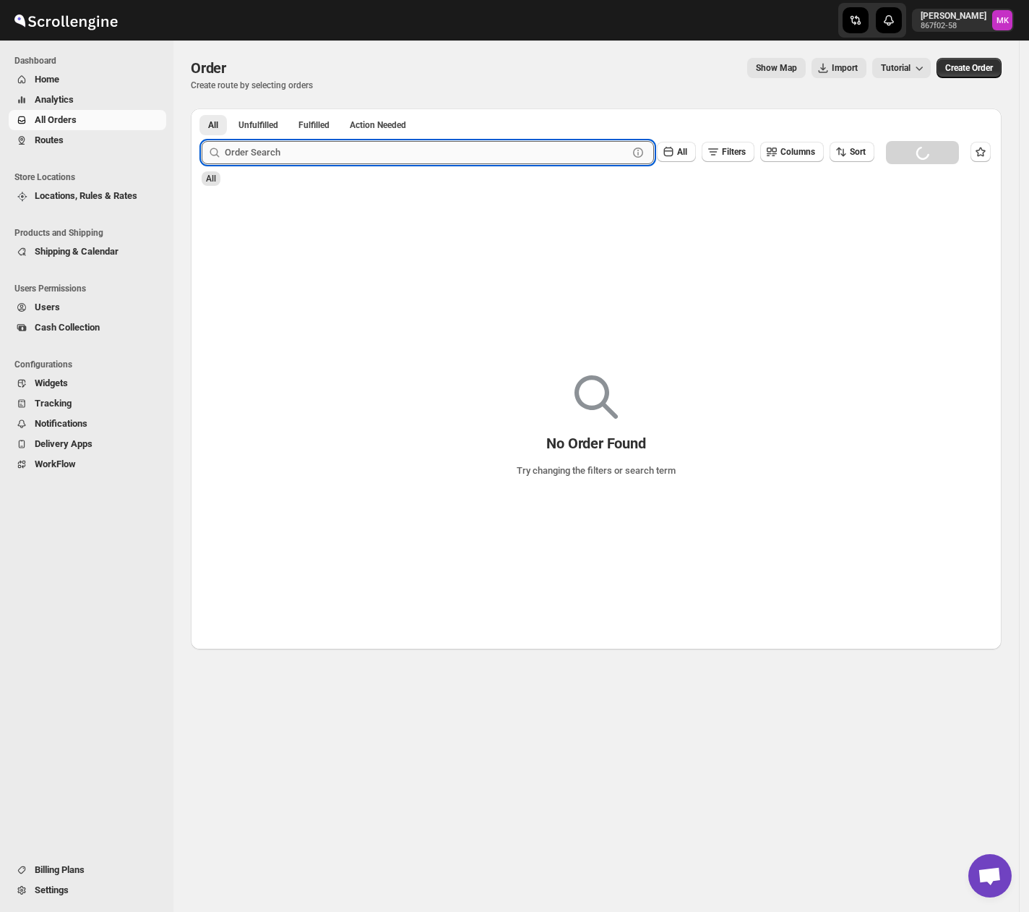
click at [301, 142] on input "text" at bounding box center [426, 152] width 403 height 23
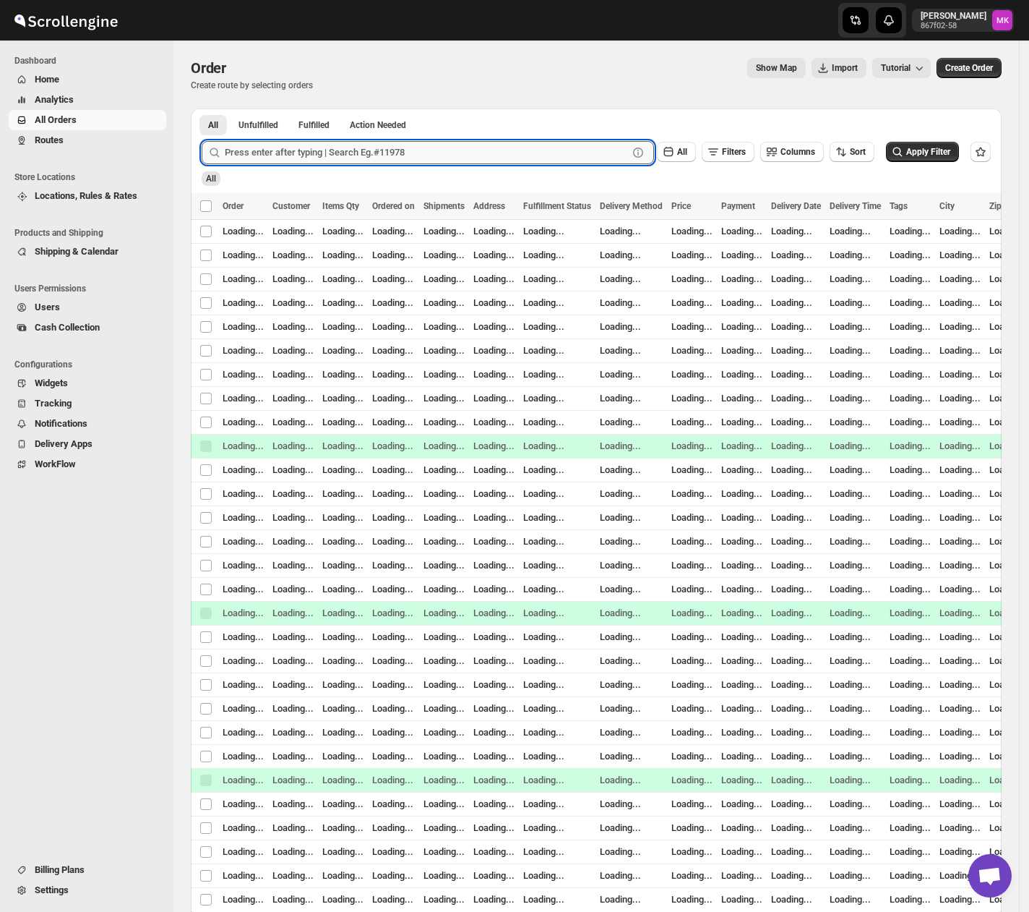
paste input "11977"
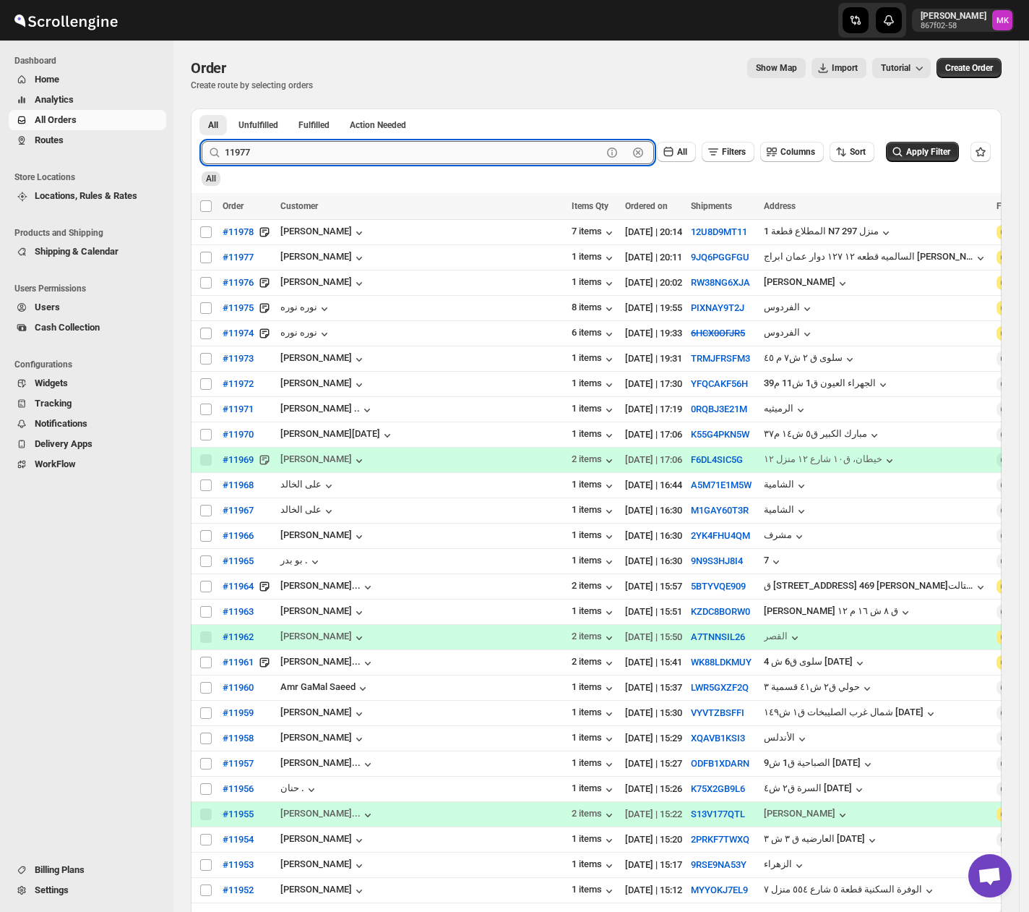
type input "11977"
click at [202, 108] on button "Submit" at bounding box center [222, 115] width 41 height 15
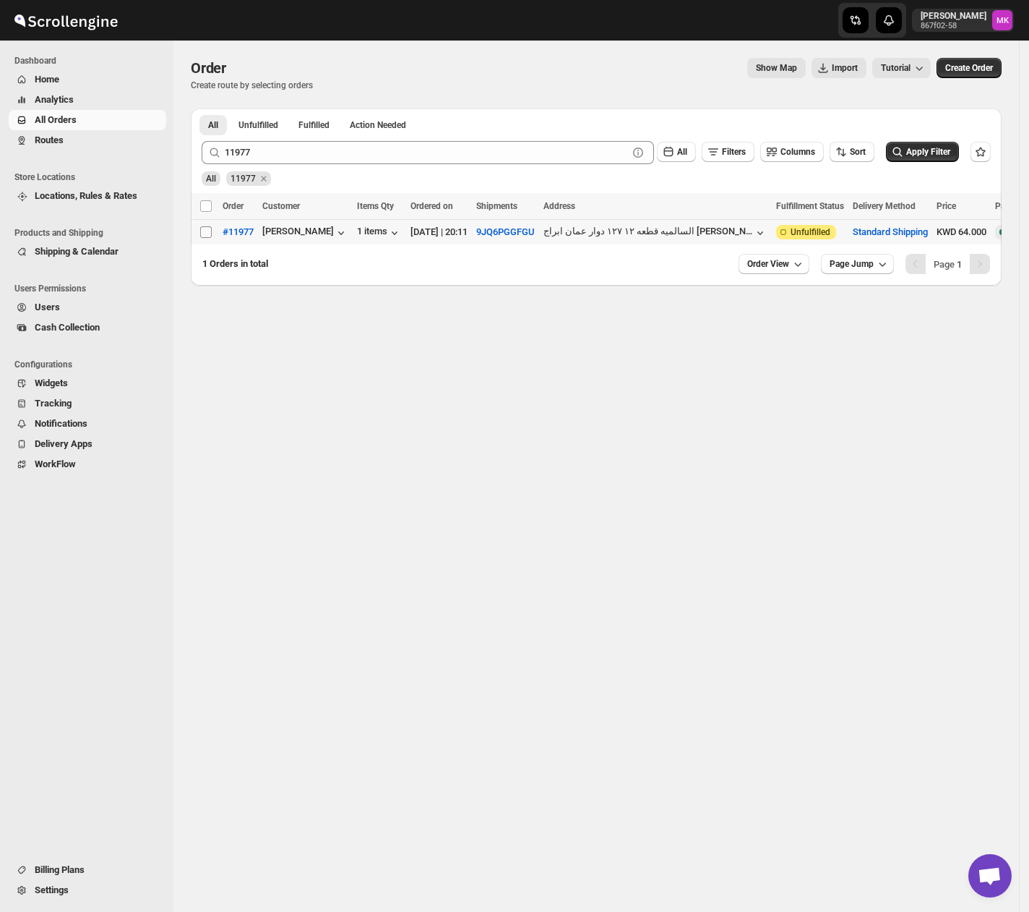
click at [212, 232] on span at bounding box center [206, 232] width 13 height 13
click at [212, 232] on input "Select order" at bounding box center [206, 232] width 12 height 12
checkbox input "false"
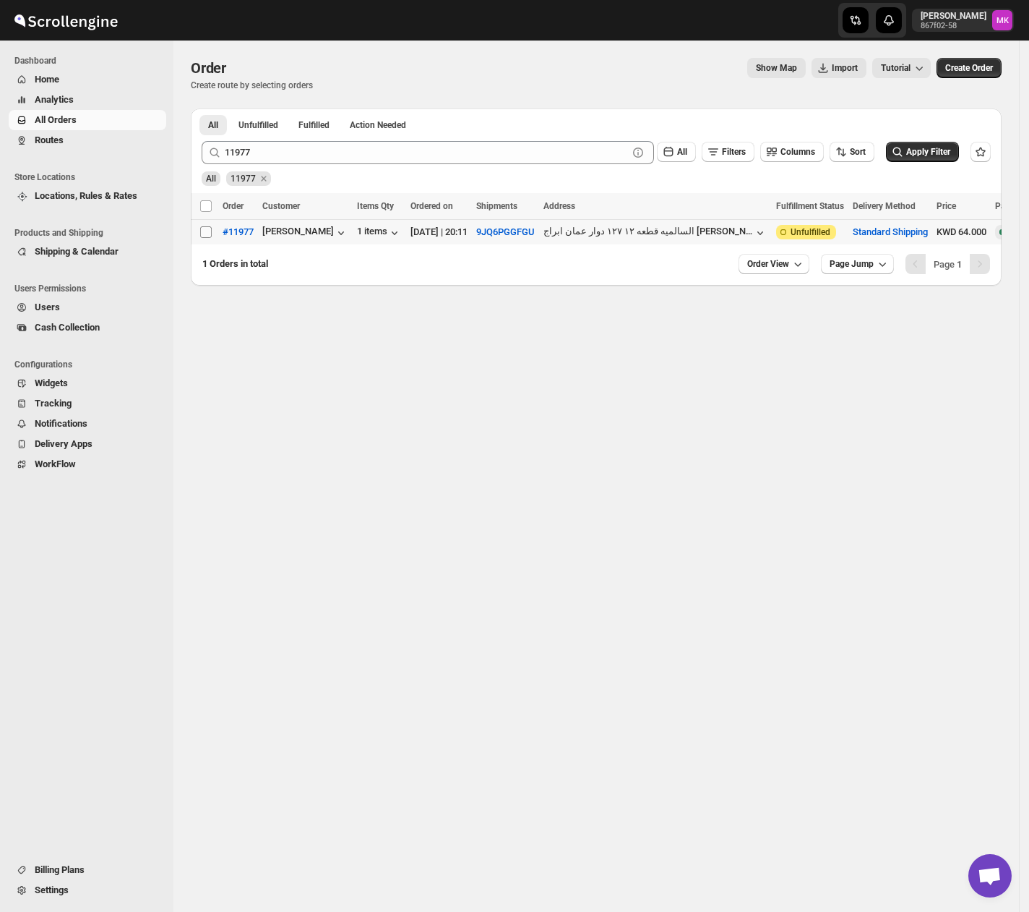
checkbox input "false"
click at [204, 230] on input "Select order" at bounding box center [206, 232] width 12 height 12
checkbox input "true"
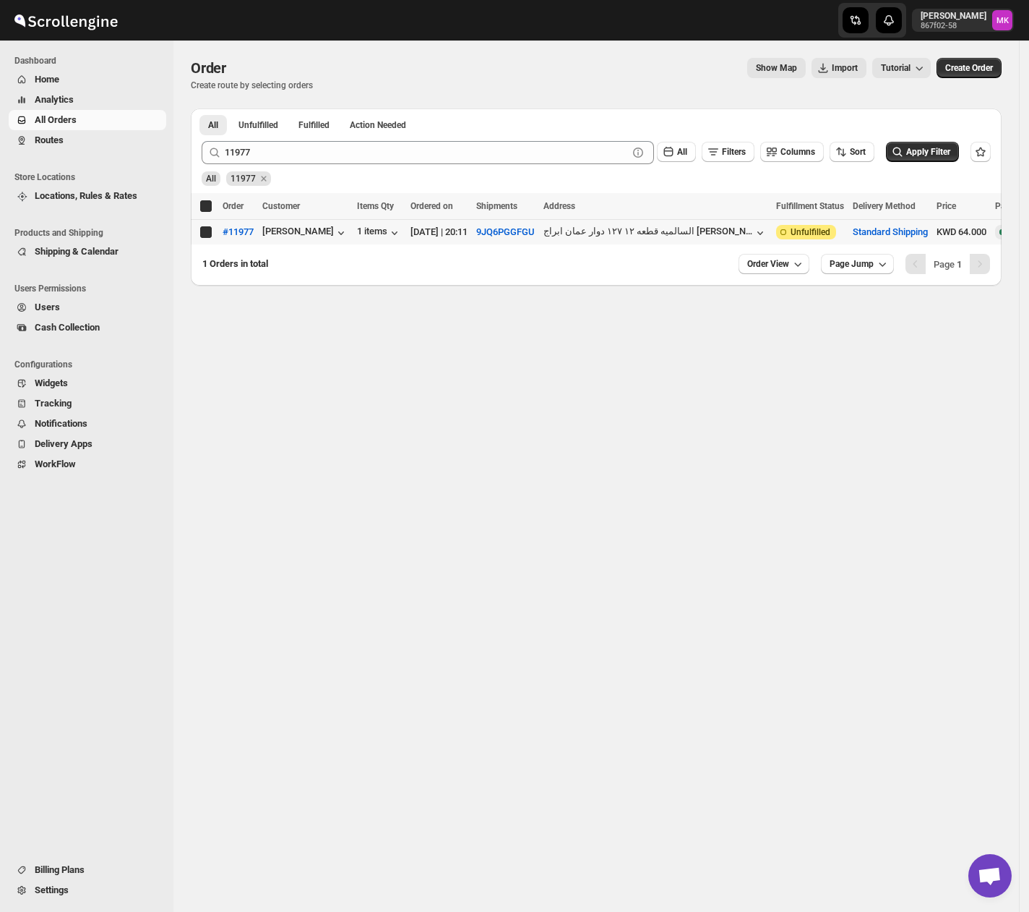
checkbox input "true"
click at [359, 206] on span "Add To Existing Route" at bounding box center [386, 206] width 86 height 12
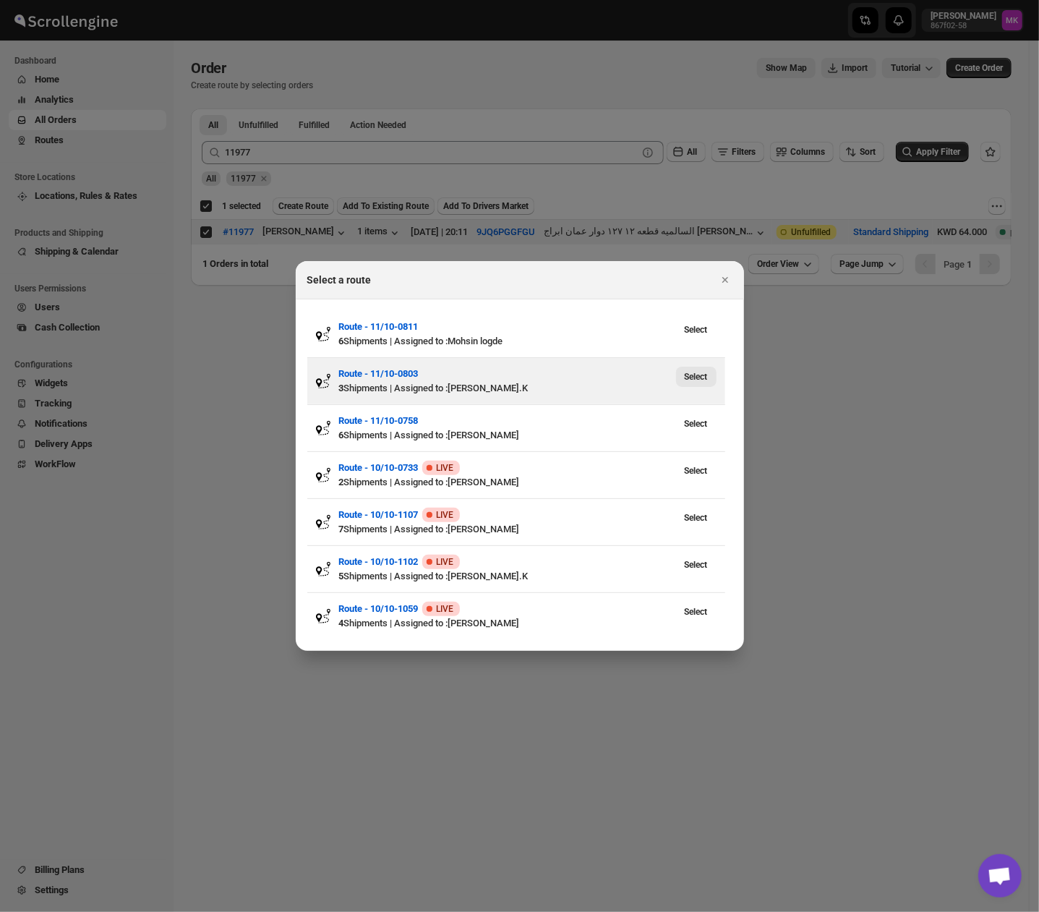
click at [688, 379] on span "Select" at bounding box center [696, 377] width 23 height 12
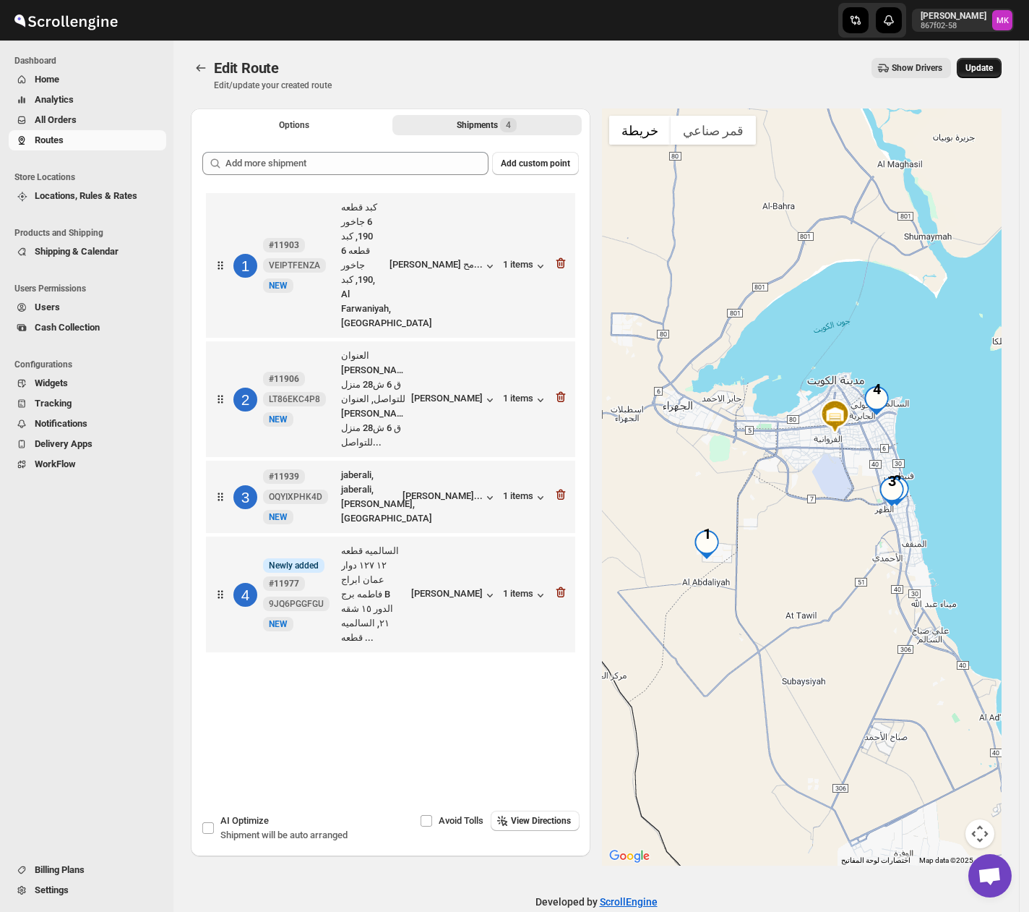
click at [993, 71] on span "Update" at bounding box center [979, 68] width 27 height 12
